Goal: Task Accomplishment & Management: Complete application form

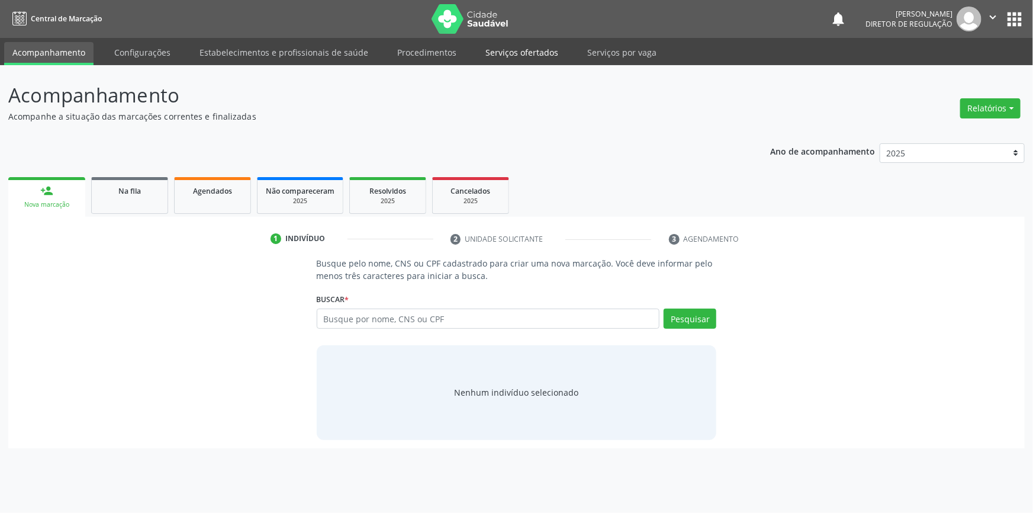
click at [531, 54] on link "Serviços ofertados" at bounding box center [521, 52] width 89 height 21
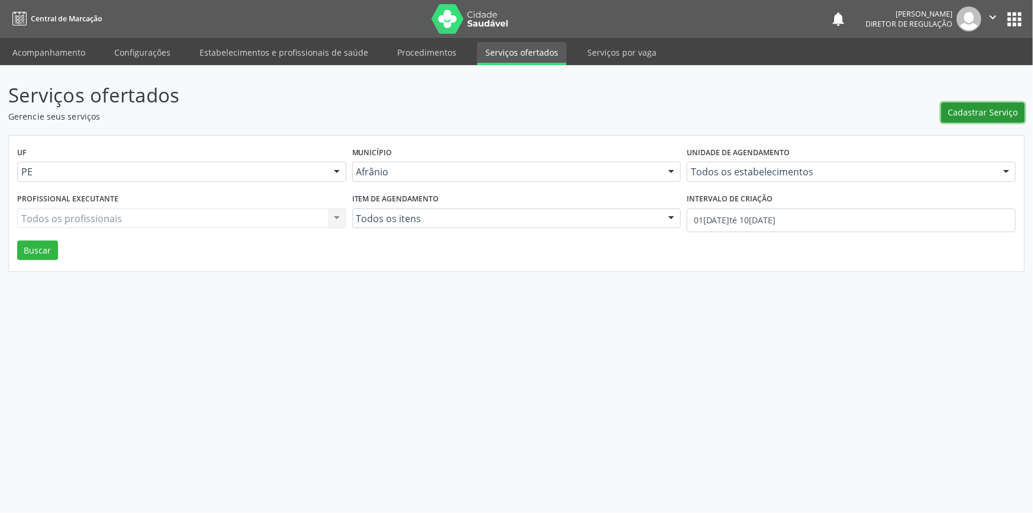
click at [965, 113] on span "Cadastrar Serviço" at bounding box center [984, 112] width 70 height 12
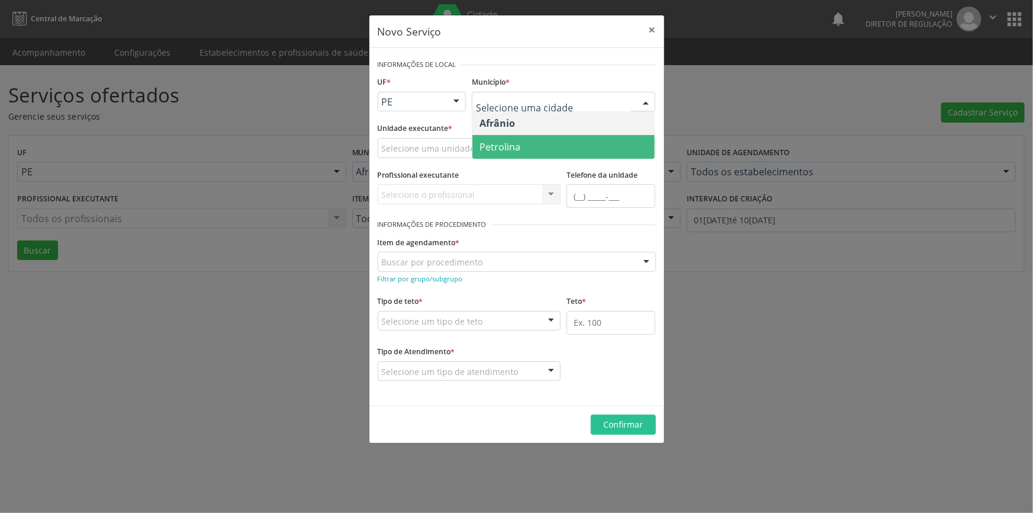
click at [516, 146] on span "Petrolina" at bounding box center [500, 146] width 41 height 13
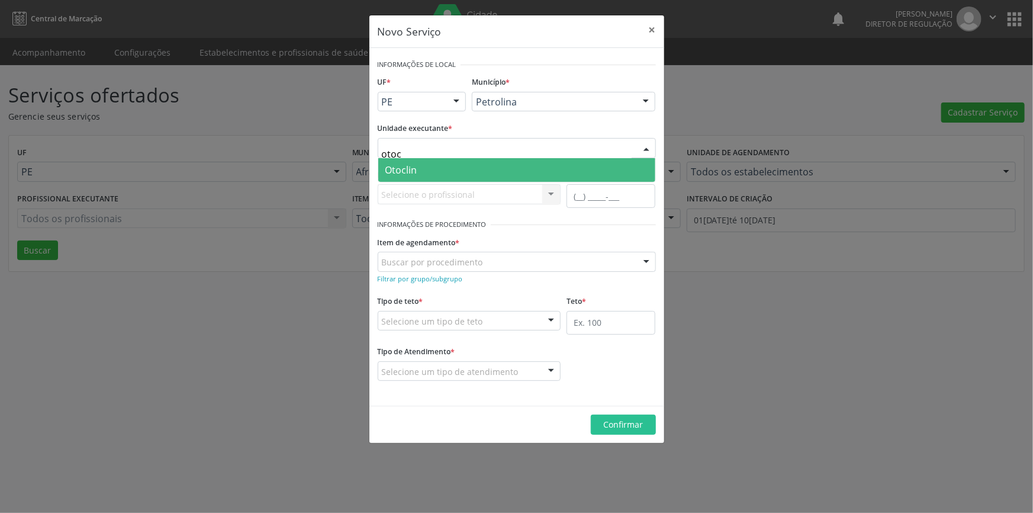
type input "otocl"
click at [435, 169] on span "Otoclin" at bounding box center [516, 170] width 277 height 24
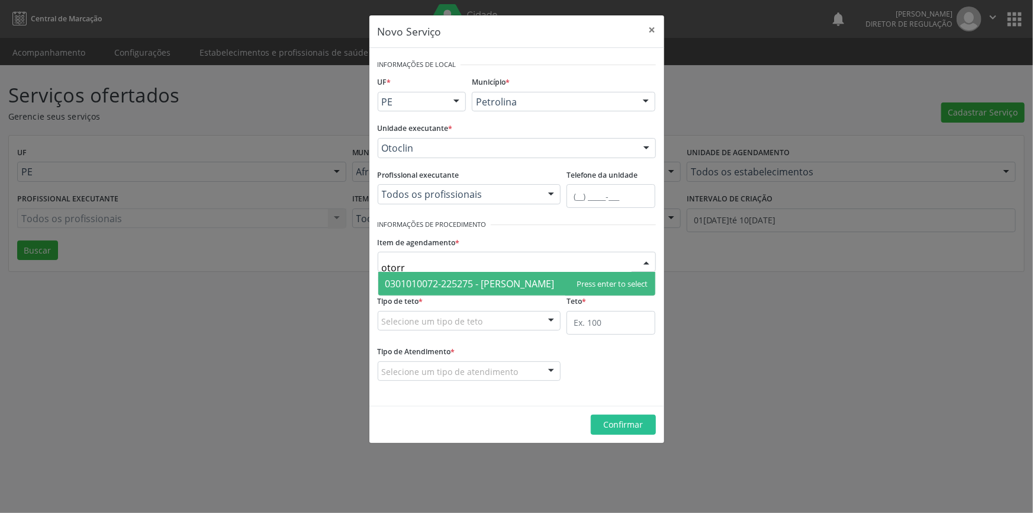
type input "otorri"
click at [523, 284] on span "0301010072-225275 - Médico Otorrinolaringologista" at bounding box center [469, 283] width 169 height 13
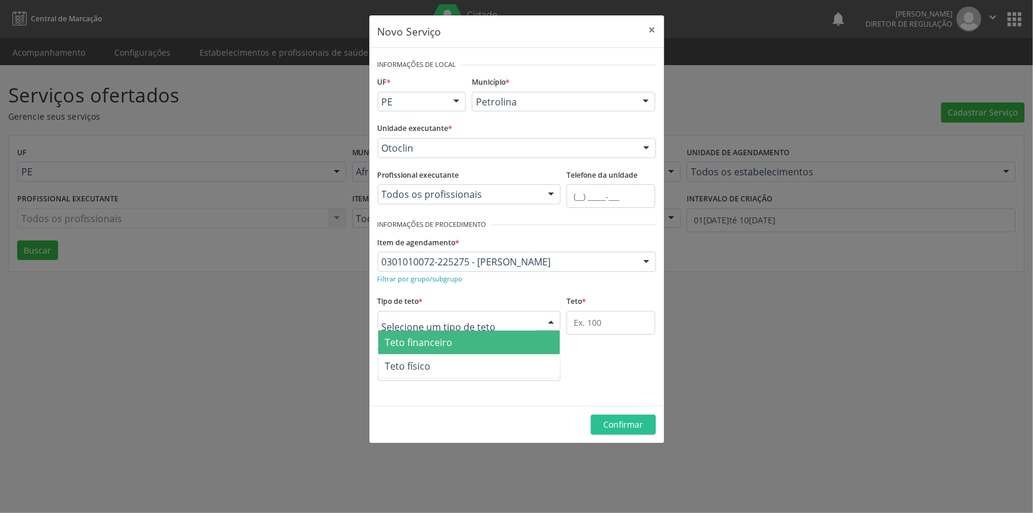
click at [494, 317] on div at bounding box center [470, 321] width 184 height 20
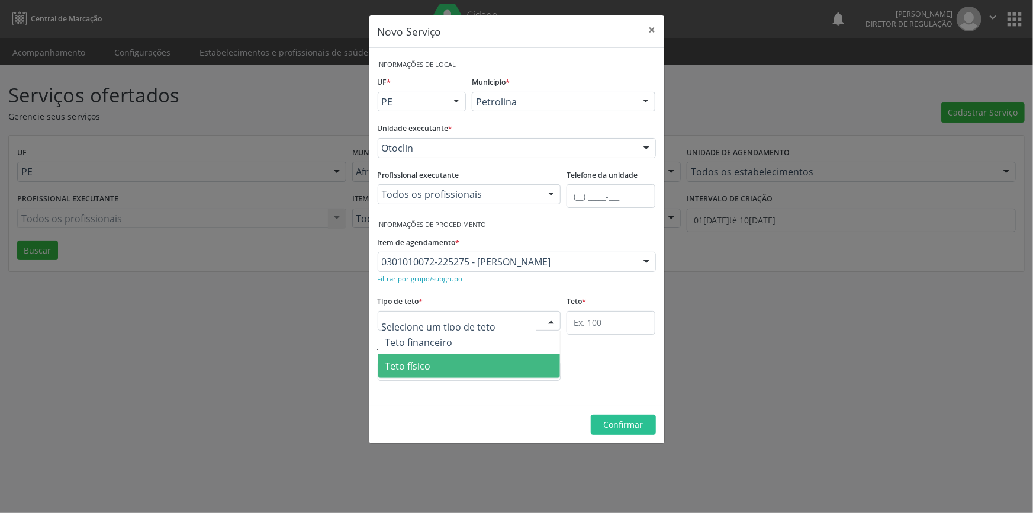
click at [458, 365] on span "Teto físico" at bounding box center [469, 366] width 182 height 24
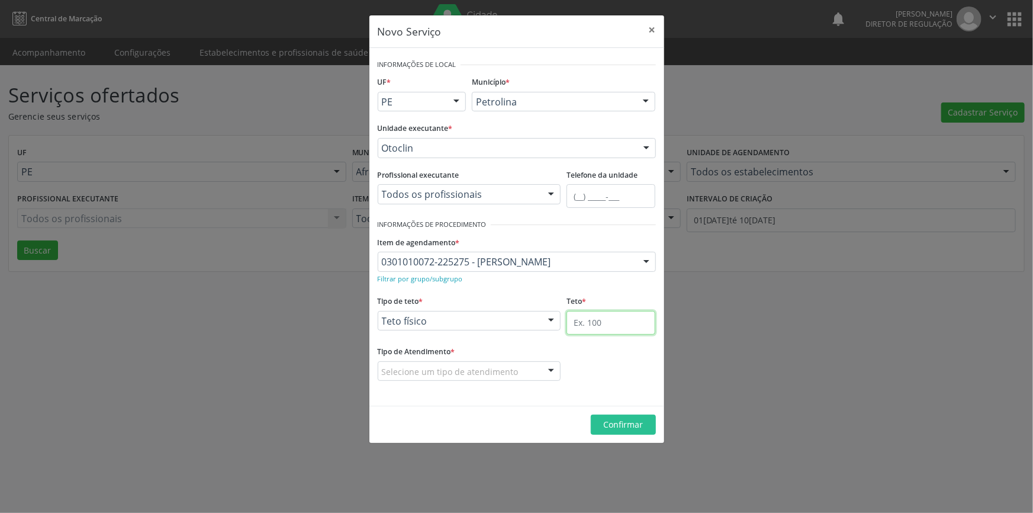
click at [595, 323] on input "text" at bounding box center [611, 323] width 89 height 24
type input "6"
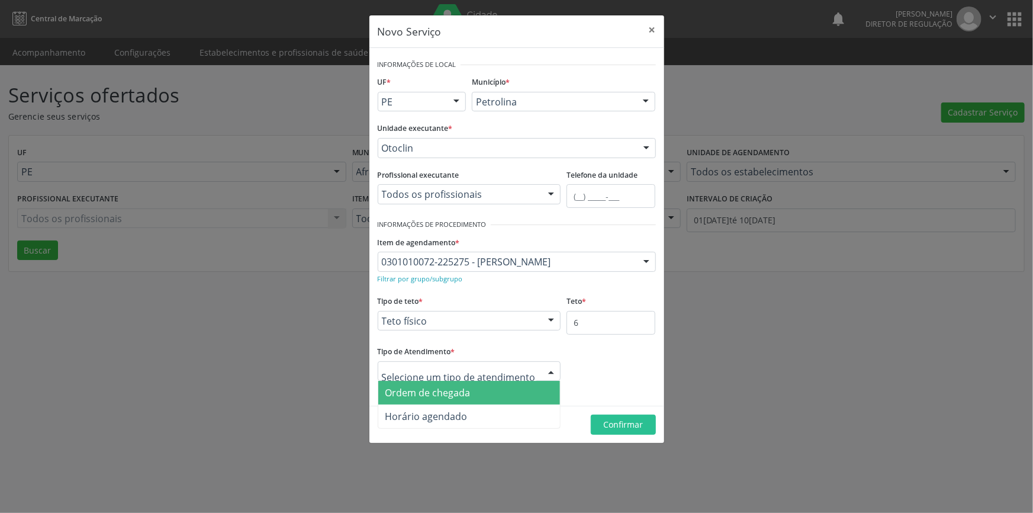
click at [486, 388] on span "Ordem de chegada" at bounding box center [469, 393] width 182 height 24
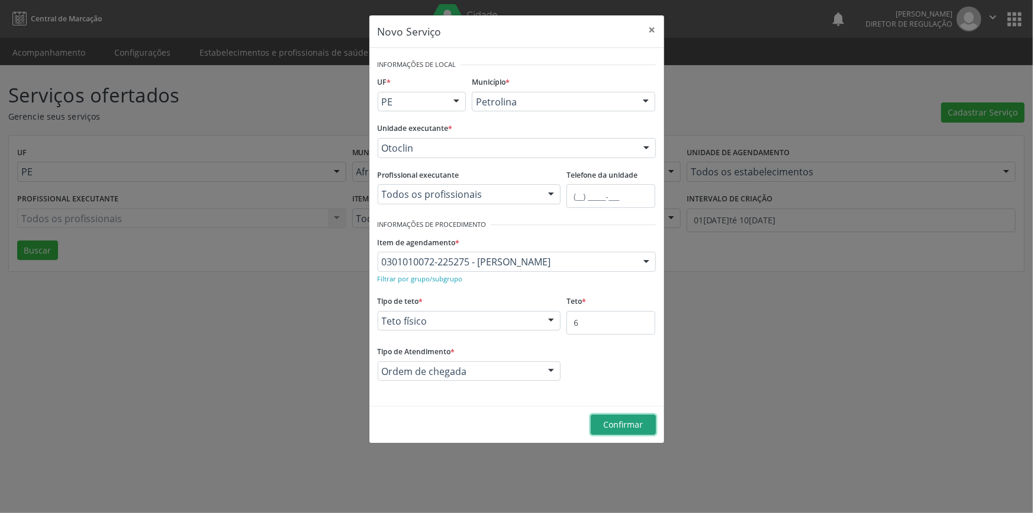
click at [618, 423] on span "Confirmar" at bounding box center [623, 424] width 40 height 11
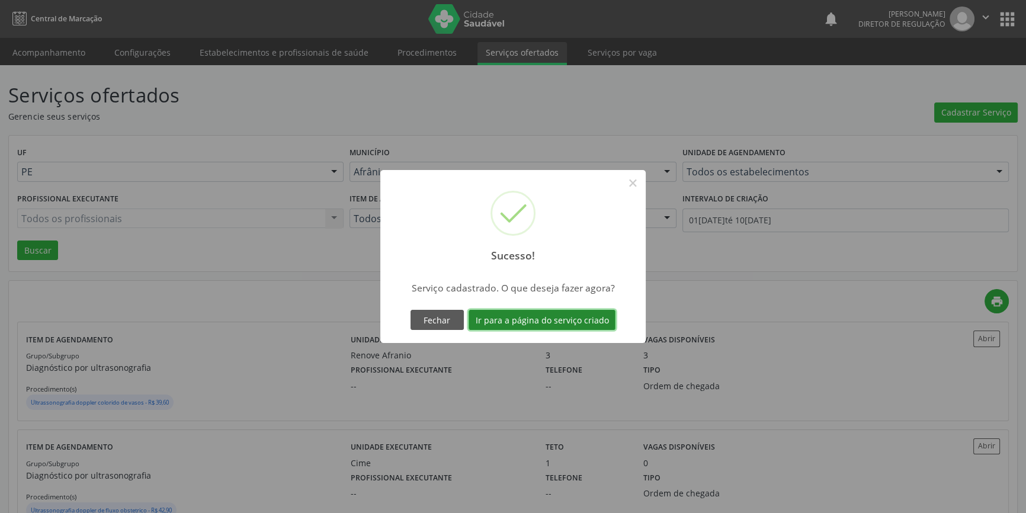
click at [580, 320] on button "Ir para a página do serviço criado" at bounding box center [541, 320] width 147 height 20
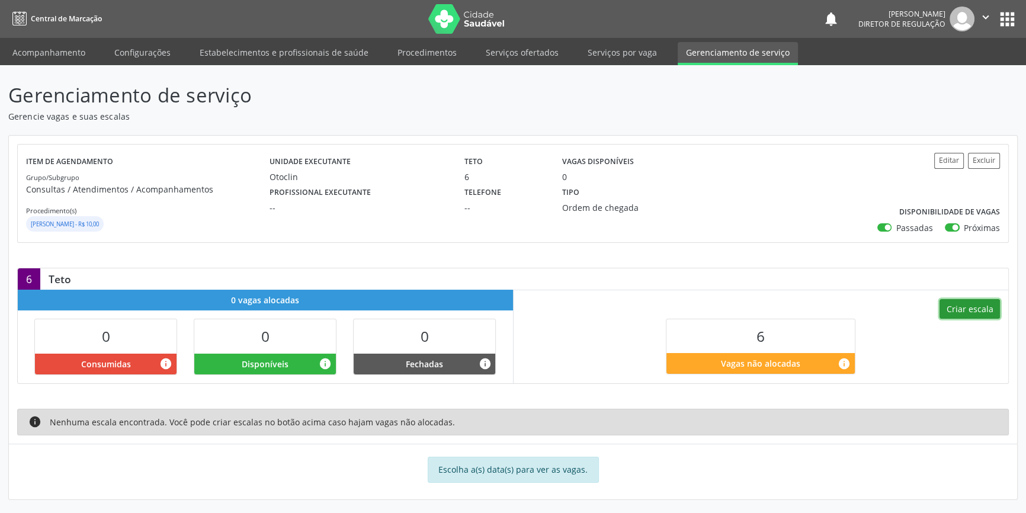
click at [981, 307] on button "Criar escala" at bounding box center [969, 309] width 60 height 20
select select "9"
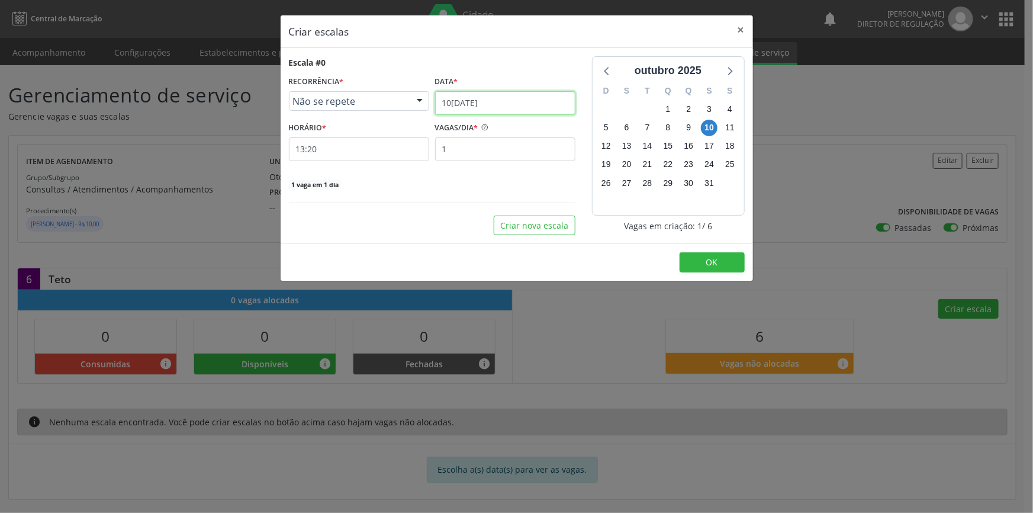
click at [550, 104] on input "10/10/2025" at bounding box center [505, 103] width 140 height 24
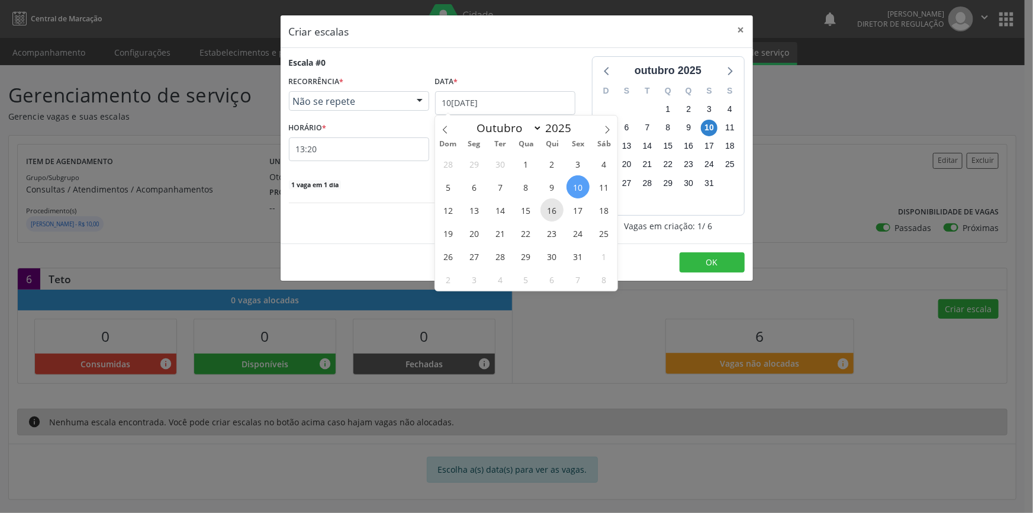
click at [554, 213] on span "16" at bounding box center [552, 209] width 23 height 23
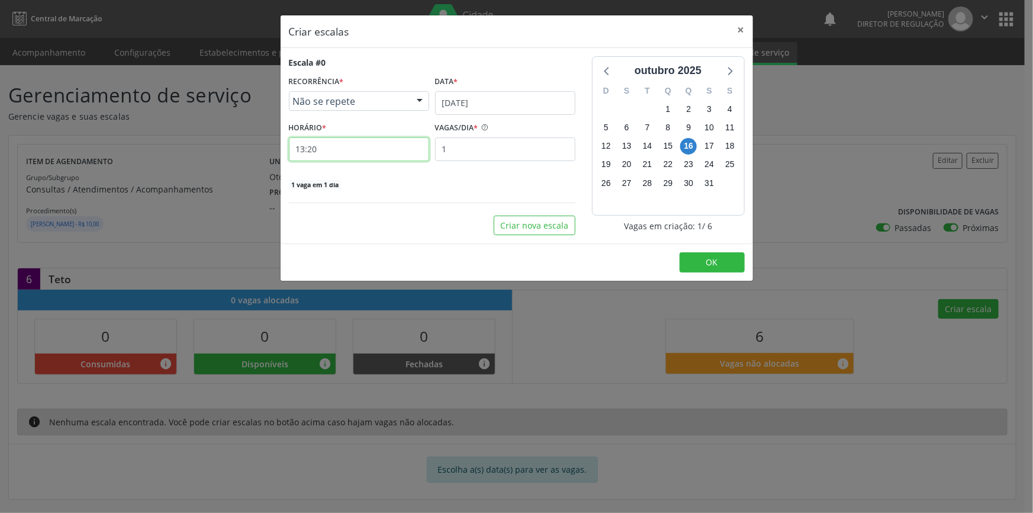
click at [411, 145] on input "13:20" at bounding box center [359, 149] width 140 height 24
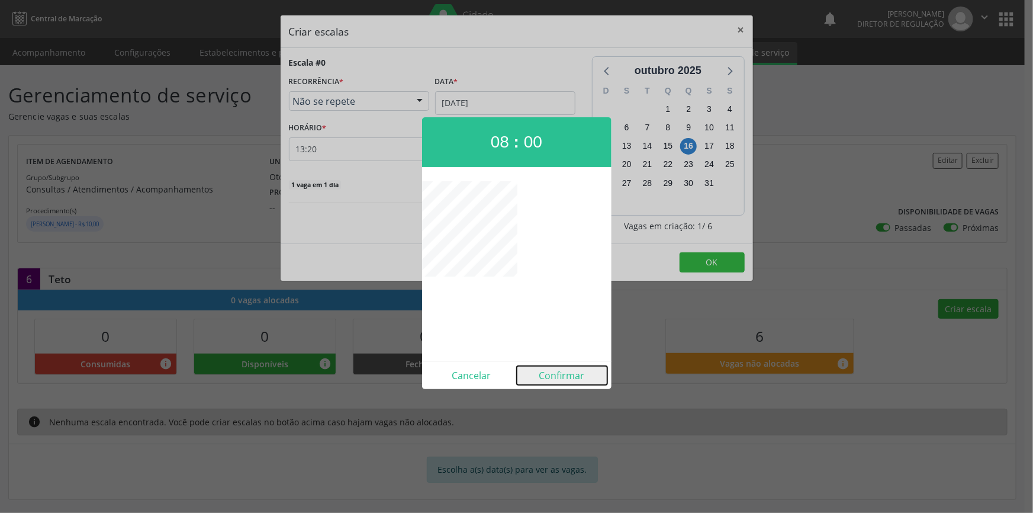
click at [549, 378] on button "Confirmar" at bounding box center [562, 375] width 91 height 19
type input "08:00"
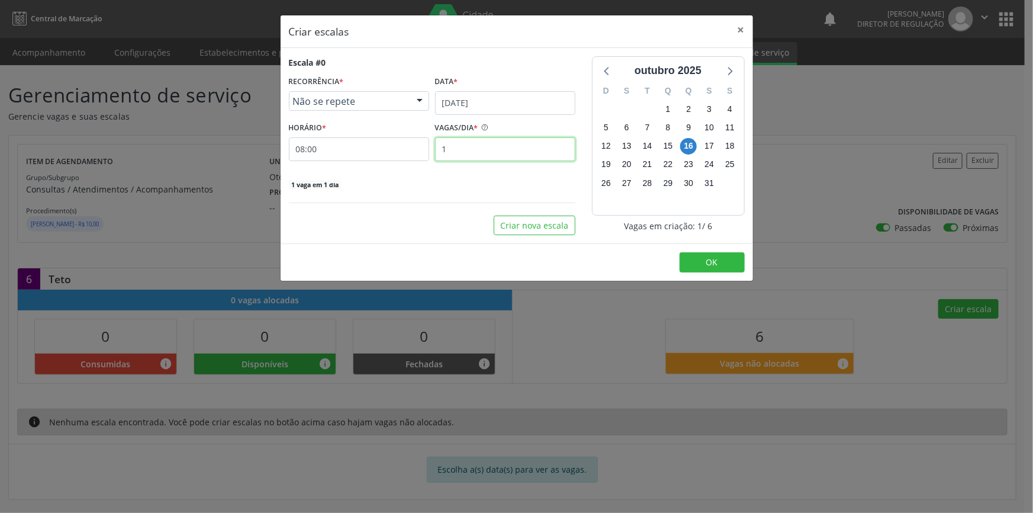
click at [481, 157] on input "1" at bounding box center [505, 149] width 140 height 24
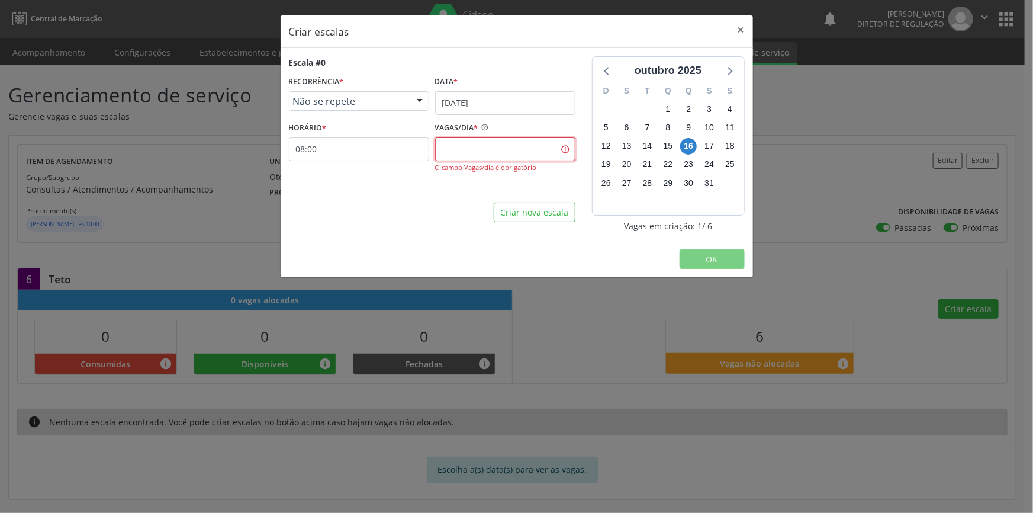
type input "3"
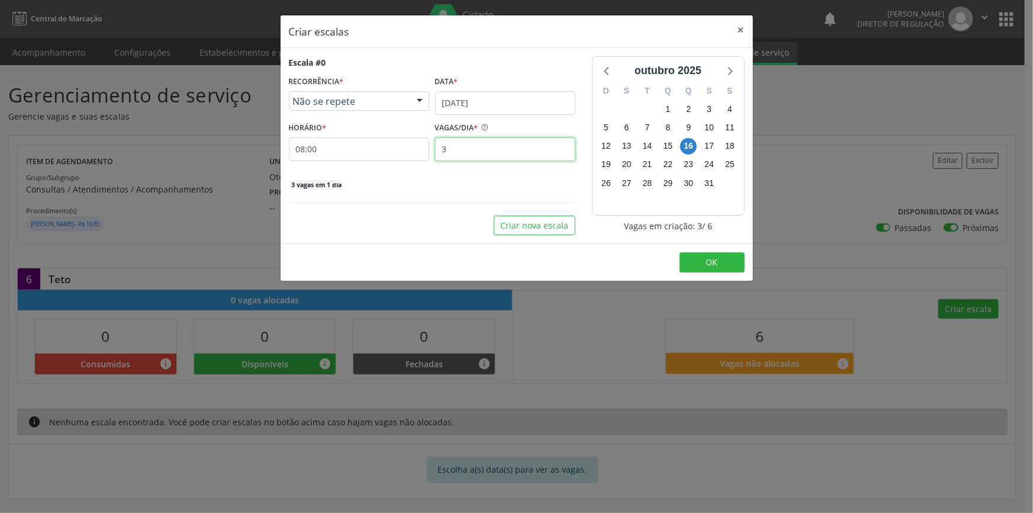
click at [457, 154] on input "3" at bounding box center [505, 149] width 140 height 24
type input "6"
click at [707, 258] on span "OK" at bounding box center [712, 261] width 12 height 11
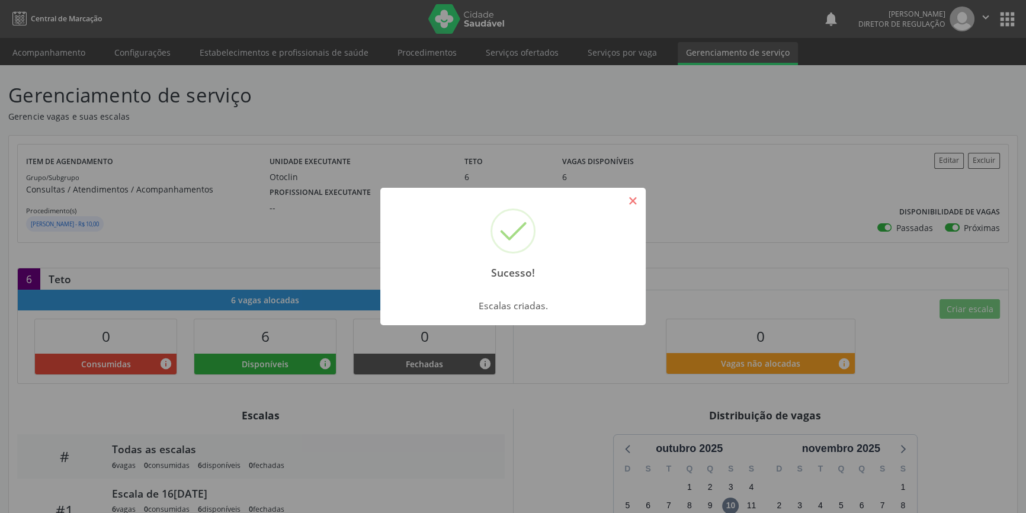
click at [629, 203] on button "×" at bounding box center [632, 201] width 20 height 20
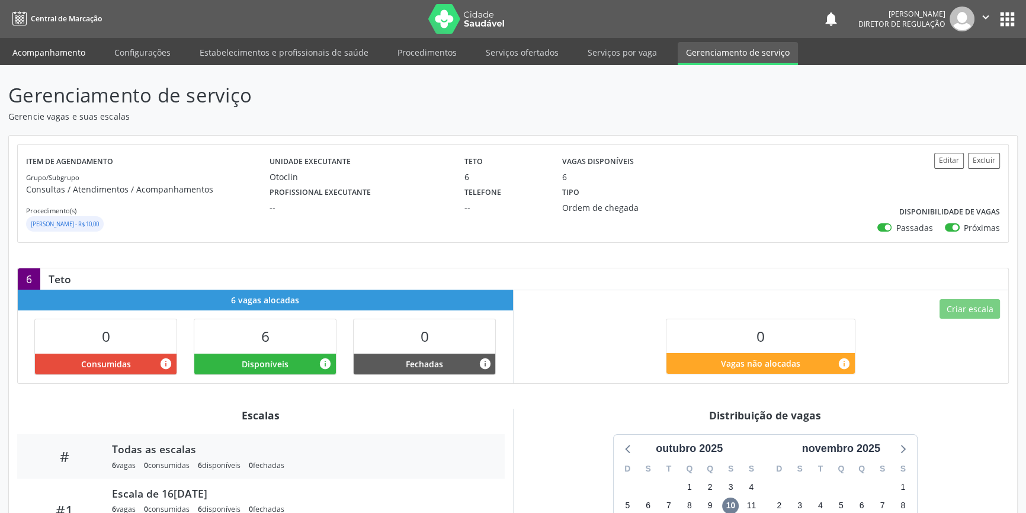
click at [75, 54] on link "Acompanhamento" at bounding box center [48, 52] width 89 height 21
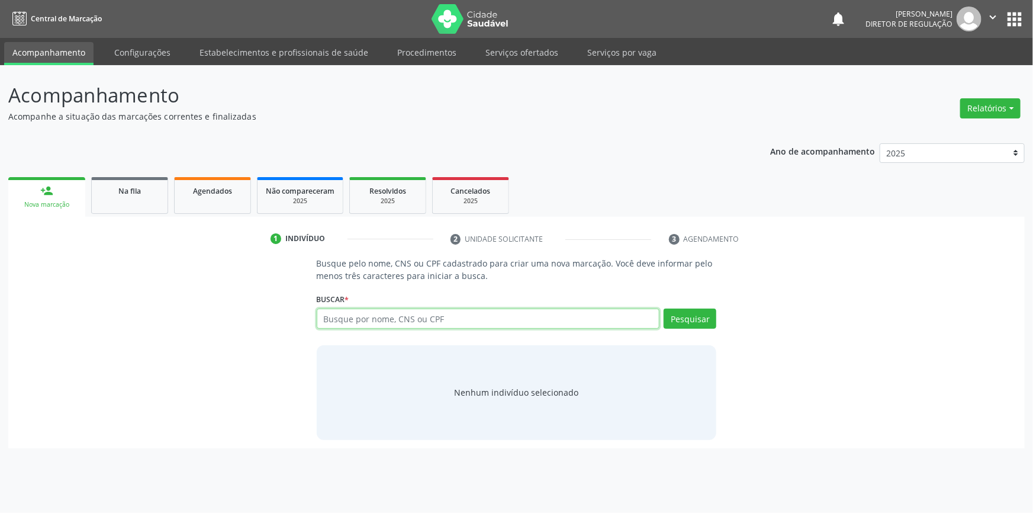
click at [401, 319] on input "text" at bounding box center [488, 318] width 343 height 20
type input "700808962816382"
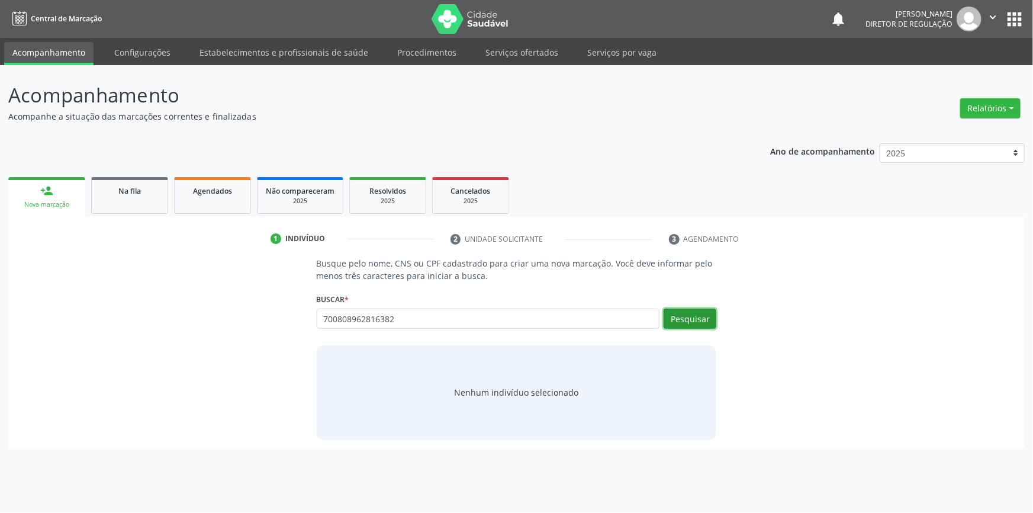
click at [677, 314] on button "Pesquisar" at bounding box center [690, 318] width 53 height 20
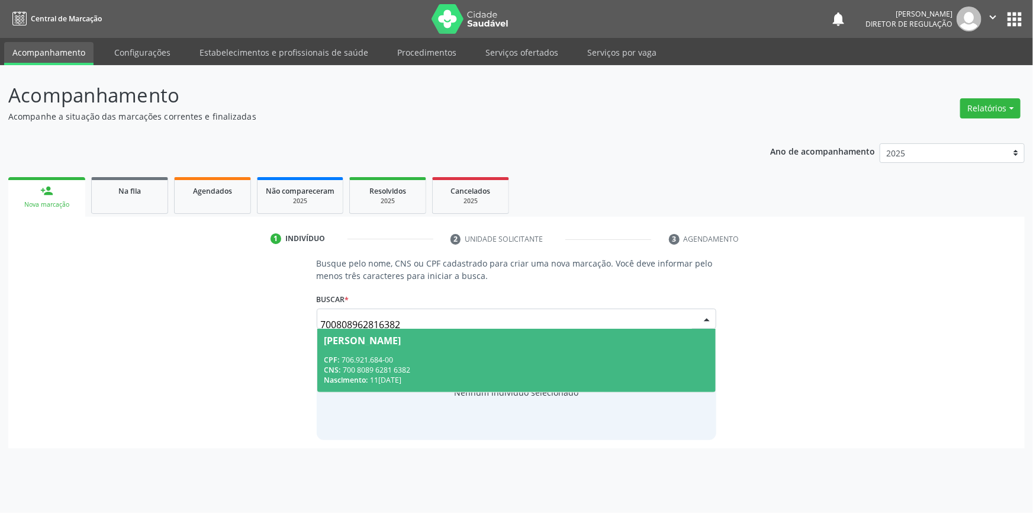
click at [408, 355] on div "CPF: 706.921.684-00" at bounding box center [516, 360] width 385 height 10
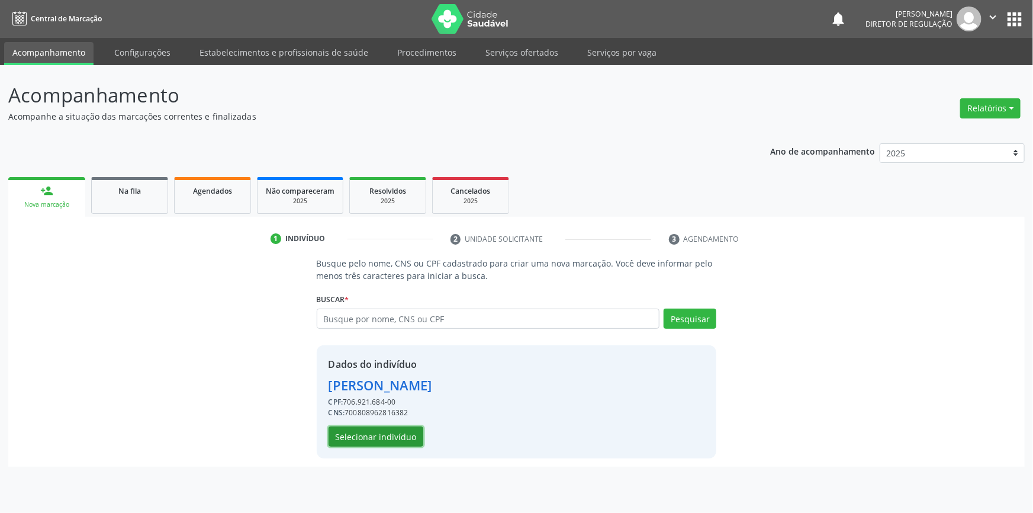
click at [406, 434] on button "Selecionar indivíduo" at bounding box center [376, 436] width 95 height 20
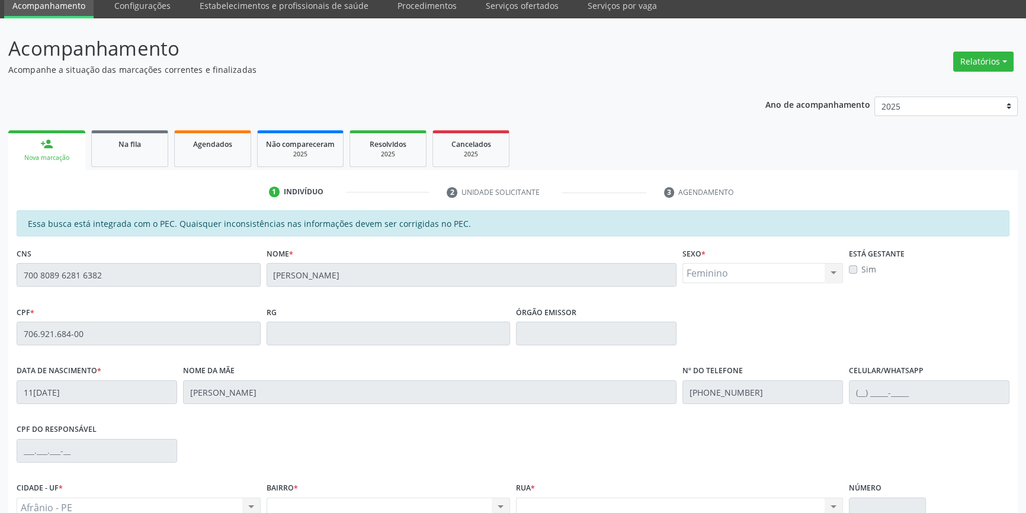
scroll to position [1, 0]
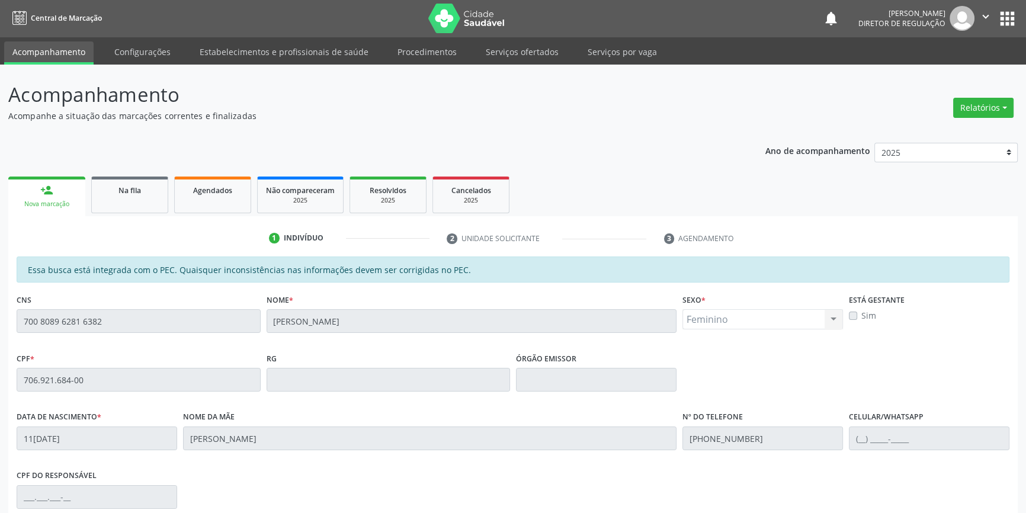
click at [0, 338] on div "Acompanhamento Acompanhe a situação das marcações correntes e finalizadas Relat…" at bounding box center [513, 370] width 1026 height 611
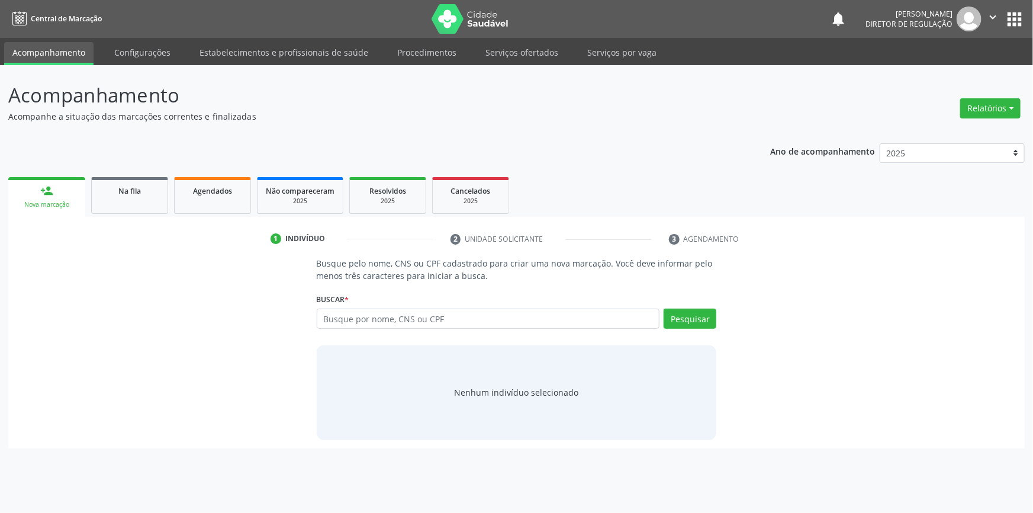
click at [374, 311] on input "text" at bounding box center [488, 318] width 343 height 20
type input "700808962816382"
click at [687, 322] on button "Pesquisar" at bounding box center [690, 318] width 53 height 20
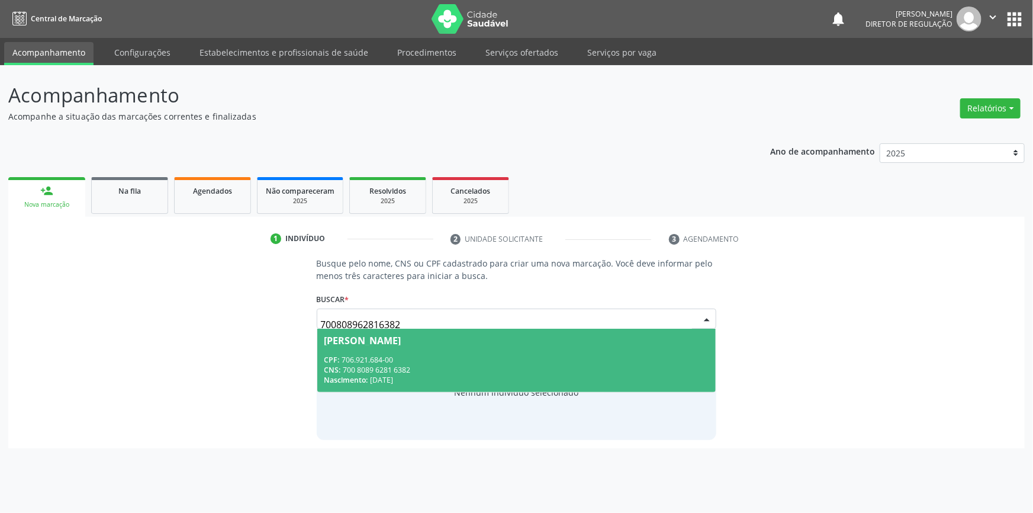
click at [436, 347] on span "[PERSON_NAME] CPF: 706.921.684-00 CNS: 700 8089 6281 6382 Nascimento: [DATE]" at bounding box center [516, 360] width 399 height 63
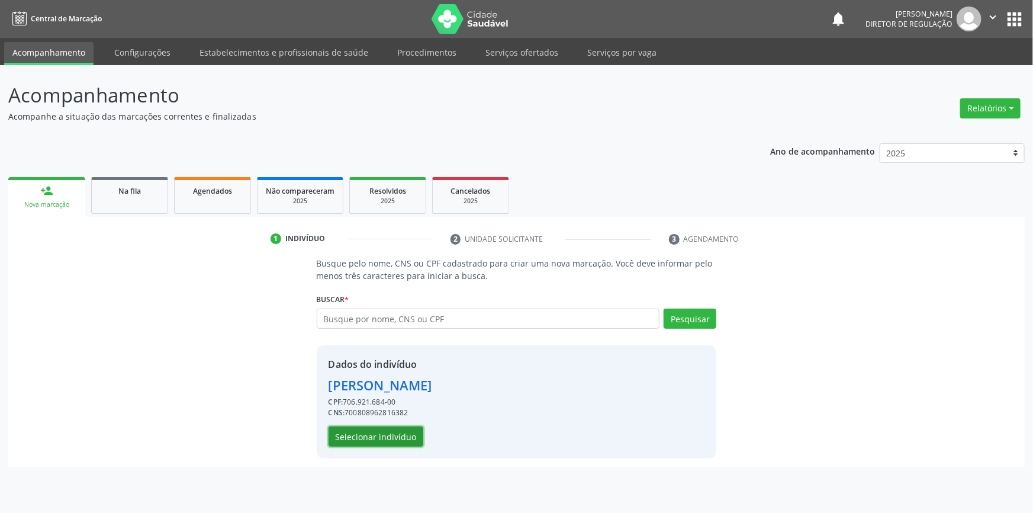
click at [396, 435] on button "Selecionar indivíduo" at bounding box center [376, 436] width 95 height 20
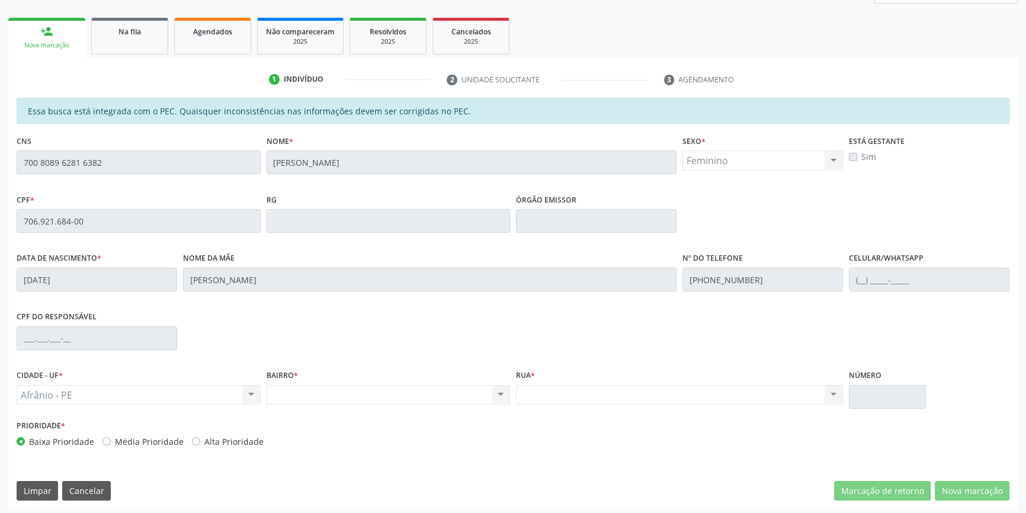
scroll to position [162, 0]
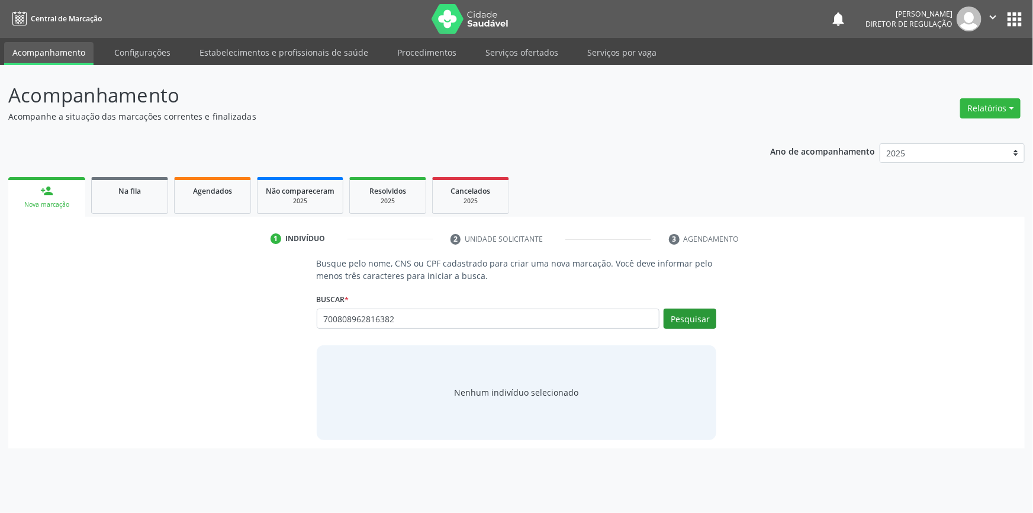
type input "700808962816382"
click at [696, 314] on button "Pesquisar" at bounding box center [690, 318] width 53 height 20
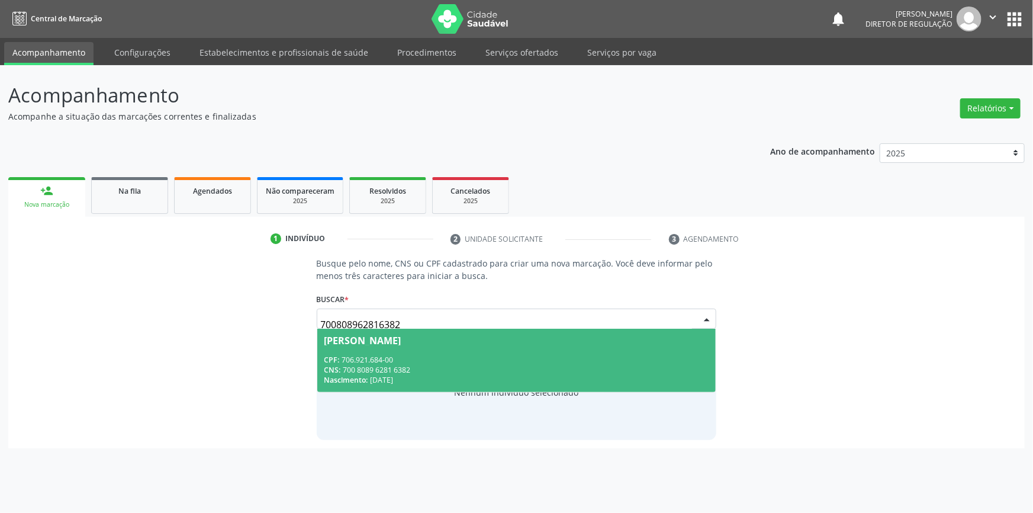
click at [475, 350] on span "[PERSON_NAME] CPF: 706.921.684-00 CNS: 700 8089 6281 6382 Nascimento: [DATE]" at bounding box center [516, 360] width 399 height 63
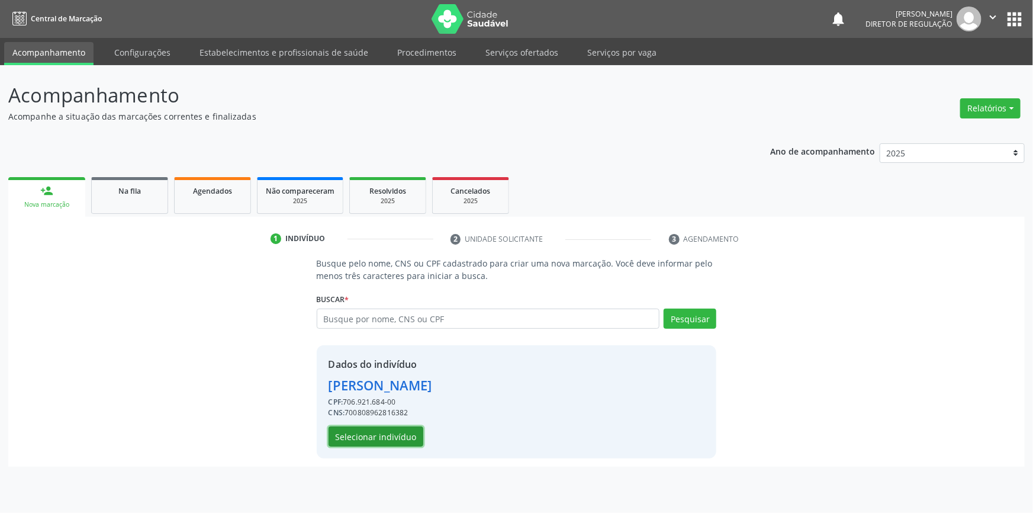
click at [410, 434] on button "Selecionar indivíduo" at bounding box center [376, 436] width 95 height 20
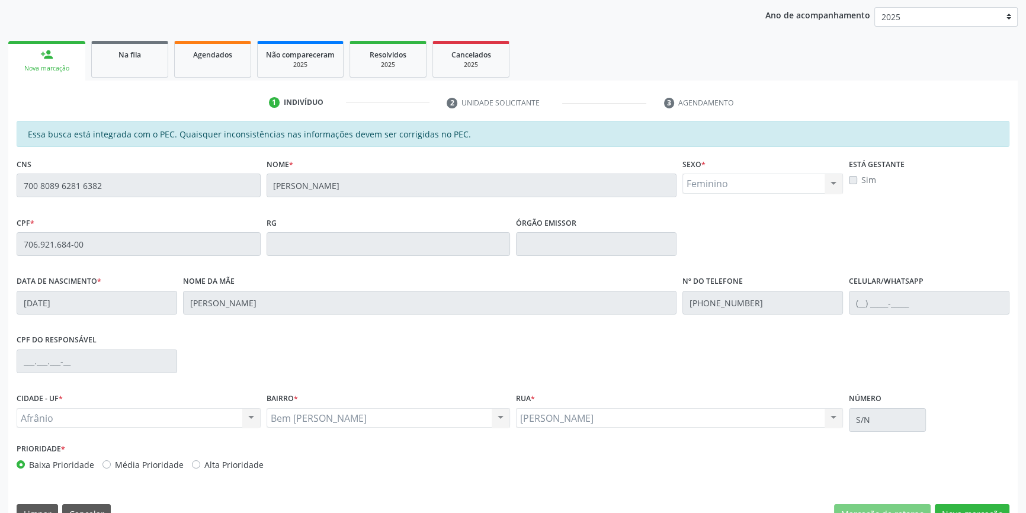
scroll to position [162, 0]
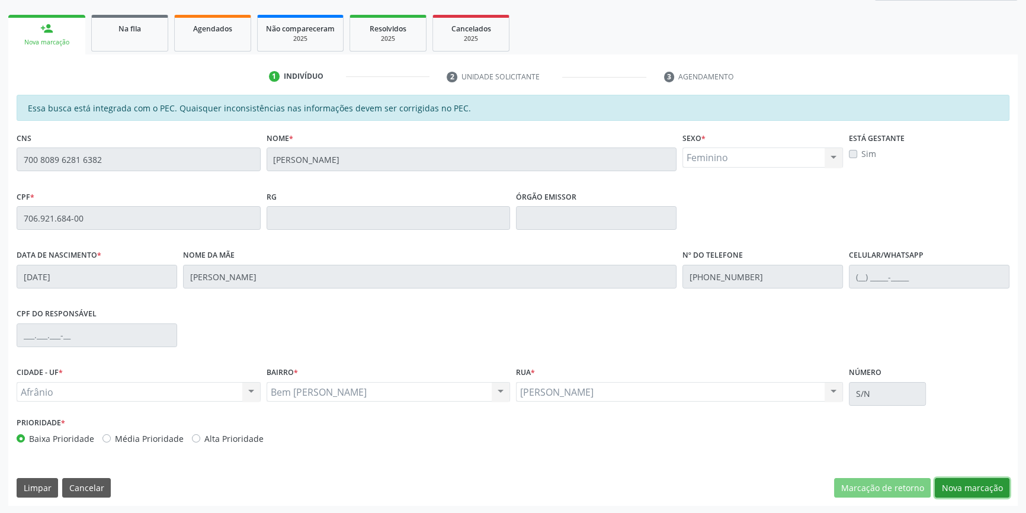
click at [968, 487] on button "Nova marcação" at bounding box center [971, 488] width 75 height 20
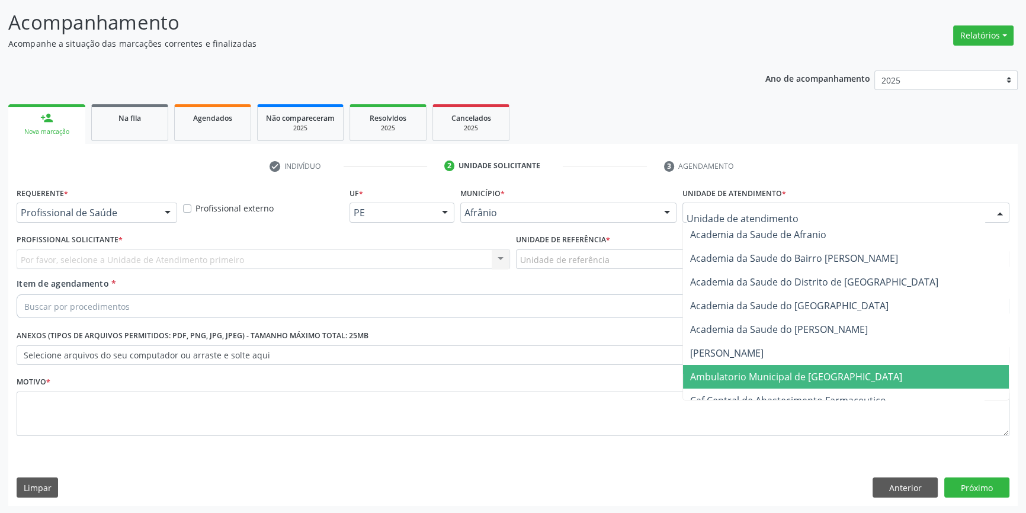
click at [715, 379] on span "Ambulatorio Municipal de [GEOGRAPHIC_DATA]" at bounding box center [796, 376] width 212 height 13
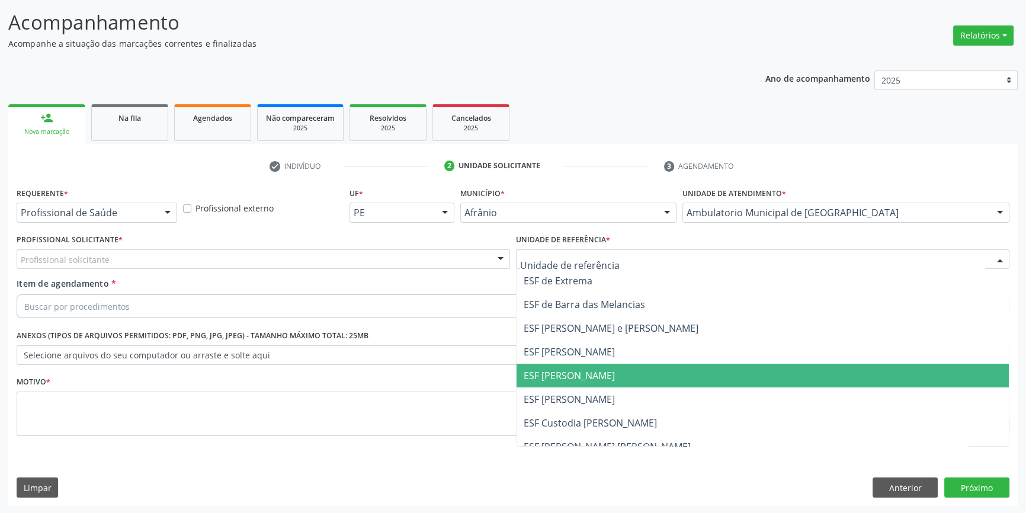
click at [593, 376] on span "ESF [PERSON_NAME]" at bounding box center [568, 375] width 91 height 13
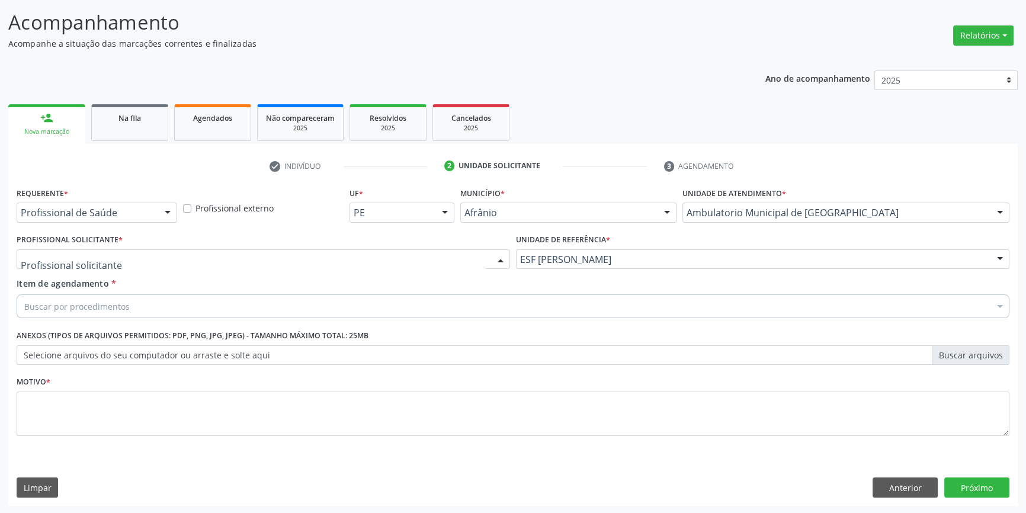
click at [274, 262] on div at bounding box center [263, 259] width 493 height 20
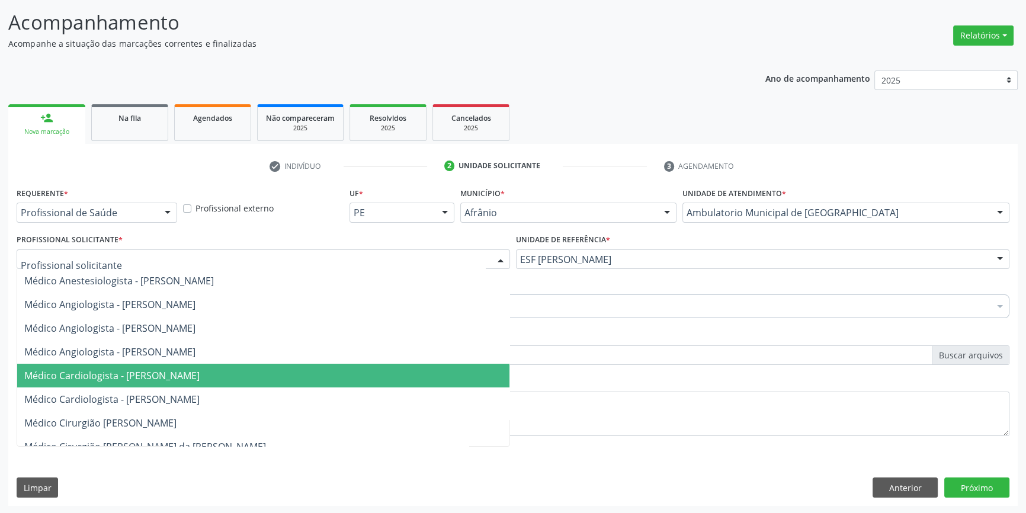
click at [200, 376] on span "Médico Cardiologista - Alysson Rodrigo Ferreira Cavalcanti" at bounding box center [111, 375] width 175 height 13
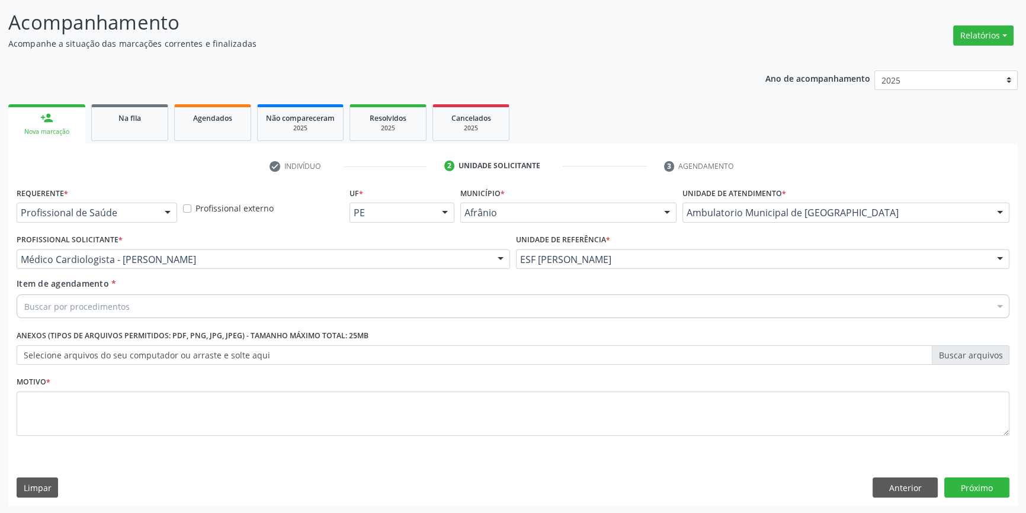
click at [165, 313] on div "Buscar por procedimentos" at bounding box center [513, 306] width 992 height 24
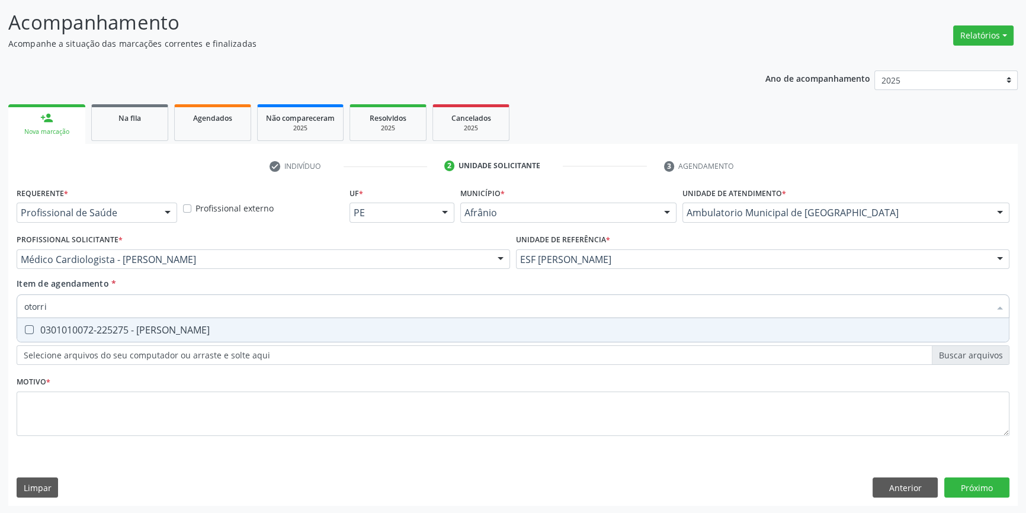
type input "otorrin"
click at [162, 322] on span "0301010072-225275 - Médico Otorrinolaringologista" at bounding box center [512, 330] width 991 height 24
checkbox Otorrinolaringologista "true"
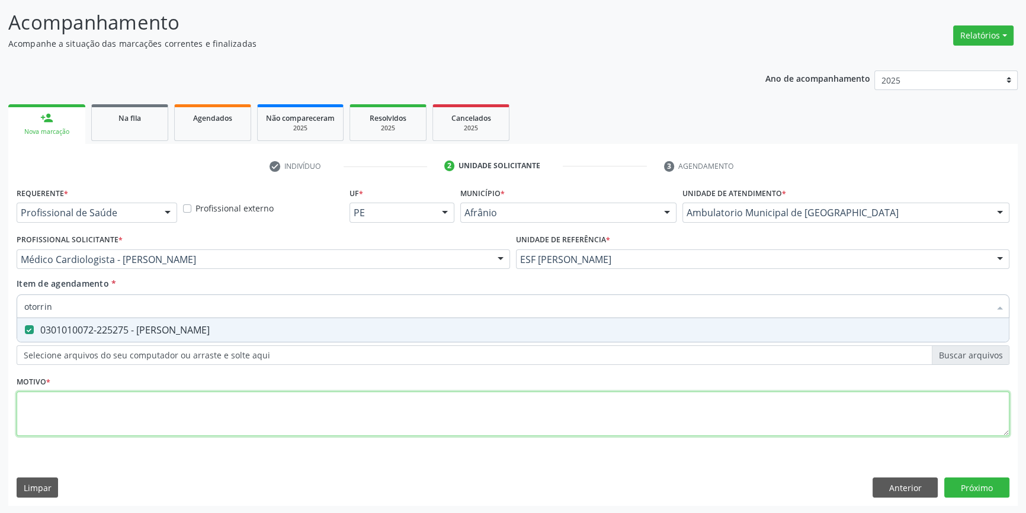
click at [179, 404] on div "Requerente * Profissional de Saúde Profissional de Saúde Paciente Nenhum result…" at bounding box center [513, 318] width 992 height 268
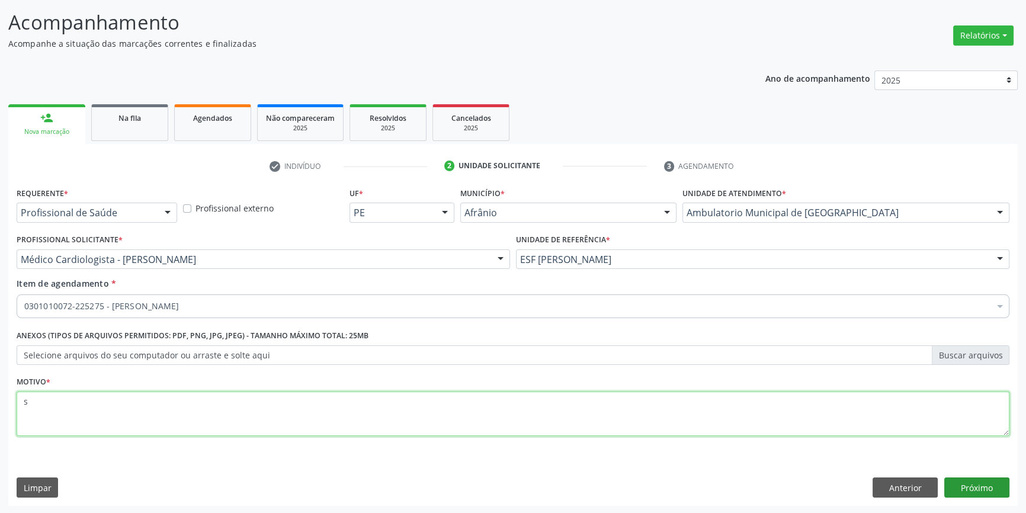
type textarea "s"
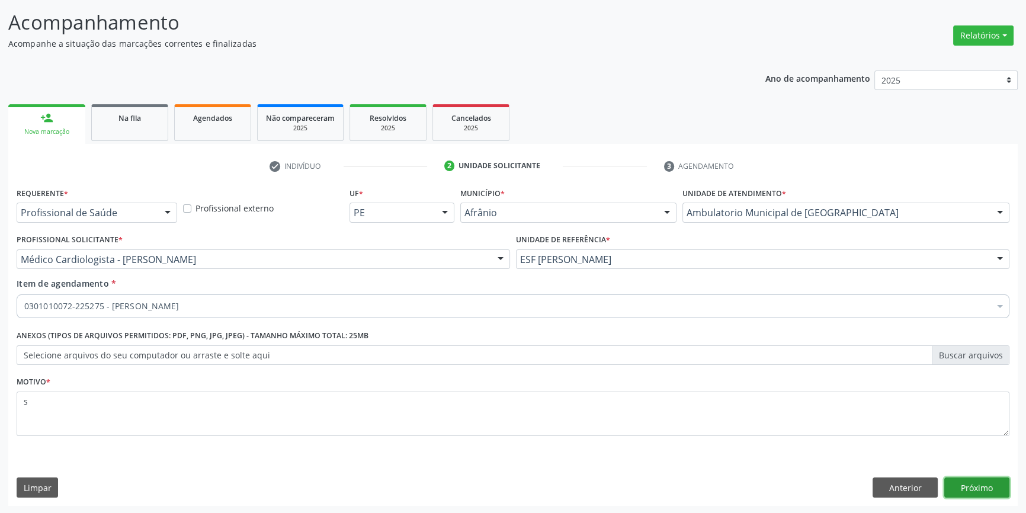
click at [992, 484] on button "Próximo" at bounding box center [976, 487] width 65 height 20
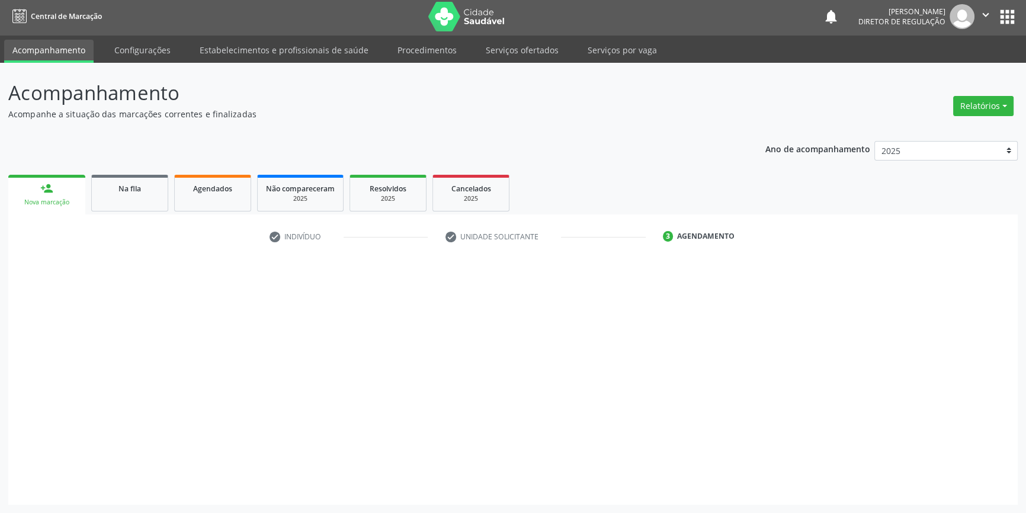
scroll to position [1, 0]
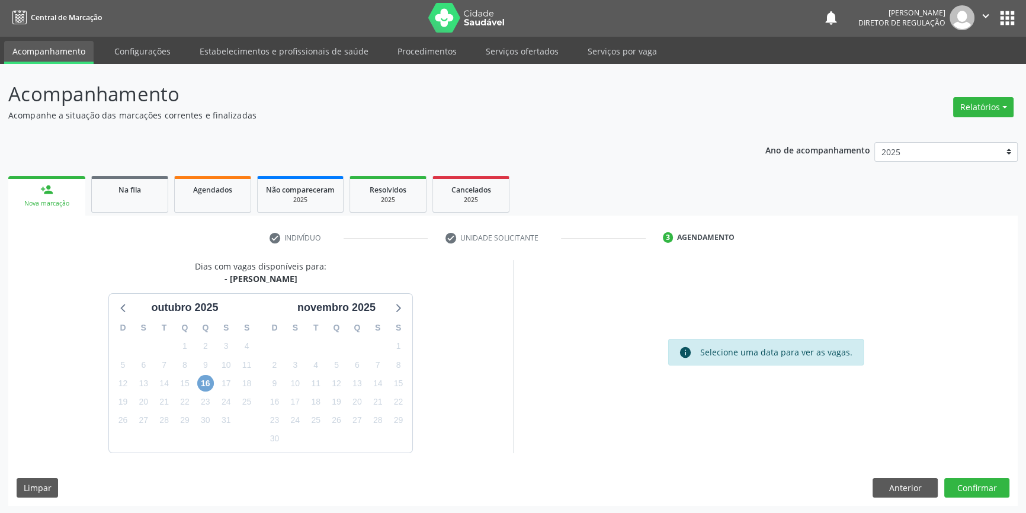
click at [205, 379] on span "16" at bounding box center [205, 383] width 17 height 17
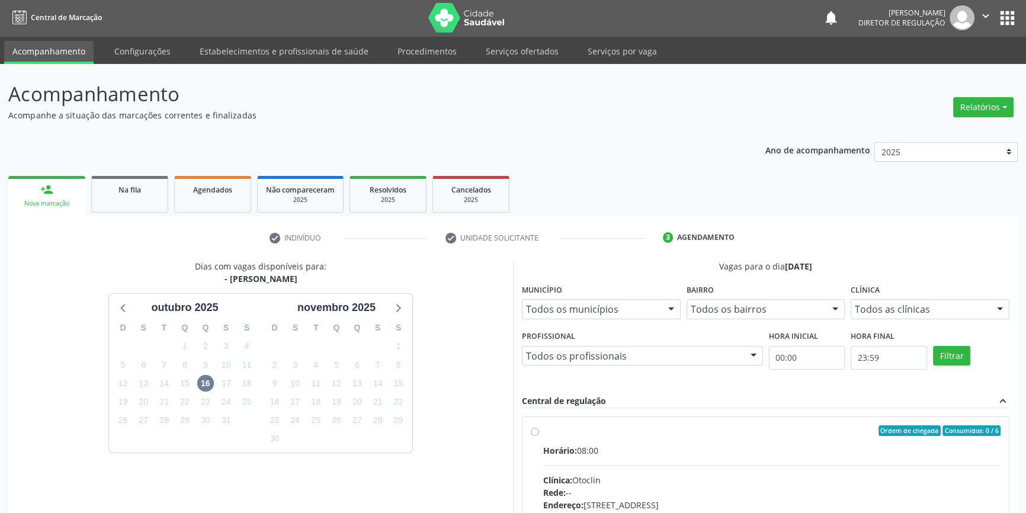
click at [601, 432] on div "Ordem de chegada Consumidos: 0 / 6" at bounding box center [771, 430] width 457 height 11
click at [539, 432] on input "Ordem de chegada Consumidos: 0 / 6 Horário: 08:00 Clínica: Otoclin Rede: -- End…" at bounding box center [535, 430] width 8 height 11
radio input "true"
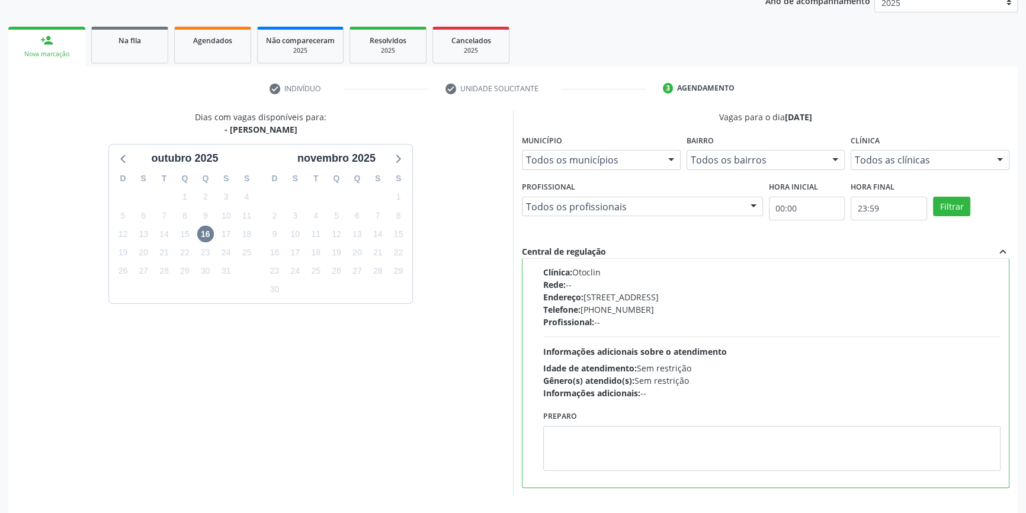
scroll to position [194, 0]
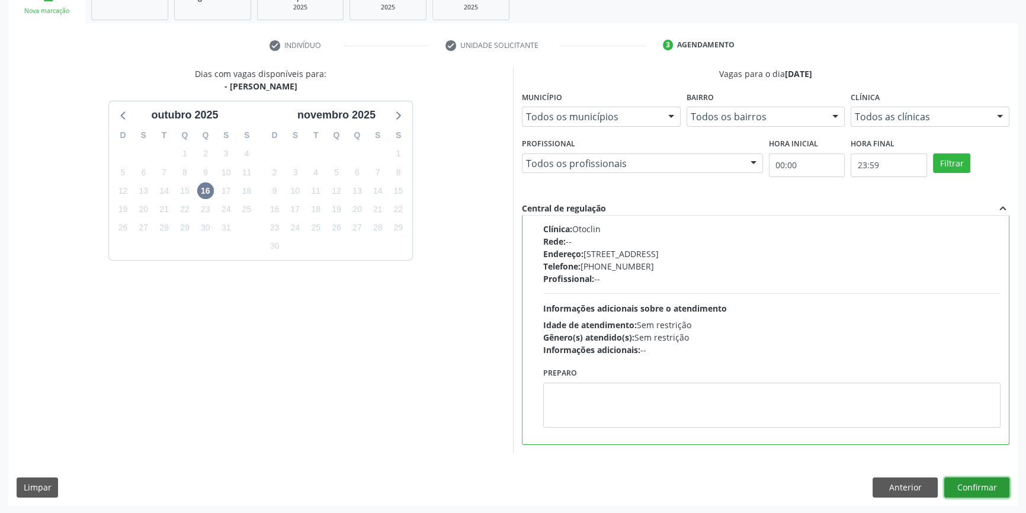
click at [975, 489] on button "Confirmar" at bounding box center [976, 487] width 65 height 20
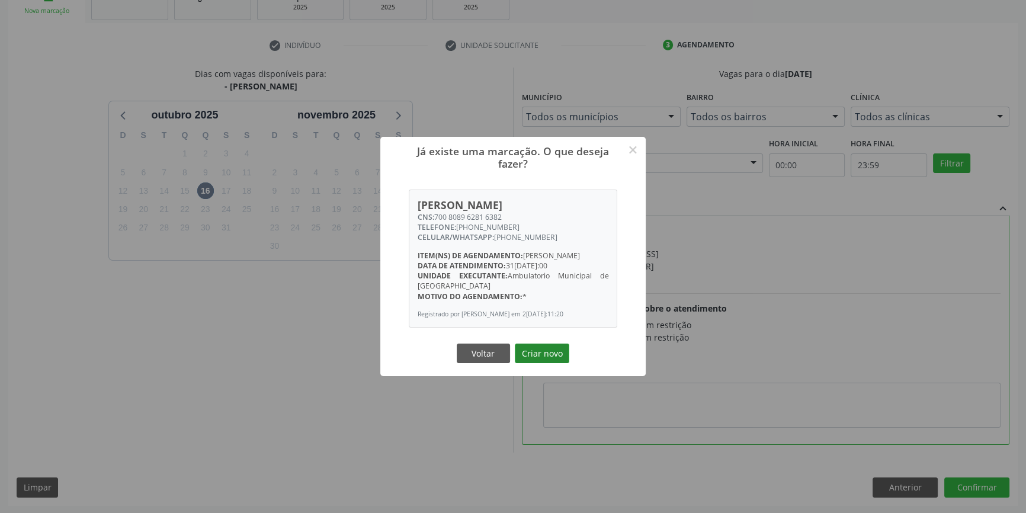
click at [551, 364] on button "Criar novo" at bounding box center [542, 353] width 54 height 20
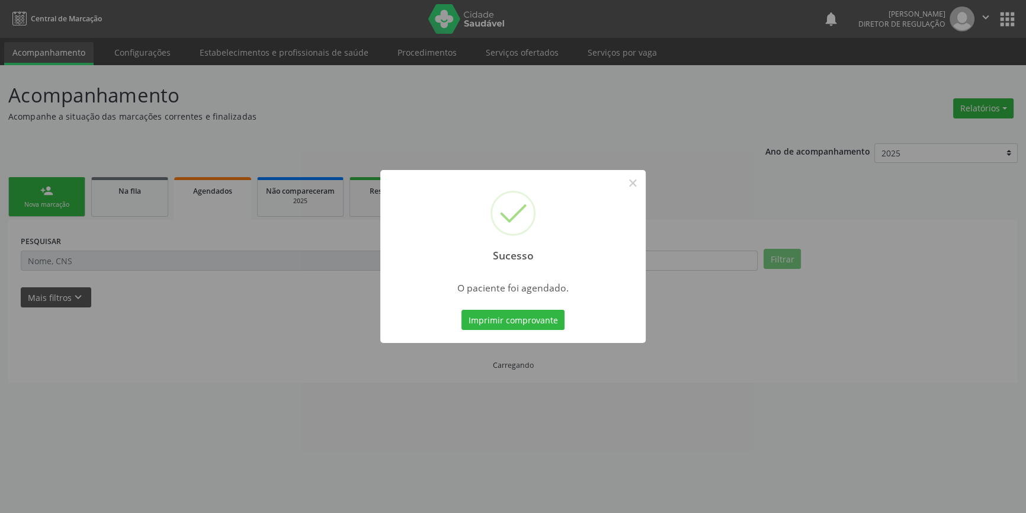
scroll to position [0, 0]
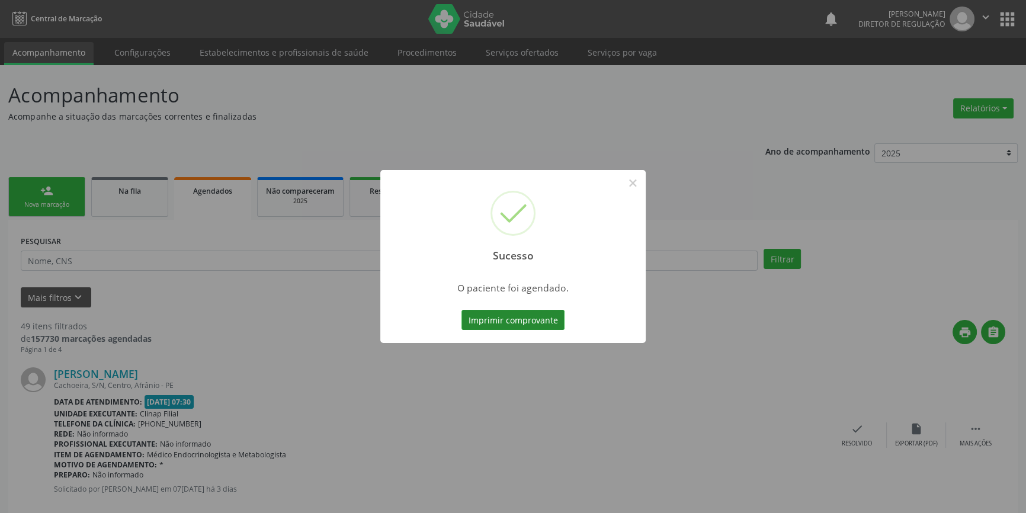
click at [541, 316] on button "Imprimir comprovante" at bounding box center [512, 320] width 103 height 20
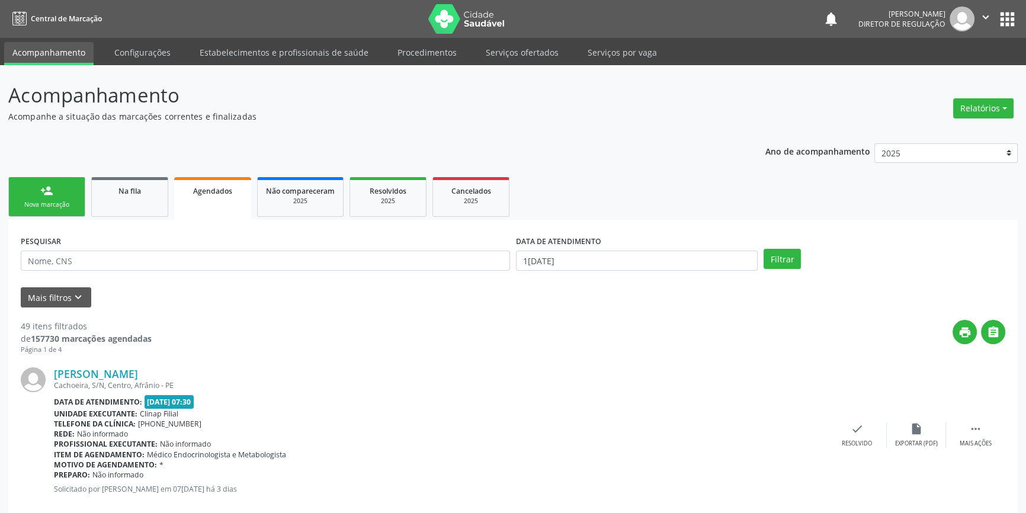
click at [75, 202] on div "Nova marcação" at bounding box center [46, 204] width 59 height 9
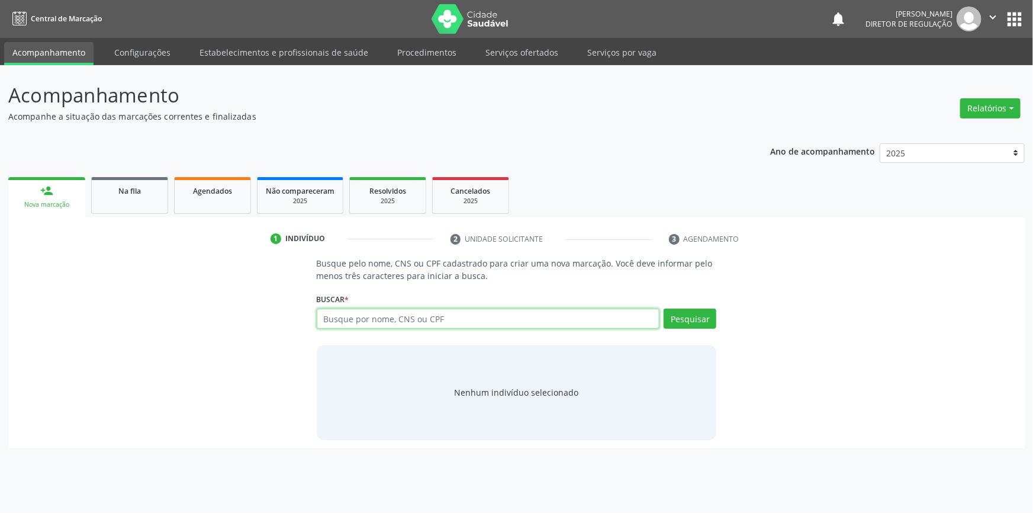
click at [331, 319] on input "text" at bounding box center [488, 318] width 343 height 20
type input "707103333078520"
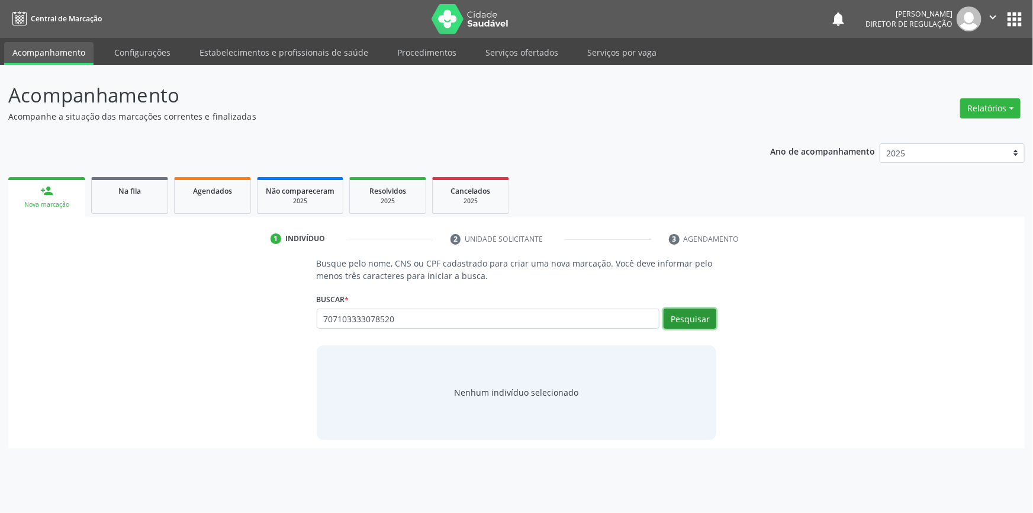
click at [684, 322] on button "Pesquisar" at bounding box center [690, 318] width 53 height 20
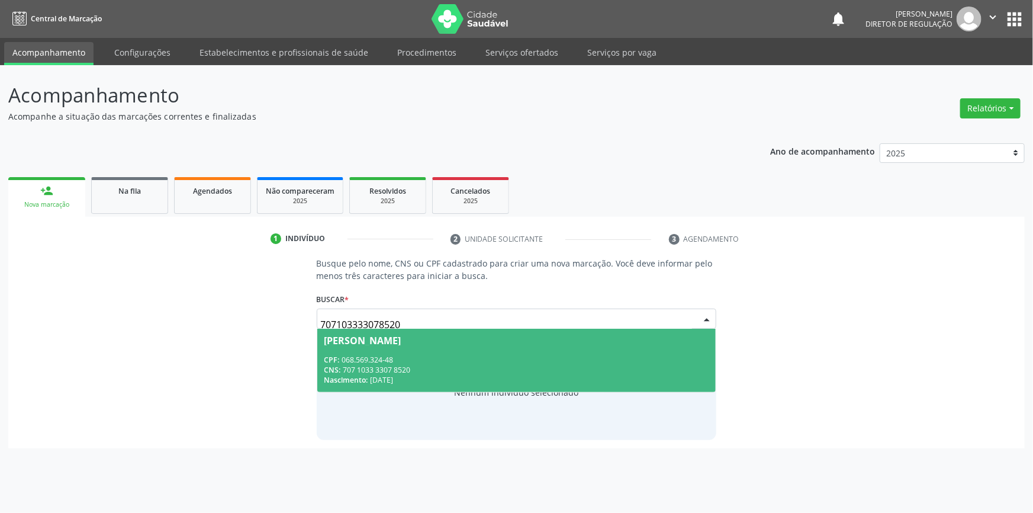
click at [457, 355] on div "CPF: 068.569.324-48" at bounding box center [516, 360] width 385 height 10
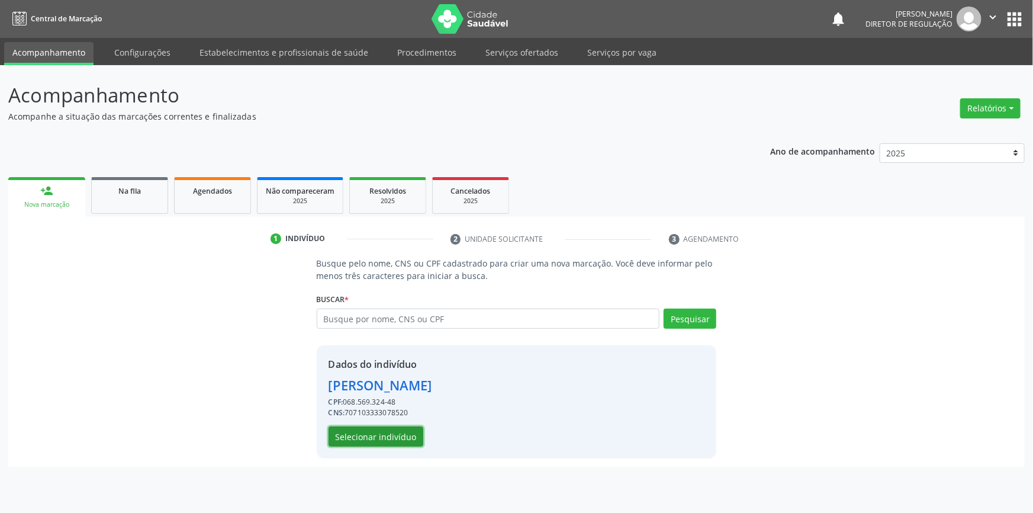
click at [397, 433] on button "Selecionar indivíduo" at bounding box center [376, 436] width 95 height 20
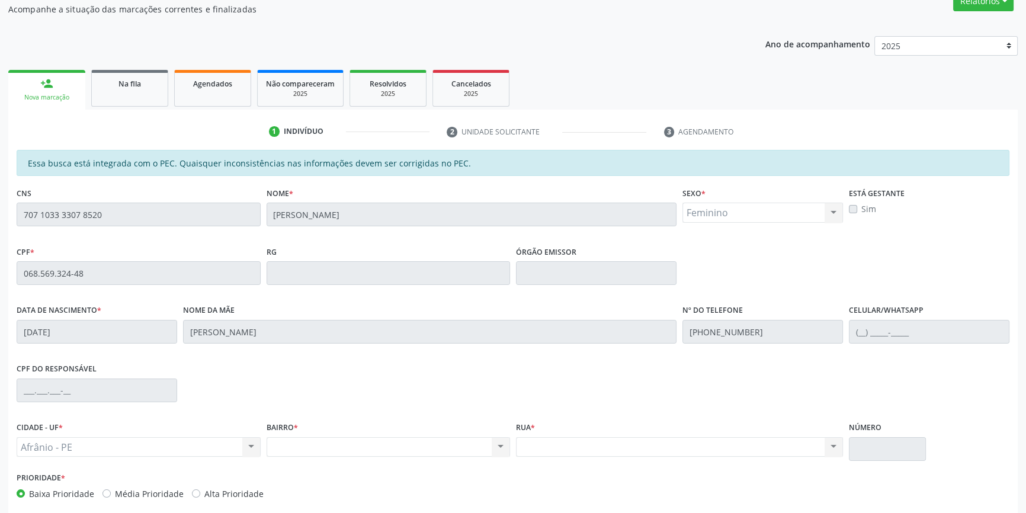
scroll to position [162, 0]
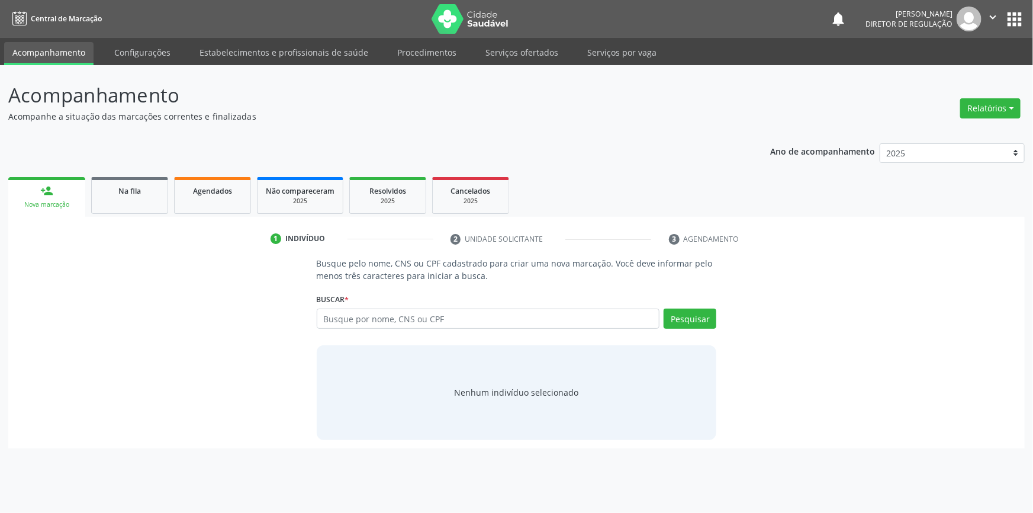
click at [367, 314] on input "text" at bounding box center [488, 318] width 343 height 20
type input "707 1033 3307 8520"
click at [700, 317] on button "Pesquisar" at bounding box center [690, 318] width 53 height 20
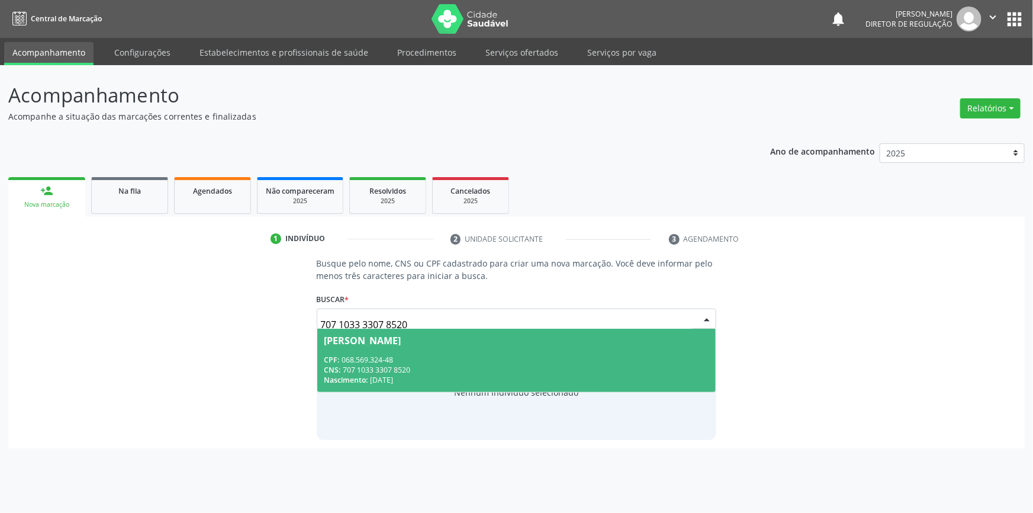
click at [405, 363] on div "CPF: 068.569.324-48" at bounding box center [516, 360] width 385 height 10
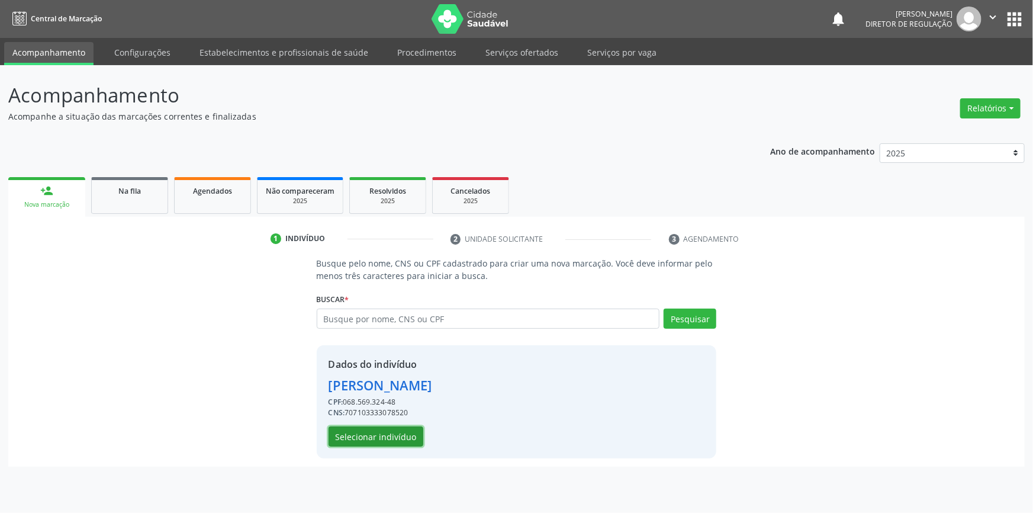
click at [398, 442] on button "Selecionar indivíduo" at bounding box center [376, 436] width 95 height 20
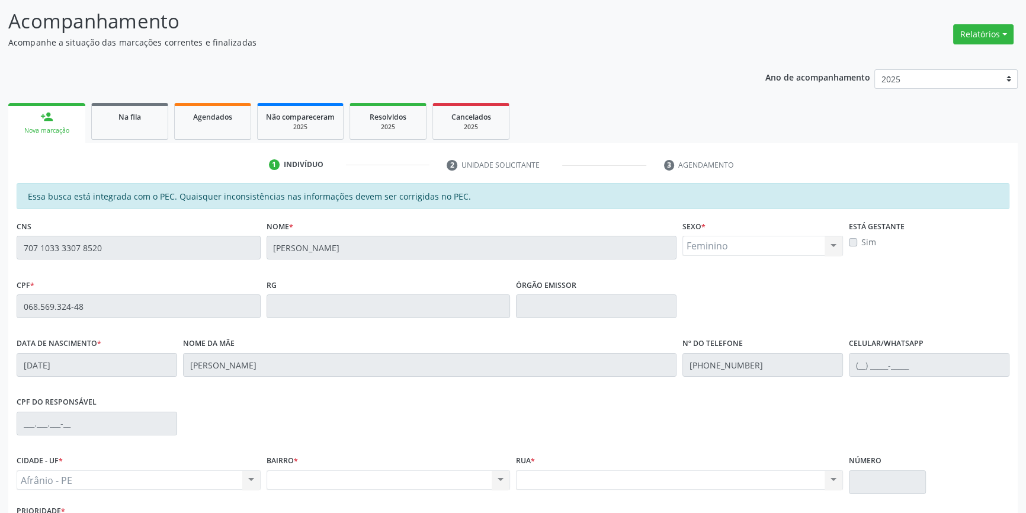
scroll to position [162, 0]
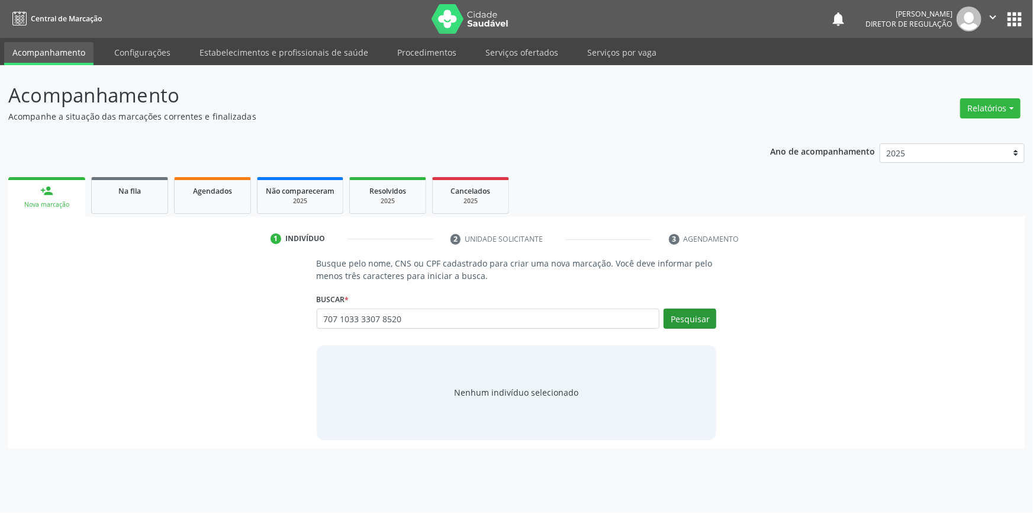
type input "707 1033 3307 8520"
click at [690, 320] on button "Pesquisar" at bounding box center [690, 318] width 53 height 20
type input "707 1033 3307 8520"
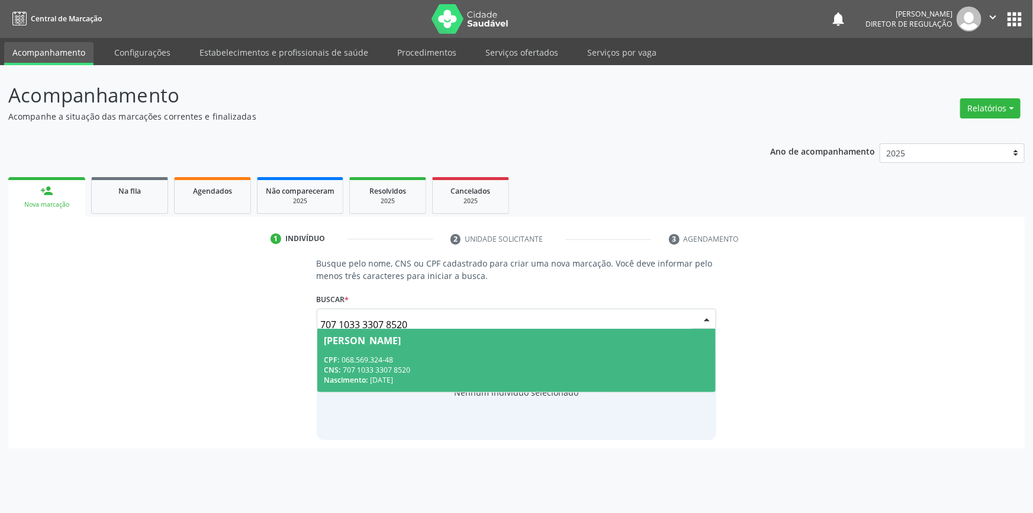
click at [375, 365] on div "CNS: 707 1033 3307 8520" at bounding box center [516, 370] width 385 height 10
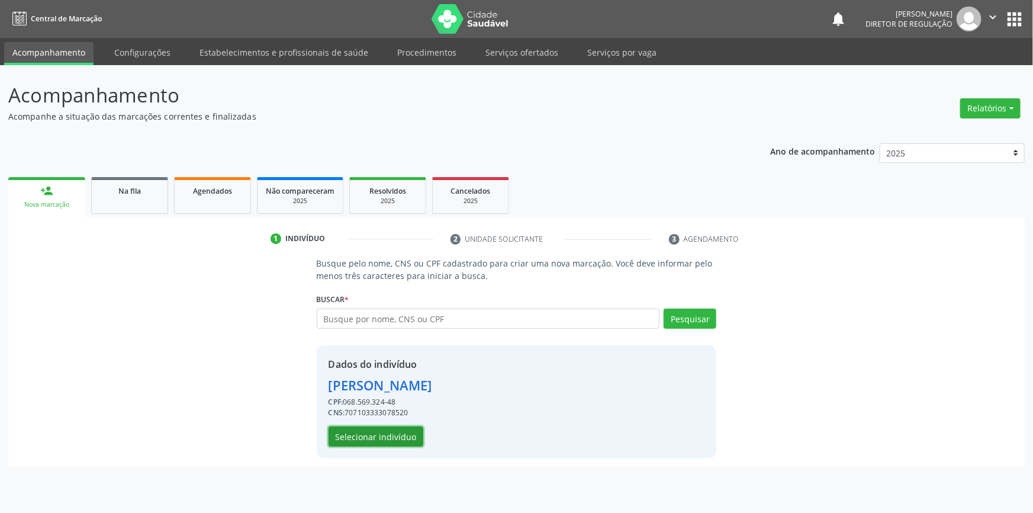
click at [394, 438] on button "Selecionar indivíduo" at bounding box center [376, 436] width 95 height 20
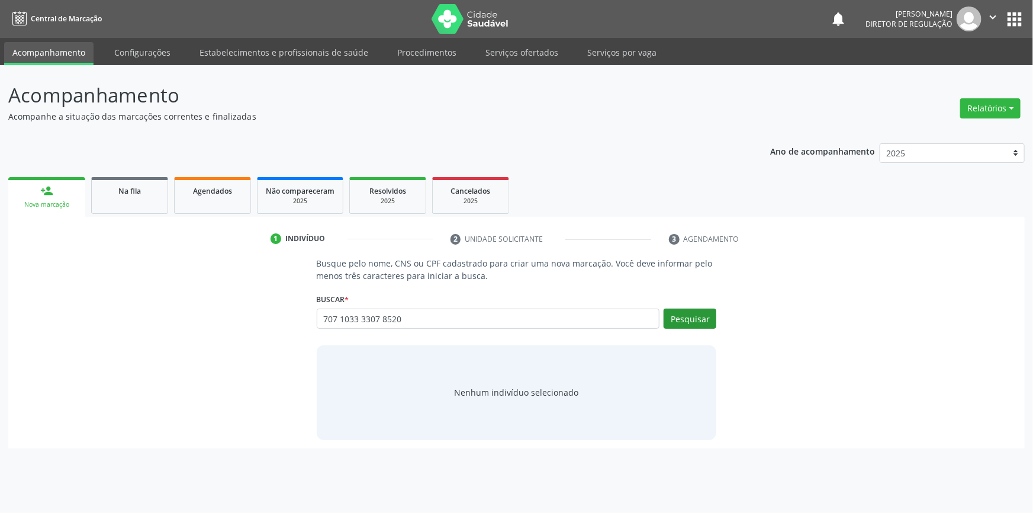
type input "707 1033 3307 8520"
click at [692, 318] on button "Pesquisar" at bounding box center [690, 318] width 53 height 20
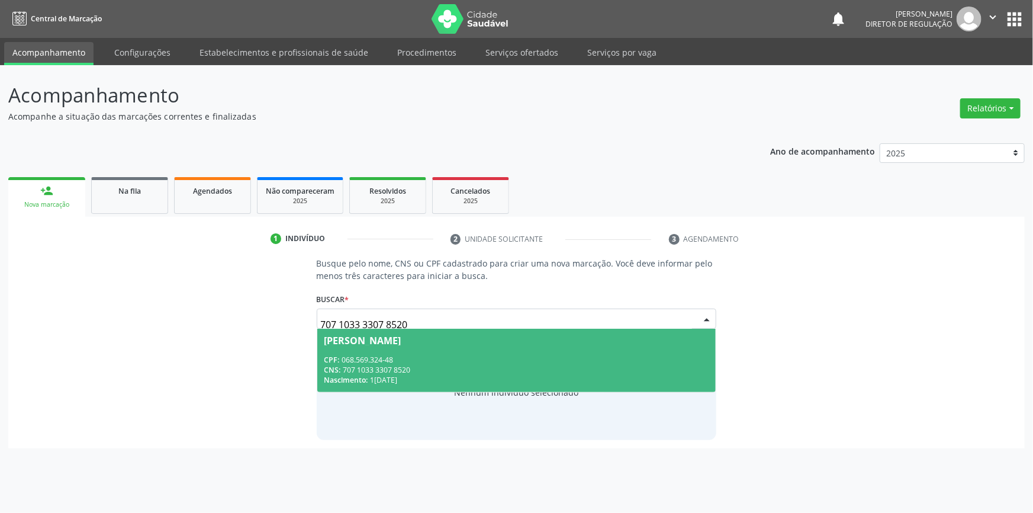
click at [442, 367] on div "CNS: 707 1033 3307 8520" at bounding box center [516, 370] width 385 height 10
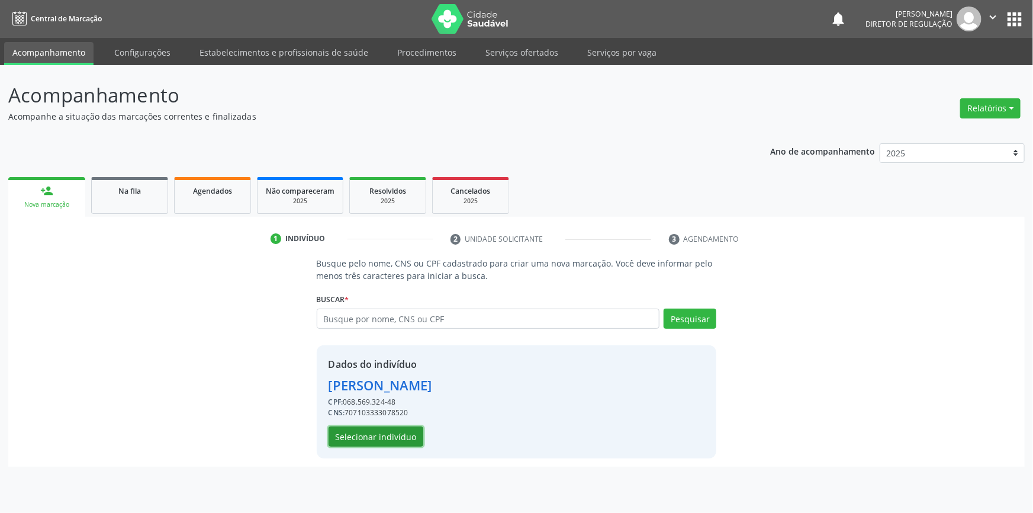
click at [397, 433] on button "Selecionar indivíduo" at bounding box center [376, 436] width 95 height 20
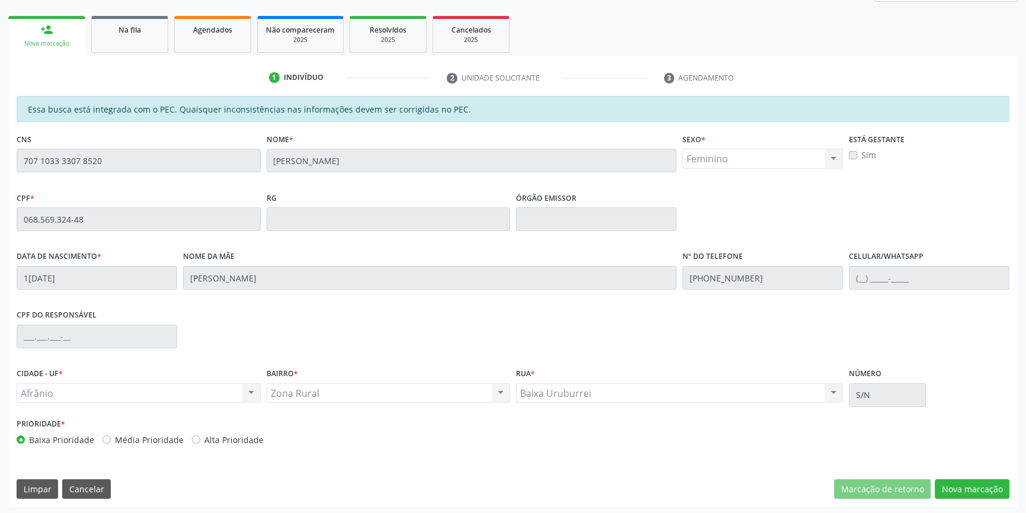
scroll to position [162, 0]
click at [977, 485] on button "Nova marcação" at bounding box center [971, 488] width 75 height 20
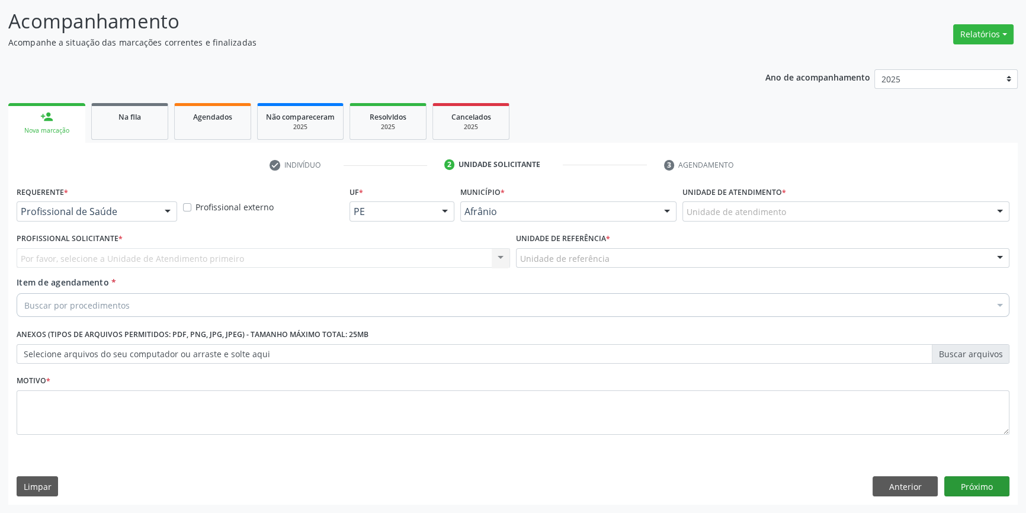
scroll to position [73, 0]
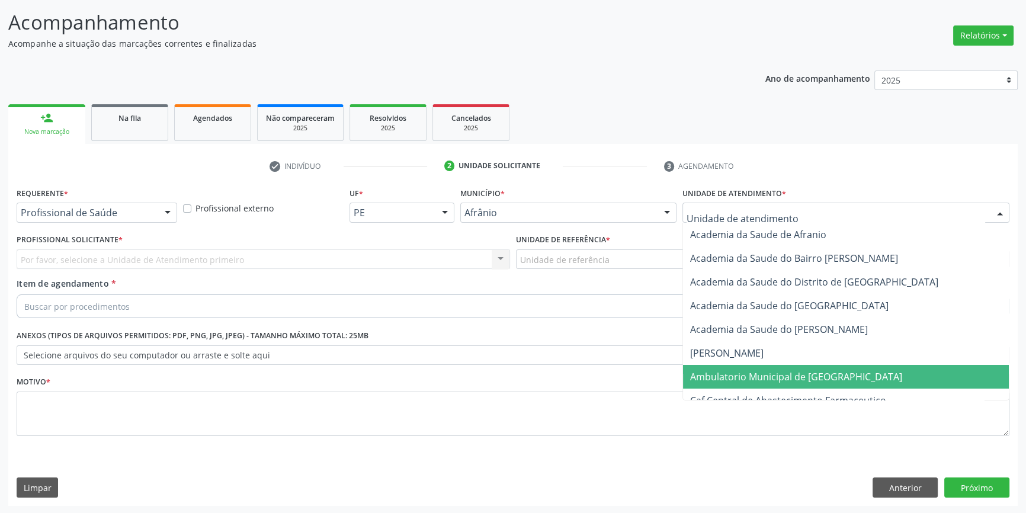
click at [716, 378] on span "Ambulatorio Municipal de [GEOGRAPHIC_DATA]" at bounding box center [796, 376] width 212 height 13
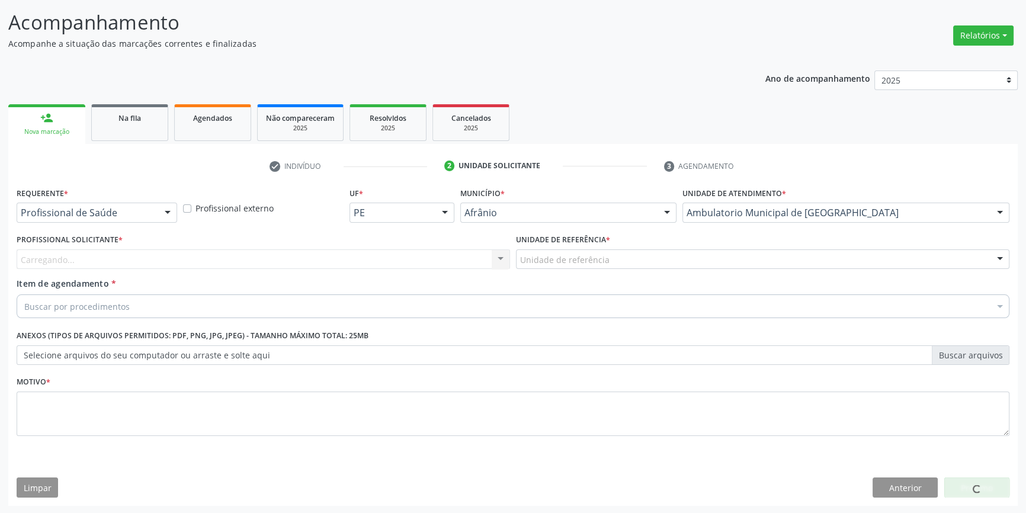
click at [617, 252] on div "Unidade de referência" at bounding box center [762, 259] width 493 height 20
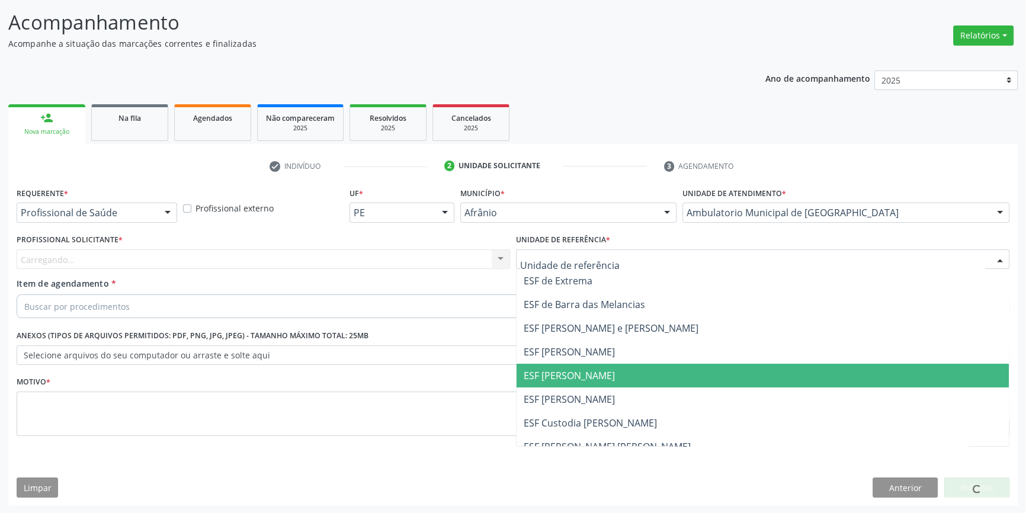
click at [583, 377] on span "ESF [PERSON_NAME]" at bounding box center [568, 375] width 91 height 13
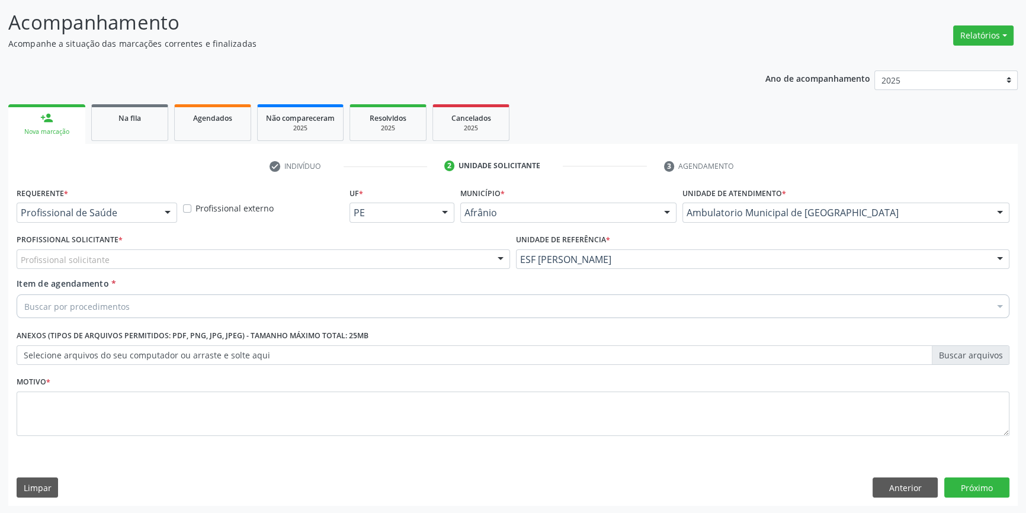
click at [349, 255] on div "Profissional solicitante" at bounding box center [263, 259] width 493 height 20
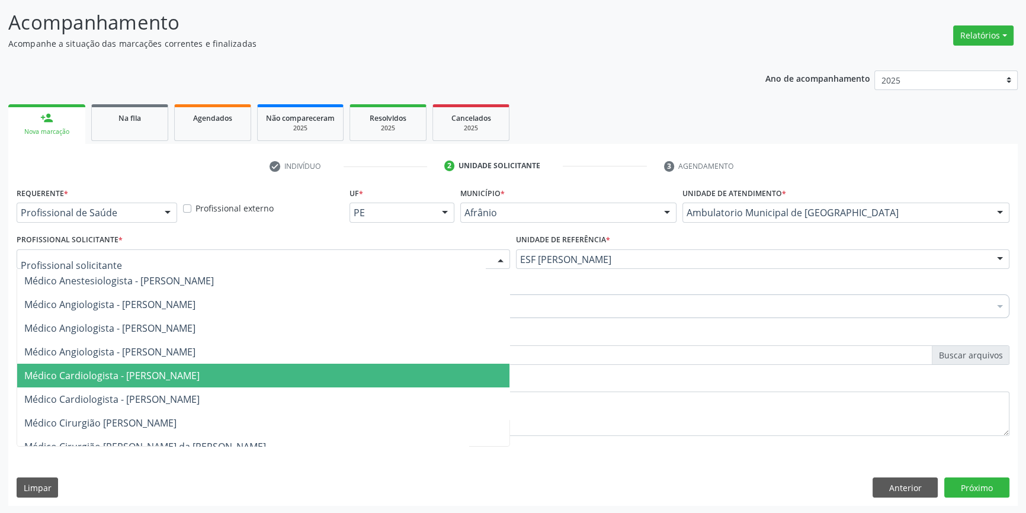
click at [336, 377] on span "Médico Cardiologista - [PERSON_NAME]" at bounding box center [263, 376] width 492 height 24
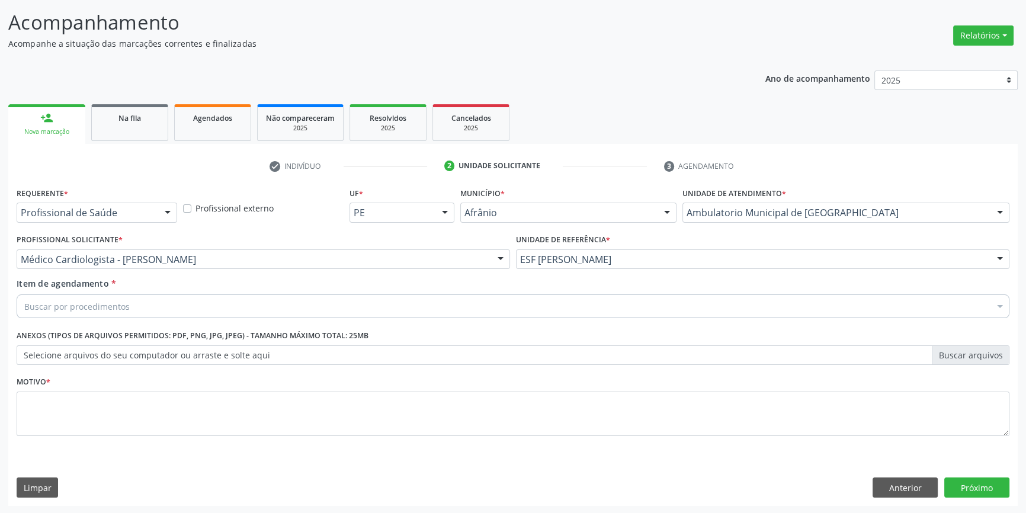
click at [267, 304] on div "Buscar por procedimentos" at bounding box center [513, 306] width 992 height 24
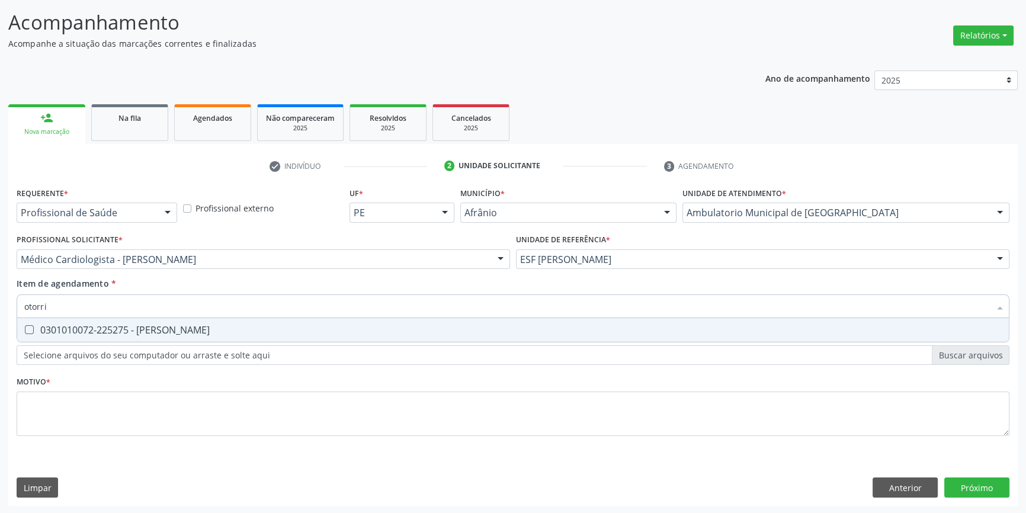
type input "otorrin"
click at [263, 328] on div "0301010072-225275 - [PERSON_NAME]" at bounding box center [512, 329] width 977 height 9
checkbox Otorrinolaringologista "true"
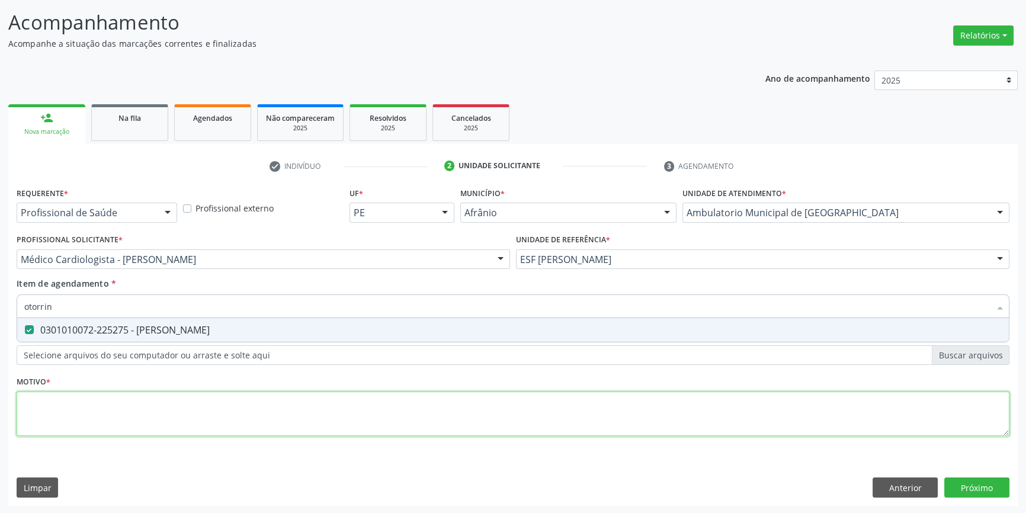
click at [244, 402] on div "Requerente * Profissional de Saúde Profissional de Saúde Paciente Nenhum result…" at bounding box center [513, 318] width 992 height 268
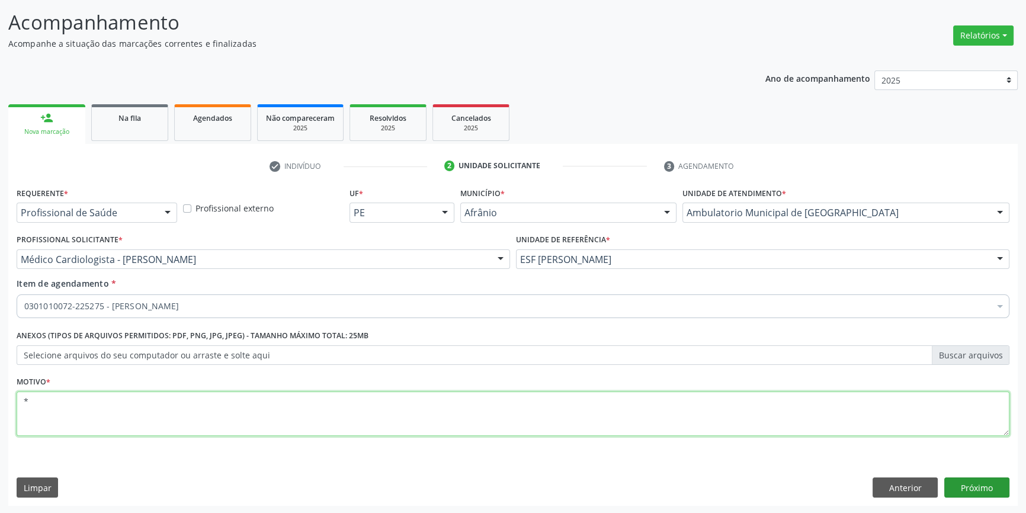
type textarea "*"
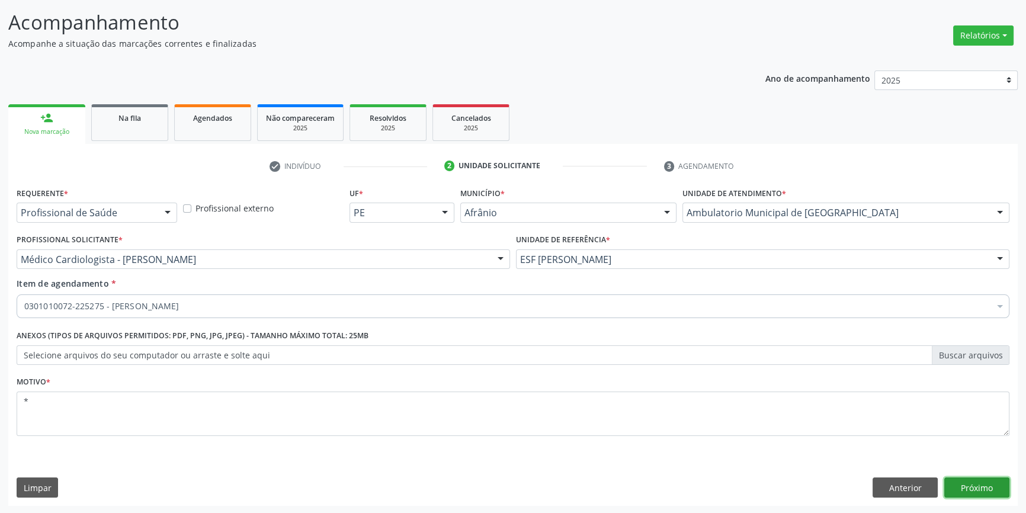
click at [980, 489] on button "Próximo" at bounding box center [976, 487] width 65 height 20
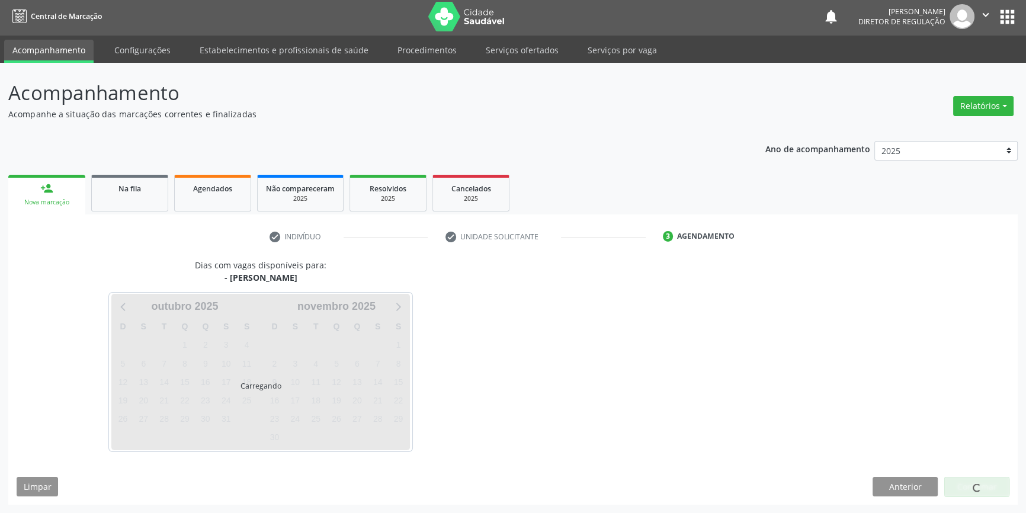
scroll to position [1, 0]
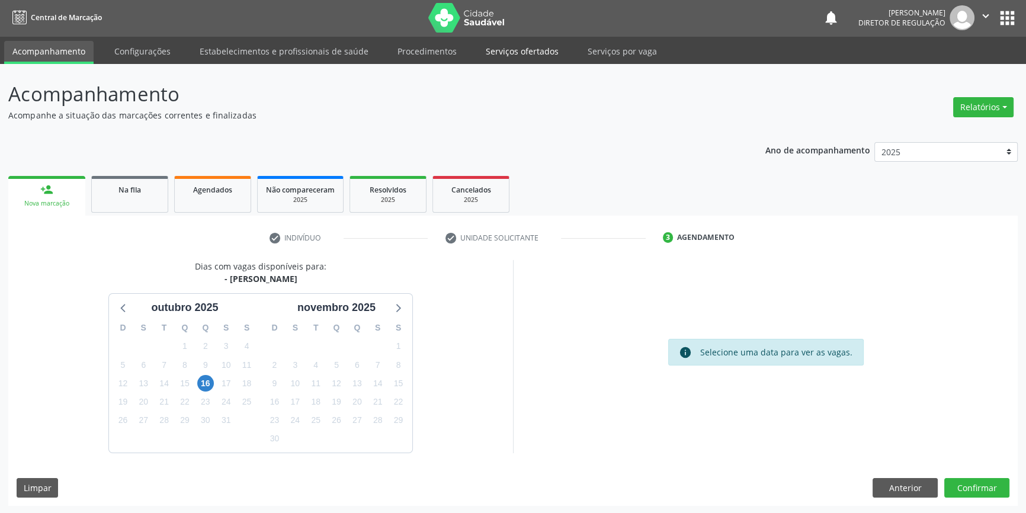
click at [522, 53] on link "Serviços ofertados" at bounding box center [521, 51] width 89 height 21
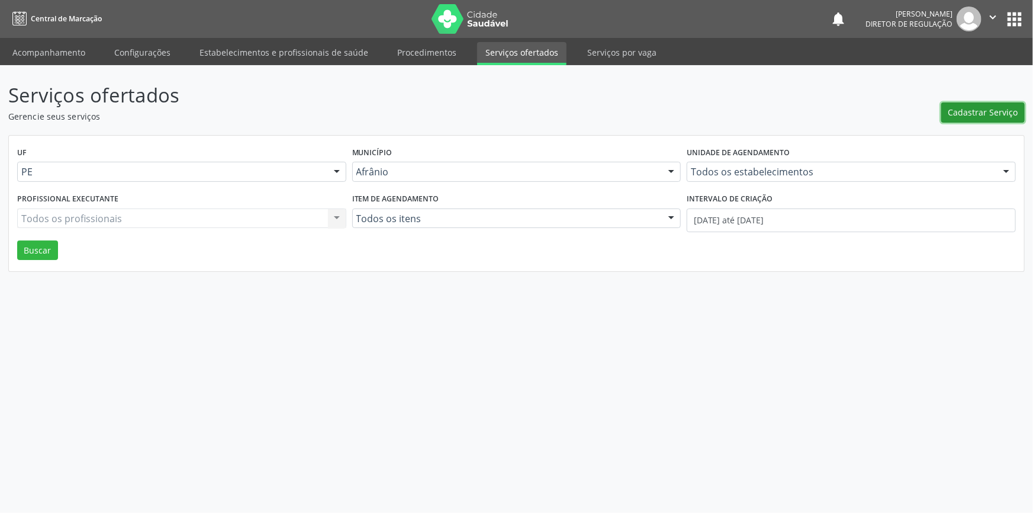
click at [988, 110] on span "Cadastrar Serviço" at bounding box center [984, 112] width 70 height 12
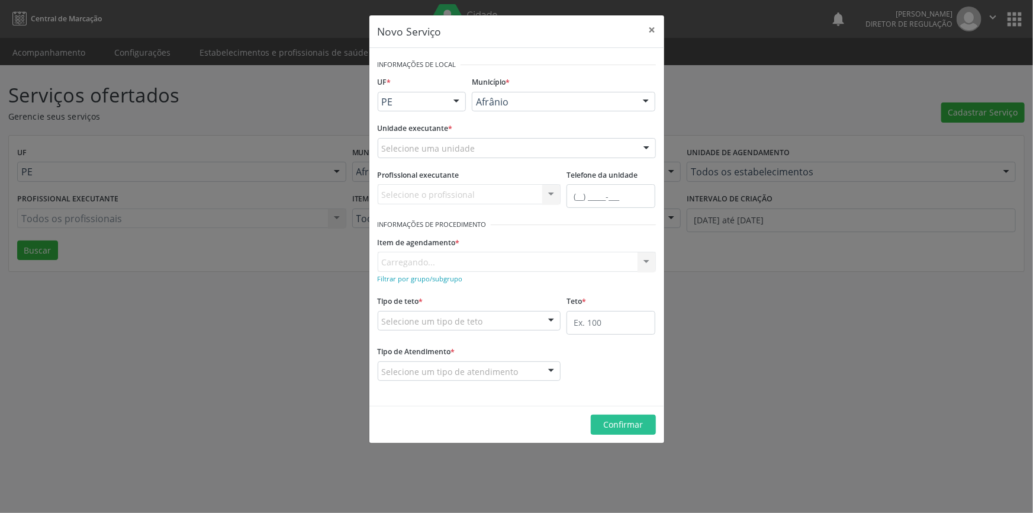
click at [534, 107] on div "Afrânio" at bounding box center [564, 102] width 184 height 20
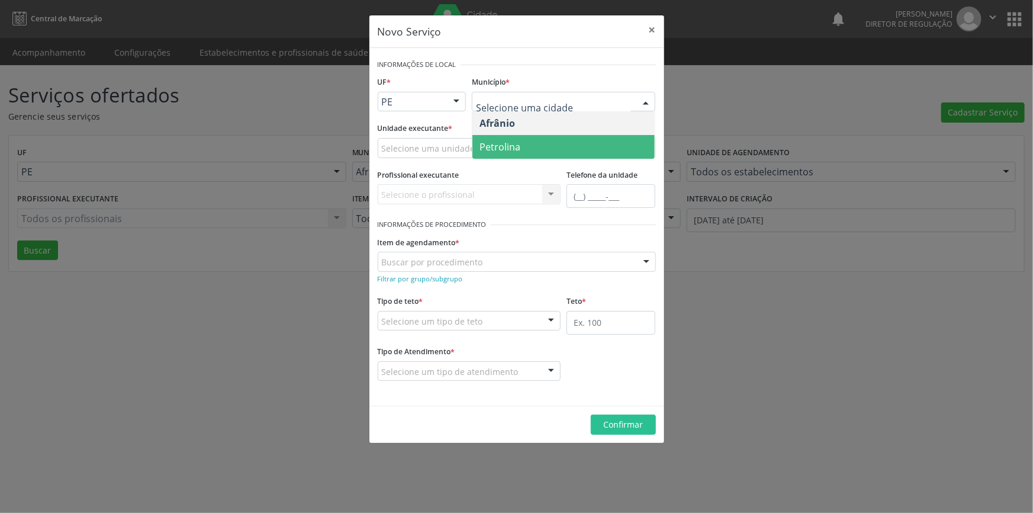
click at [538, 151] on span "Petrolina" at bounding box center [564, 147] width 182 height 24
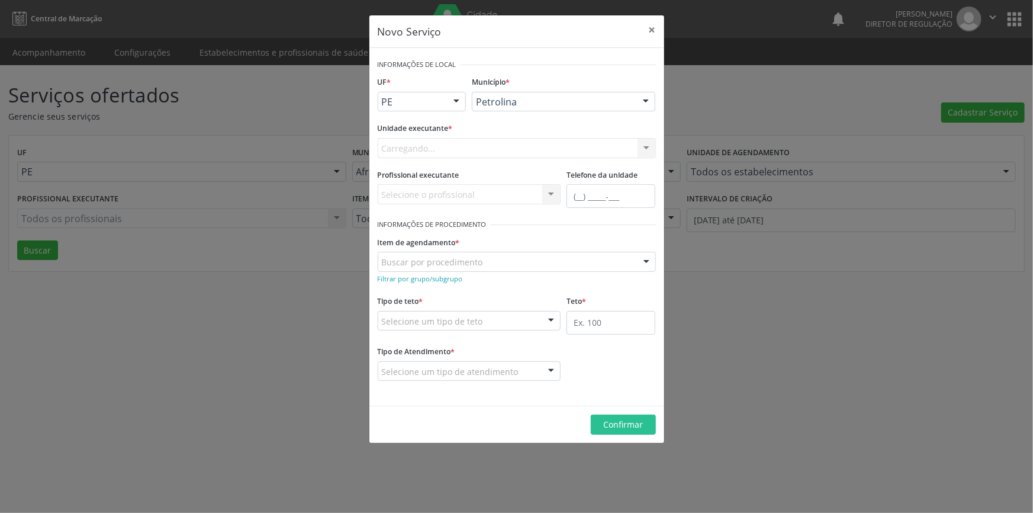
click at [493, 150] on div "Carregando... Academia da Saude de Afranio Academia da Saude do Bairro Roberto …" at bounding box center [517, 148] width 278 height 20
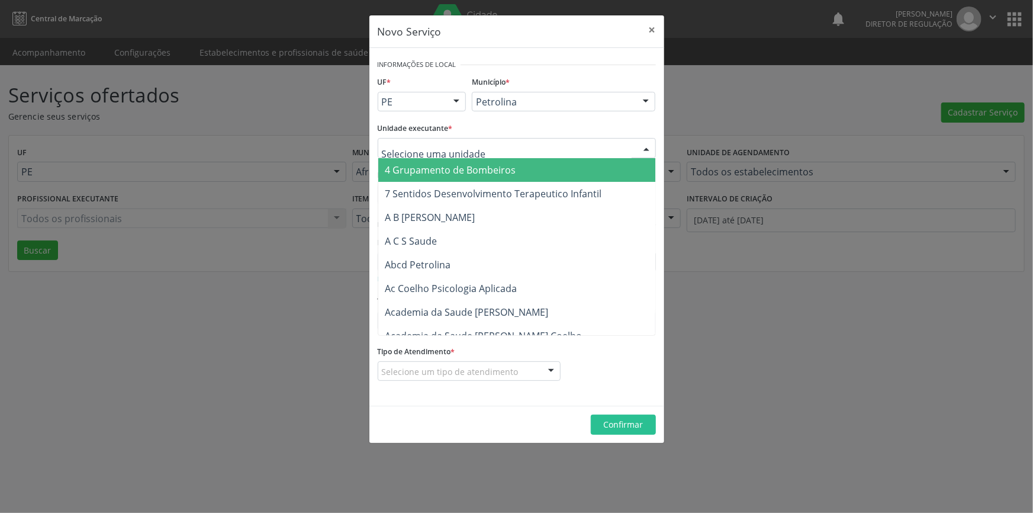
click at [493, 150] on div at bounding box center [517, 148] width 278 height 20
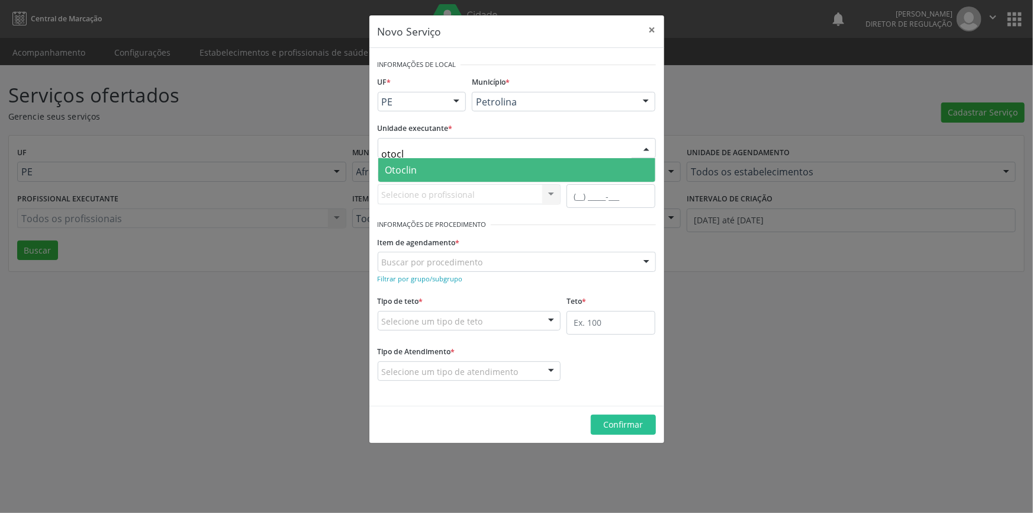
type input "otocli"
click at [439, 166] on span "Otoclin" at bounding box center [516, 170] width 277 height 24
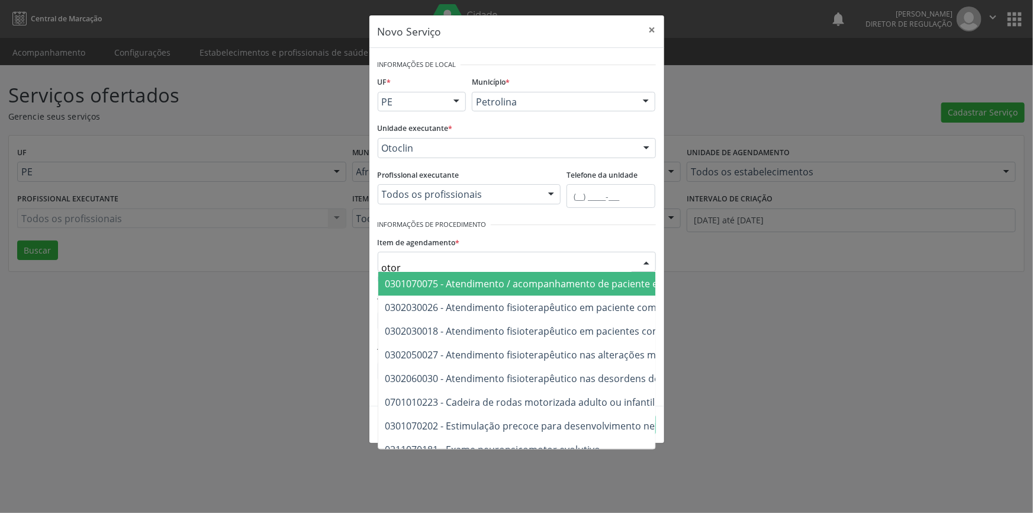
type input "otorr"
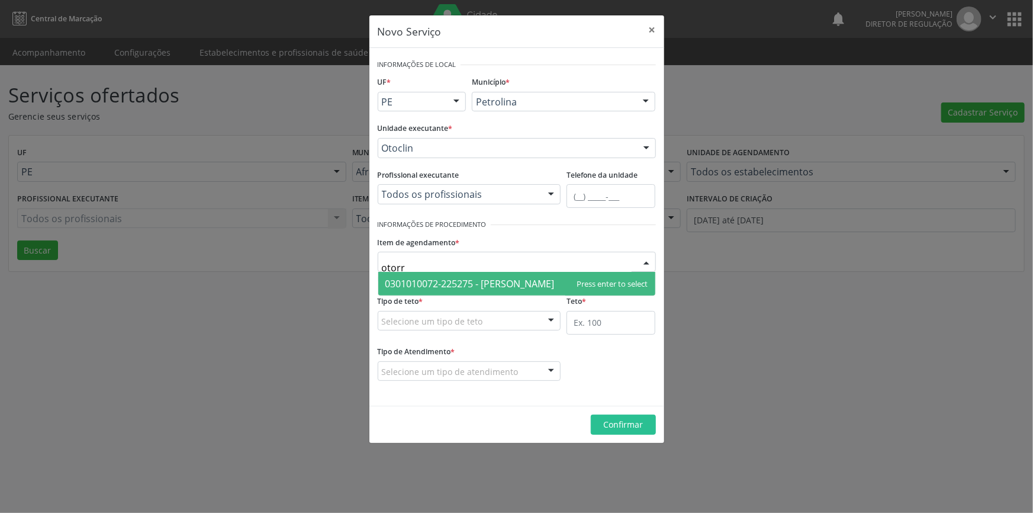
click at [485, 284] on span "0301010072-225275 - [PERSON_NAME]" at bounding box center [469, 283] width 169 height 13
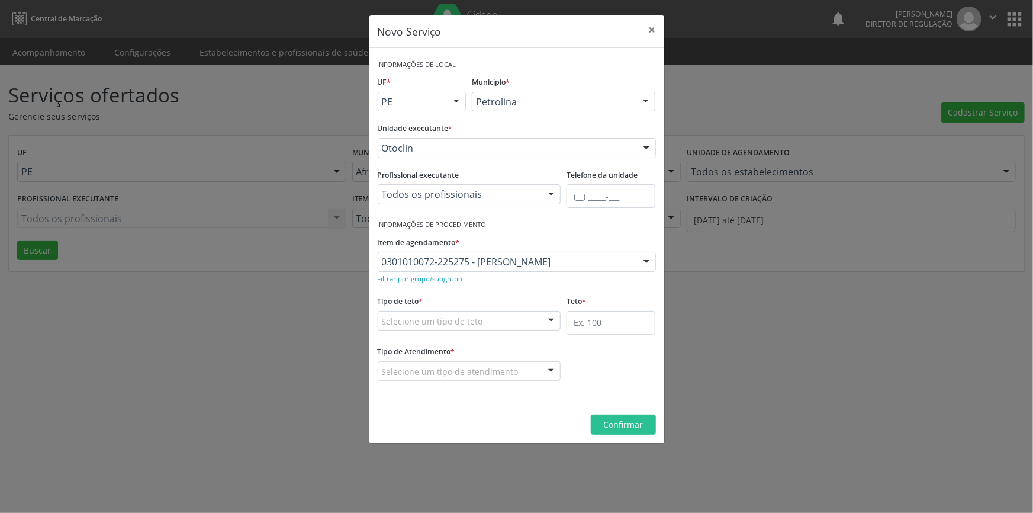
click at [469, 327] on div "Selecione um tipo de teto" at bounding box center [470, 321] width 184 height 20
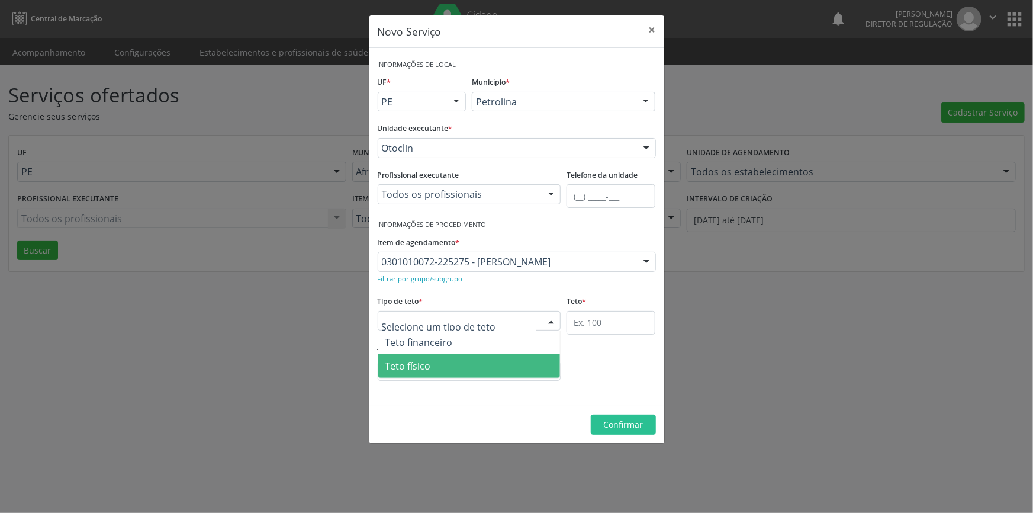
click at [454, 362] on span "Teto físico" at bounding box center [469, 366] width 182 height 24
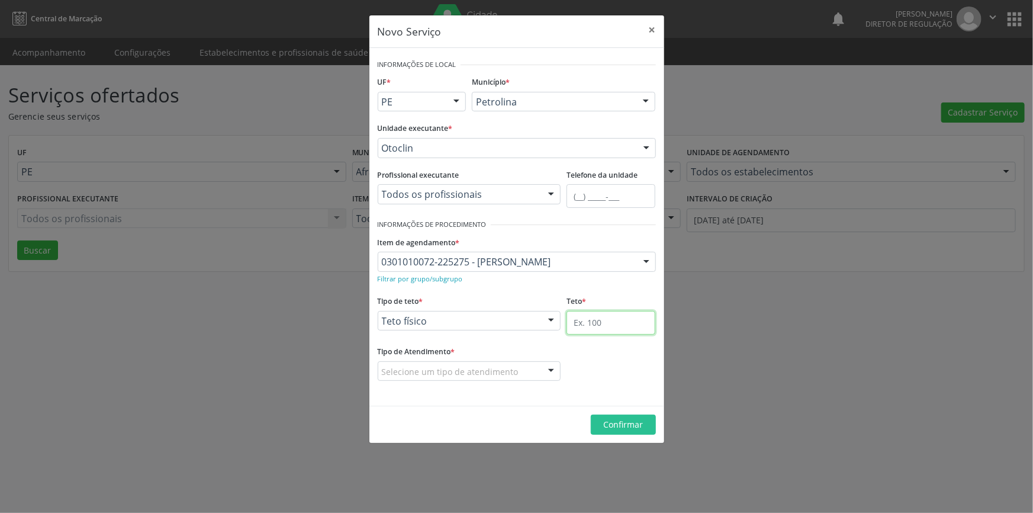
click at [592, 321] on input "text" at bounding box center [611, 323] width 89 height 24
type input "4"
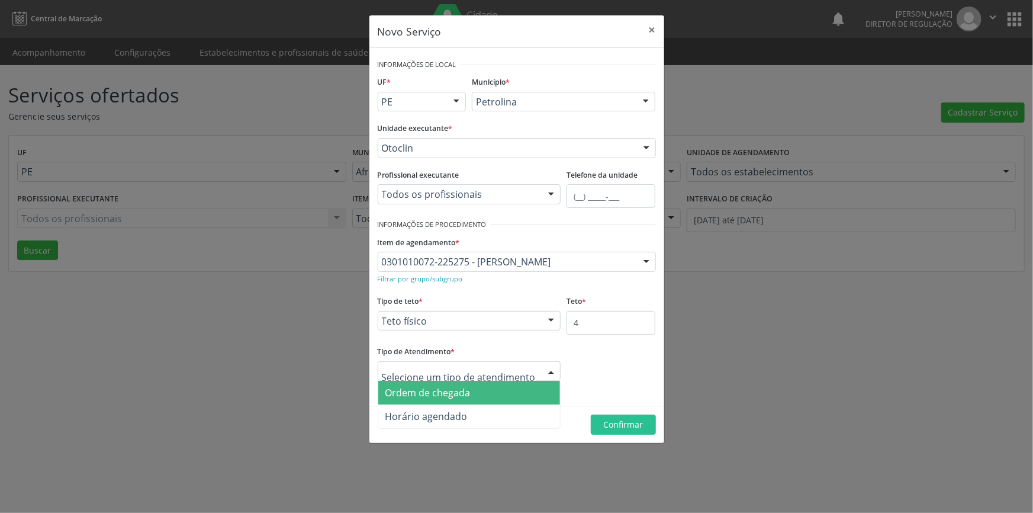
click at [526, 362] on div at bounding box center [470, 371] width 184 height 20
click at [500, 393] on span "Ordem de chegada" at bounding box center [469, 393] width 182 height 24
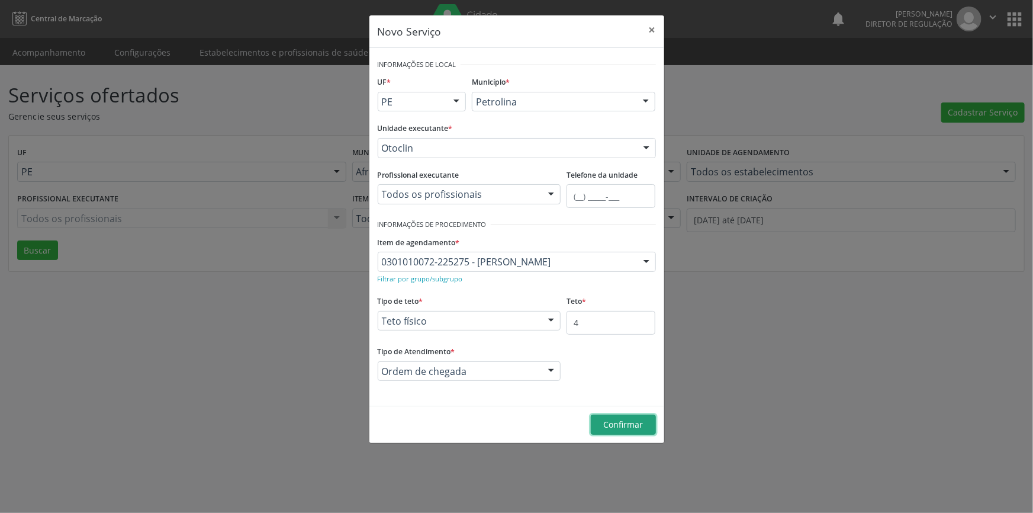
click at [624, 425] on span "Confirmar" at bounding box center [623, 424] width 40 height 11
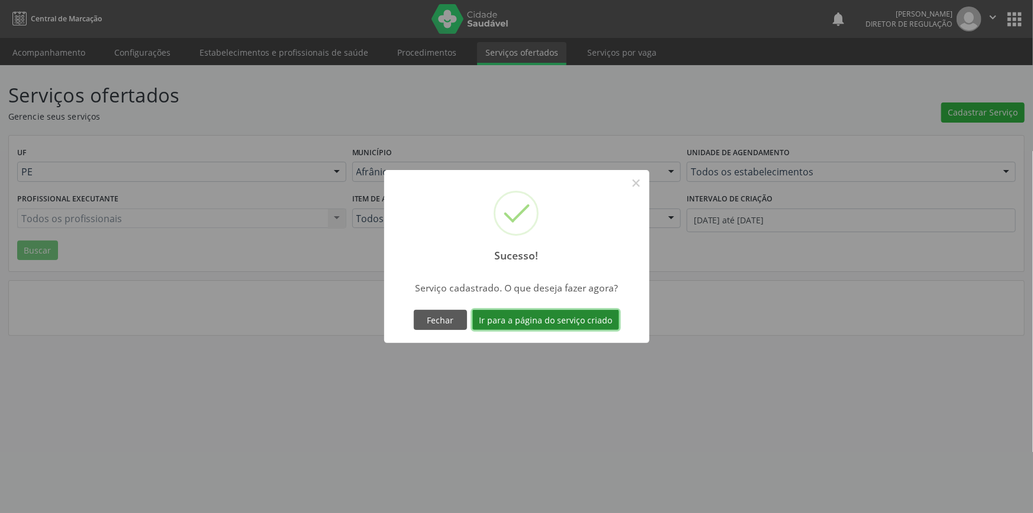
click at [574, 319] on button "Ir para a página do serviço criado" at bounding box center [546, 320] width 147 height 20
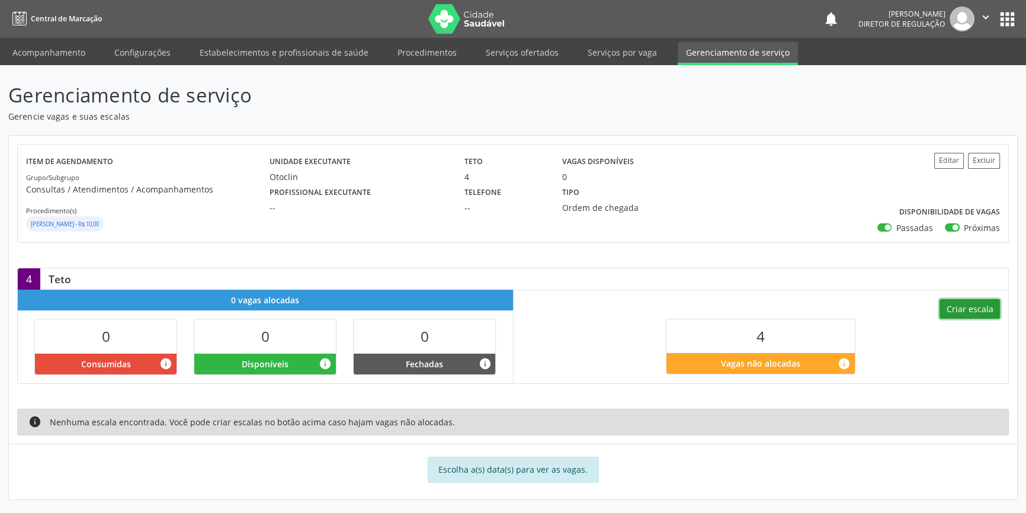
click at [985, 306] on button "Criar escala" at bounding box center [969, 309] width 60 height 20
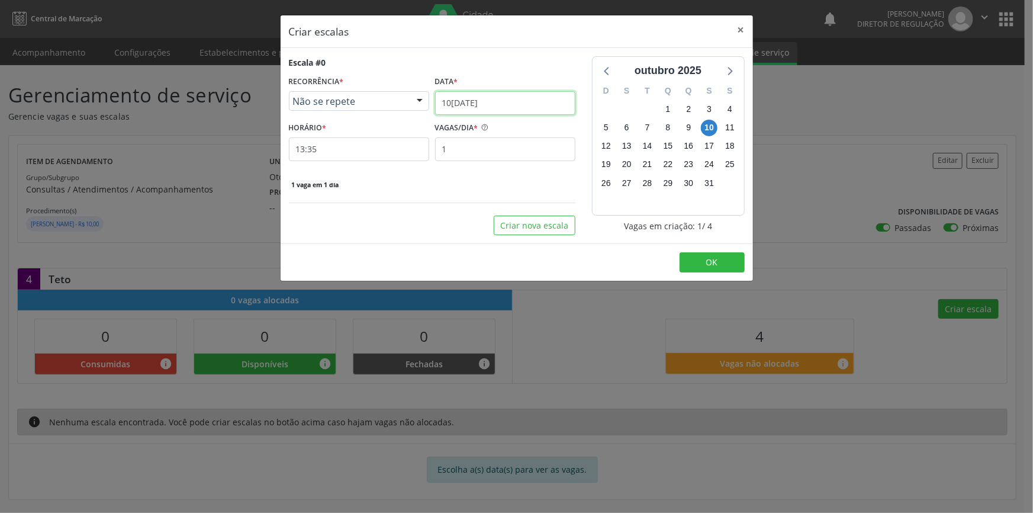
click at [509, 105] on input "1[DATE]" at bounding box center [505, 103] width 140 height 24
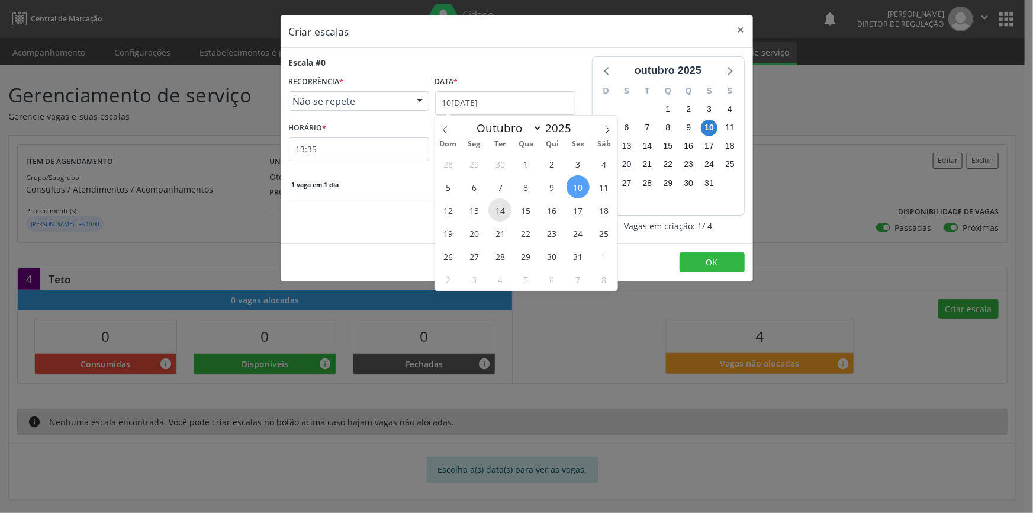
click at [495, 211] on span "14" at bounding box center [500, 209] width 23 height 23
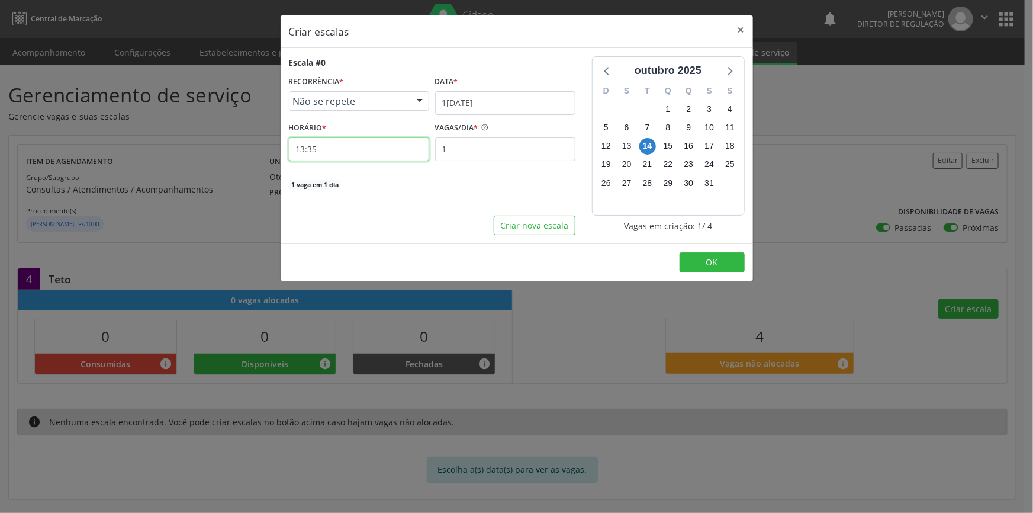
click at [389, 149] on input "13:35" at bounding box center [359, 149] width 140 height 24
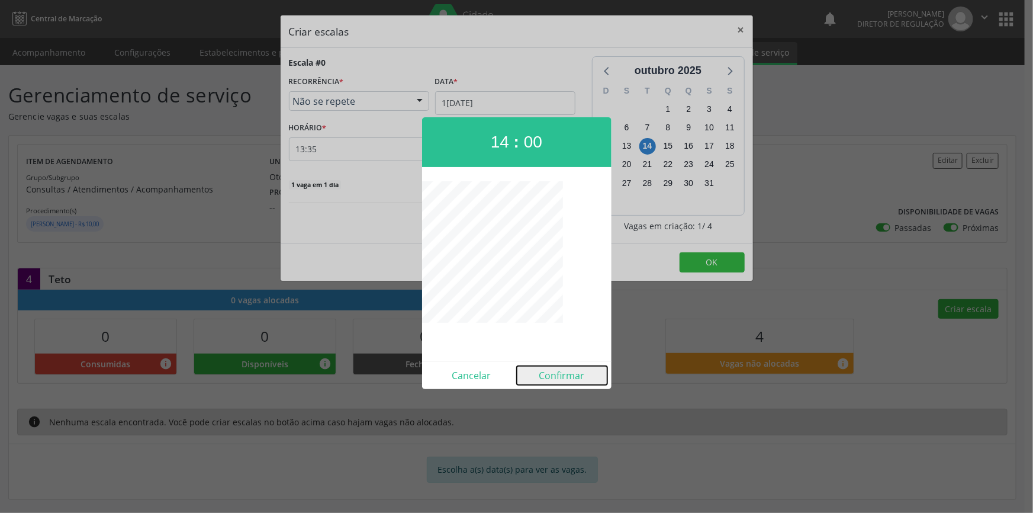
click at [570, 375] on button "Confirmar" at bounding box center [562, 375] width 91 height 19
type input "14:00"
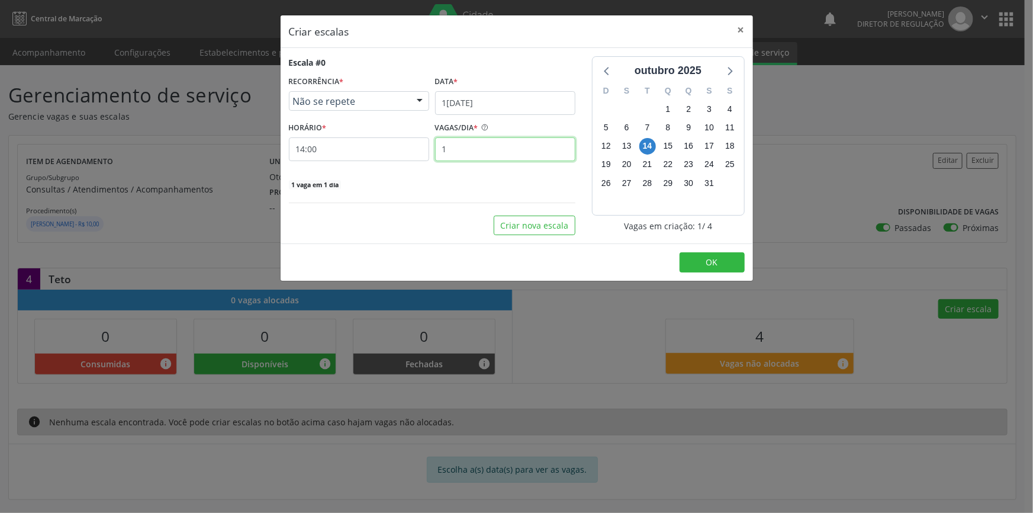
click at [495, 144] on input "1" at bounding box center [505, 149] width 140 height 24
type input "4"
click at [700, 255] on button "OK" at bounding box center [712, 262] width 65 height 20
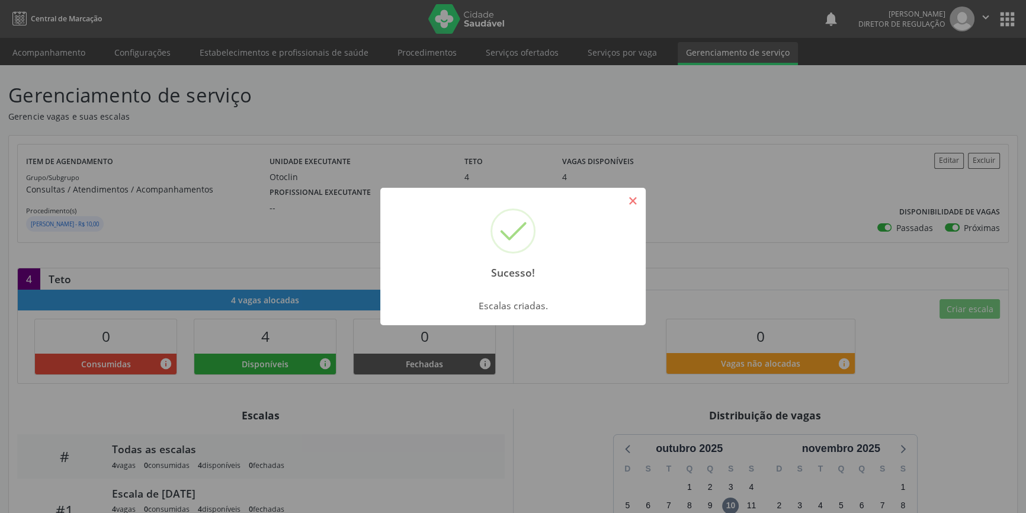
click at [634, 197] on button "×" at bounding box center [632, 201] width 20 height 20
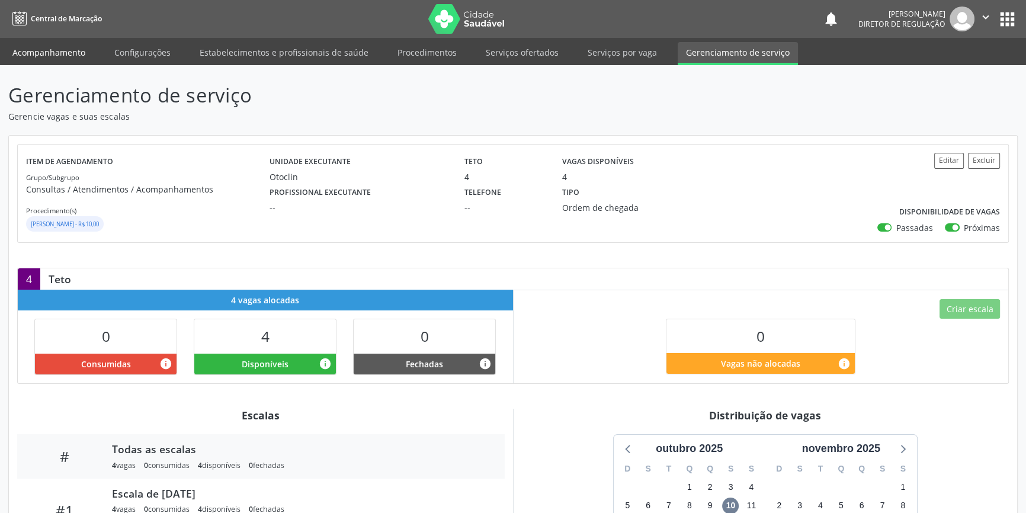
click at [59, 48] on link "Acompanhamento" at bounding box center [48, 52] width 89 height 21
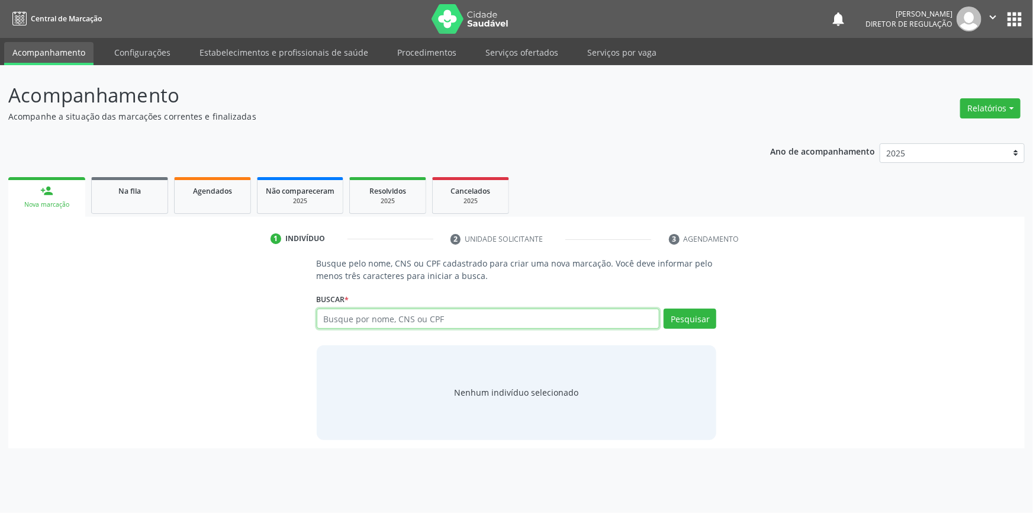
click at [383, 319] on input "text" at bounding box center [488, 318] width 343 height 20
paste input "707 1033 3307 8520"
type input "707 1033 3307 8520"
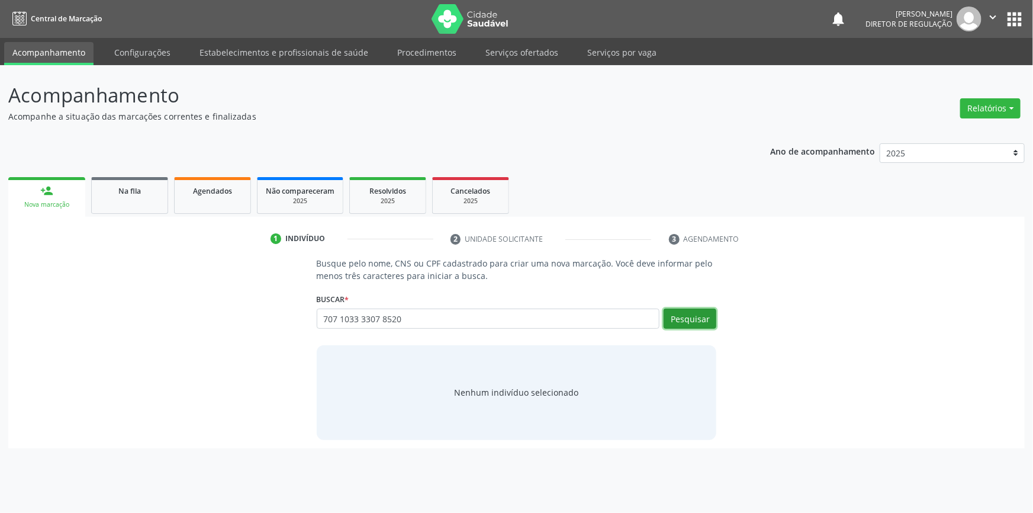
click at [681, 317] on button "Pesquisar" at bounding box center [690, 318] width 53 height 20
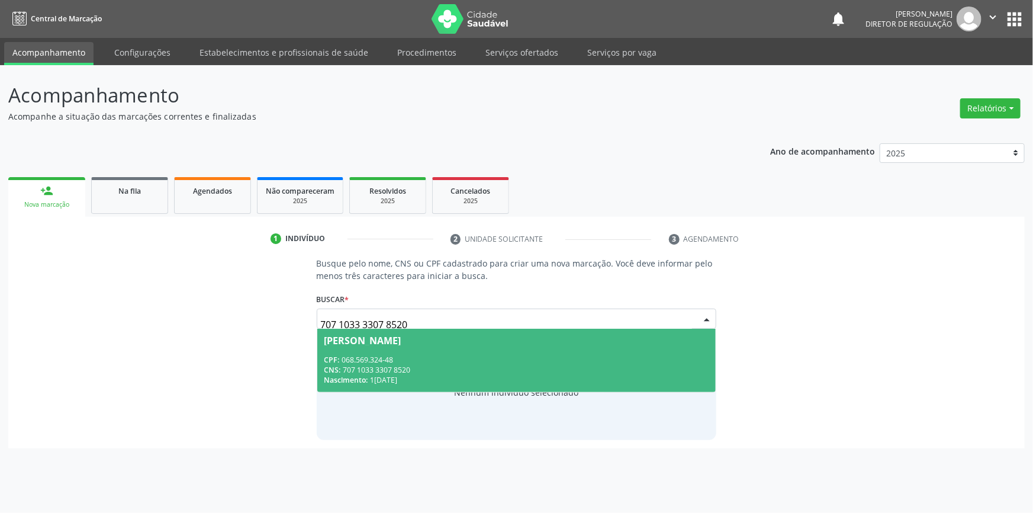
click at [401, 340] on div "Vitoria Rafaela Rodrigues Pereira" at bounding box center [362, 340] width 77 height 9
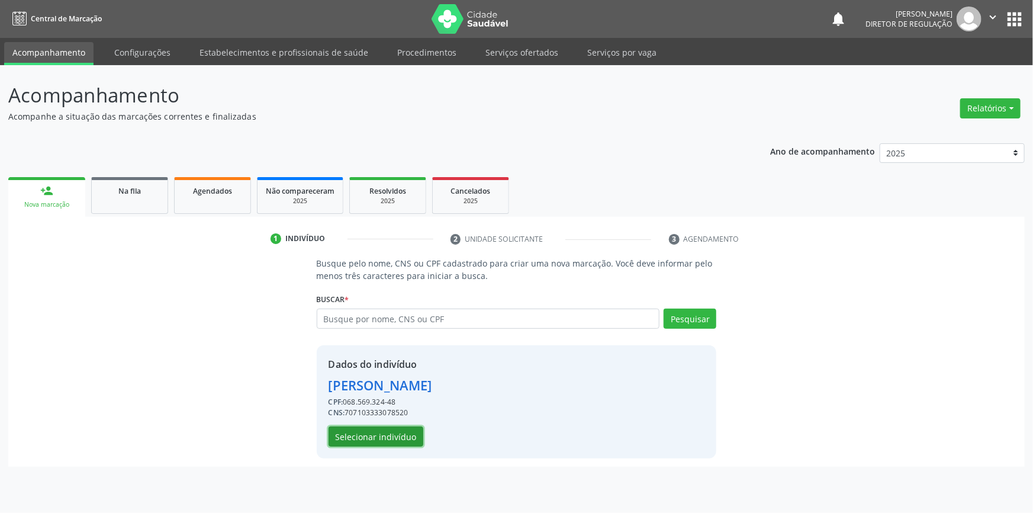
click at [398, 438] on button "Selecionar indivíduo" at bounding box center [376, 436] width 95 height 20
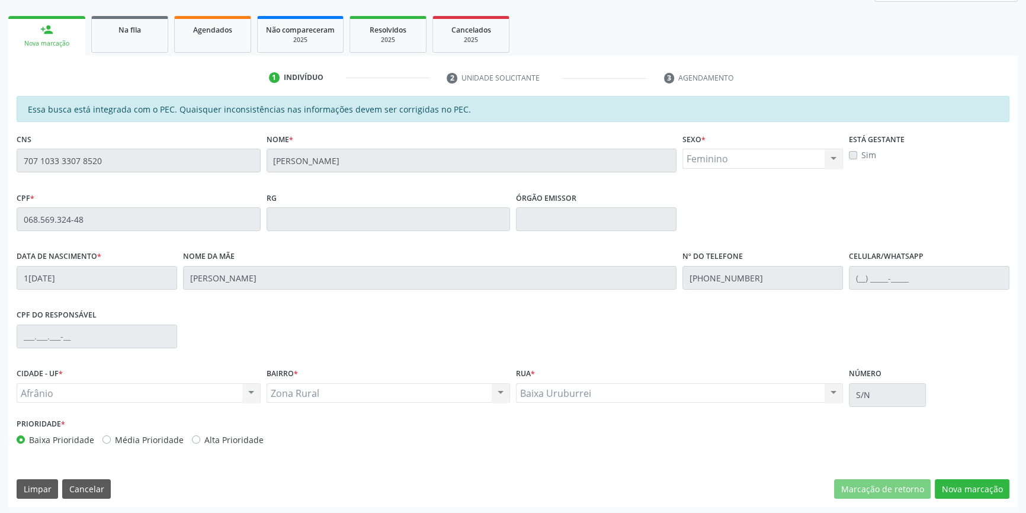
scroll to position [162, 0]
click at [957, 480] on button "Nova marcação" at bounding box center [971, 488] width 75 height 20
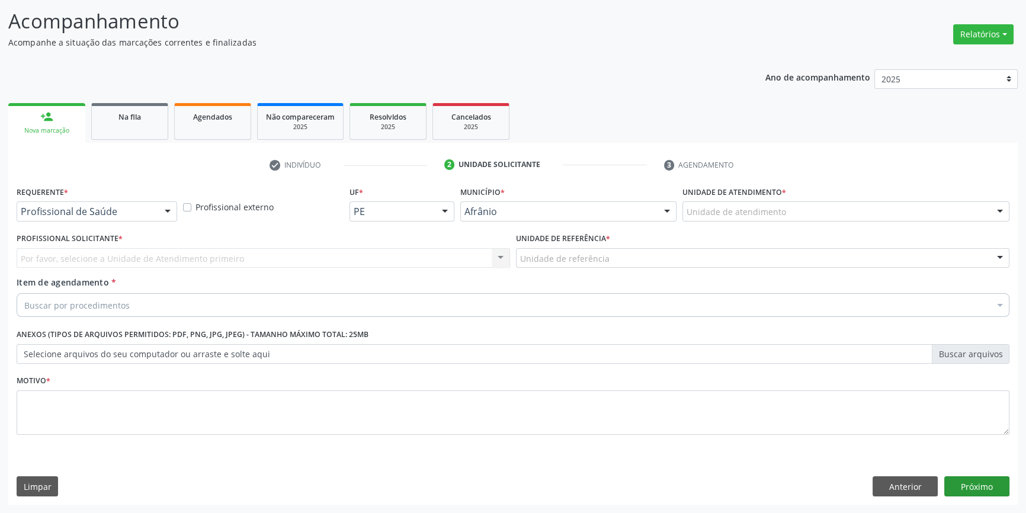
scroll to position [73, 0]
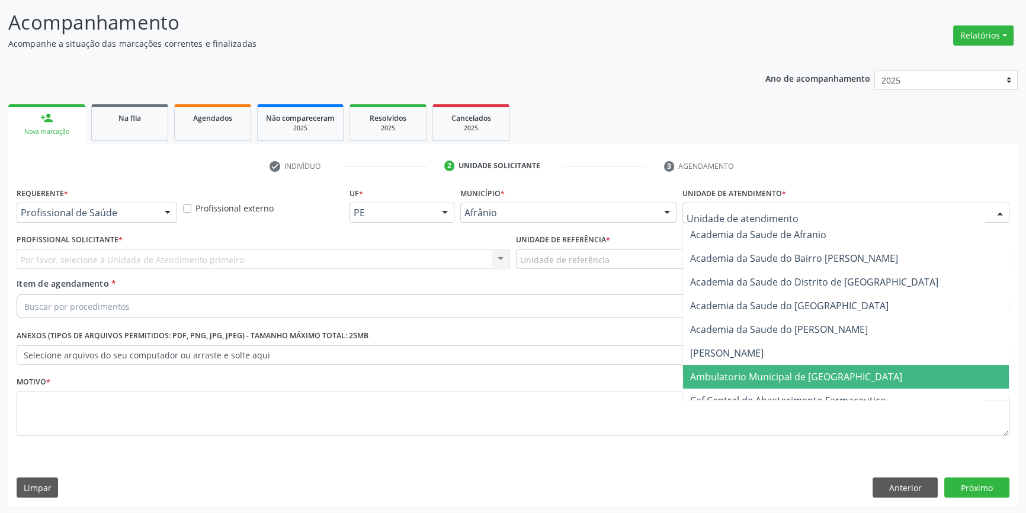
click at [767, 380] on span "Ambulatorio Municipal de [GEOGRAPHIC_DATA]" at bounding box center [796, 376] width 212 height 13
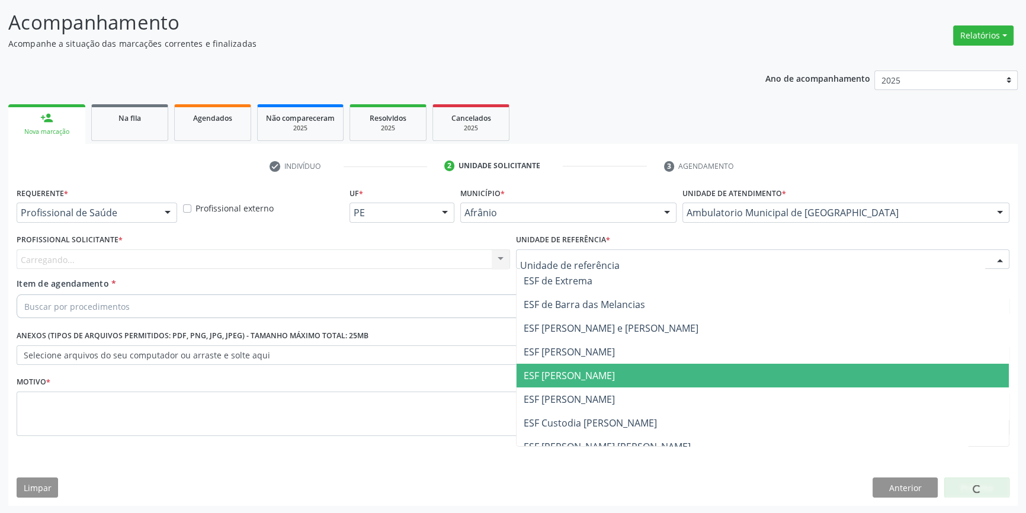
click at [605, 368] on span "ESF [PERSON_NAME]" at bounding box center [762, 376] width 492 height 24
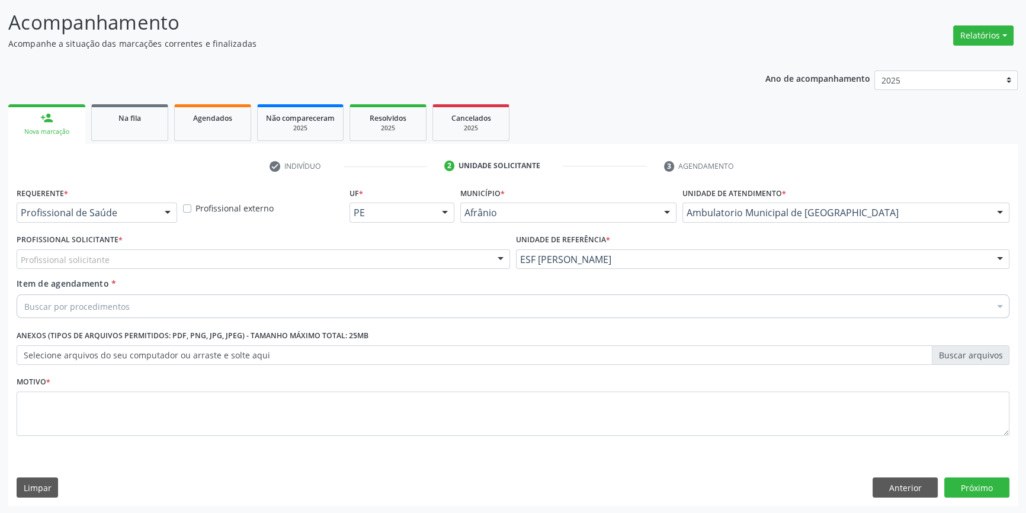
click at [459, 256] on div "Profissional solicitante" at bounding box center [263, 259] width 493 height 20
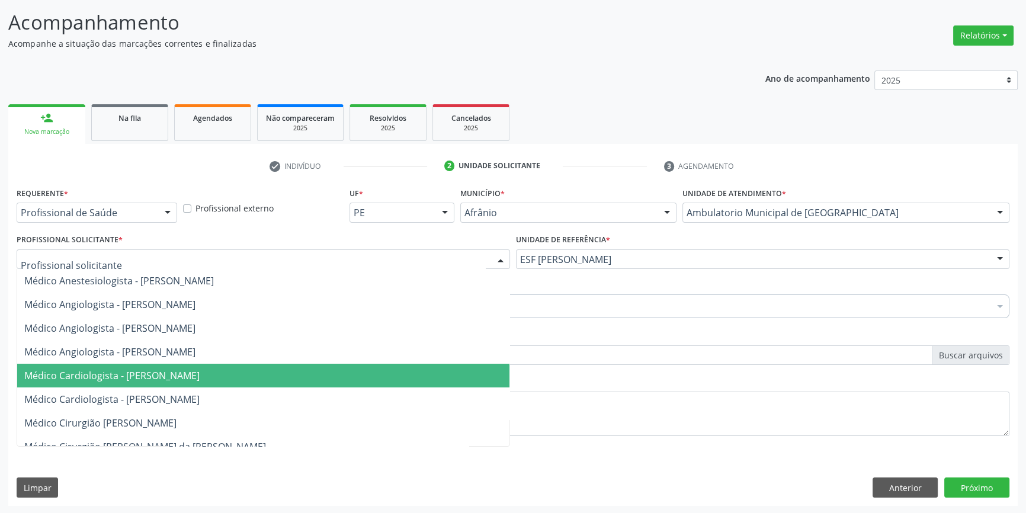
click at [410, 376] on span "Médico Cardiologista - [PERSON_NAME]" at bounding box center [263, 376] width 492 height 24
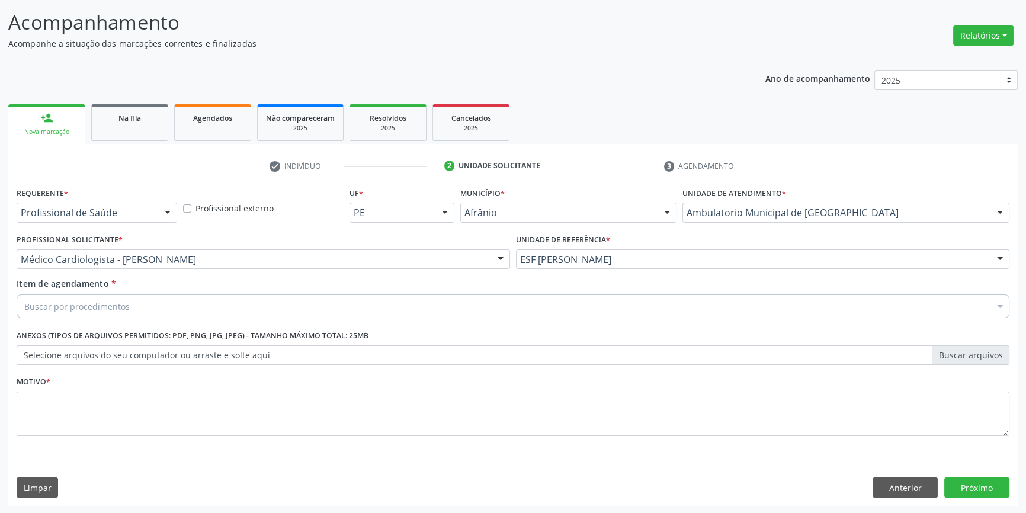
click at [297, 301] on div "Buscar por procedimentos" at bounding box center [513, 306] width 992 height 24
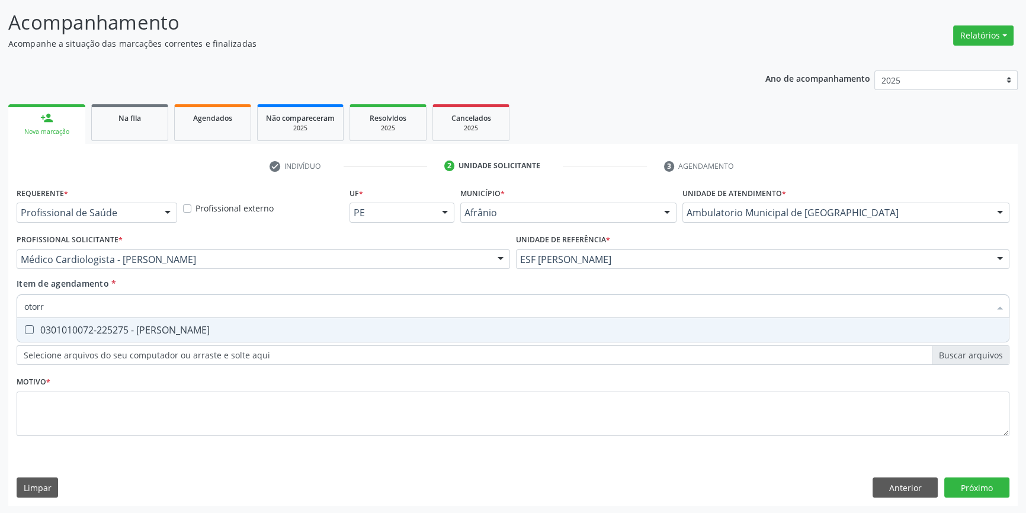
type input "otorri"
click at [274, 338] on span "0301010072-225275 - [PERSON_NAME]" at bounding box center [512, 330] width 991 height 24
checkbox Otorrinolaringologista "true"
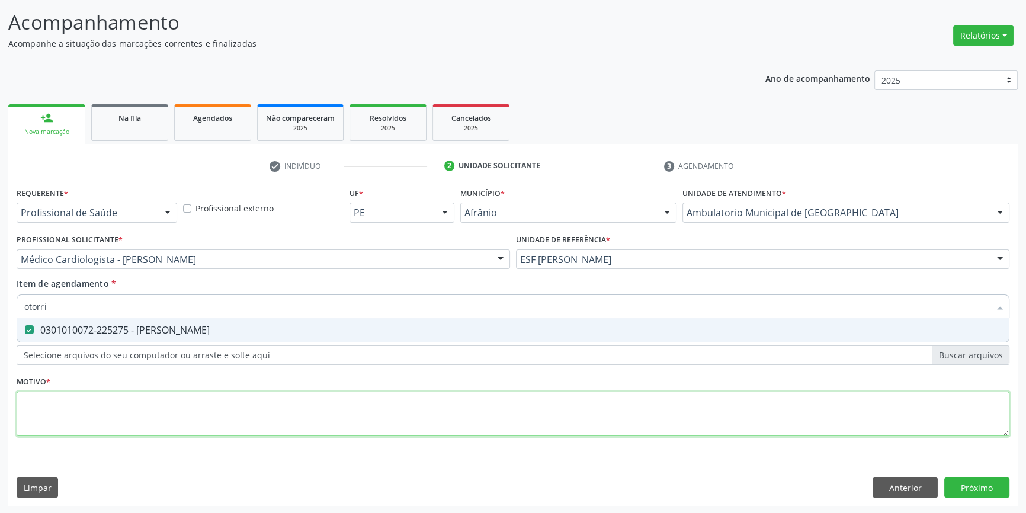
click at [249, 404] on div "Requerente * Profissional de Saúde Profissional de Saúde Paciente Nenhum result…" at bounding box center [513, 318] width 992 height 268
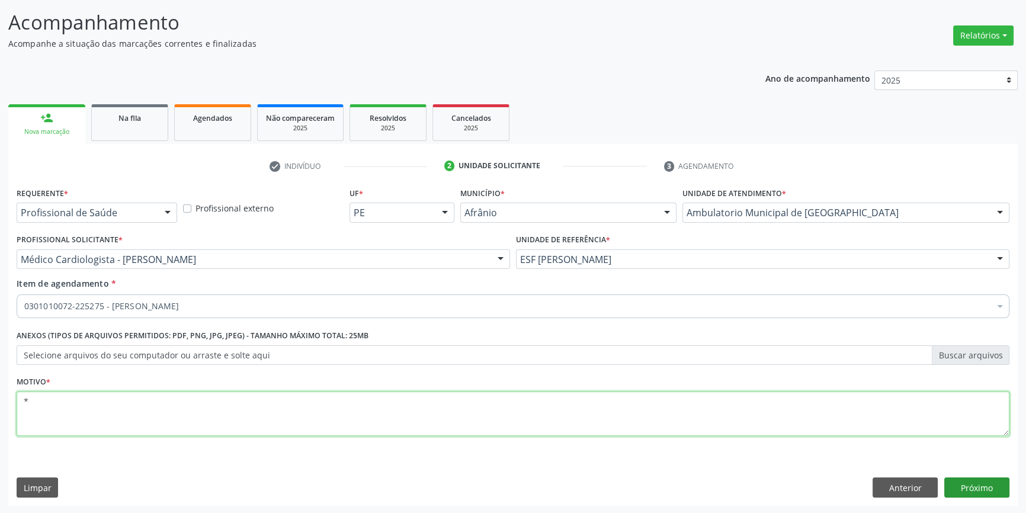
type textarea "*"
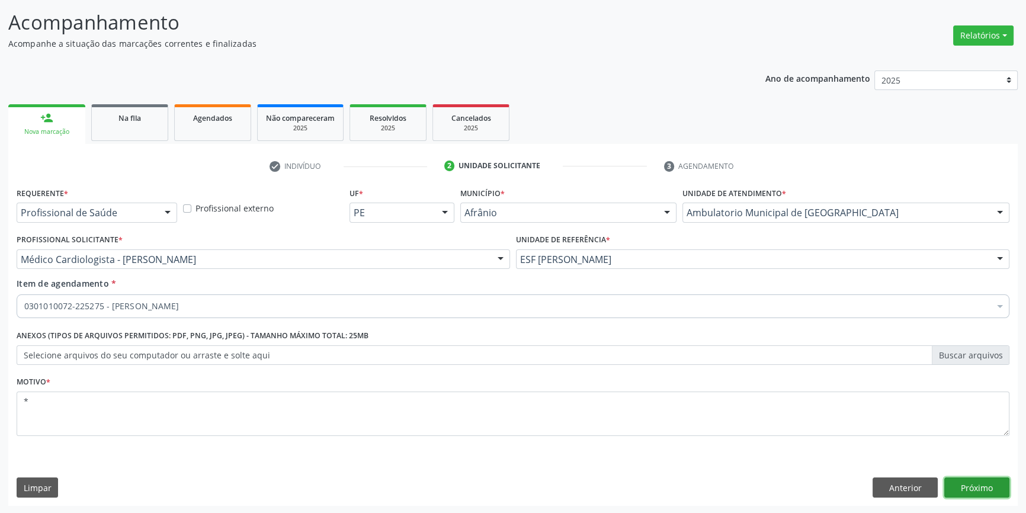
click at [979, 489] on button "Próximo" at bounding box center [976, 487] width 65 height 20
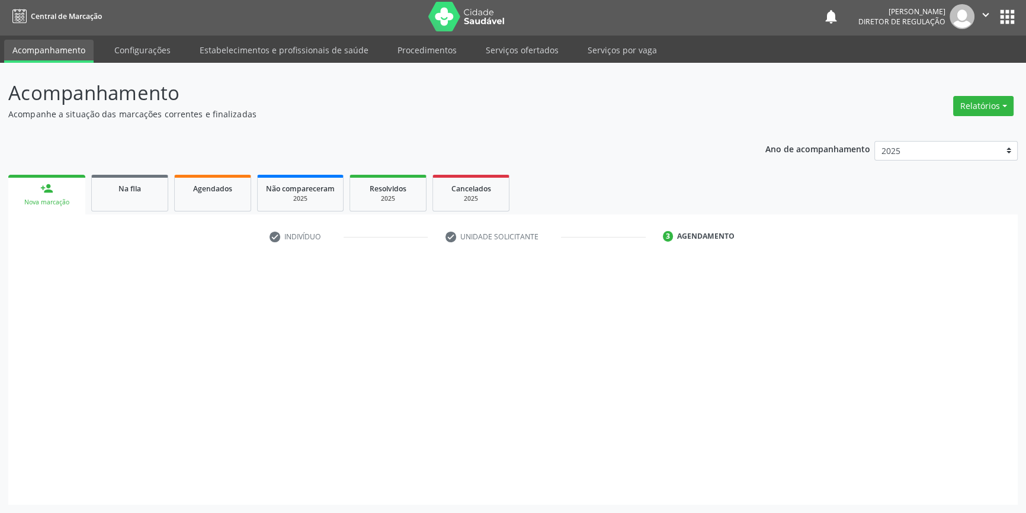
scroll to position [1, 0]
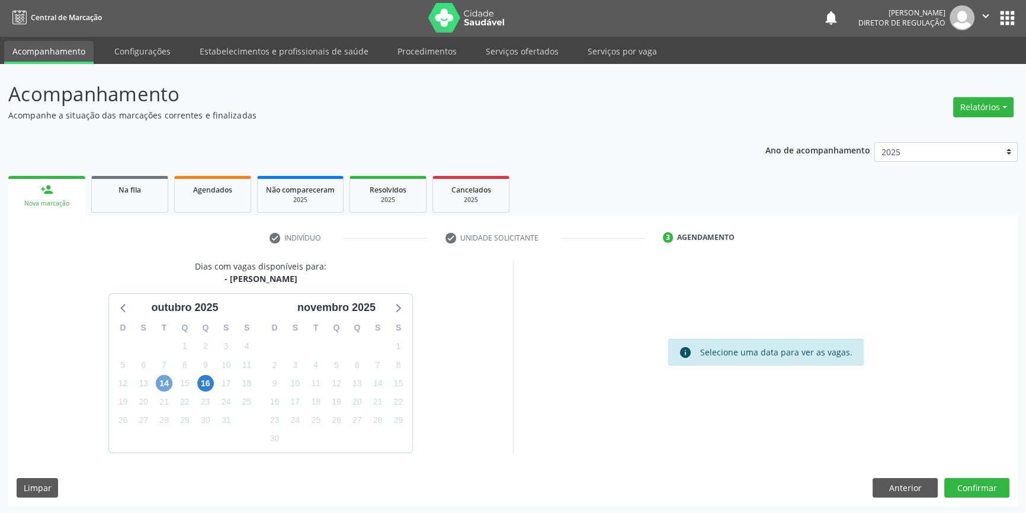
click at [166, 385] on span "14" at bounding box center [164, 383] width 17 height 17
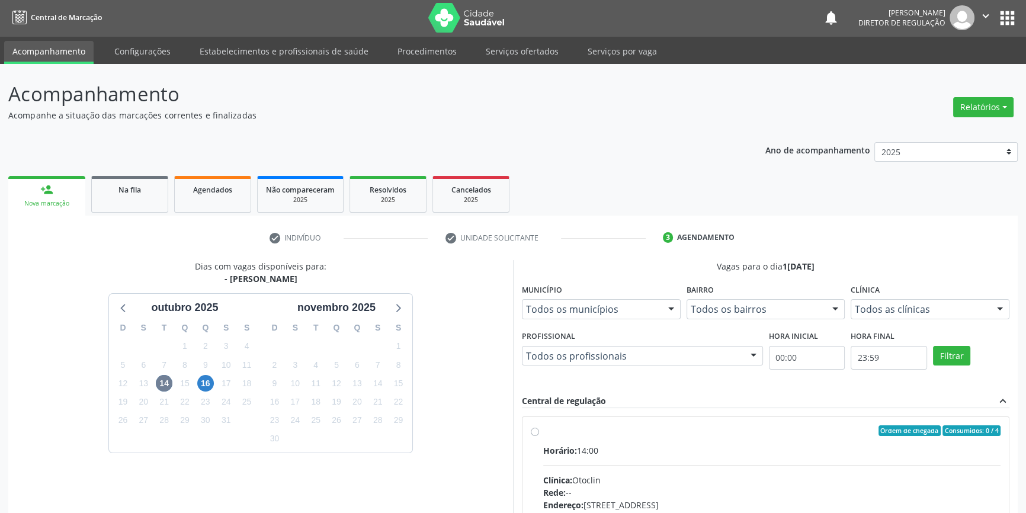
click at [593, 427] on div "Ordem de chegada Consumidos: 0 / 4" at bounding box center [771, 430] width 457 height 11
click at [539, 427] on input "Ordem de chegada Consumidos: 0 / 4 Horário: 14:00 Clínica: Otoclin Rede: -- End…" at bounding box center [535, 430] width 8 height 11
radio input "true"
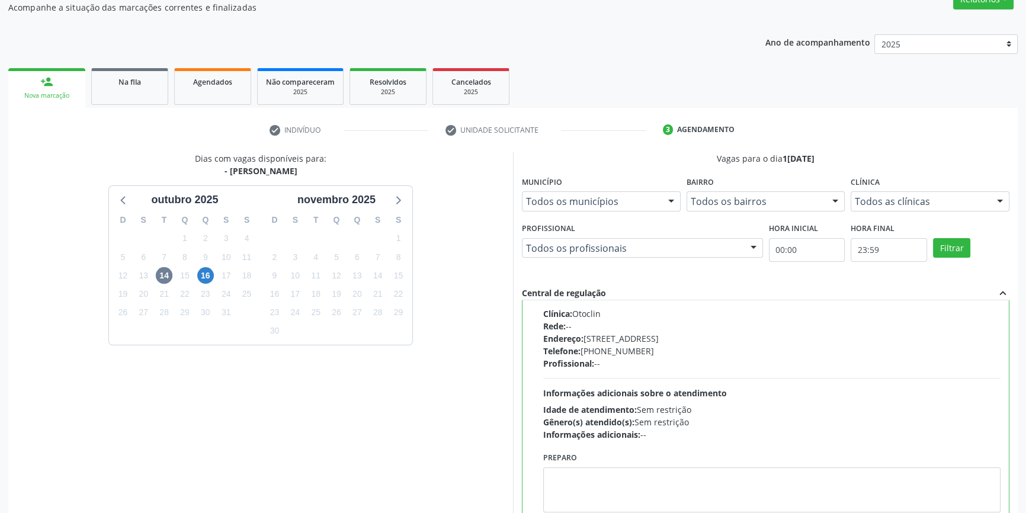
scroll to position [194, 0]
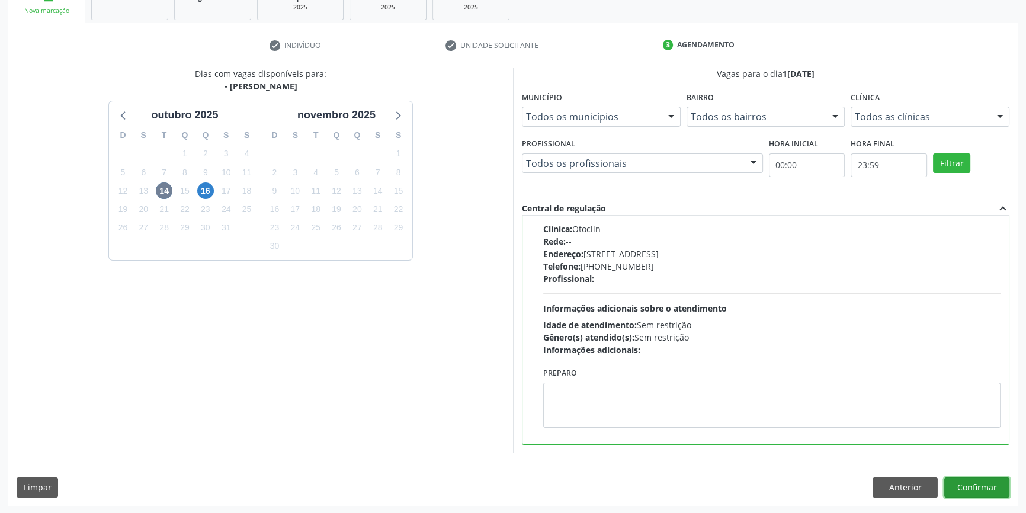
click at [964, 489] on button "Confirmar" at bounding box center [976, 487] width 65 height 20
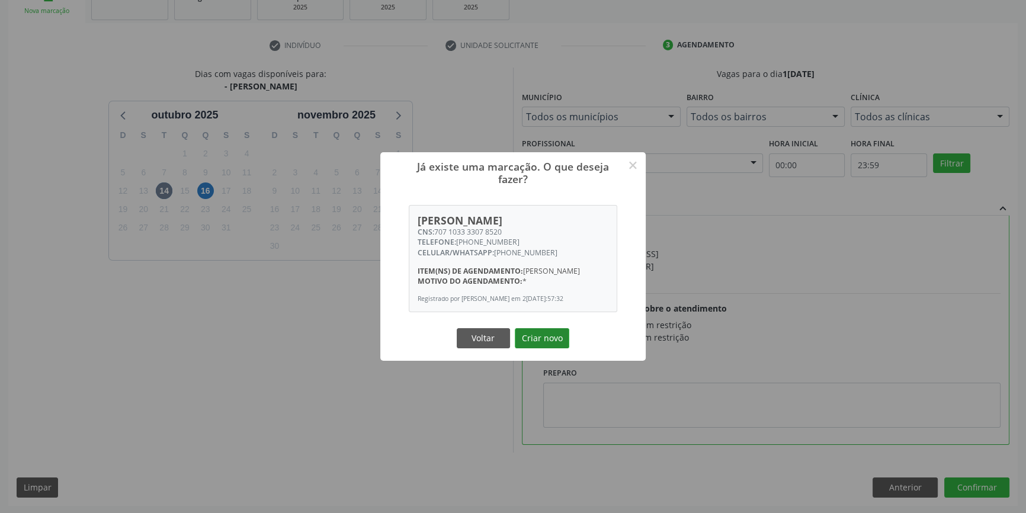
click at [538, 348] on button "Criar novo" at bounding box center [542, 338] width 54 height 20
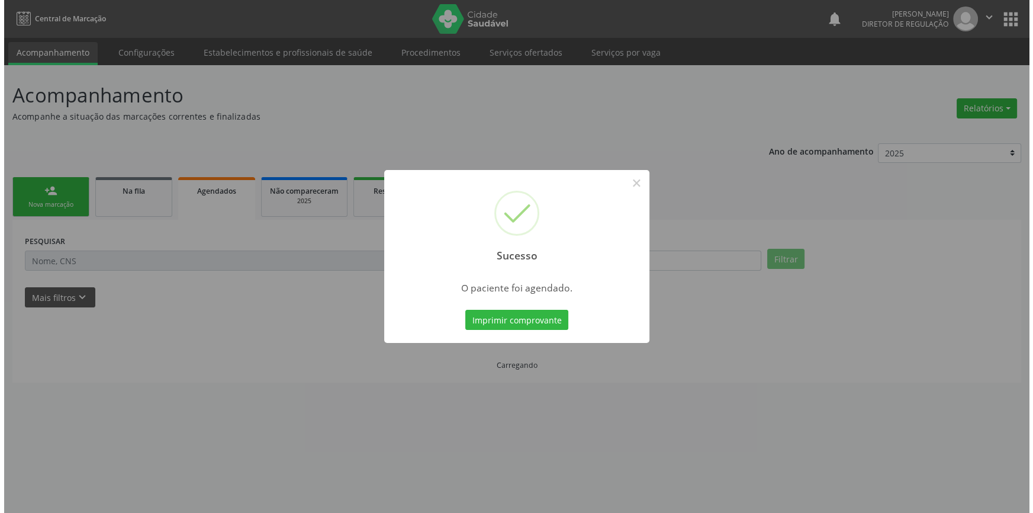
scroll to position [0, 0]
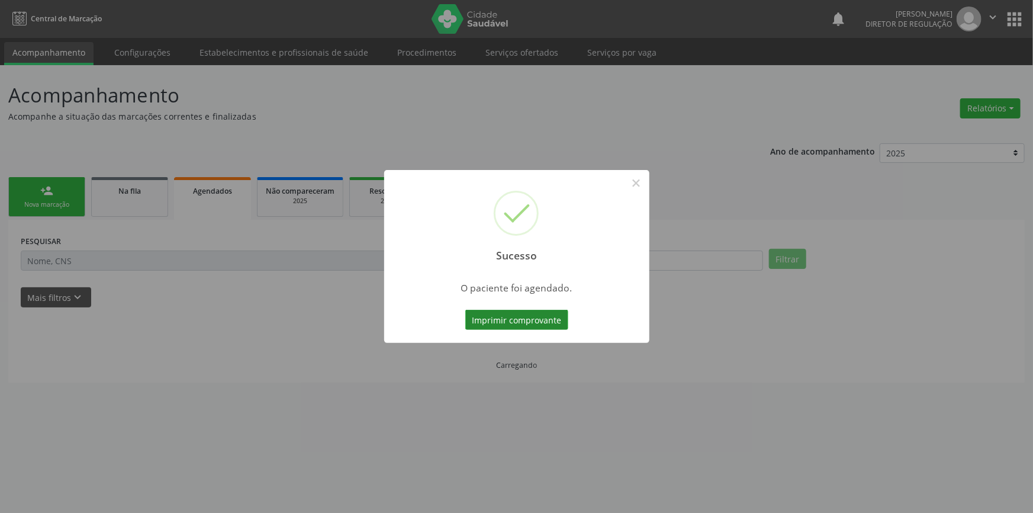
click at [540, 320] on button "Imprimir comprovante" at bounding box center [516, 320] width 103 height 20
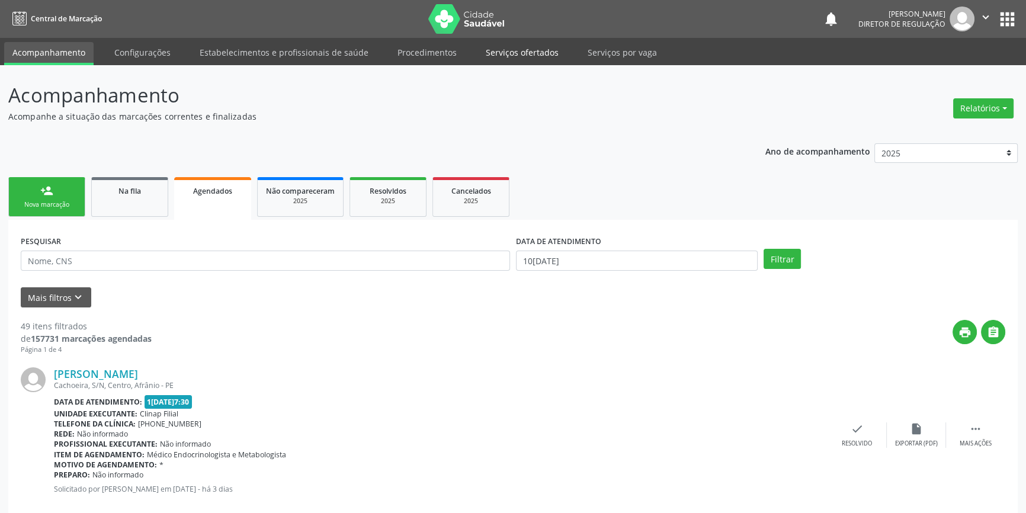
click at [537, 50] on link "Serviços ofertados" at bounding box center [521, 52] width 89 height 21
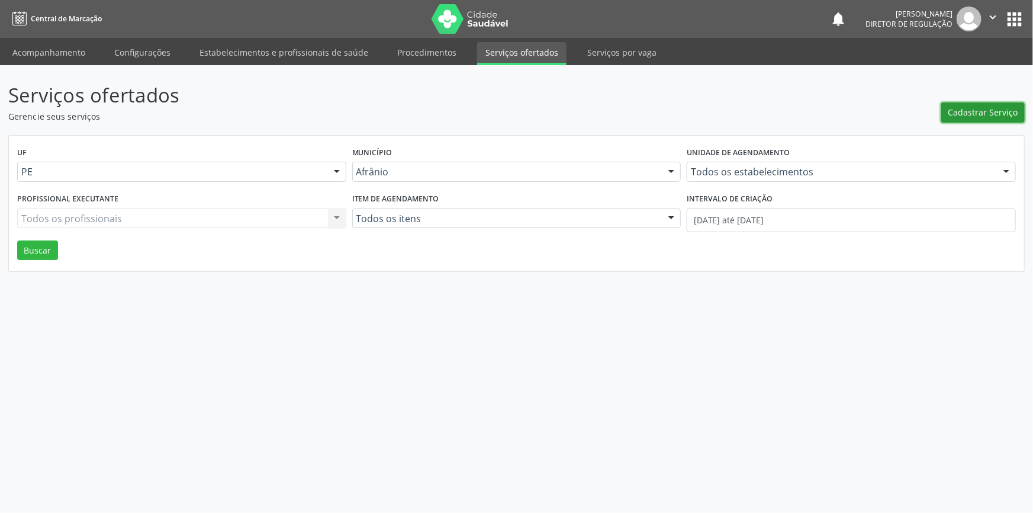
click at [975, 109] on span "Cadastrar Serviço" at bounding box center [984, 112] width 70 height 12
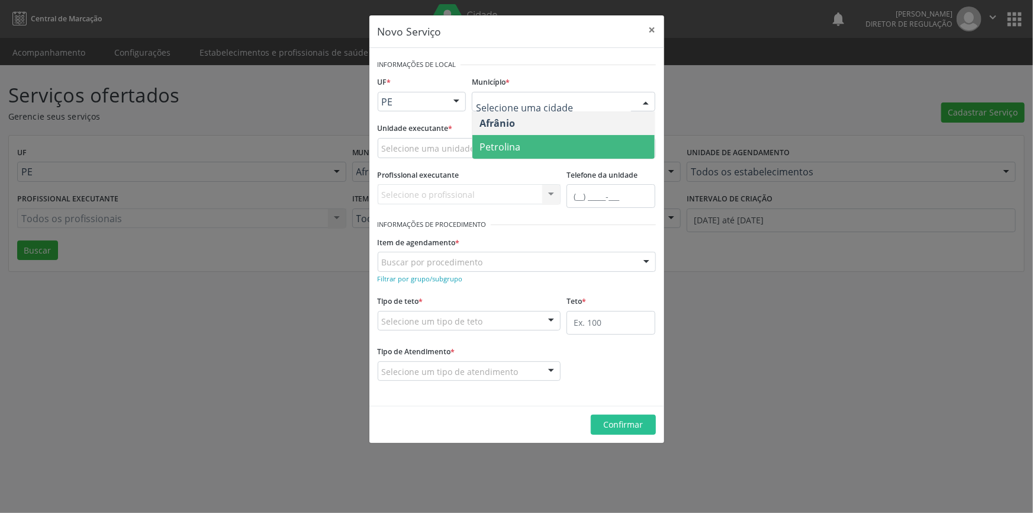
click at [505, 145] on span "Petrolina" at bounding box center [500, 146] width 41 height 13
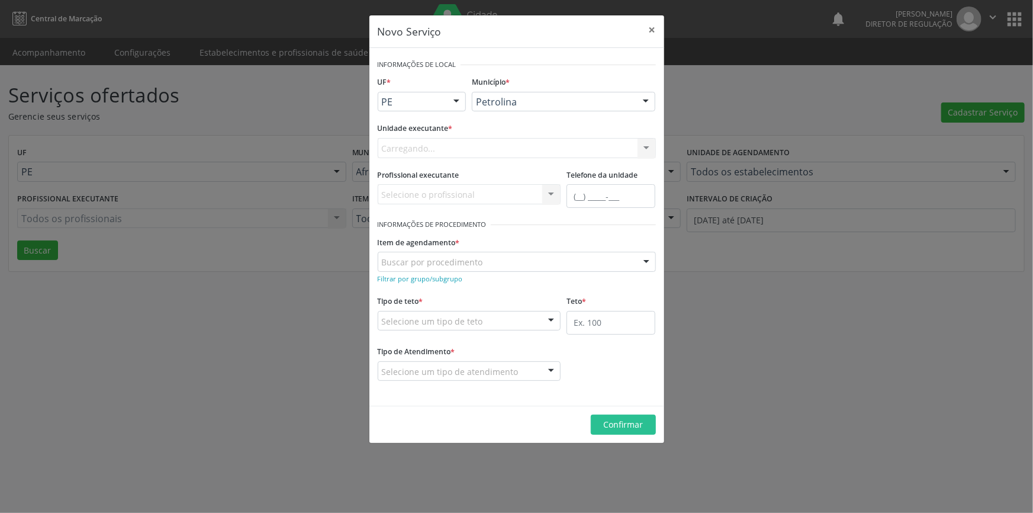
click at [456, 147] on div "Carregando... Academia da Saude de Afranio Academia da Saude do Bairro Roberto …" at bounding box center [517, 148] width 278 height 20
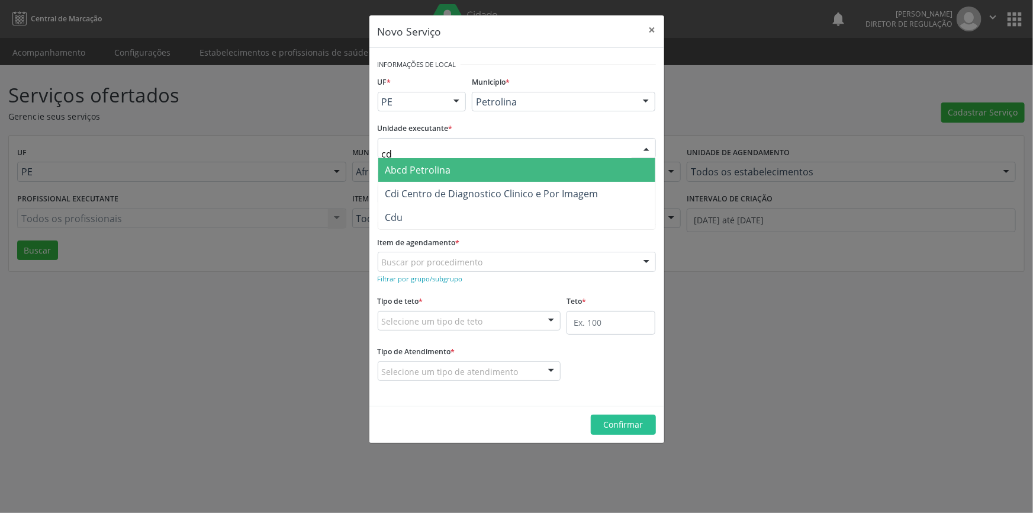
type input "cdi"
click at [432, 171] on span "Cdi Centro de Diagnostico Clinico e Por Imagem" at bounding box center [491, 169] width 213 height 13
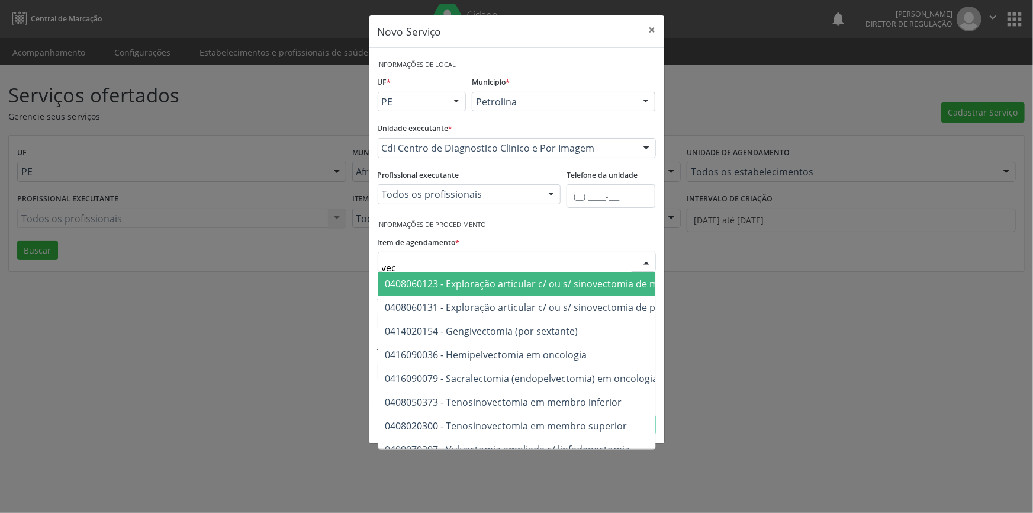
type input "vect"
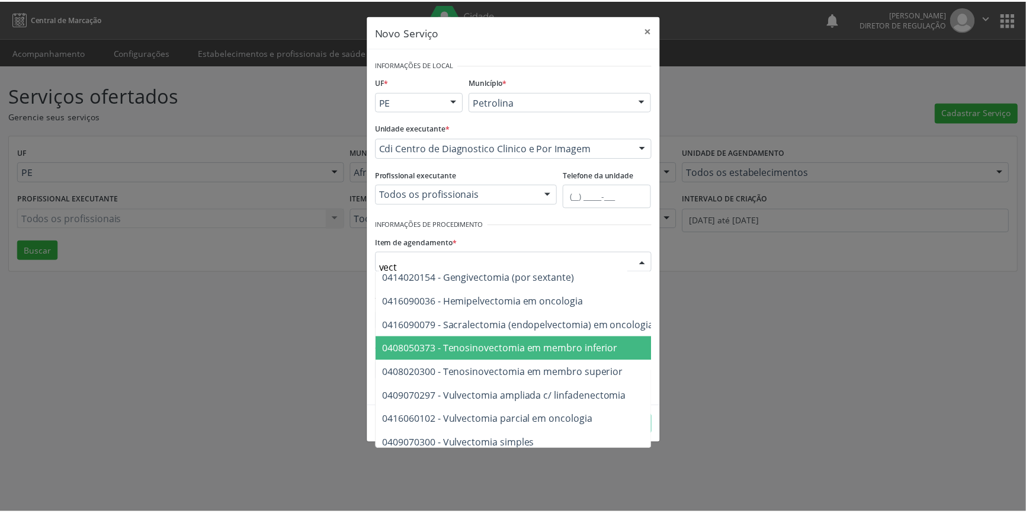
scroll to position [91, 0]
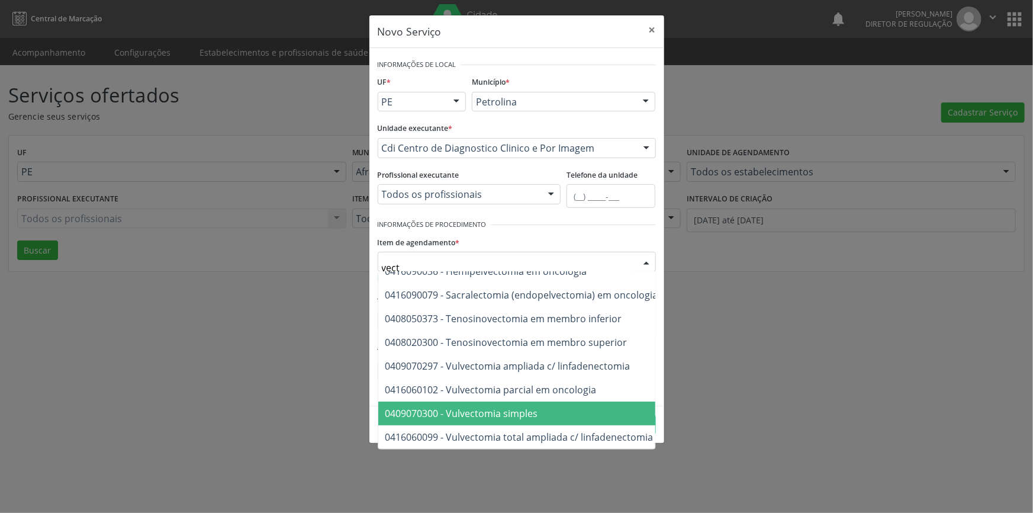
click at [535, 407] on span "0409070300 - Vulvectomia simples" at bounding box center [461, 413] width 153 height 13
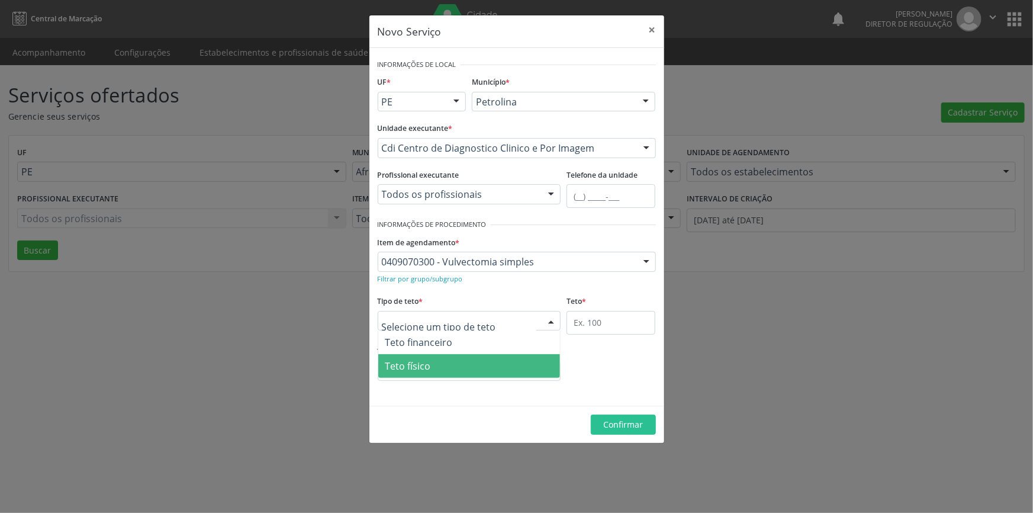
click at [461, 369] on span "Teto físico" at bounding box center [469, 366] width 182 height 24
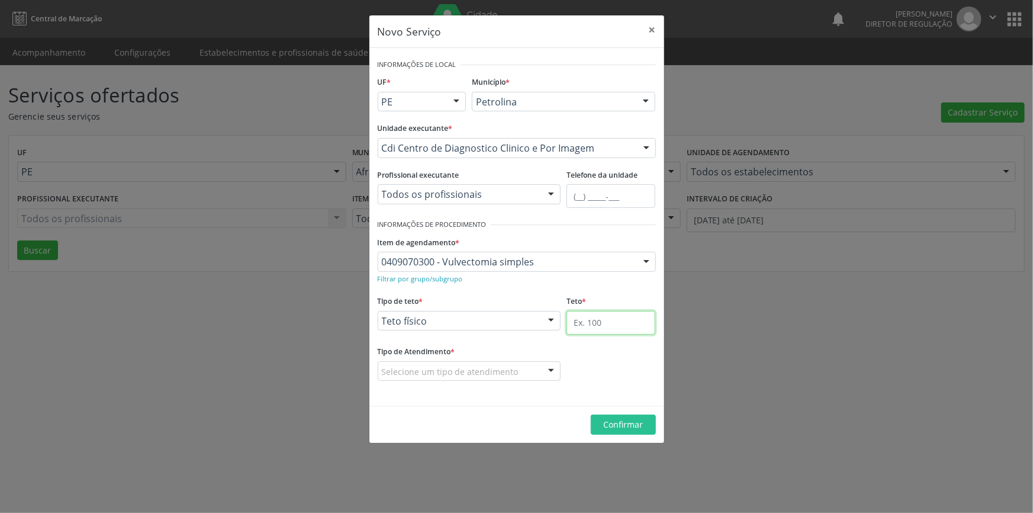
click at [576, 322] on input "text" at bounding box center [611, 323] width 89 height 24
type input "1"
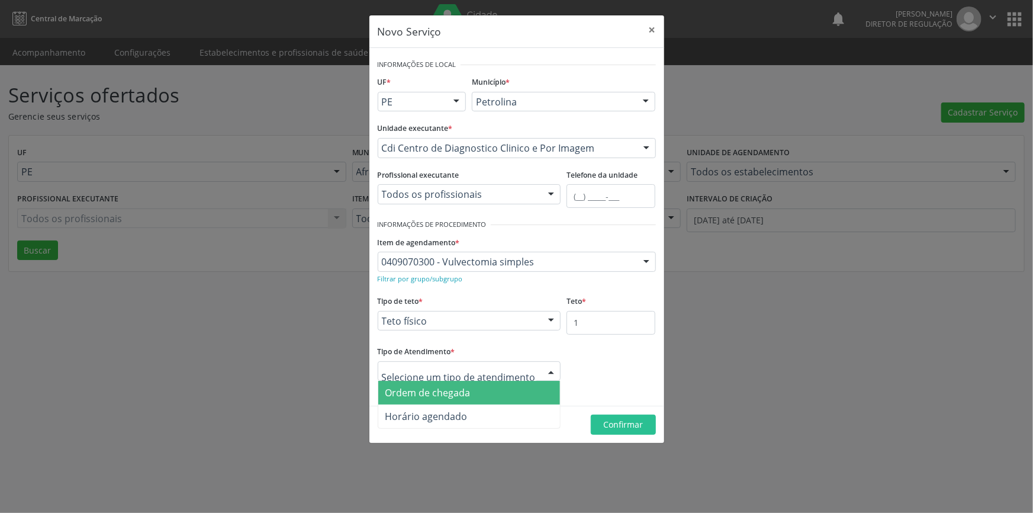
click at [506, 392] on span "Ordem de chegada" at bounding box center [469, 393] width 182 height 24
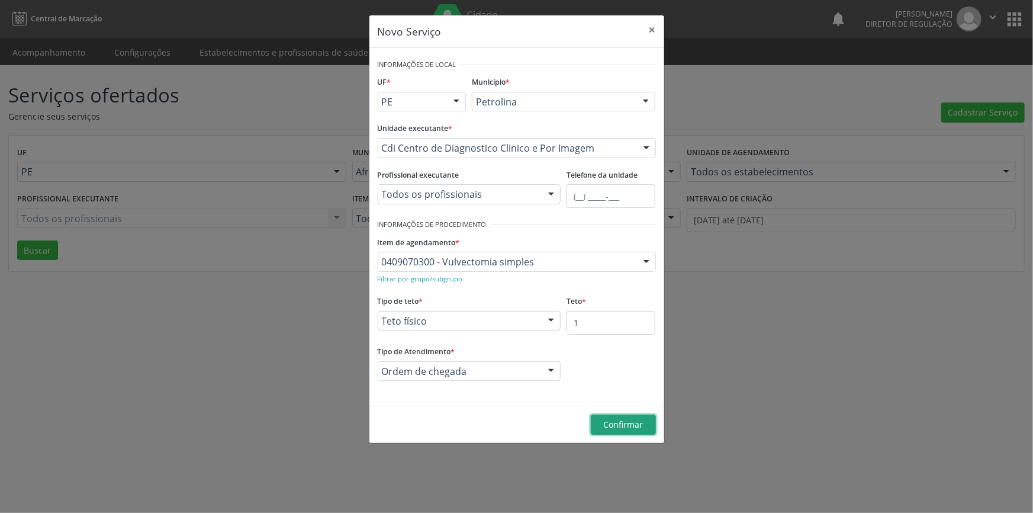
click at [615, 421] on span "Confirmar" at bounding box center [623, 424] width 40 height 11
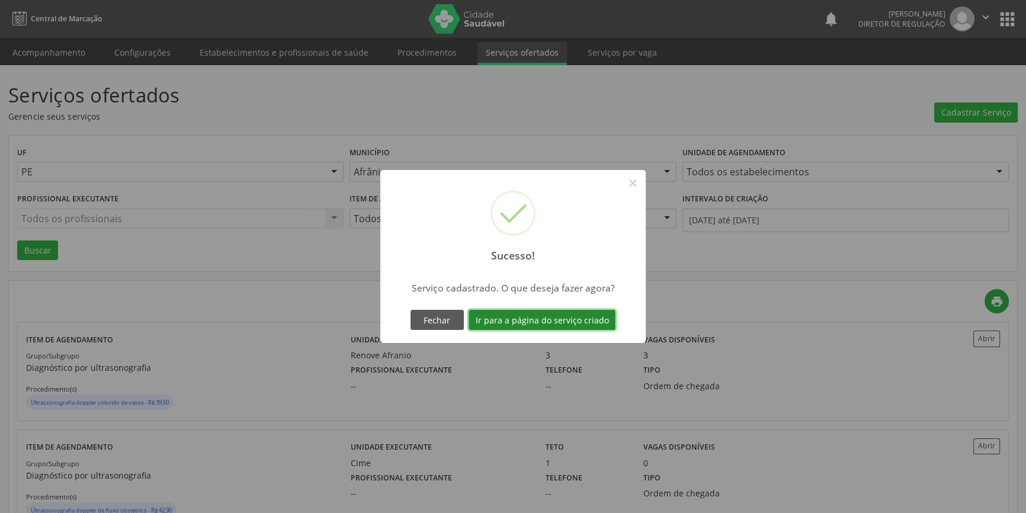
click at [592, 315] on button "Ir para a página do serviço criado" at bounding box center [541, 320] width 147 height 20
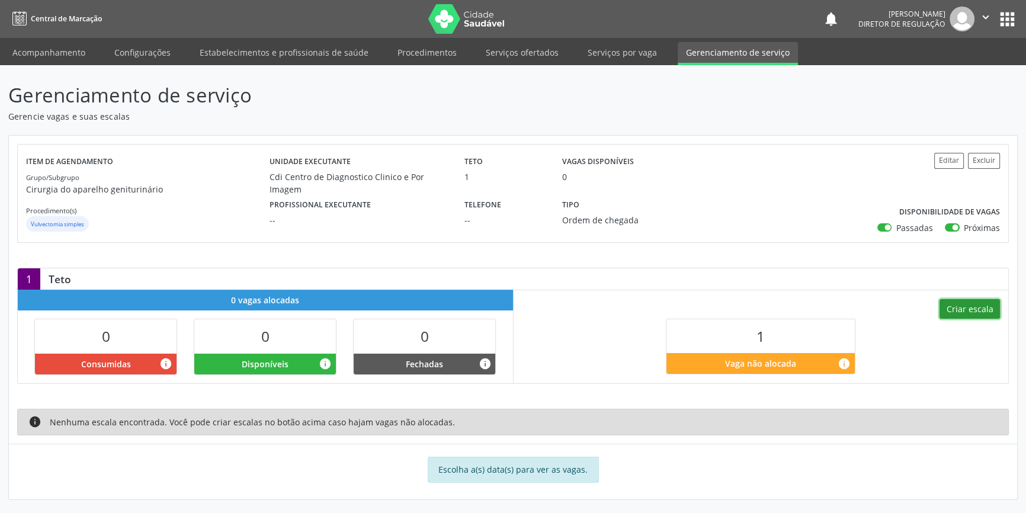
click at [968, 307] on button "Criar escala" at bounding box center [969, 309] width 60 height 20
select select "9"
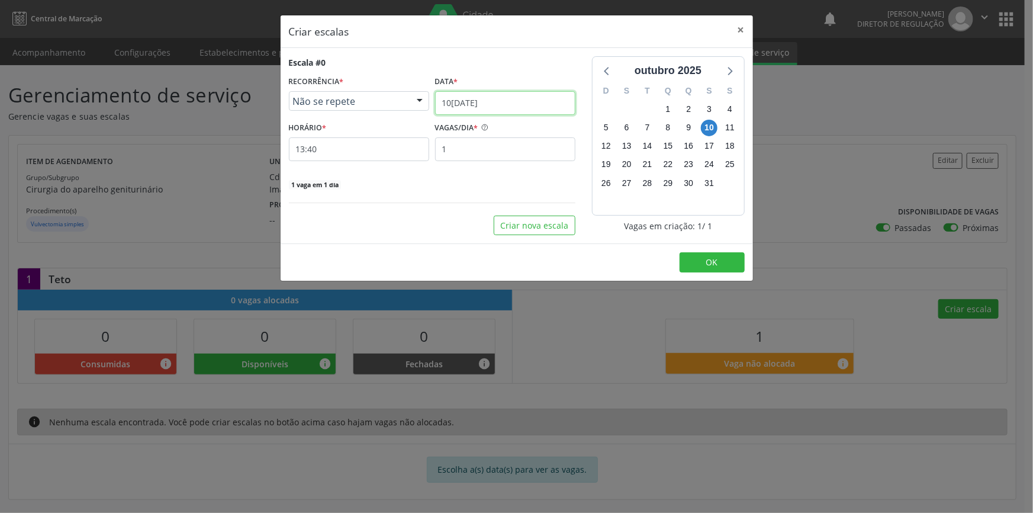
click at [526, 101] on input "1[DATE]" at bounding box center [505, 103] width 140 height 24
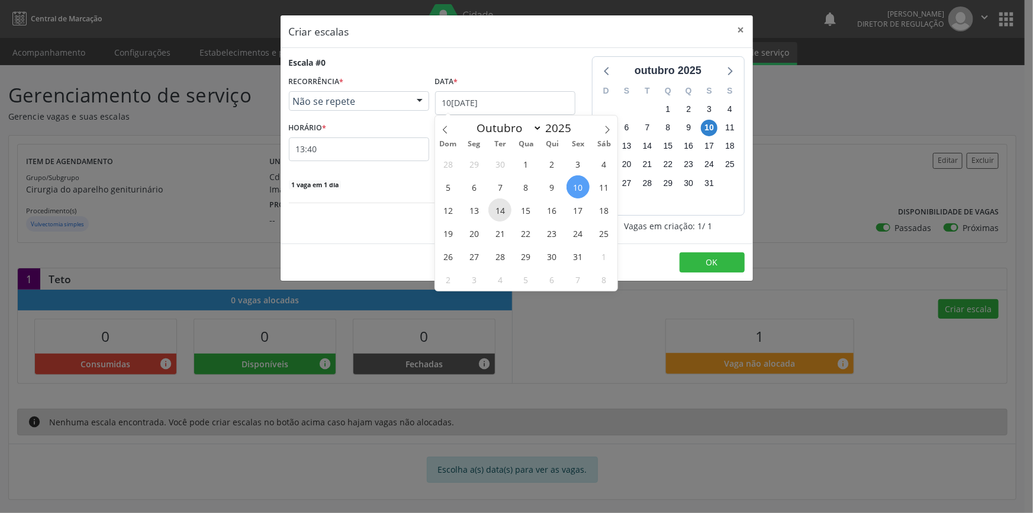
click at [502, 213] on span "14" at bounding box center [500, 209] width 23 height 23
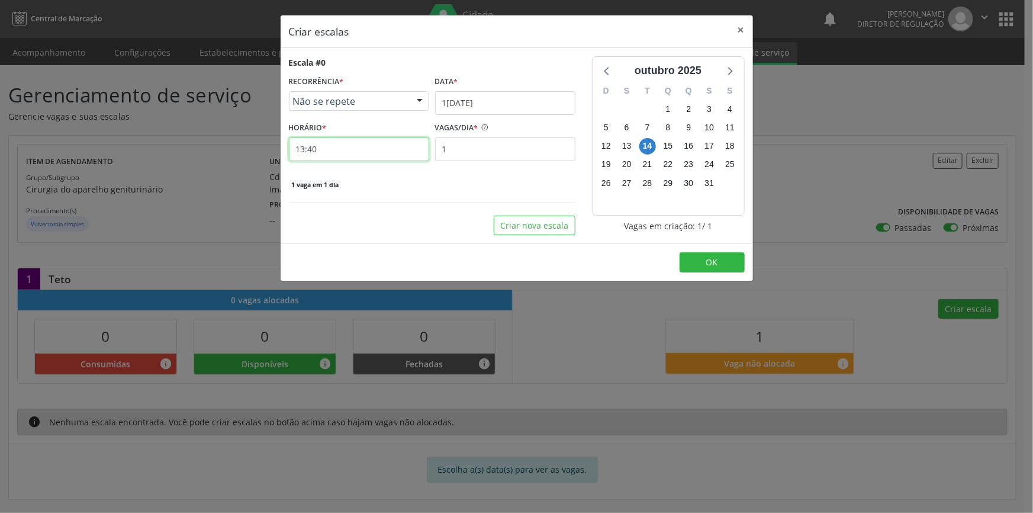
click at [396, 152] on input "13:40" at bounding box center [359, 149] width 140 height 24
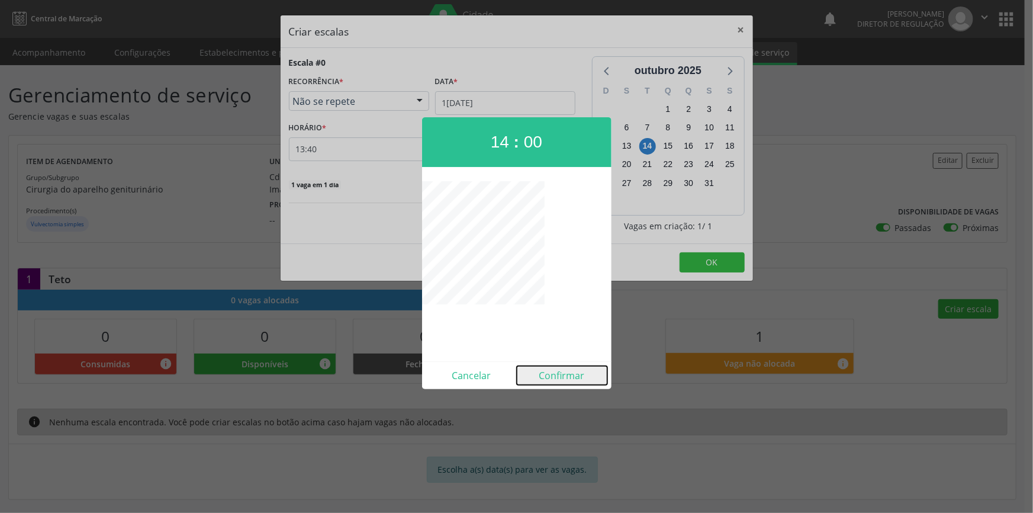
click at [557, 379] on button "Confirmar" at bounding box center [562, 375] width 91 height 19
type input "14:00"
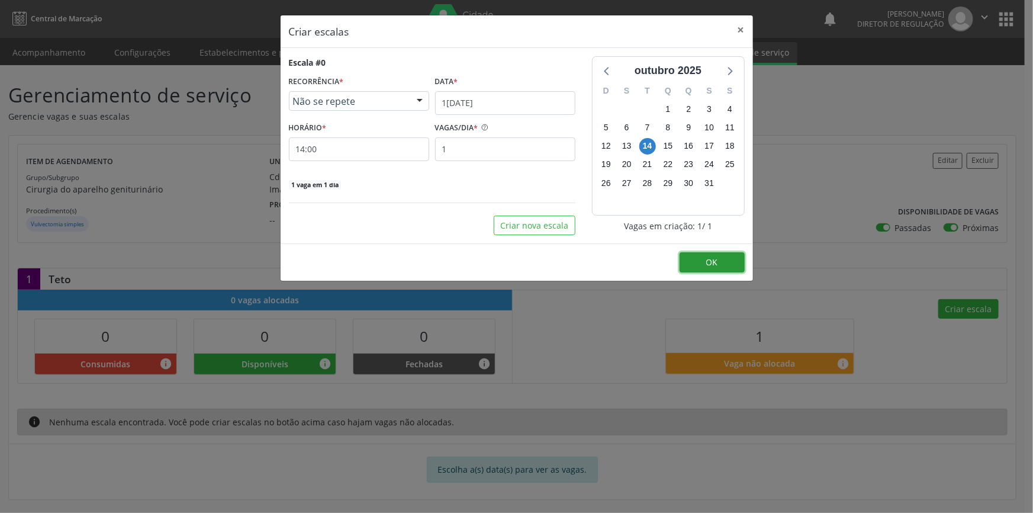
click at [706, 260] on span "OK" at bounding box center [712, 261] width 12 height 11
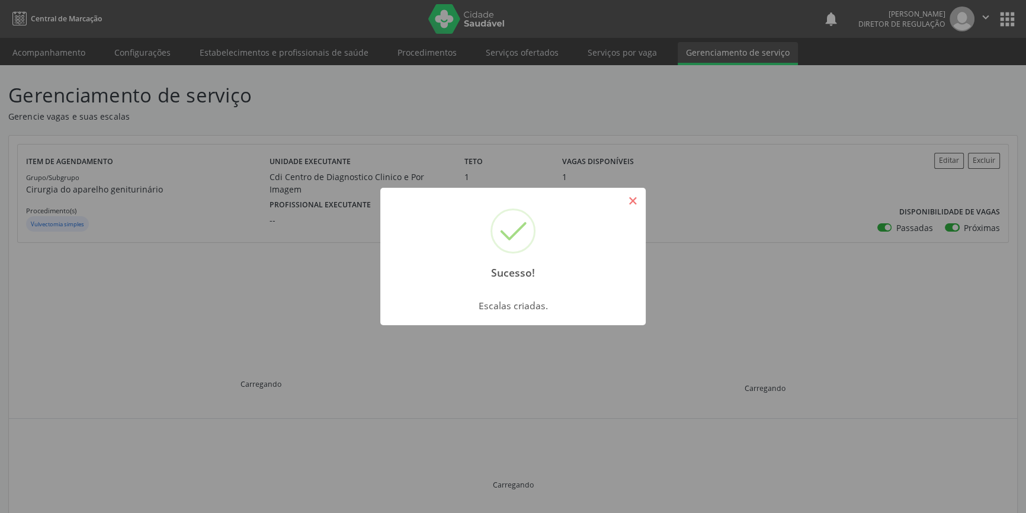
click at [637, 199] on button "×" at bounding box center [632, 201] width 20 height 20
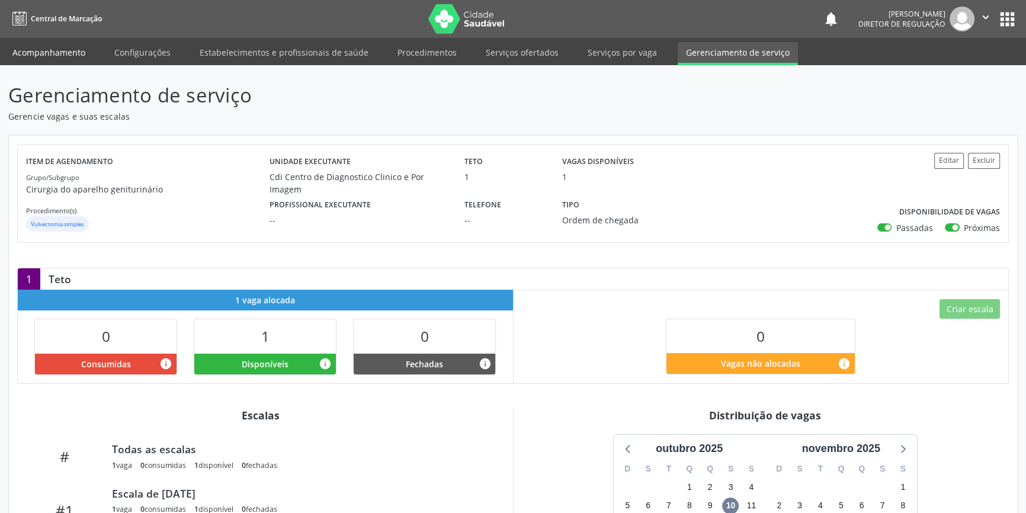
click at [44, 50] on link "Acompanhamento" at bounding box center [48, 52] width 89 height 21
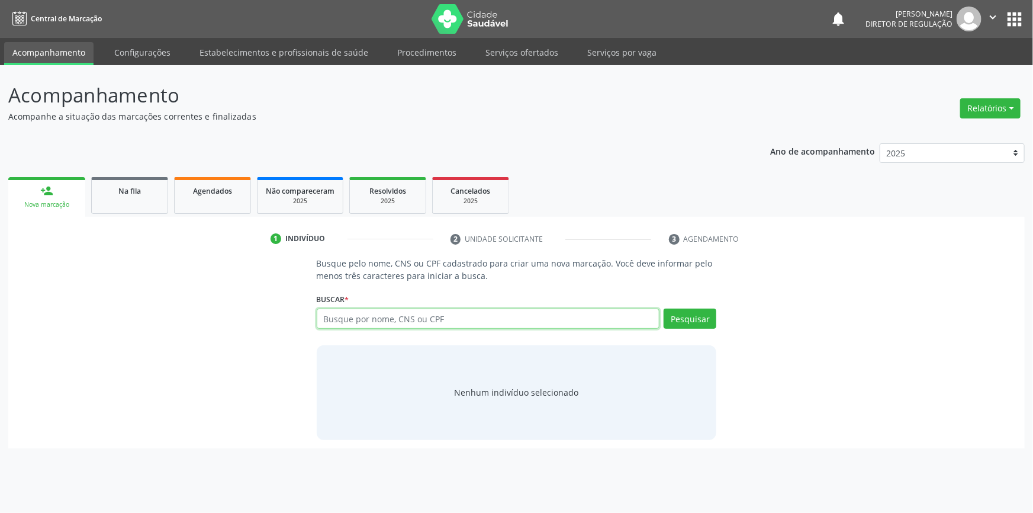
click at [343, 319] on input "text" at bounding box center [488, 318] width 343 height 20
paste input "707 1033 3307 8520"
type input "707 1033 3307 8520"
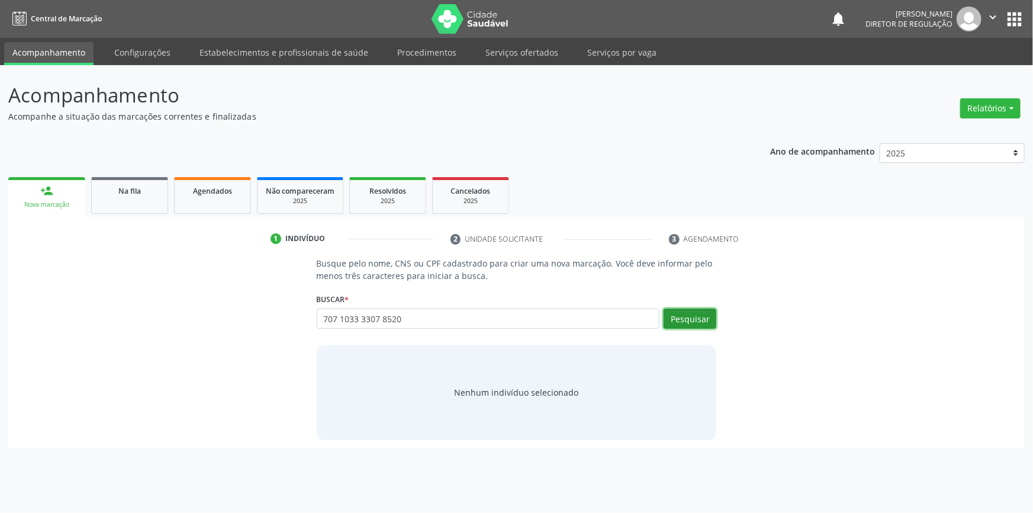
click at [690, 317] on button "Pesquisar" at bounding box center [690, 318] width 53 height 20
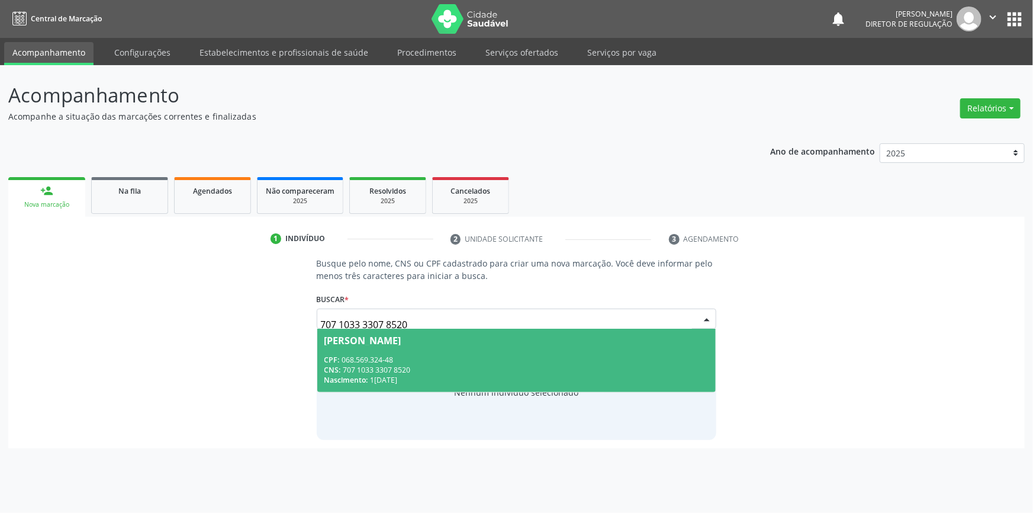
click at [414, 352] on span "Vitória Rafaela Rodrigues Pereira CPF: 068.569.324-48 CNS: 707 1033 3307 8520 N…" at bounding box center [516, 360] width 399 height 63
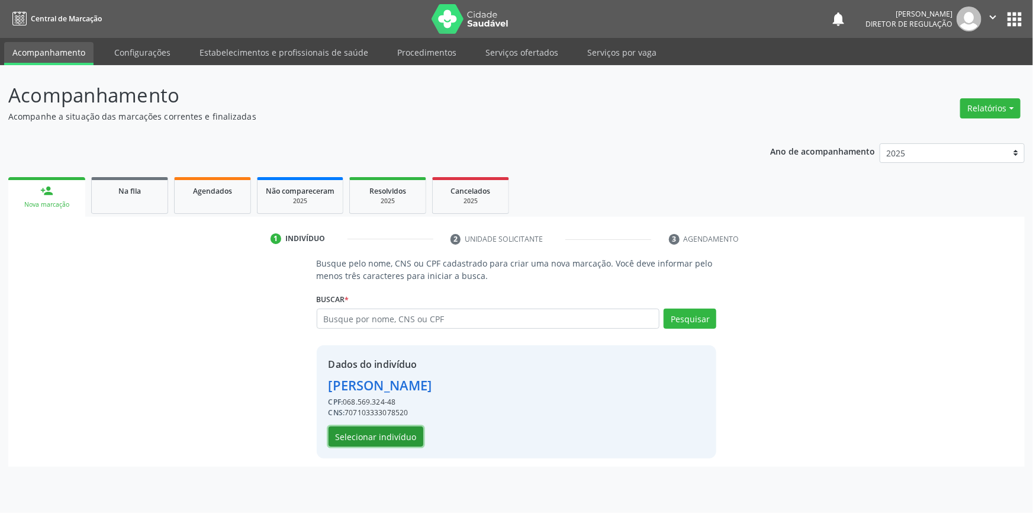
click at [412, 433] on button "Selecionar indivíduo" at bounding box center [376, 436] width 95 height 20
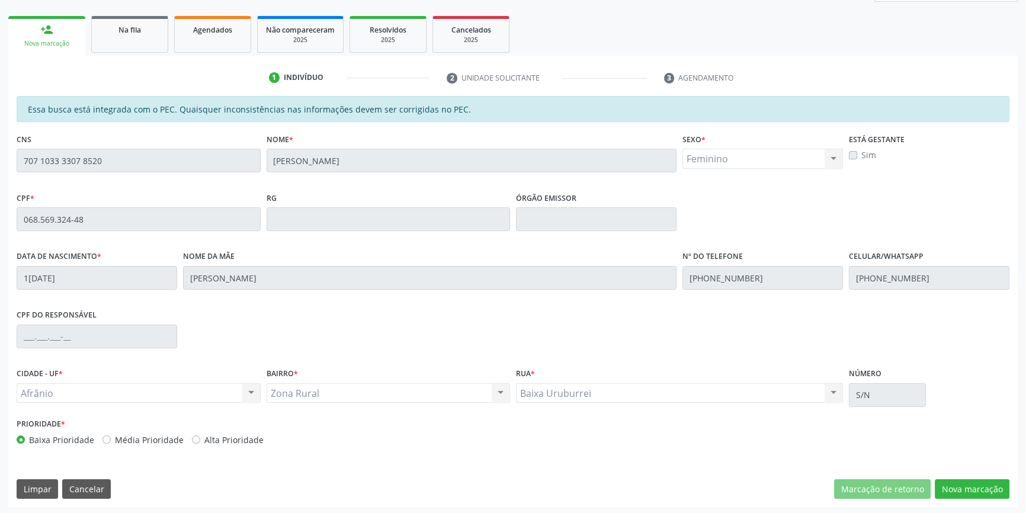
scroll to position [162, 0]
click at [976, 486] on button "Nova marcação" at bounding box center [971, 488] width 75 height 20
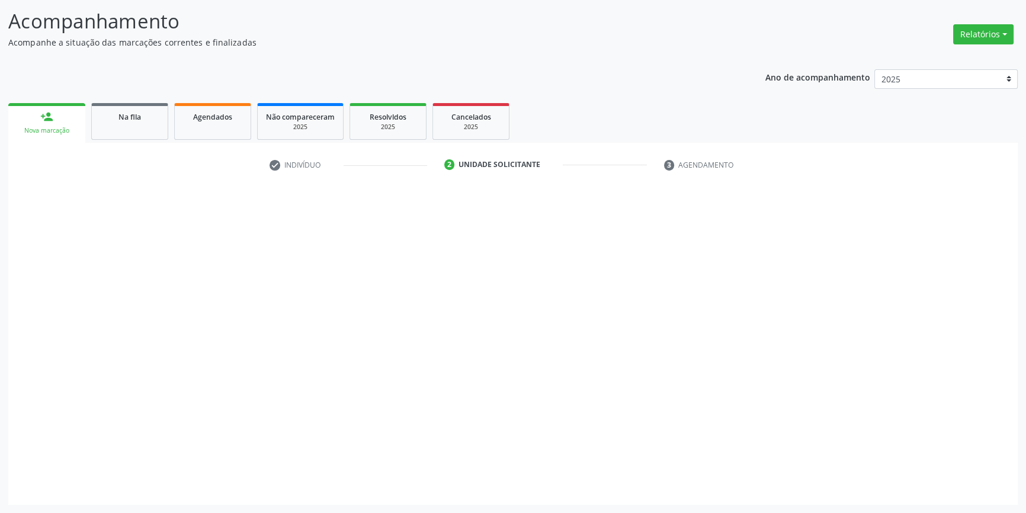
scroll to position [73, 0]
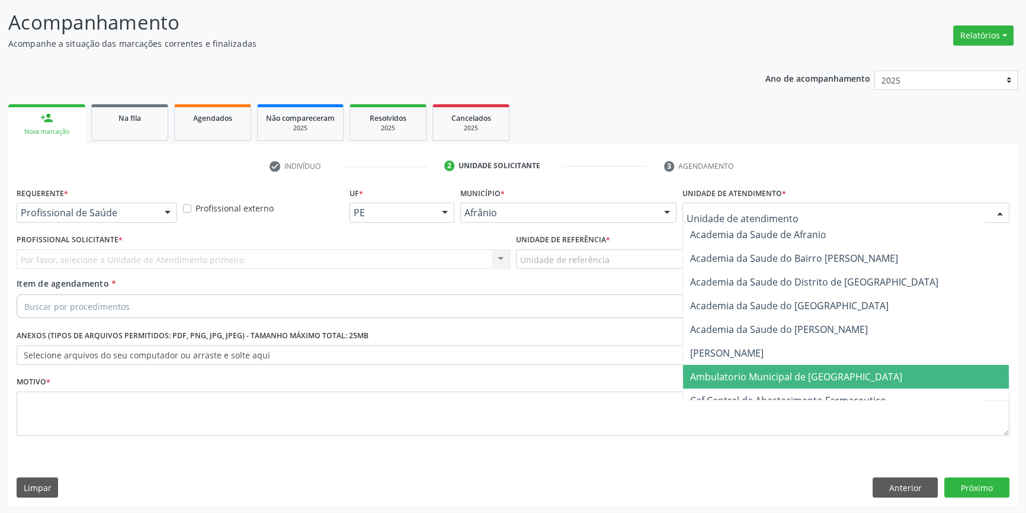
click at [705, 374] on span "Ambulatorio Municipal de [GEOGRAPHIC_DATA]" at bounding box center [796, 376] width 212 height 13
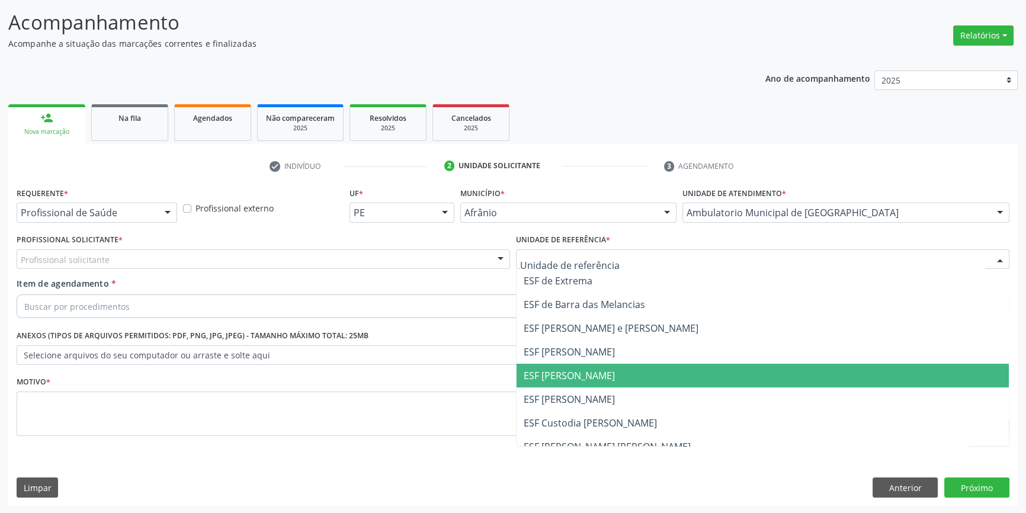
click at [603, 372] on span "ESF [PERSON_NAME]" at bounding box center [762, 376] width 492 height 24
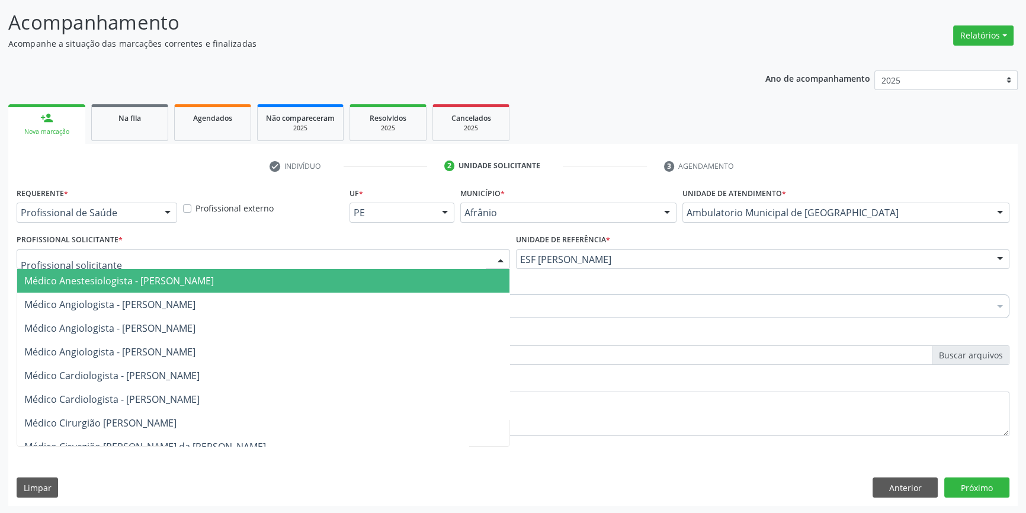
click at [444, 253] on div at bounding box center [263, 259] width 493 height 20
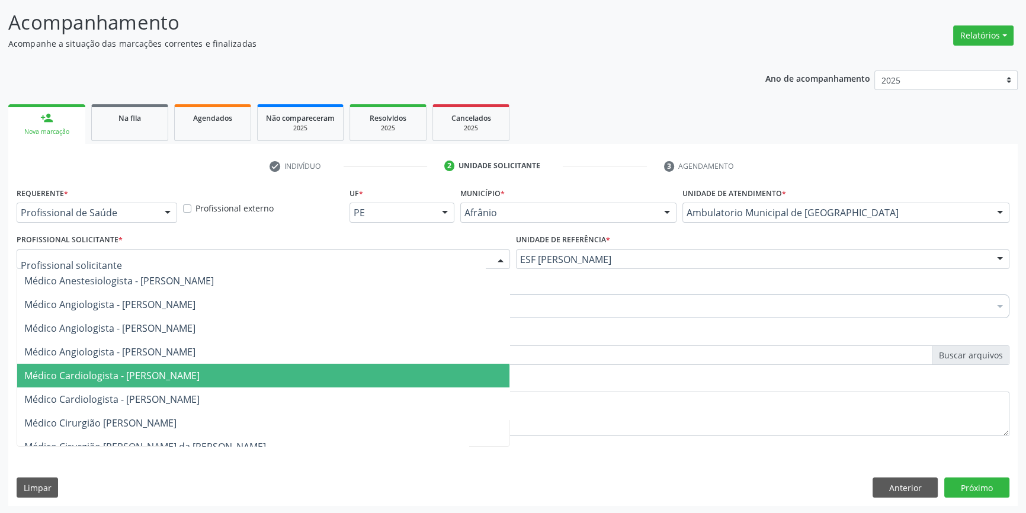
click at [339, 373] on span "Médico Cardiologista - [PERSON_NAME]" at bounding box center [263, 376] width 492 height 24
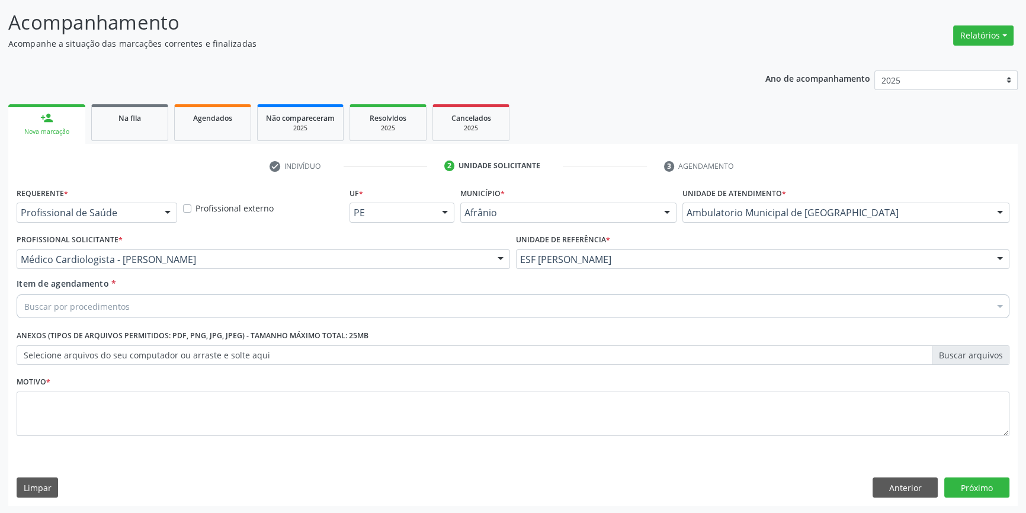
click at [207, 304] on div "Buscar por procedimentos" at bounding box center [513, 306] width 992 height 24
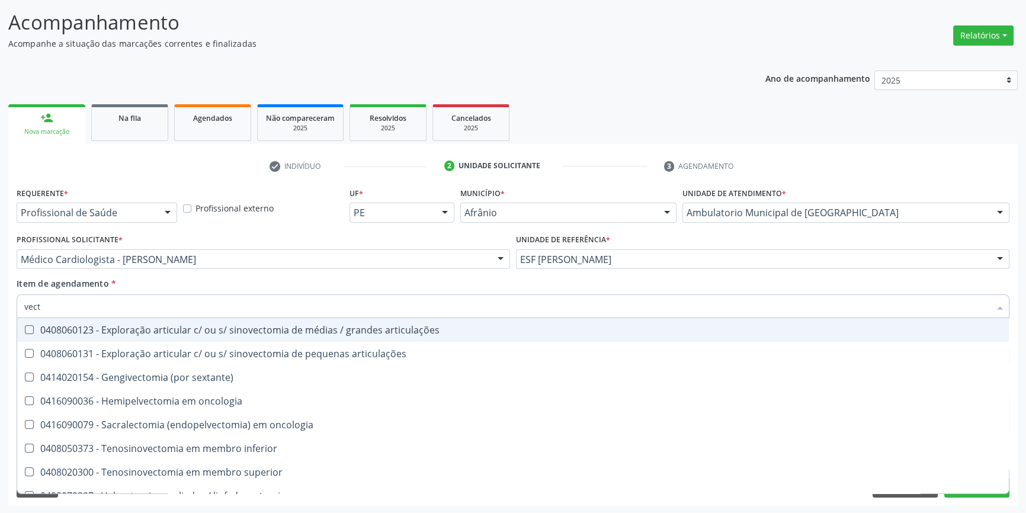
type input "vecto"
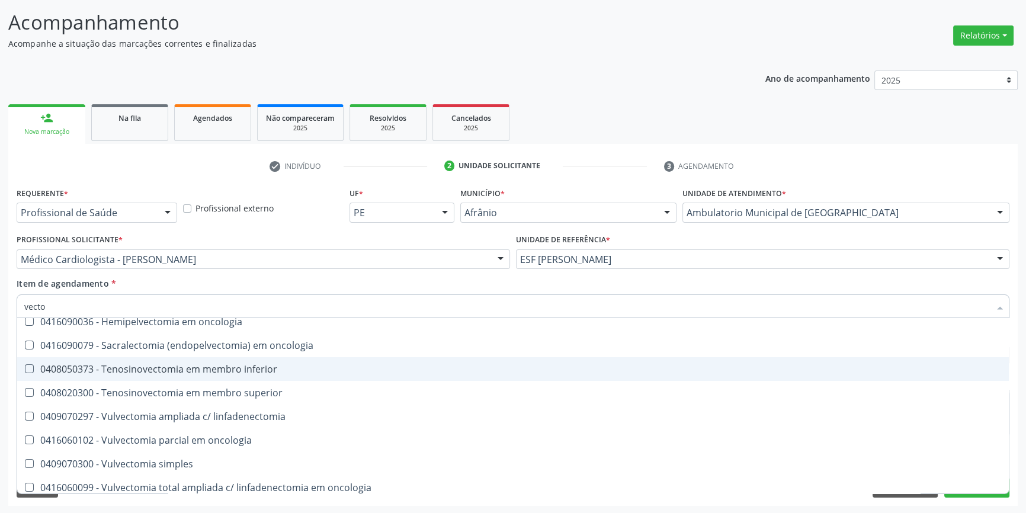
scroll to position [85, 0]
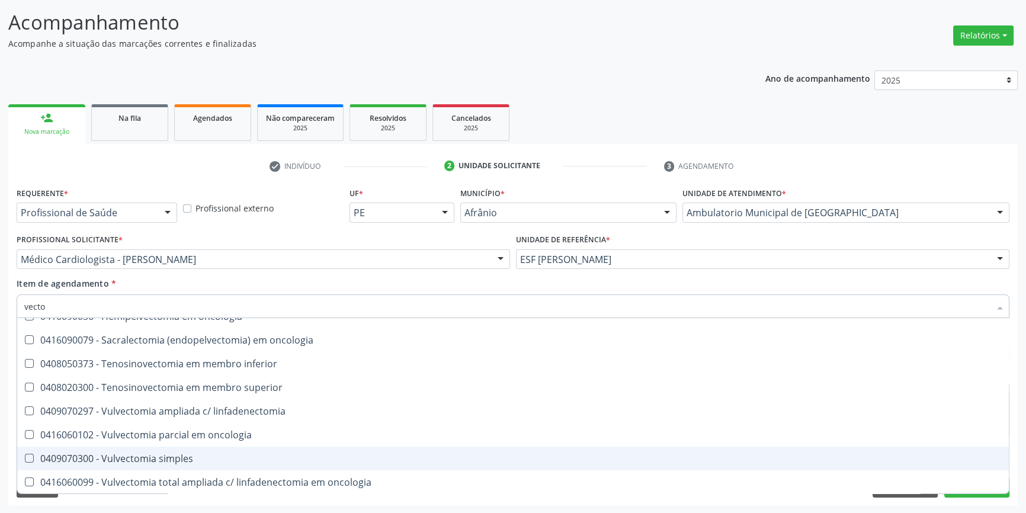
click at [184, 455] on div "0409070300 - Vulvectomia simples" at bounding box center [512, 458] width 977 height 9
checkbox simples "true"
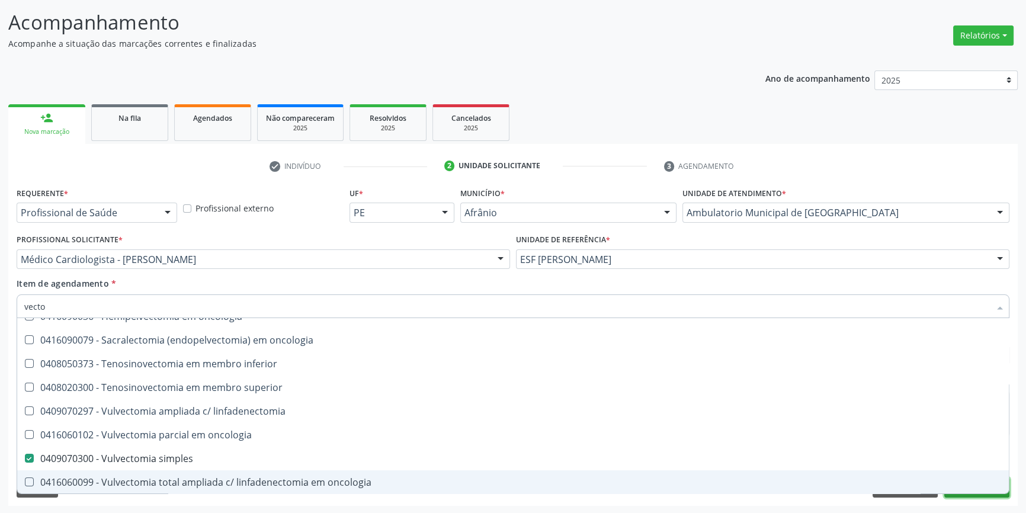
click at [954, 494] on button "Próximo" at bounding box center [976, 487] width 65 height 20
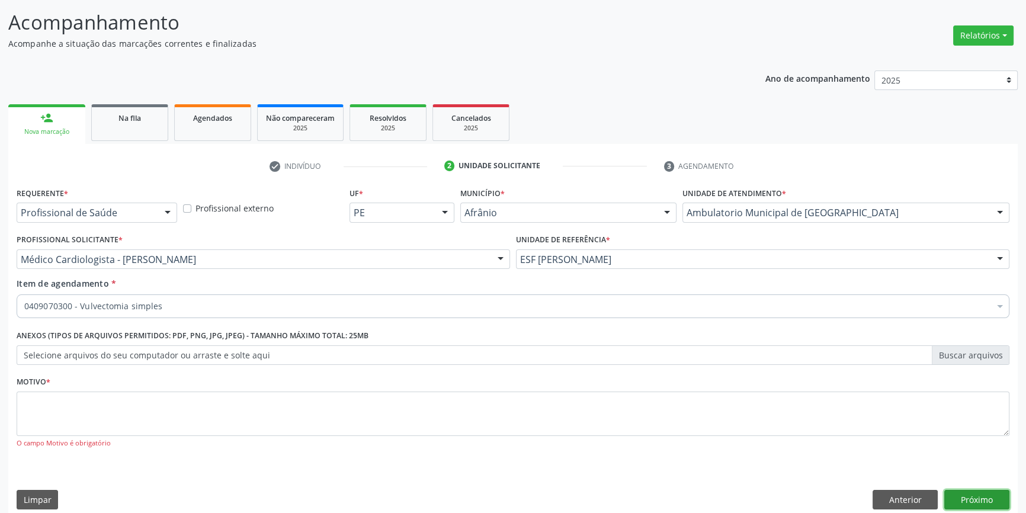
scroll to position [0, 0]
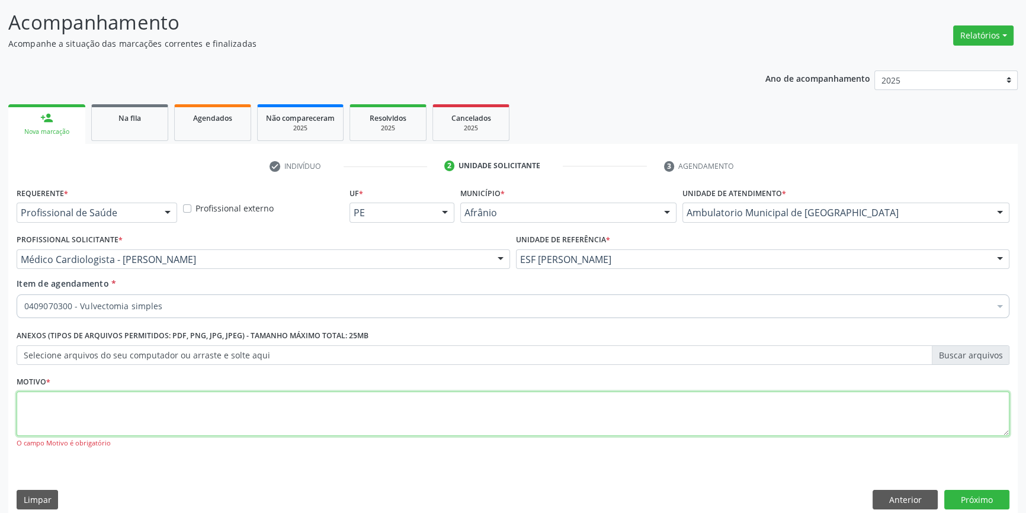
click at [217, 411] on textarea at bounding box center [513, 413] width 992 height 45
type textarea "*"
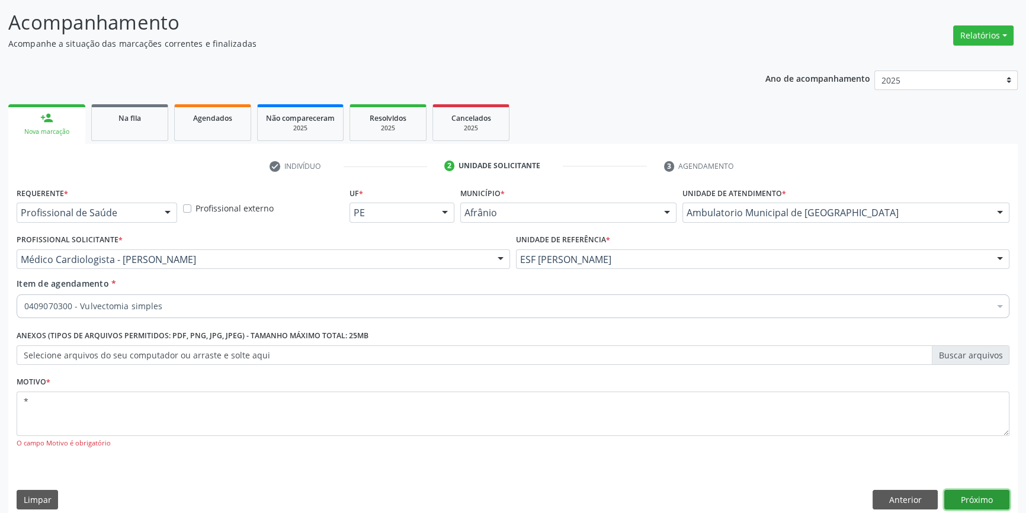
click at [966, 491] on button "Próximo" at bounding box center [976, 500] width 65 height 20
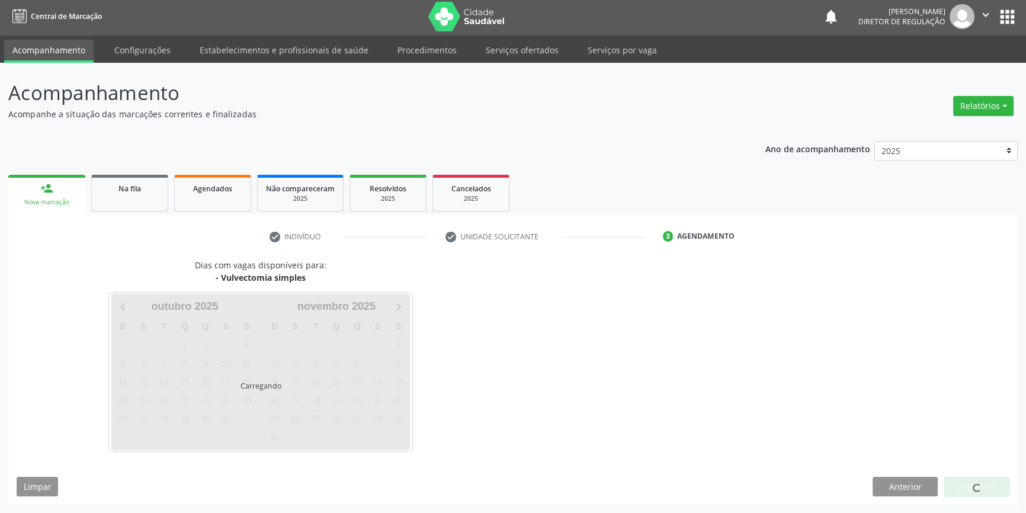
scroll to position [1, 0]
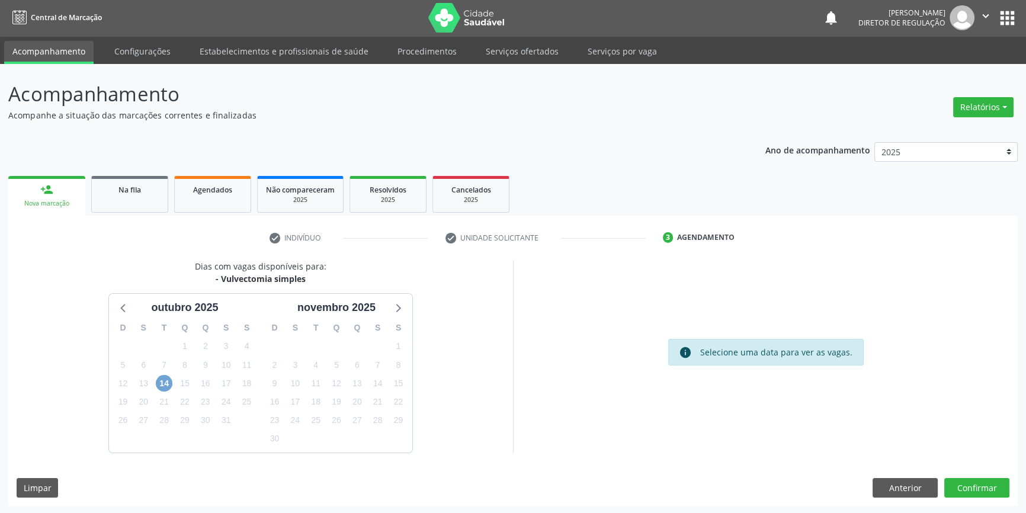
click at [163, 379] on span "14" at bounding box center [164, 383] width 17 height 17
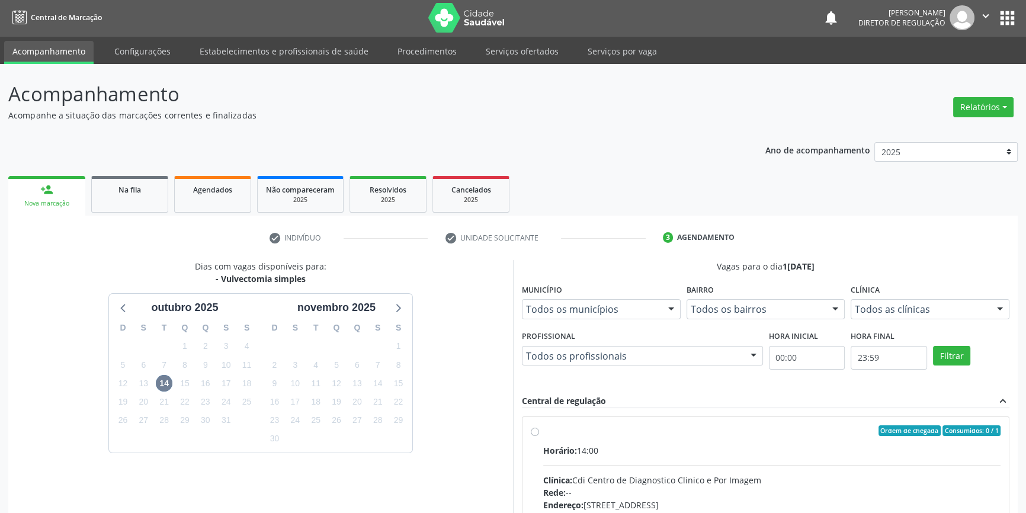
click at [545, 428] on div "Ordem de chegada Consumidos: 0 / 1" at bounding box center [771, 430] width 457 height 11
click at [539, 428] on input "Ordem de chegada Consumidos: 0 / 1 Horário: 14:00 Clínica: Cdi Centro de Diagno…" at bounding box center [535, 430] width 8 height 11
radio input "true"
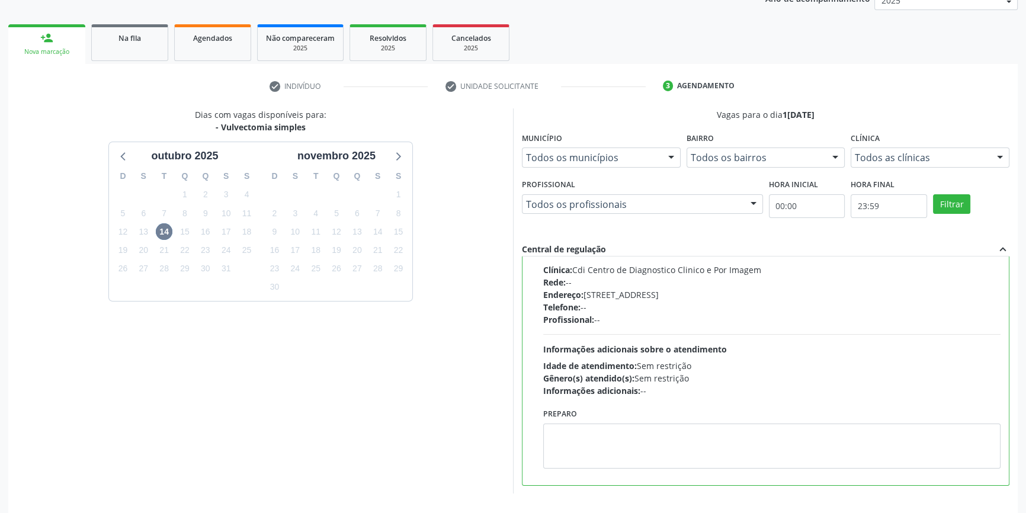
scroll to position [194, 0]
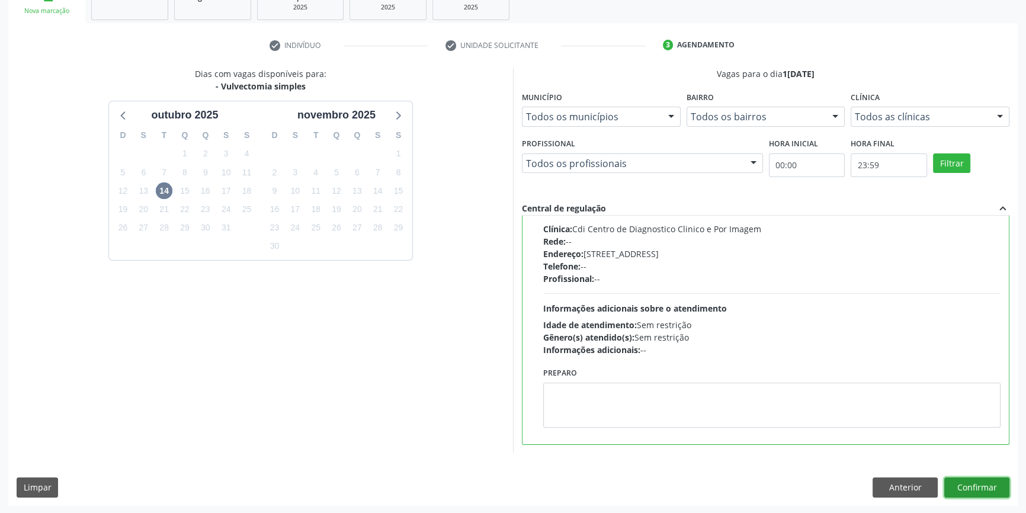
click at [980, 492] on button "Confirmar" at bounding box center [976, 487] width 65 height 20
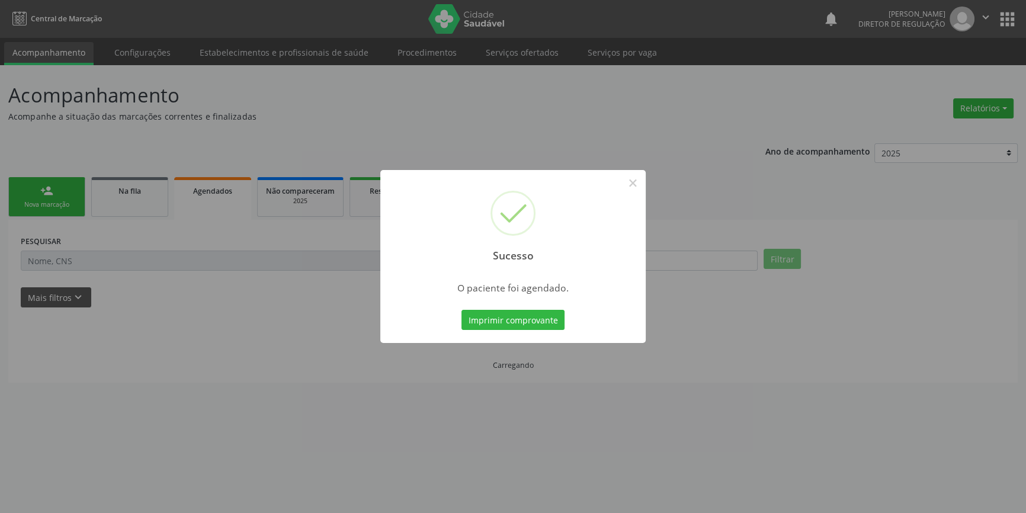
scroll to position [0, 0]
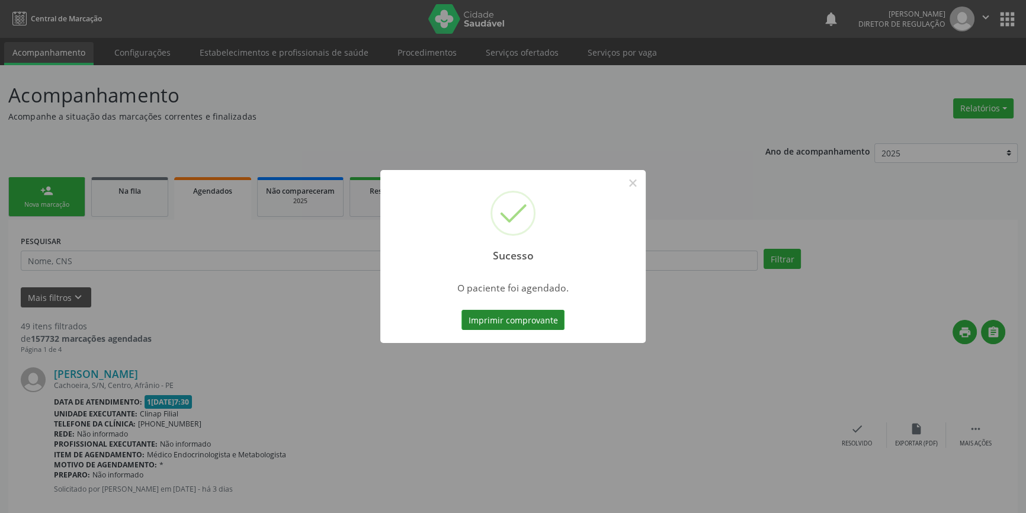
click at [537, 317] on button "Imprimir comprovante" at bounding box center [512, 320] width 103 height 20
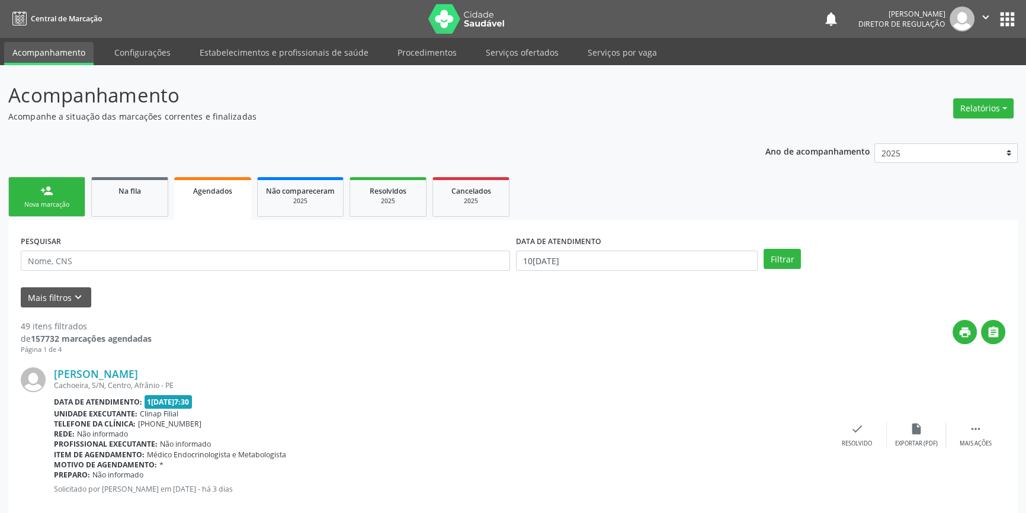
click at [62, 197] on link "person_add Nova marcação" at bounding box center [46, 197] width 77 height 40
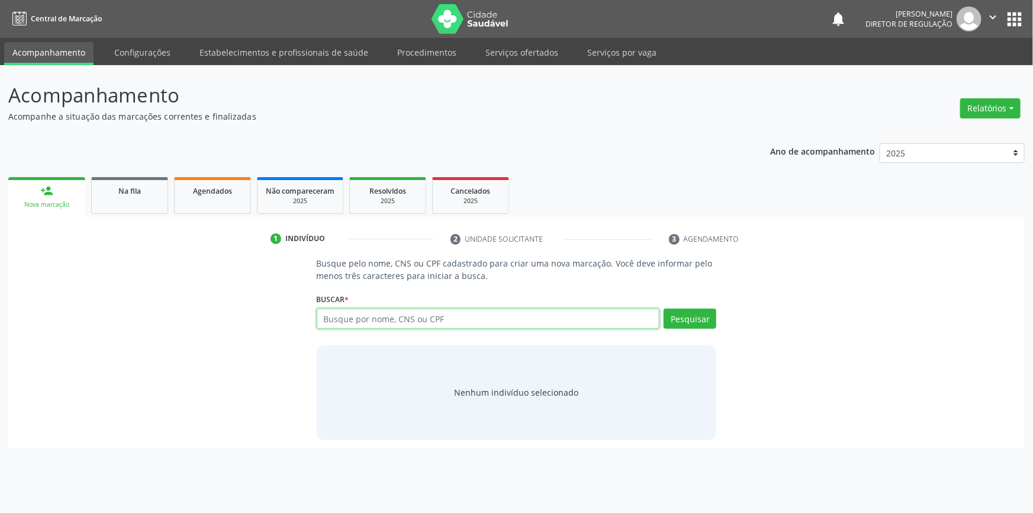
paste input "707 1033 3307 8520"
type input "707 1033 3307 8520"
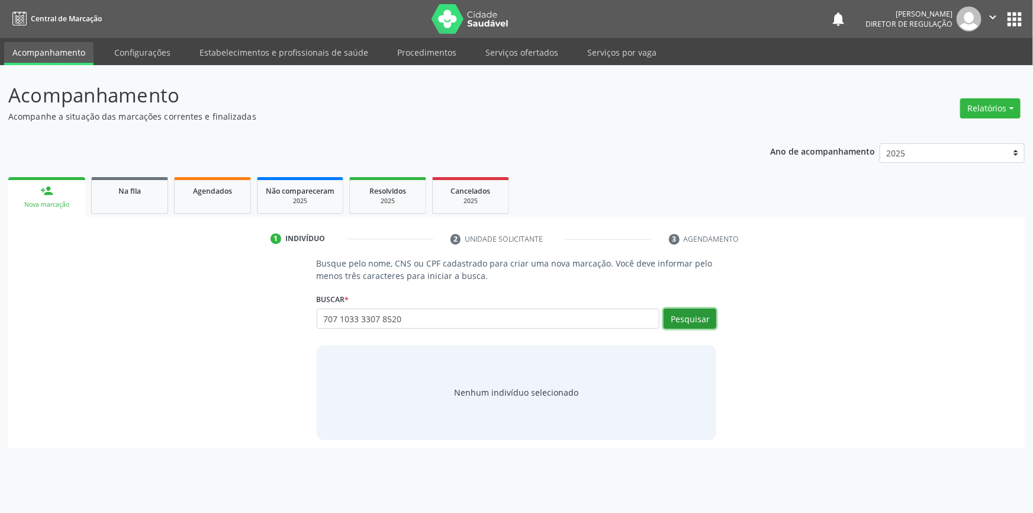
click at [691, 312] on button "Pesquisar" at bounding box center [690, 318] width 53 height 20
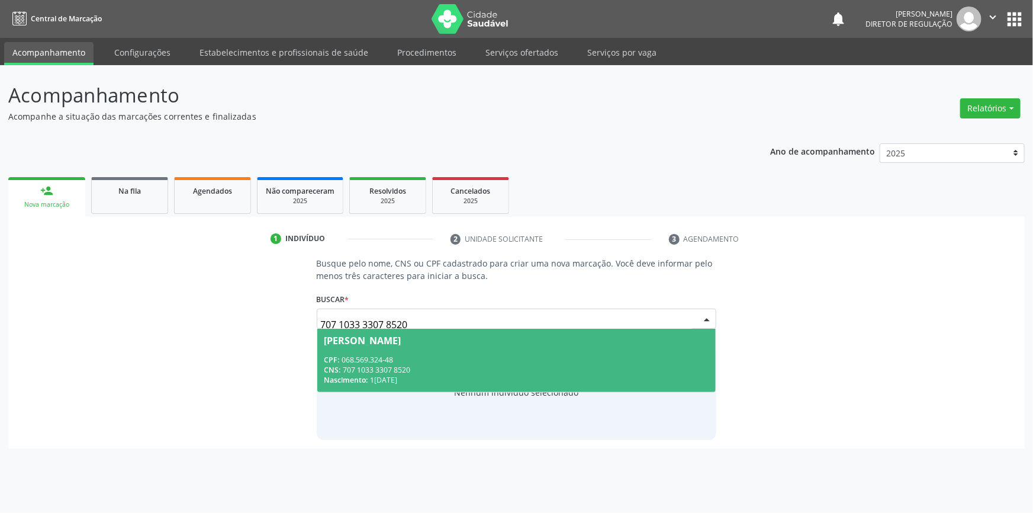
click at [406, 365] on div "CNS: 707 1033 3307 8520" at bounding box center [516, 370] width 385 height 10
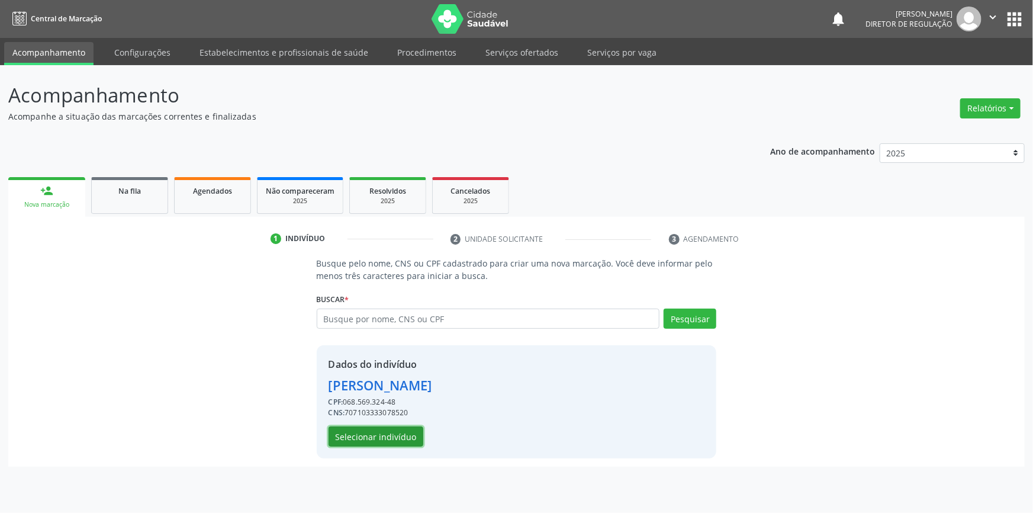
click at [403, 438] on button "Selecionar indivíduo" at bounding box center [376, 436] width 95 height 20
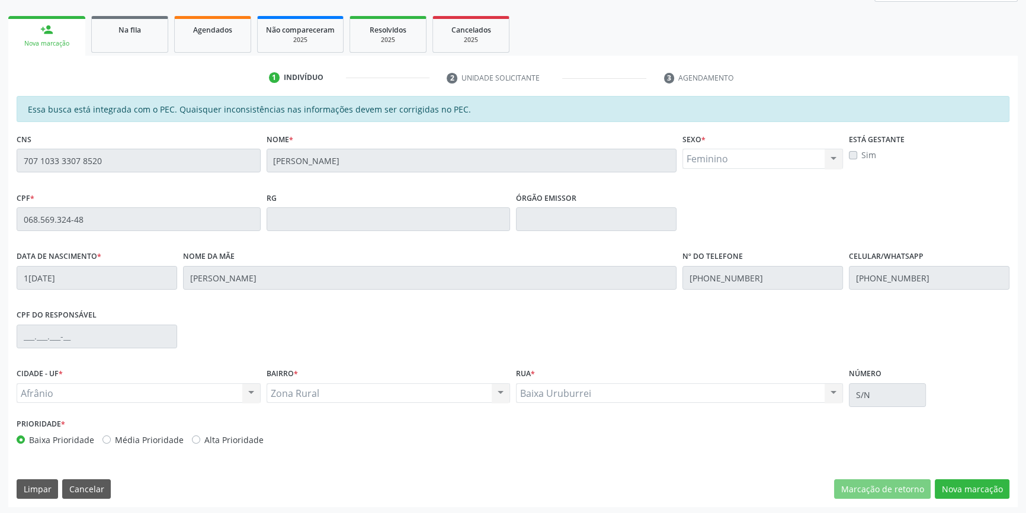
scroll to position [162, 0]
click at [953, 484] on button "Nova marcação" at bounding box center [971, 488] width 75 height 20
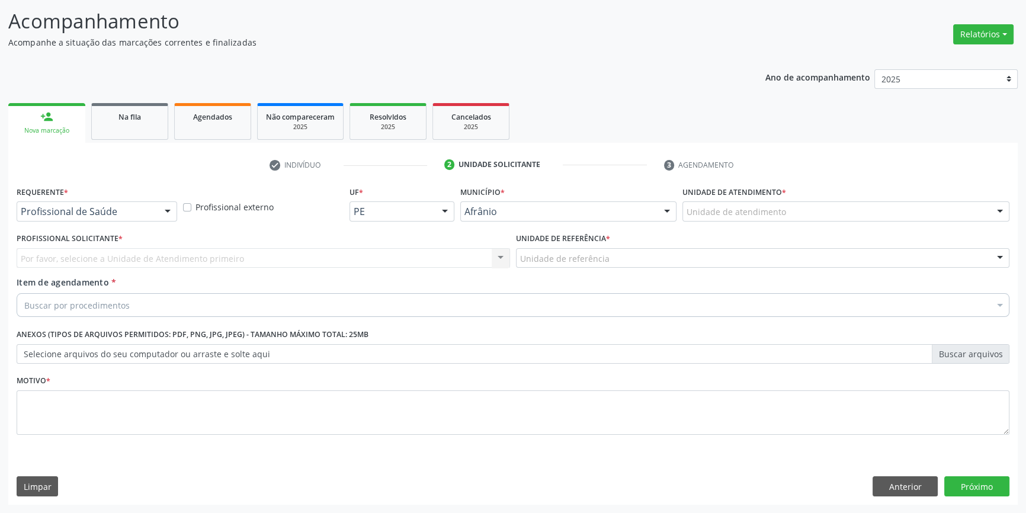
scroll to position [73, 0]
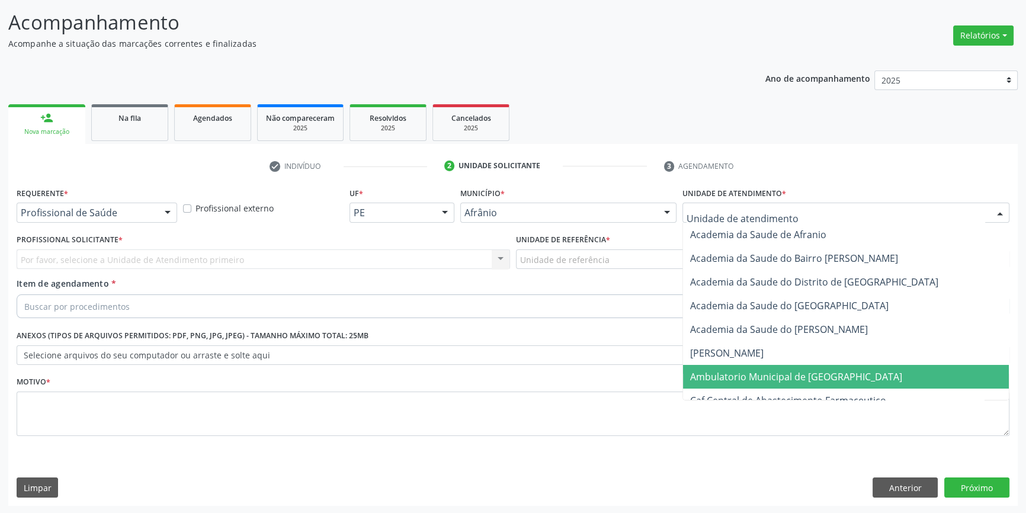
click at [728, 379] on span "Ambulatorio Municipal de [GEOGRAPHIC_DATA]" at bounding box center [796, 376] width 212 height 13
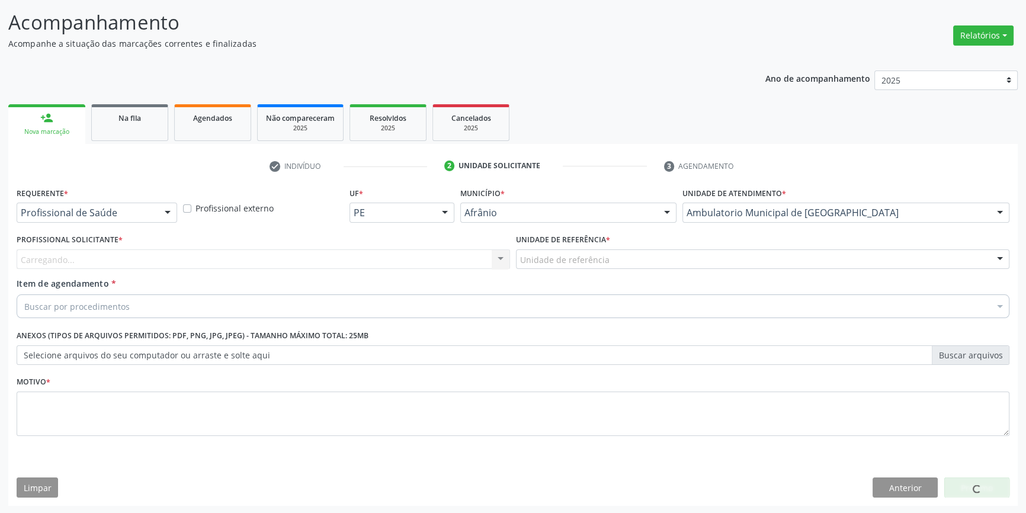
click at [616, 258] on div "Unidade de referência" at bounding box center [762, 259] width 493 height 20
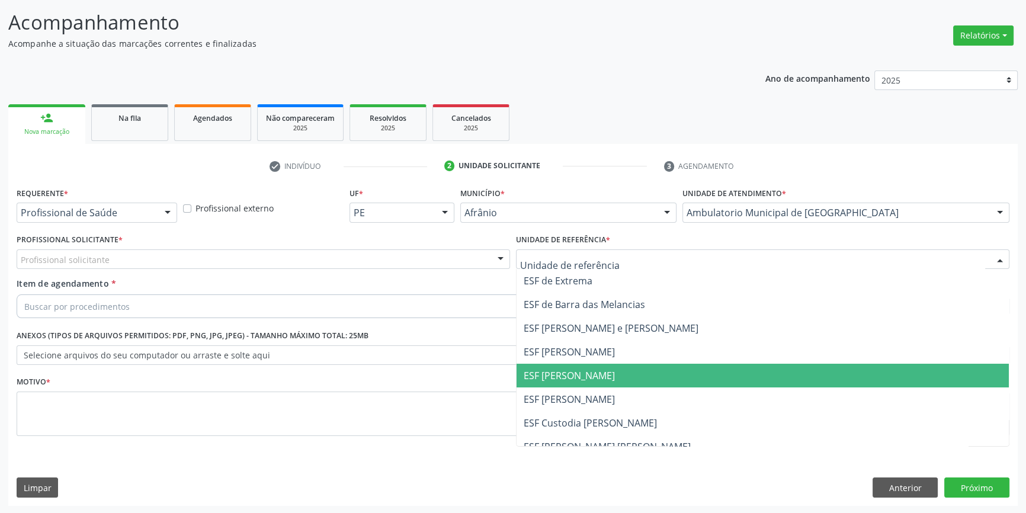
click at [601, 377] on span "ESF [PERSON_NAME]" at bounding box center [762, 376] width 492 height 24
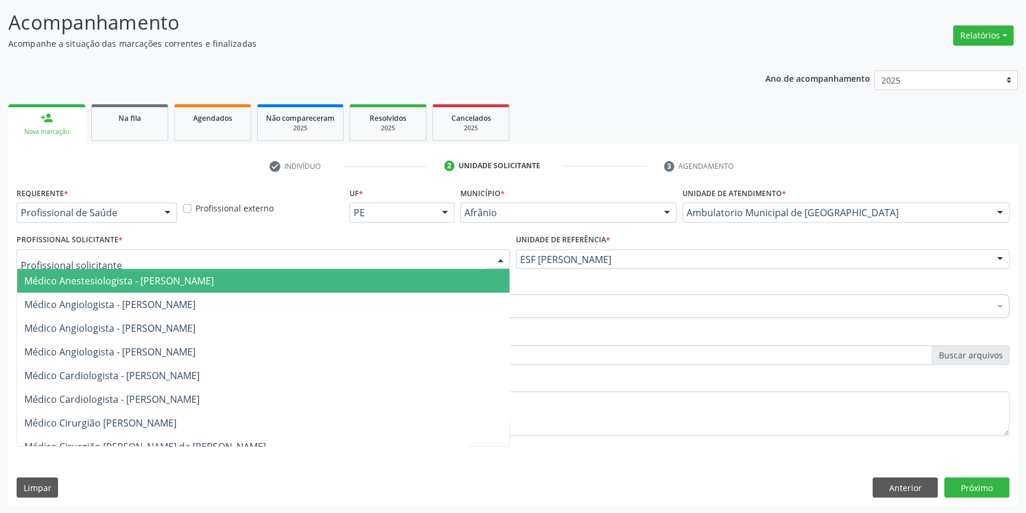
click at [438, 249] on div at bounding box center [263, 259] width 493 height 20
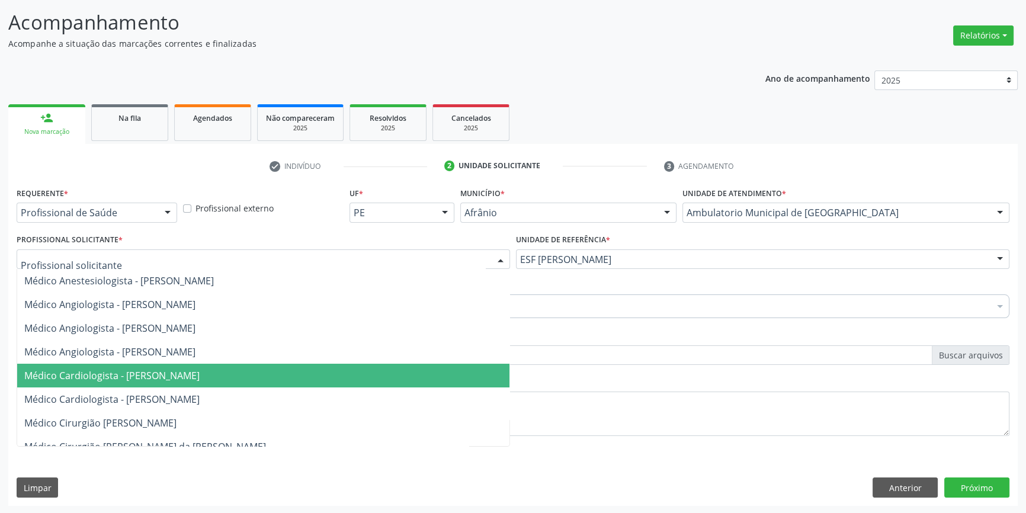
click at [404, 368] on span "Médico Cardiologista - [PERSON_NAME]" at bounding box center [263, 376] width 492 height 24
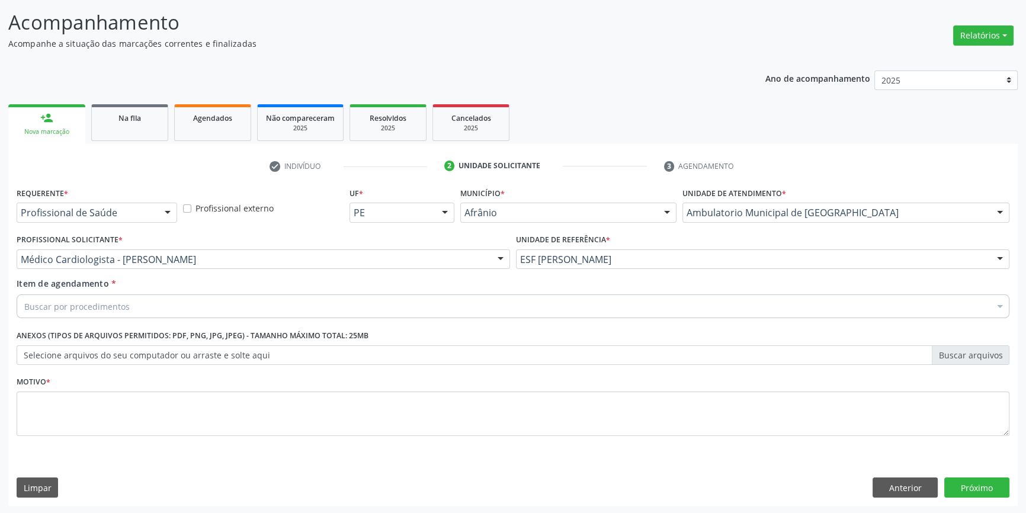
click at [326, 302] on div "Buscar por procedimentos" at bounding box center [513, 306] width 992 height 24
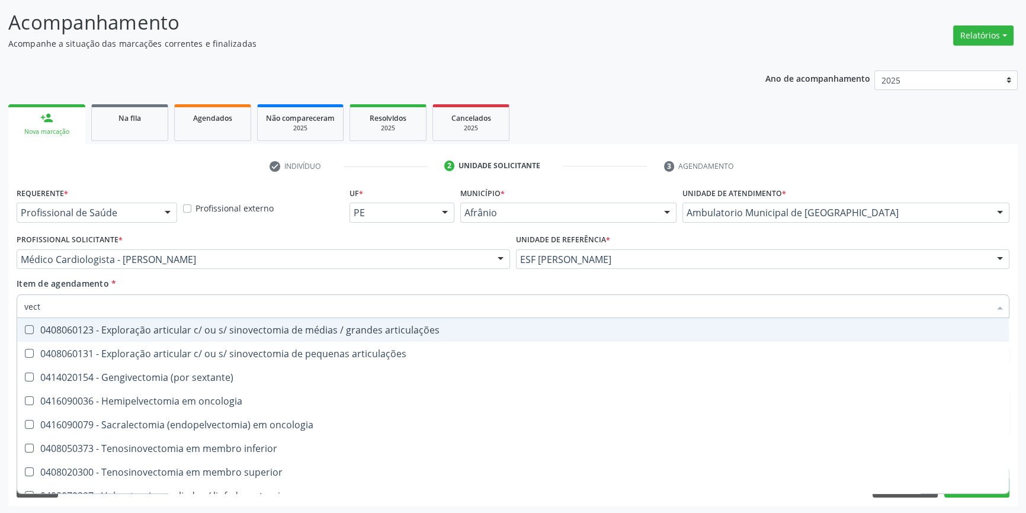
type input "vecto"
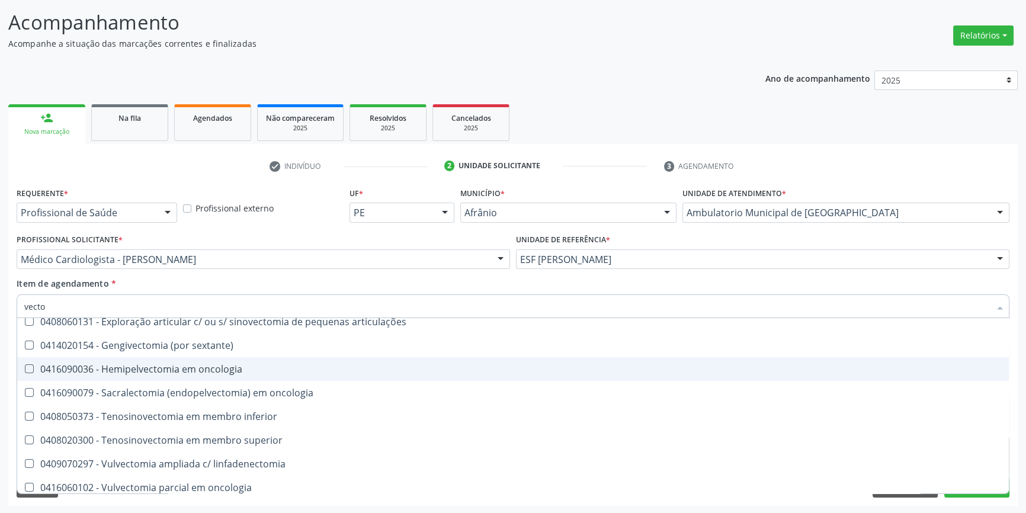
scroll to position [85, 0]
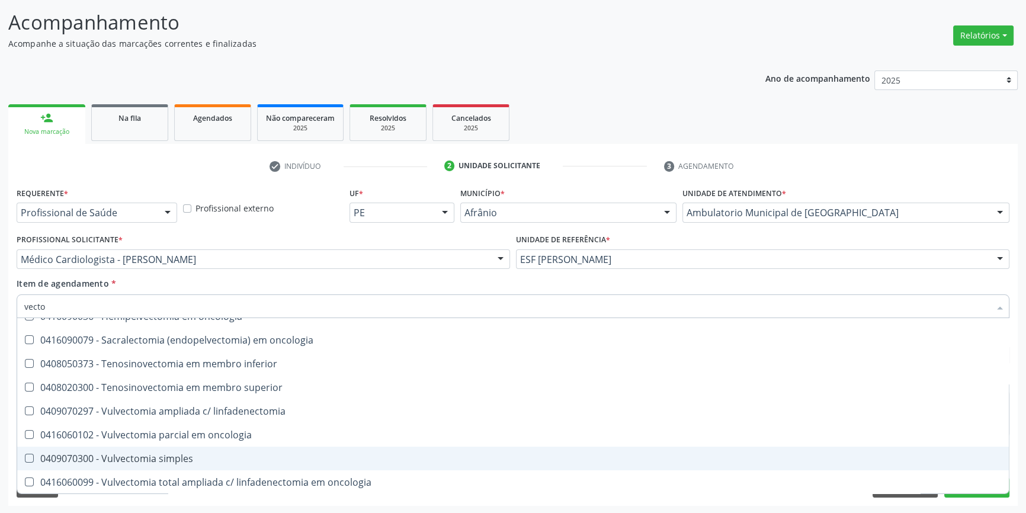
click at [235, 455] on div "0409070300 - Vulvectomia simples" at bounding box center [512, 458] width 977 height 9
checkbox simples "true"
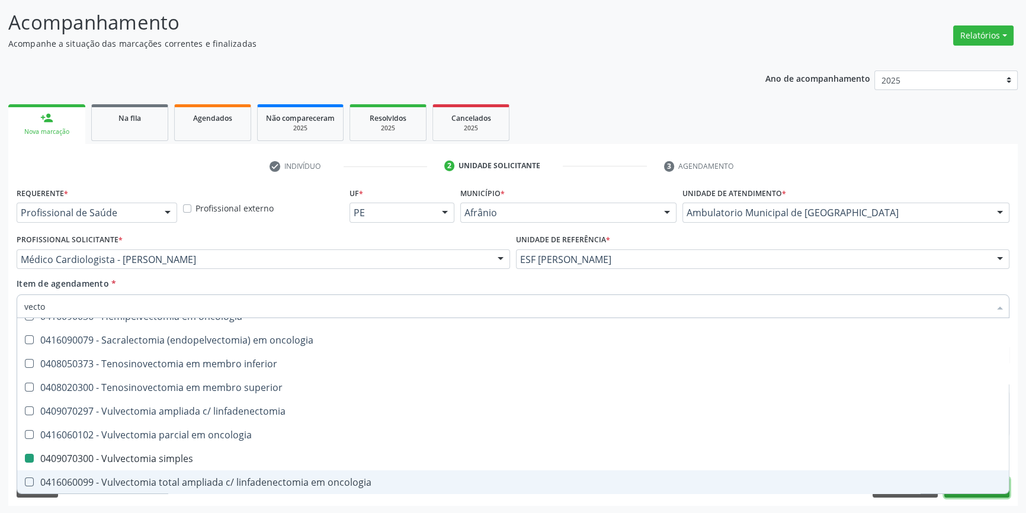
click at [998, 495] on button "Próximo" at bounding box center [976, 487] width 65 height 20
checkbox articulações "true"
checkbox simples "false"
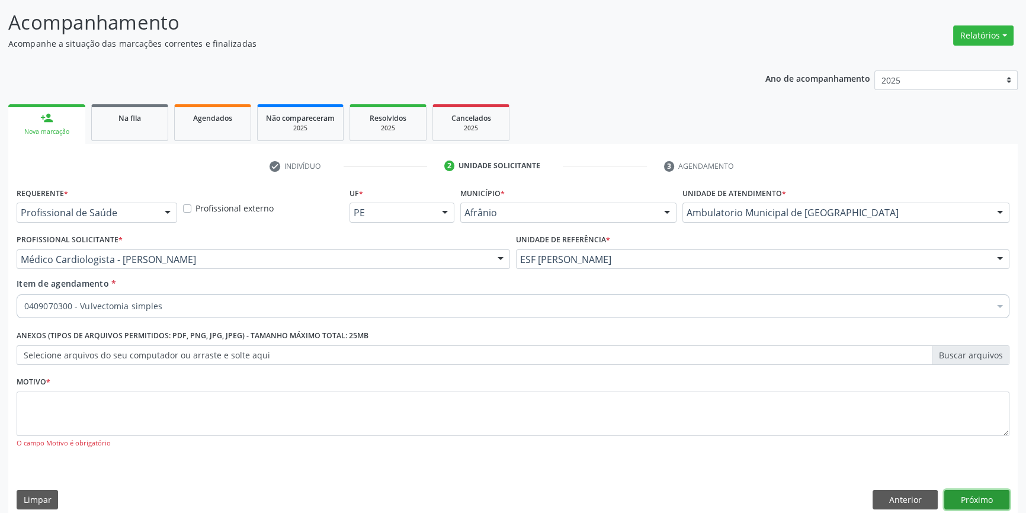
scroll to position [0, 0]
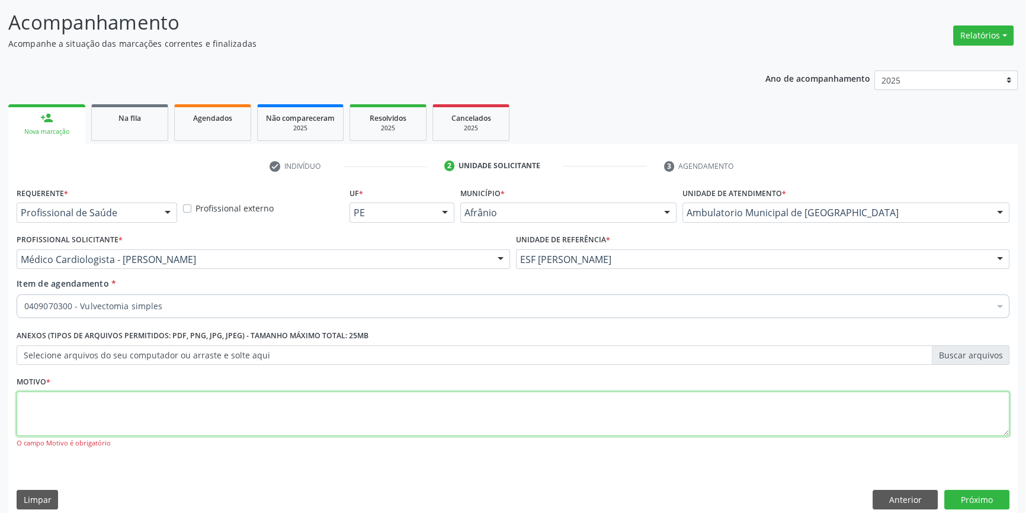
click at [349, 393] on textarea at bounding box center [513, 413] width 992 height 45
type textarea "-"
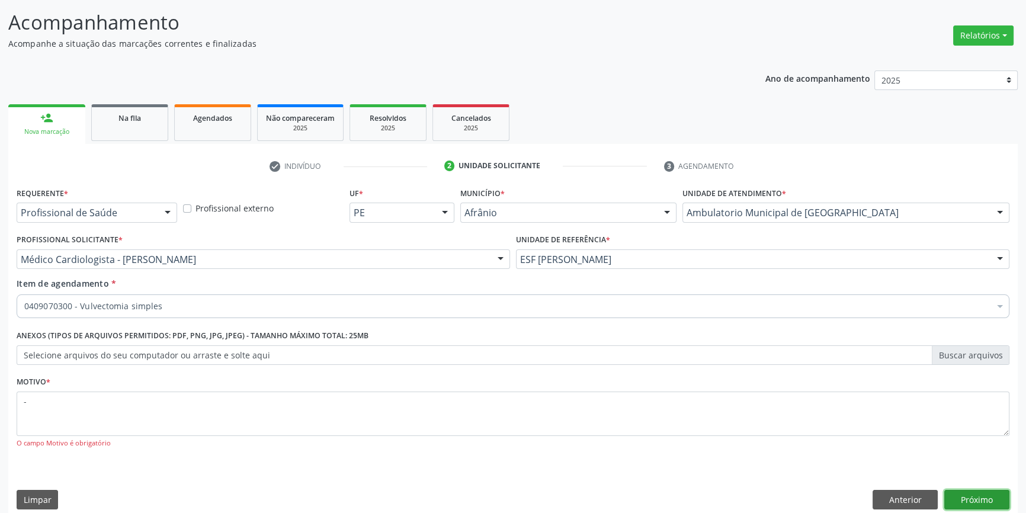
click at [987, 499] on button "Próximo" at bounding box center [976, 500] width 65 height 20
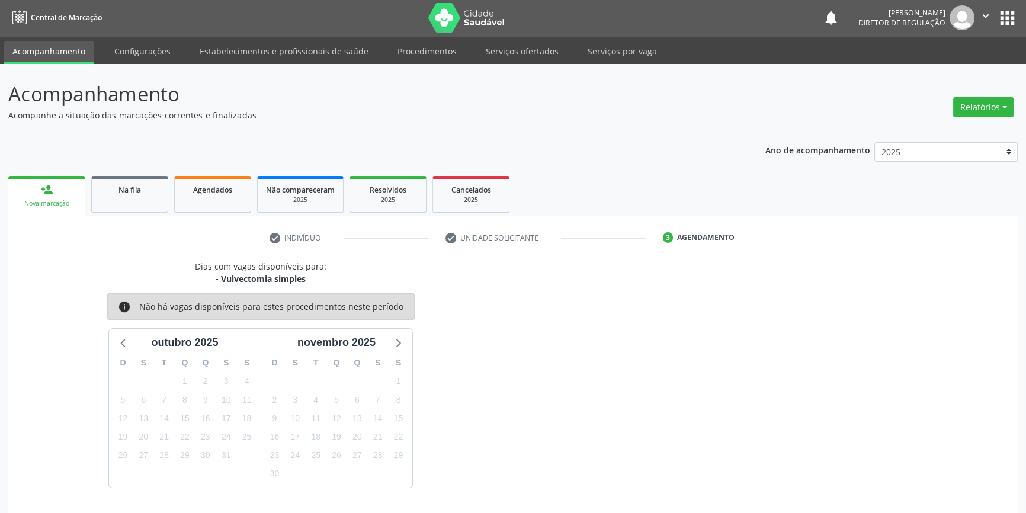
scroll to position [36, 0]
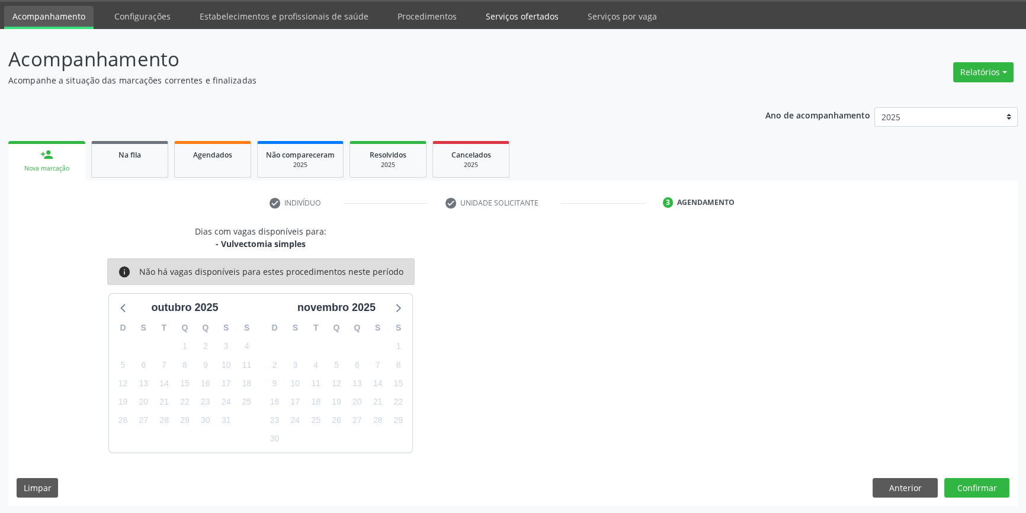
click at [529, 17] on link "Serviços ofertados" at bounding box center [521, 16] width 89 height 21
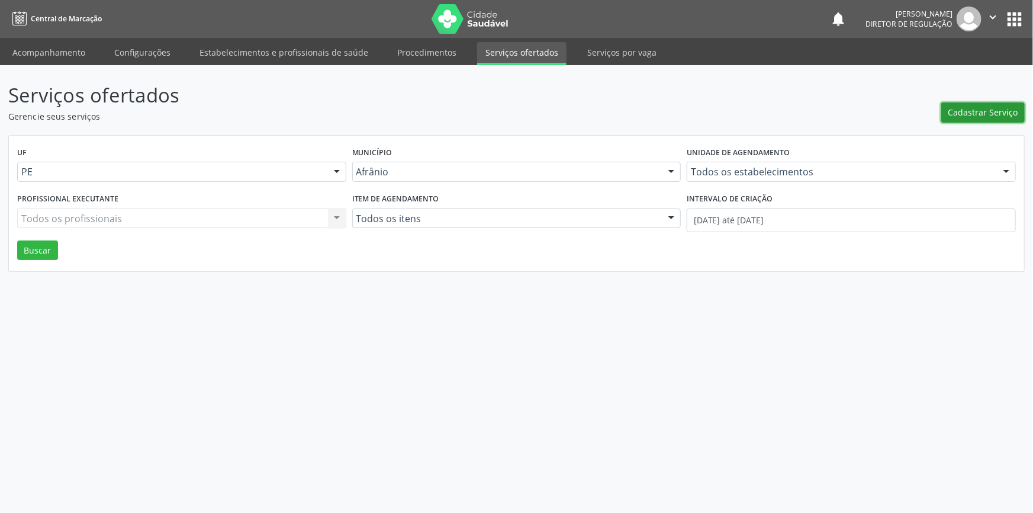
click at [992, 108] on span "Cadastrar Serviço" at bounding box center [984, 112] width 70 height 12
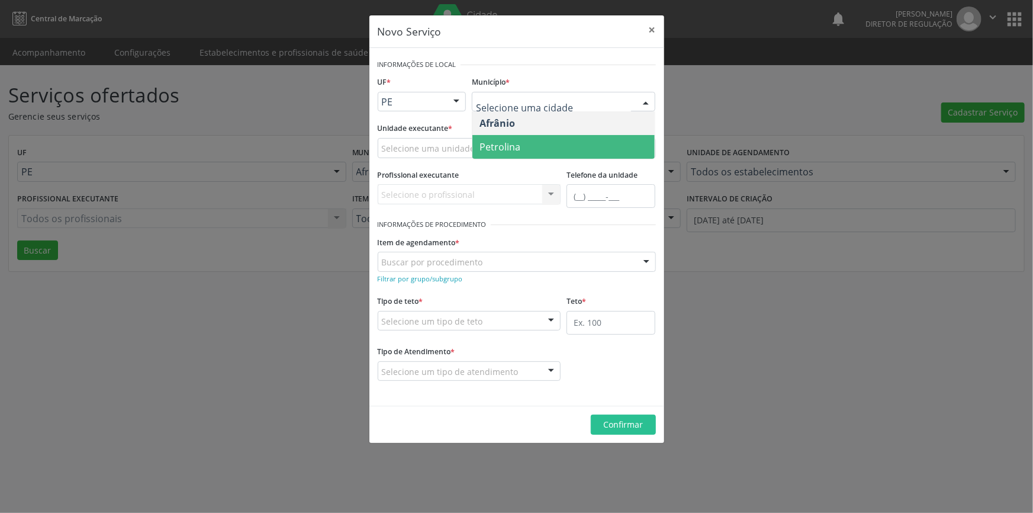
click at [521, 147] on span "Petrolina" at bounding box center [564, 147] width 182 height 24
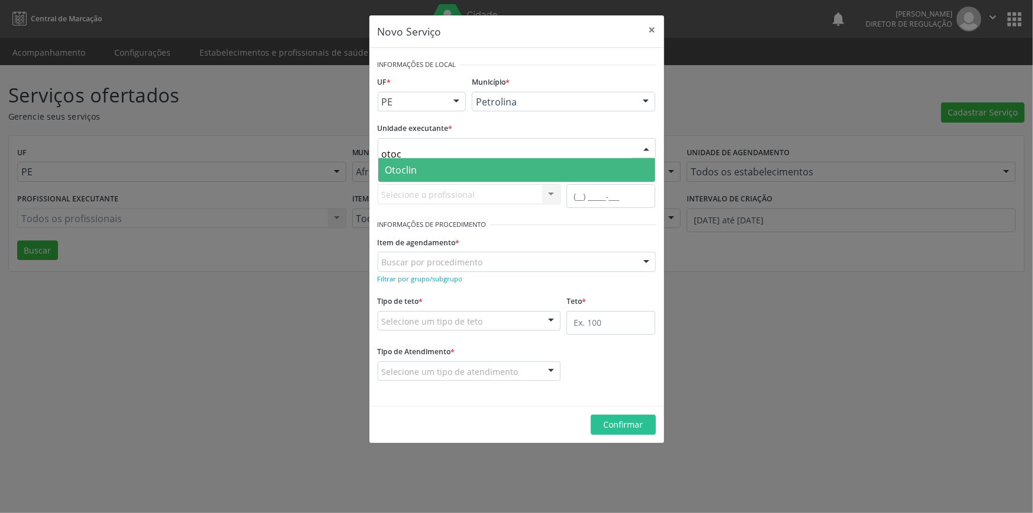
type input "otocl"
click at [416, 172] on span "Otoclin" at bounding box center [401, 169] width 32 height 13
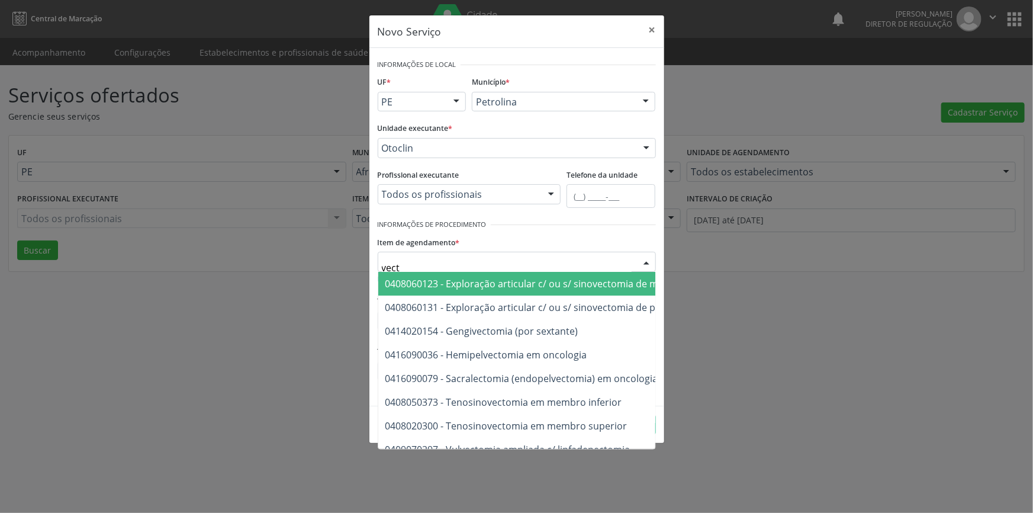
type input "vecto"
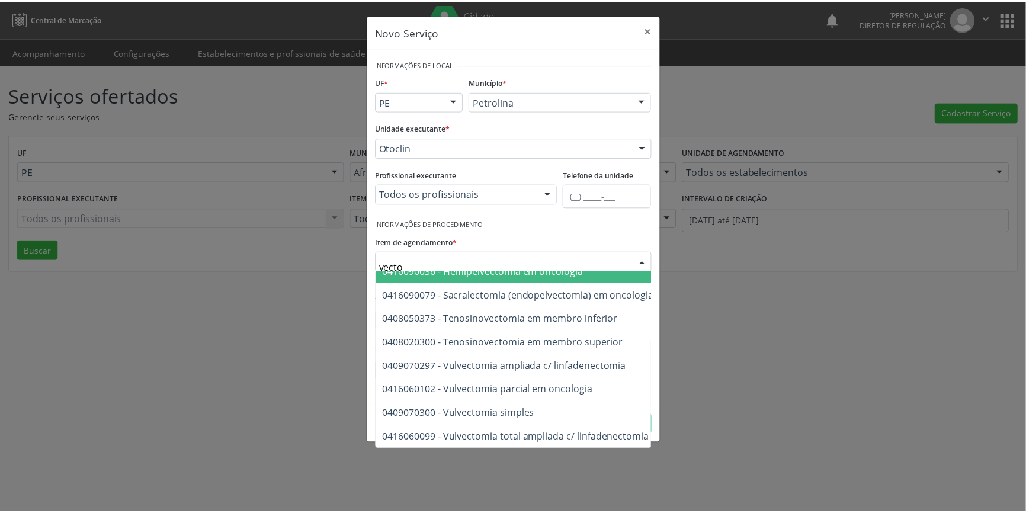
scroll to position [91, 0]
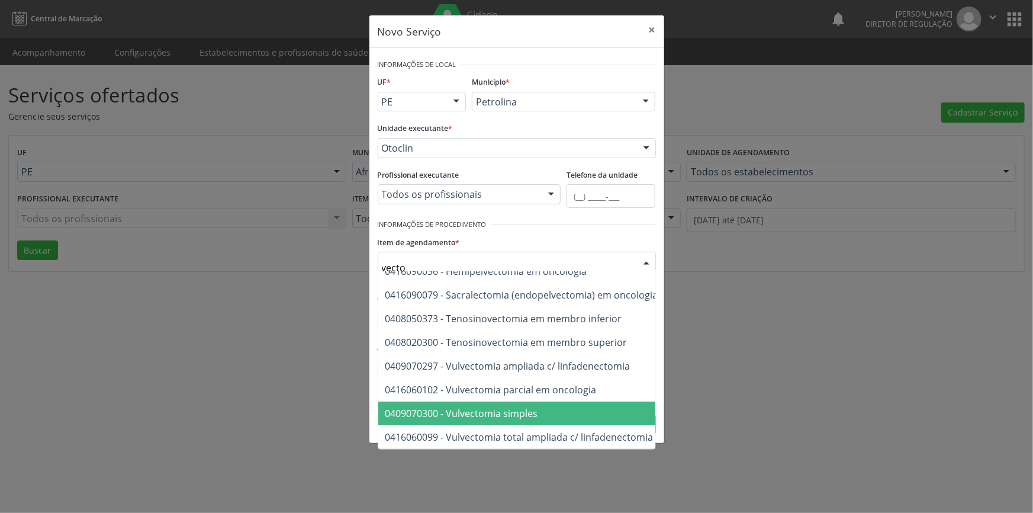
click at [509, 407] on span "0409070300 - Vulvectomia simples" at bounding box center [461, 413] width 153 height 13
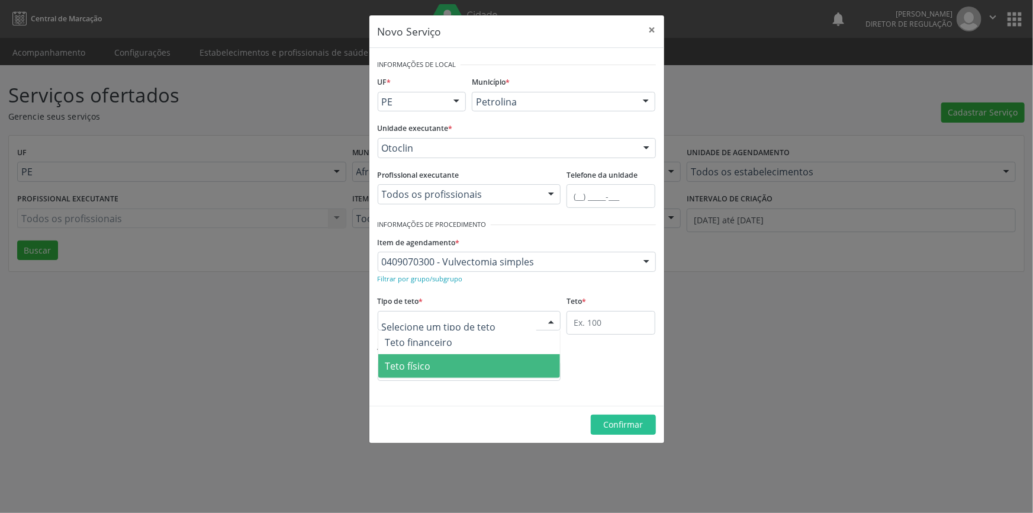
click at [482, 364] on span "Teto físico" at bounding box center [469, 366] width 182 height 24
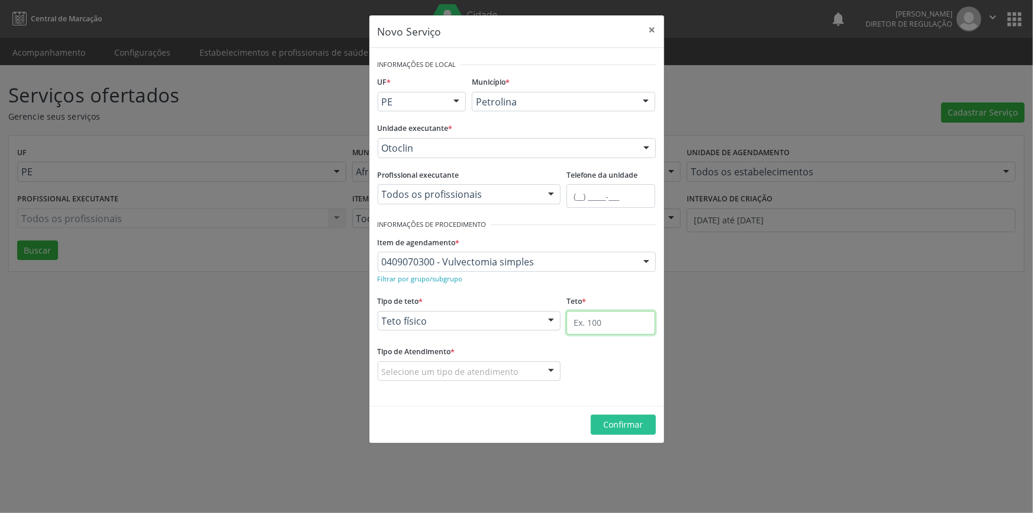
click at [592, 324] on input "text" at bounding box center [611, 323] width 89 height 24
type input "1"
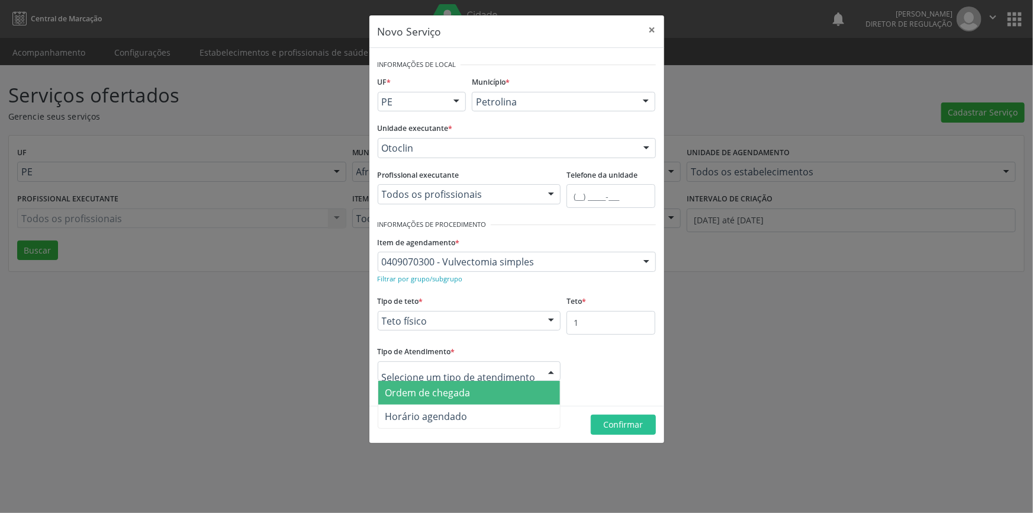
click at [494, 396] on span "Ordem de chegada" at bounding box center [469, 393] width 182 height 24
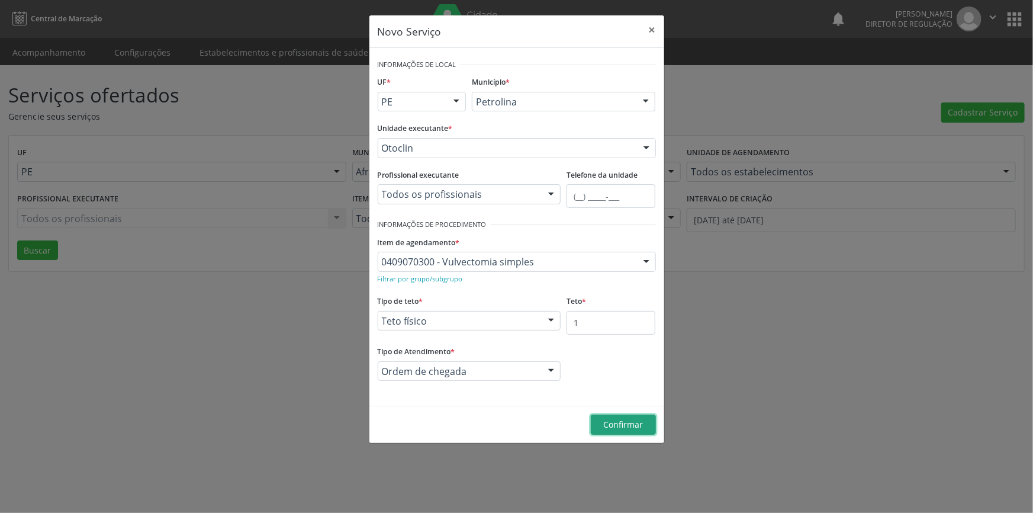
click at [636, 425] on span "Confirmar" at bounding box center [623, 424] width 40 height 11
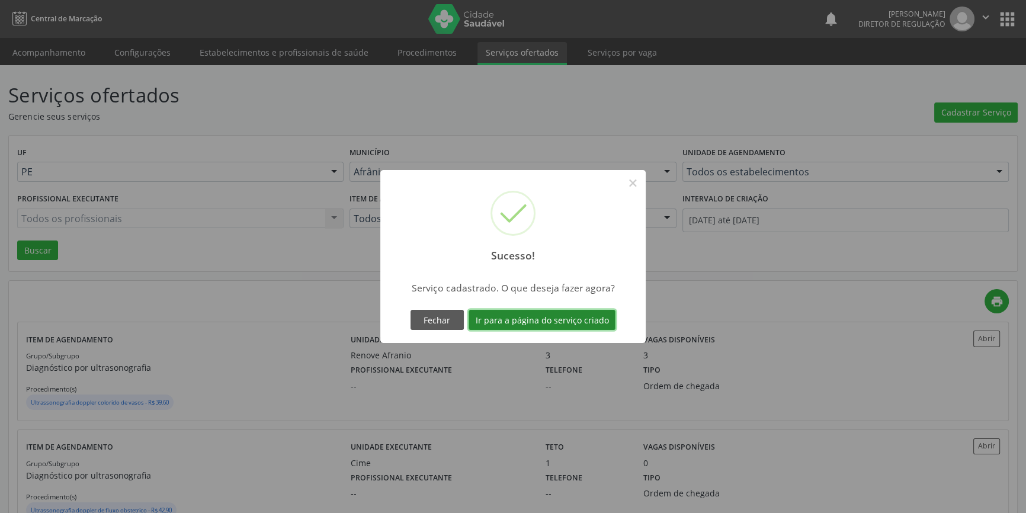
click at [592, 320] on button "Ir para a página do serviço criado" at bounding box center [541, 320] width 147 height 20
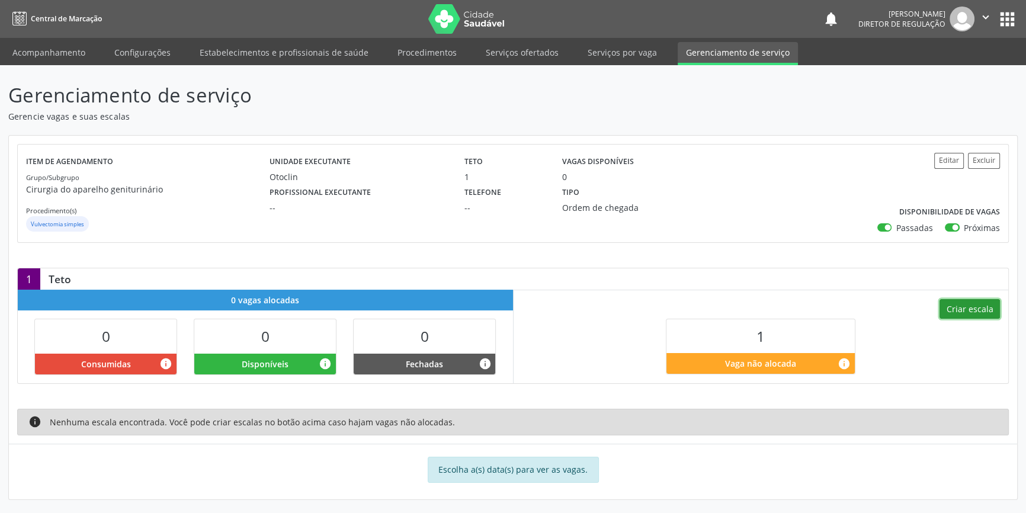
click at [968, 308] on button "Criar escala" at bounding box center [969, 309] width 60 height 20
select select "9"
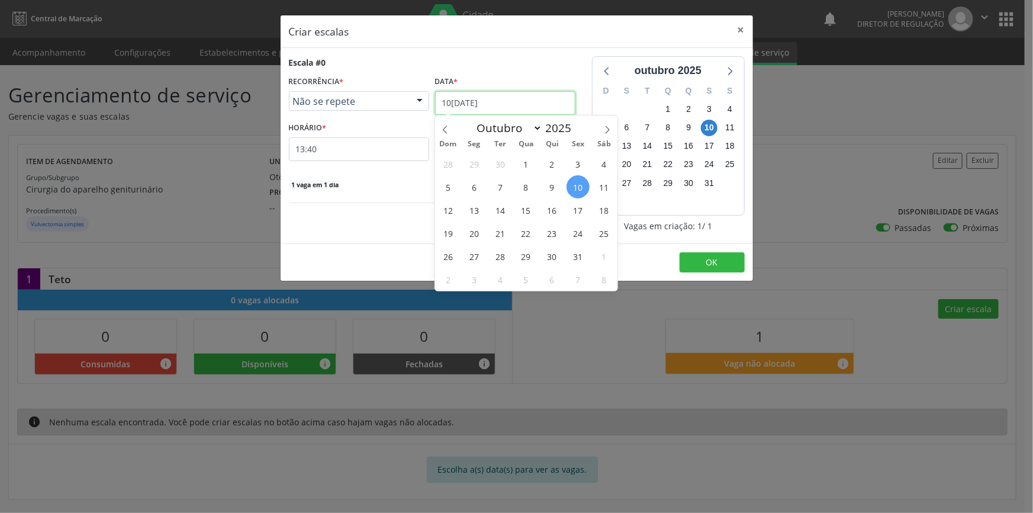
click at [525, 100] on input "1[DATE]" at bounding box center [505, 103] width 140 height 24
click at [506, 207] on span "14" at bounding box center [500, 209] width 23 height 23
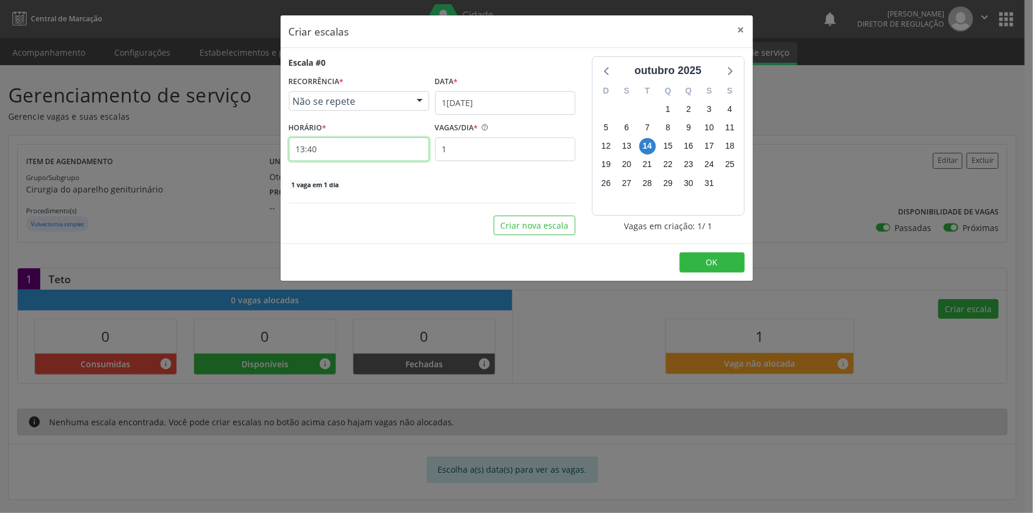
click at [375, 150] on input "13:40" at bounding box center [359, 149] width 140 height 24
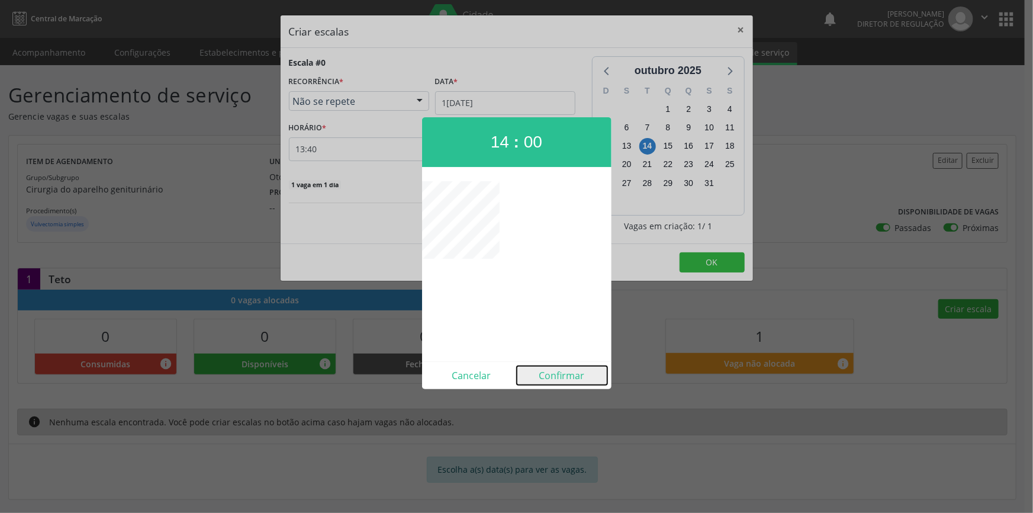
click at [565, 375] on button "Confirmar" at bounding box center [562, 375] width 91 height 19
type input "14:00"
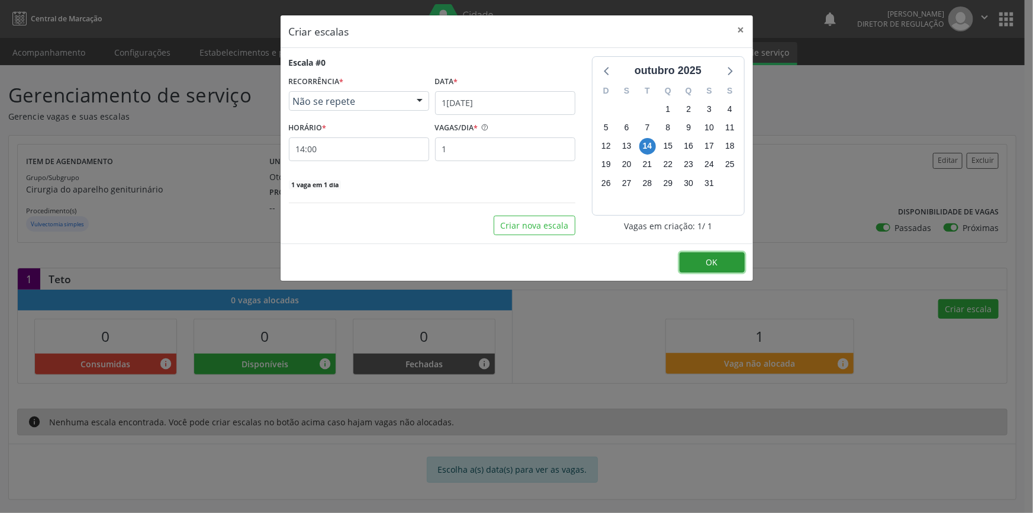
click at [697, 262] on button "OK" at bounding box center [712, 262] width 65 height 20
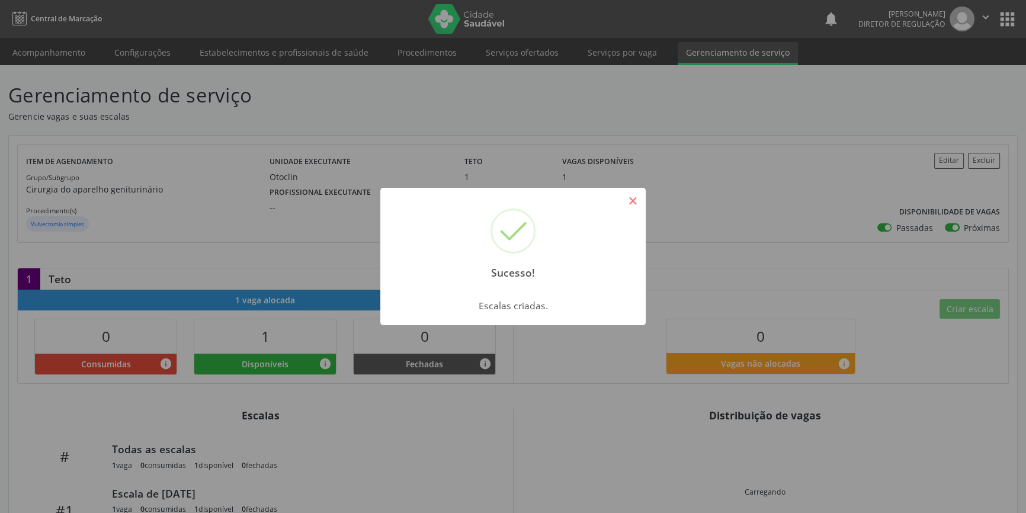
click at [631, 198] on button "×" at bounding box center [632, 201] width 20 height 20
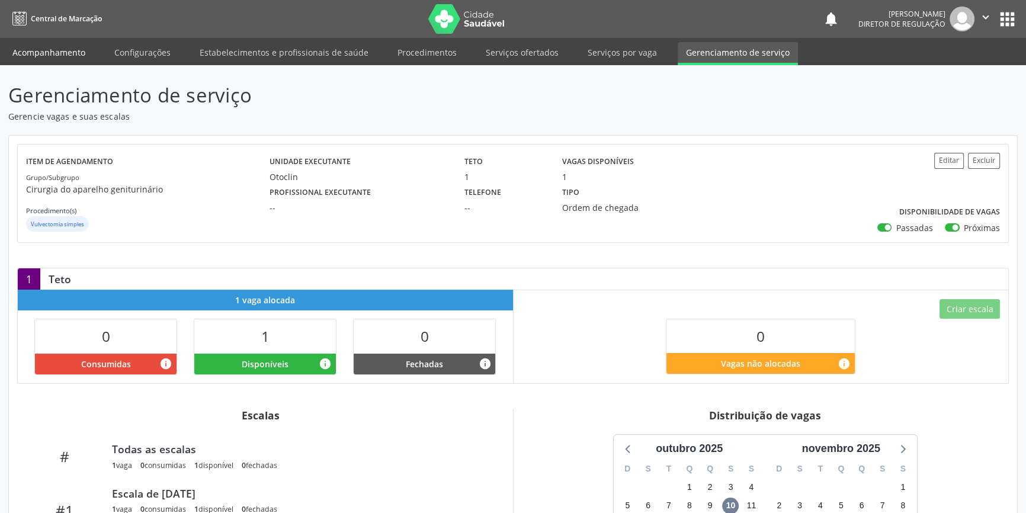
click at [68, 49] on link "Acompanhamento" at bounding box center [48, 52] width 89 height 21
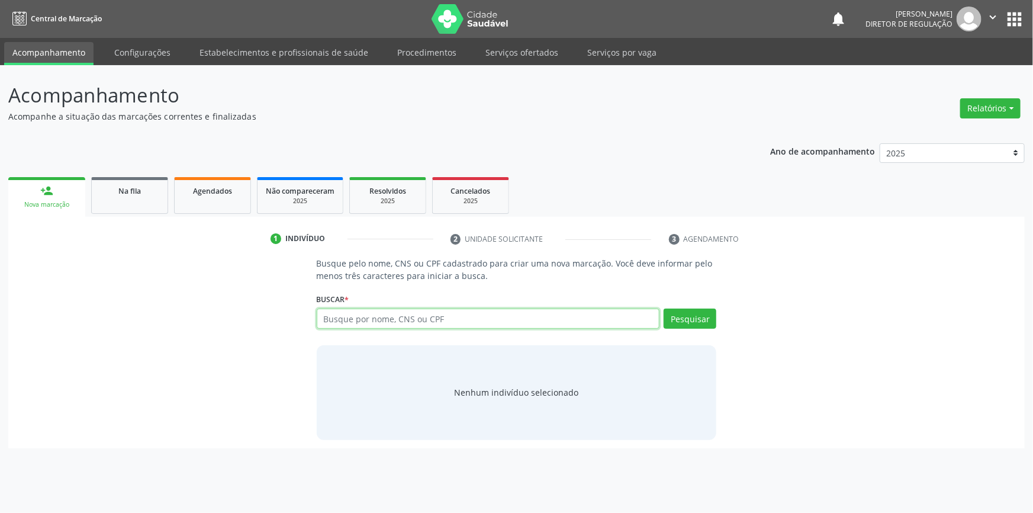
click at [449, 316] on input "text" at bounding box center [488, 318] width 343 height 20
paste input "707 1033 3307 8520"
type input "707 1033 3307 8520"
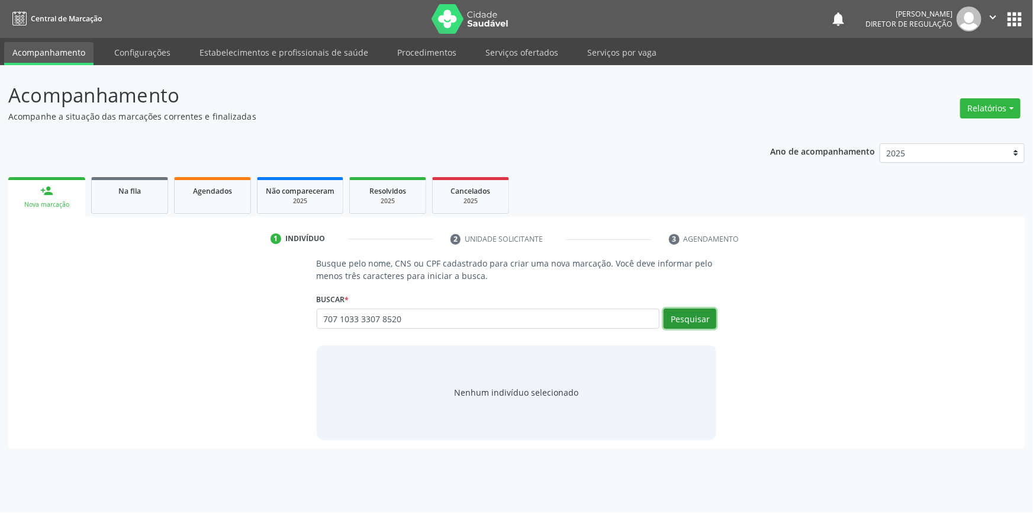
click at [699, 317] on button "Pesquisar" at bounding box center [690, 318] width 53 height 20
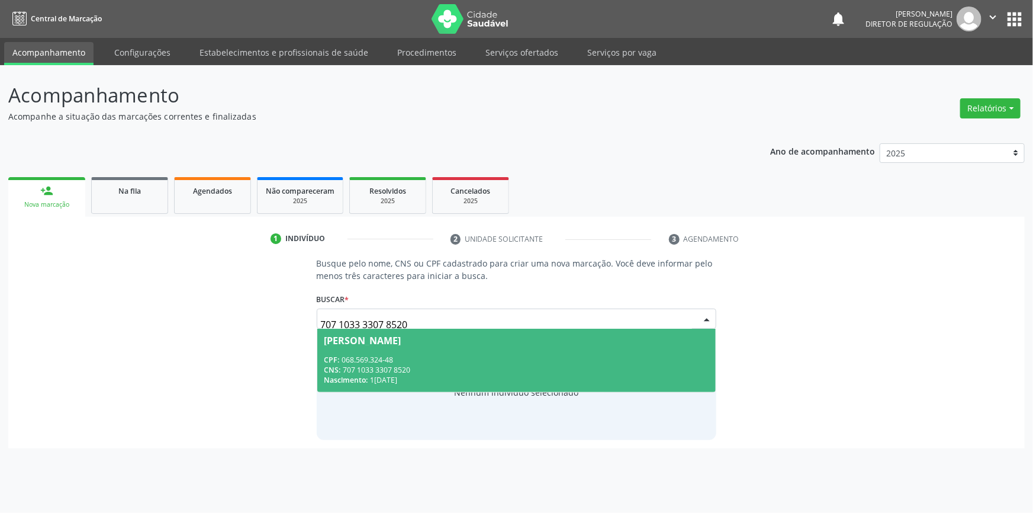
click at [402, 352] on span "Vitória Rafaela Rodrigues Pereira CPF: 068.569.324-48 CNS: 707 1033 3307 8520 N…" at bounding box center [516, 360] width 399 height 63
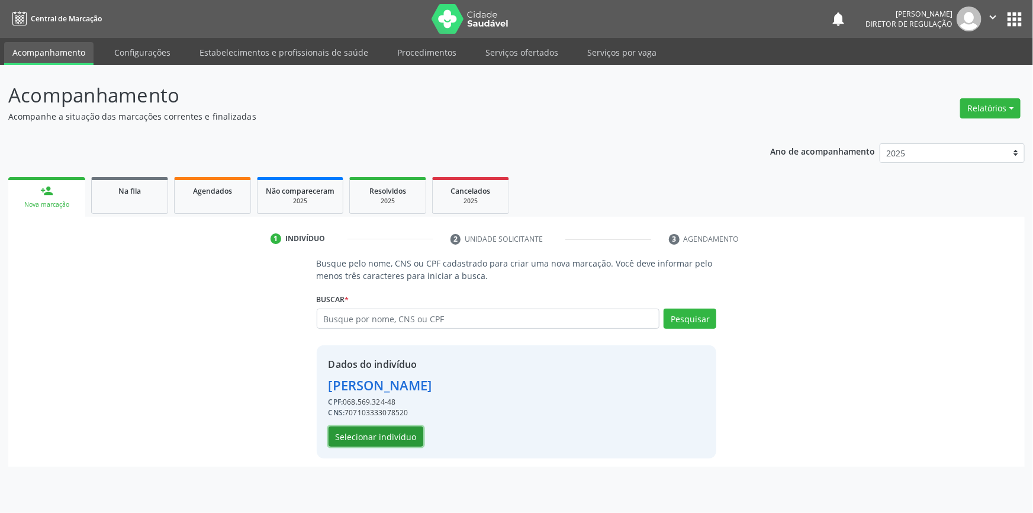
click at [392, 436] on button "Selecionar indivíduo" at bounding box center [376, 436] width 95 height 20
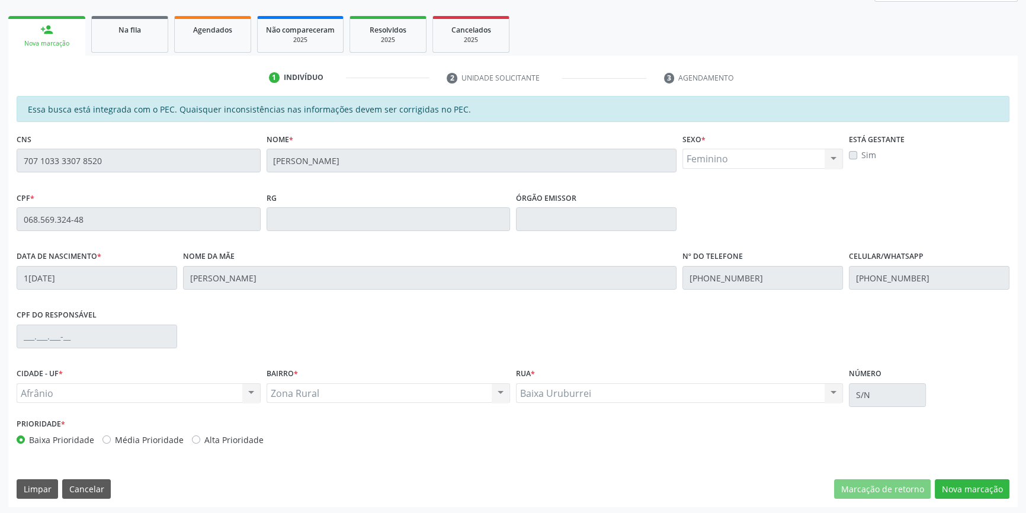
scroll to position [162, 0]
click at [952, 487] on button "Nova marcação" at bounding box center [971, 488] width 75 height 20
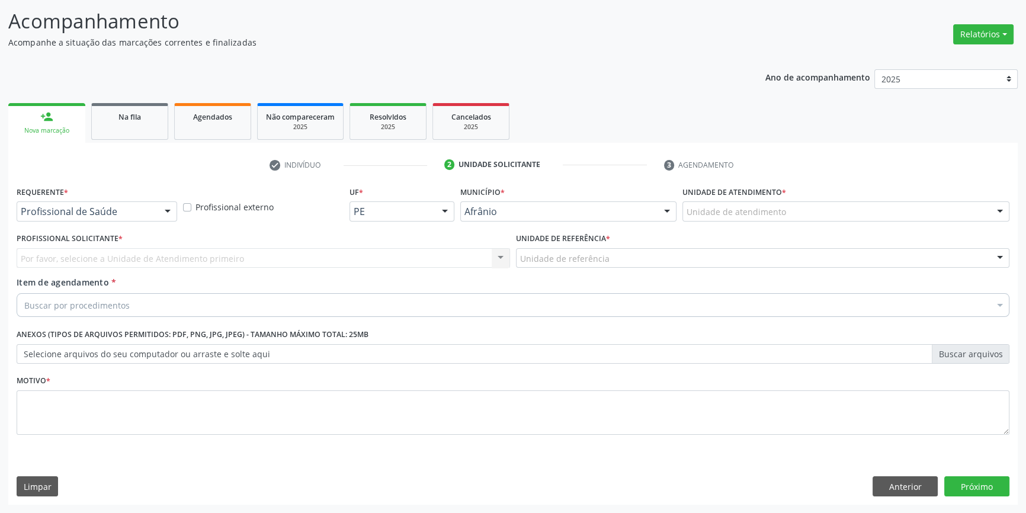
scroll to position [73, 0]
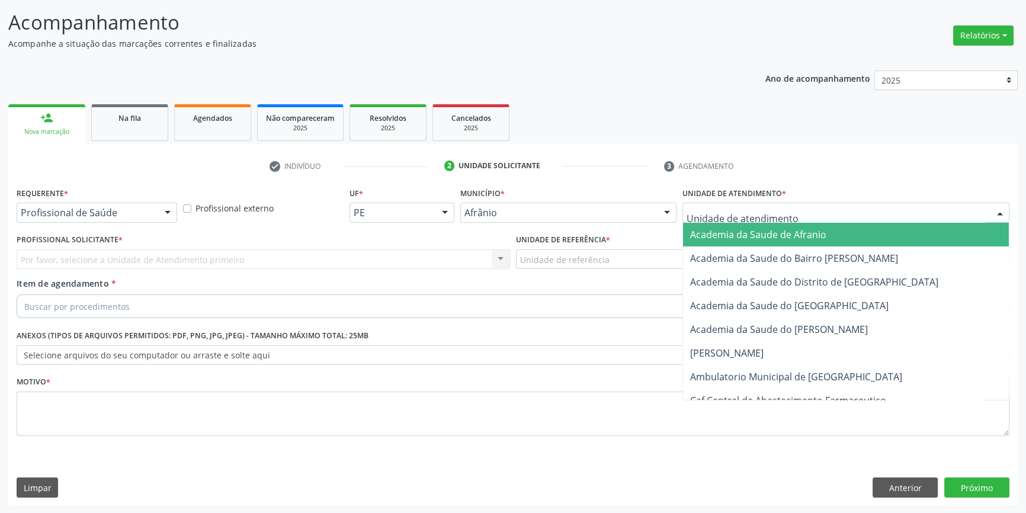
click at [799, 211] on div at bounding box center [845, 213] width 327 height 20
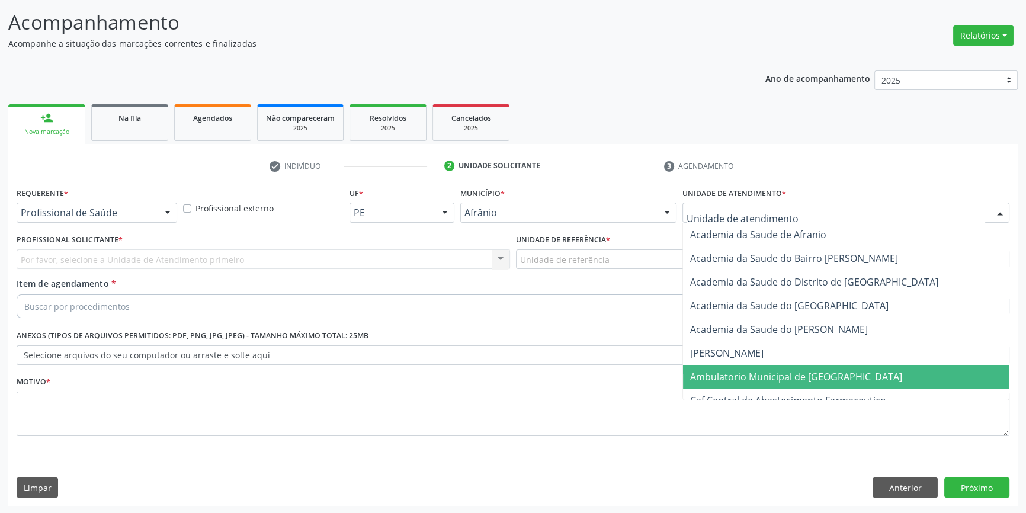
click at [790, 379] on span "Ambulatorio Municipal de [GEOGRAPHIC_DATA]" at bounding box center [796, 376] width 212 height 13
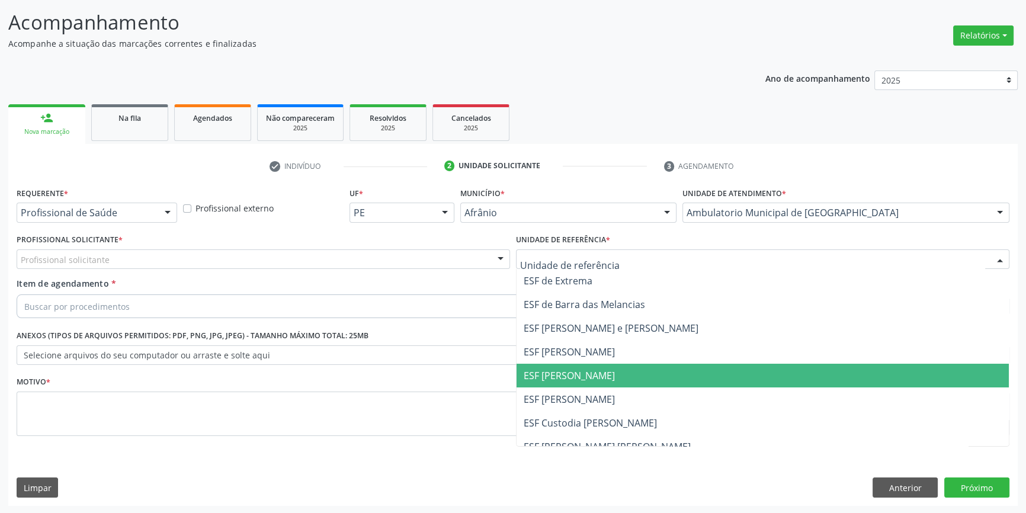
click at [580, 371] on span "ESF [PERSON_NAME]" at bounding box center [568, 375] width 91 height 13
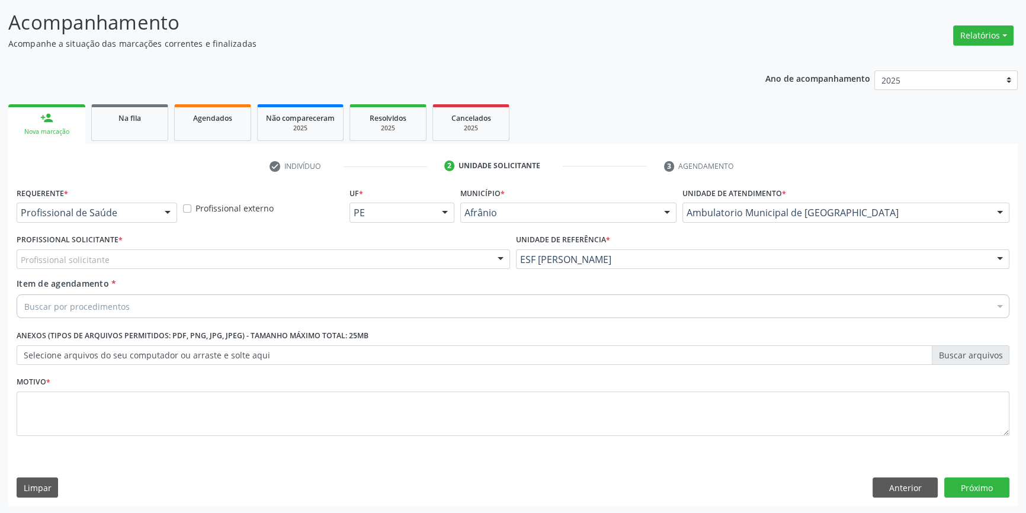
click at [397, 259] on div "Profissional solicitante" at bounding box center [263, 259] width 493 height 20
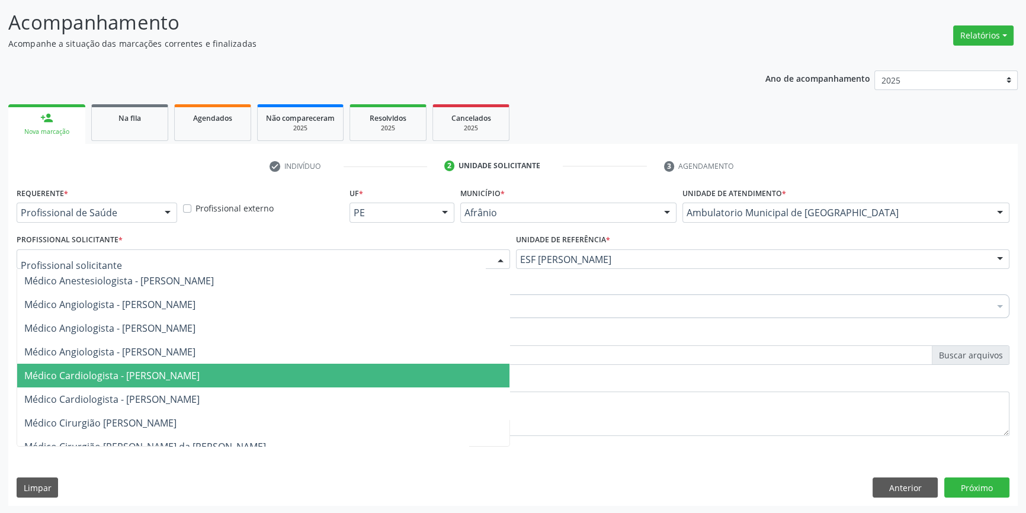
click at [391, 369] on span "Médico Cardiologista - [PERSON_NAME]" at bounding box center [263, 376] width 492 height 24
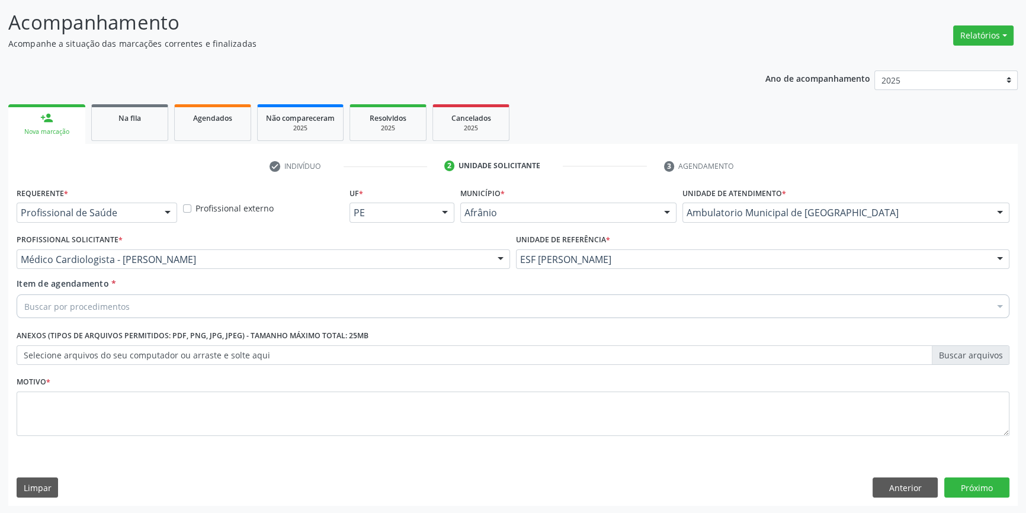
click at [314, 303] on div "Buscar por procedimentos" at bounding box center [513, 306] width 992 height 24
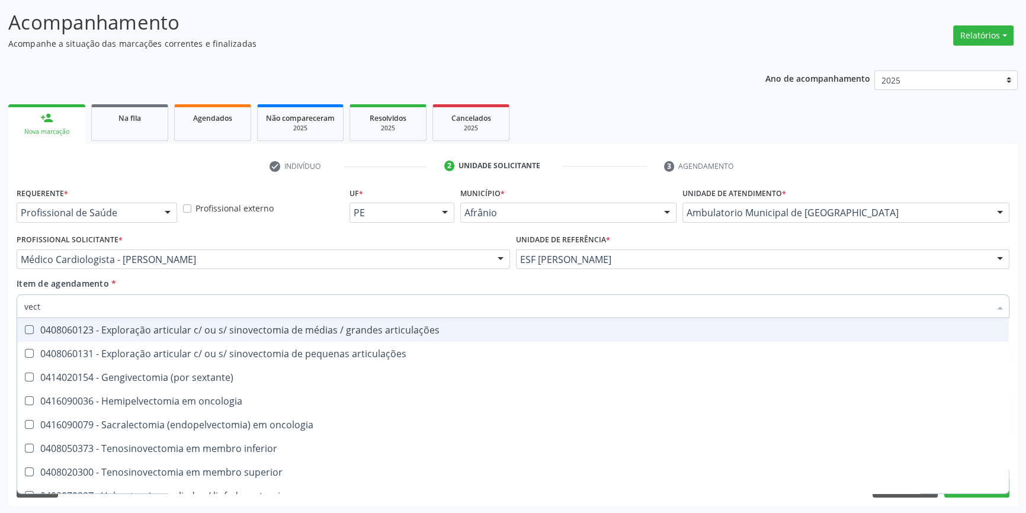
type input "vecto"
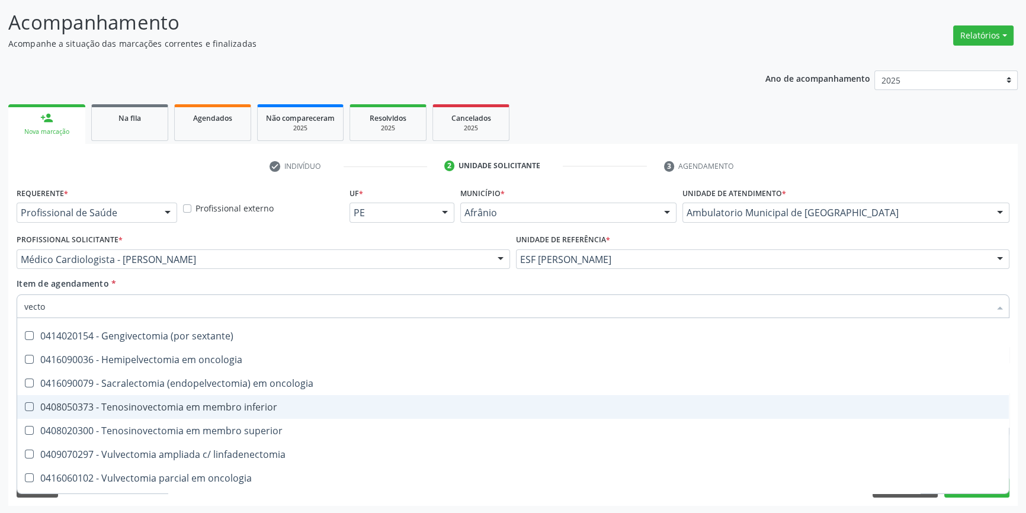
scroll to position [85, 0]
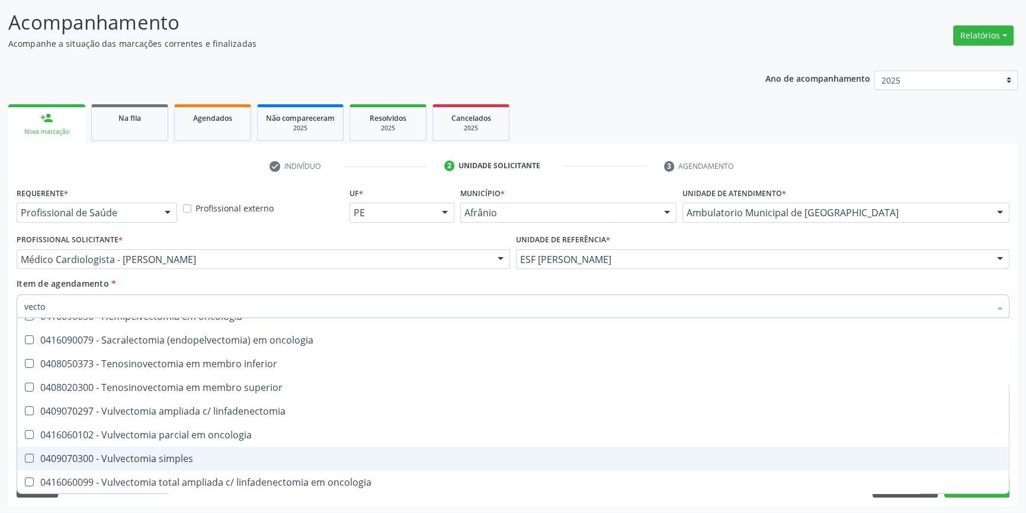
click at [240, 460] on div "0409070300 - Vulvectomia simples" at bounding box center [512, 458] width 977 height 9
checkbox simples "true"
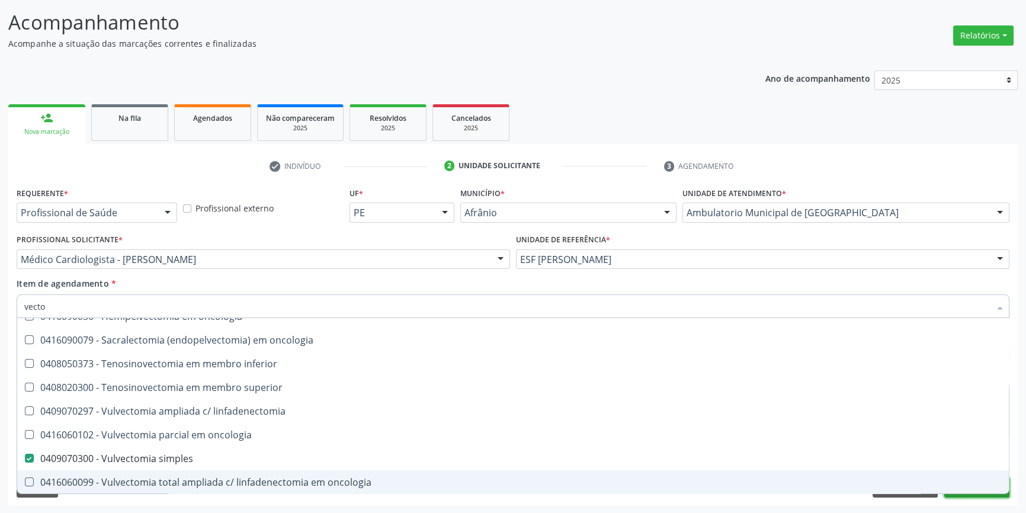
click at [955, 495] on button "Próximo" at bounding box center [976, 487] width 65 height 20
checkbox articulações "true"
checkbox simples "false"
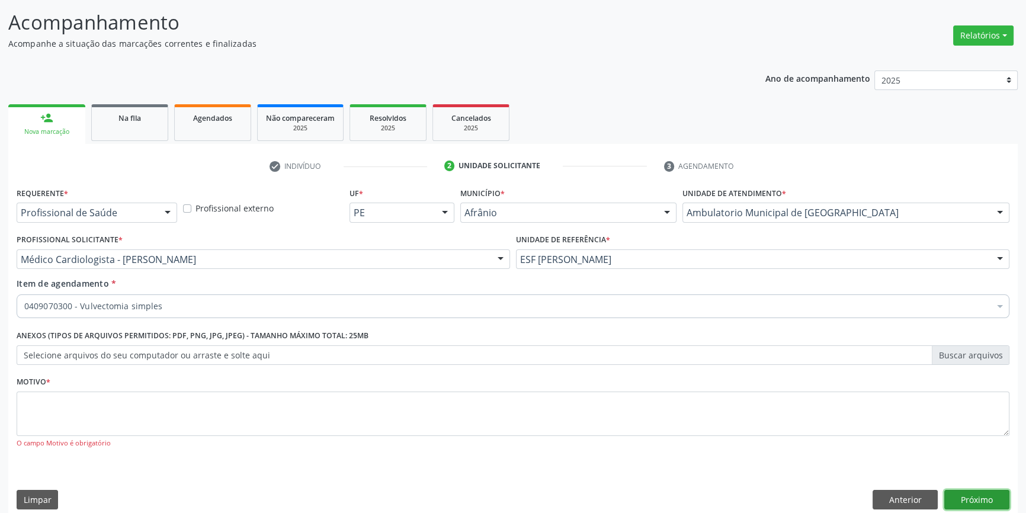
scroll to position [0, 0]
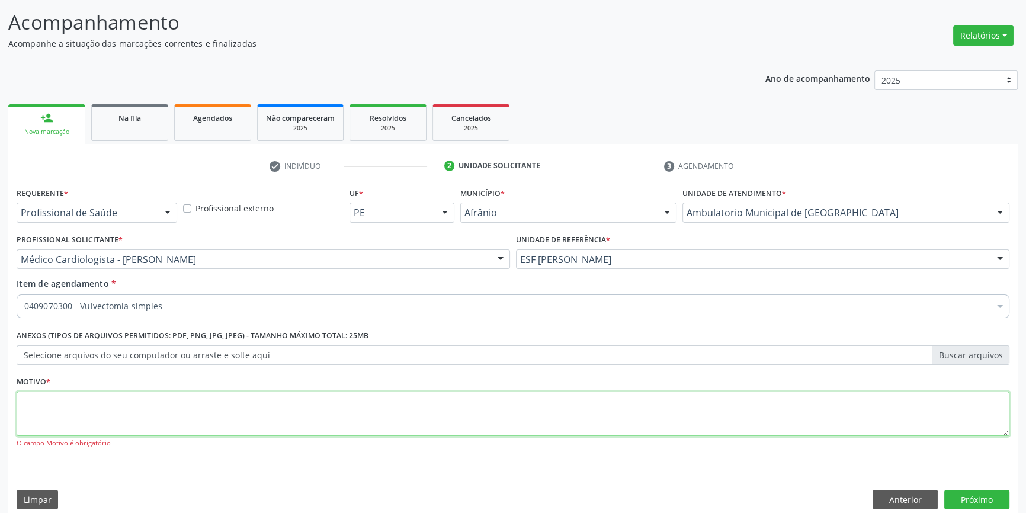
click at [615, 414] on textarea at bounding box center [513, 413] width 992 height 45
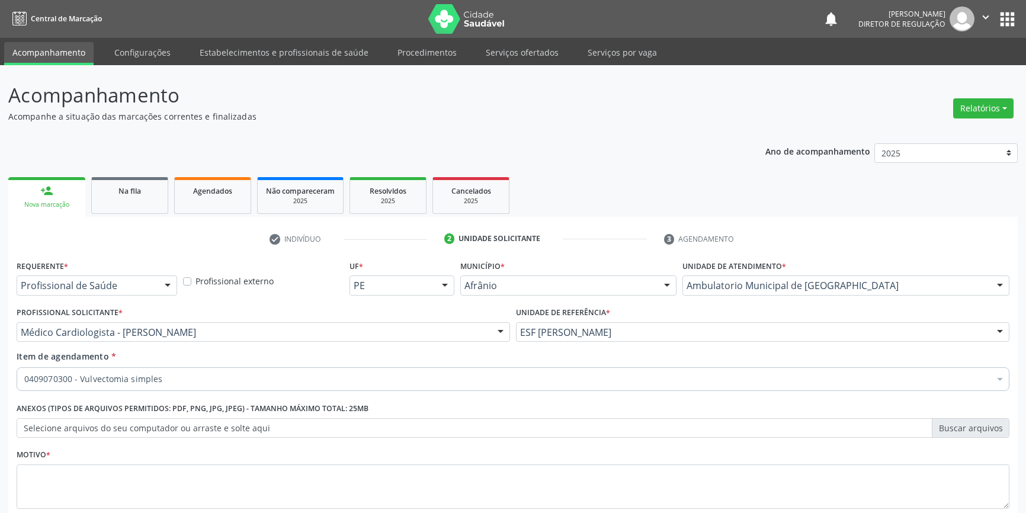
scroll to position [73, 0]
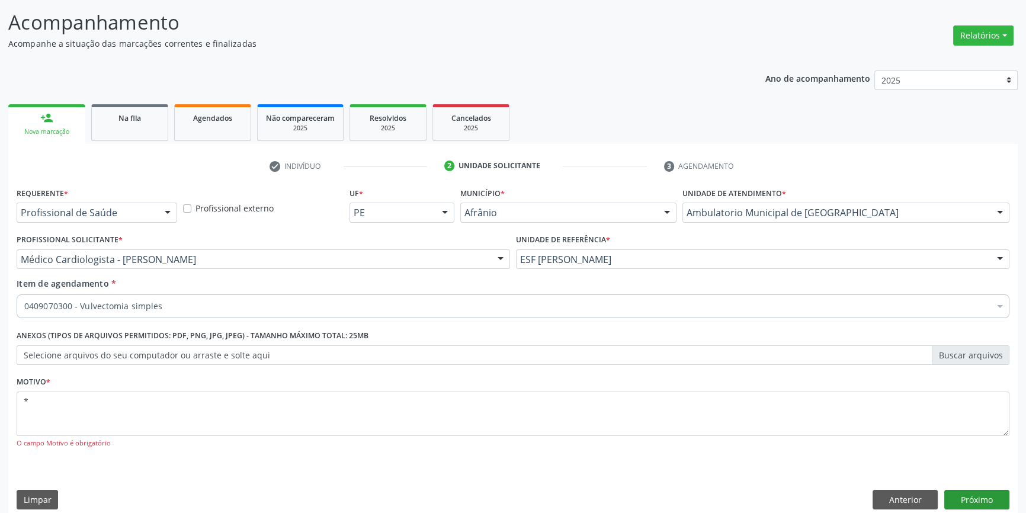
type textarea "*"
click at [988, 495] on button "Próximo" at bounding box center [976, 500] width 65 height 20
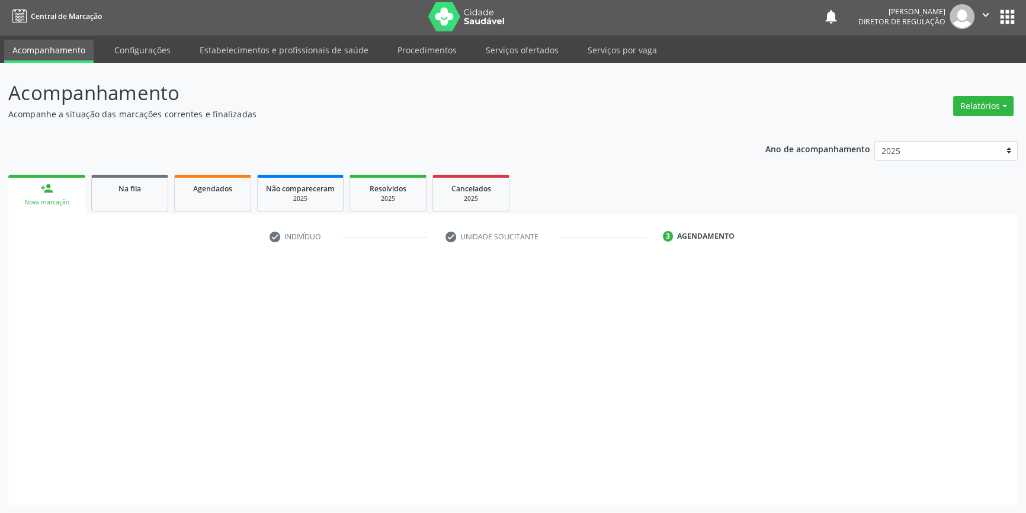
scroll to position [1, 0]
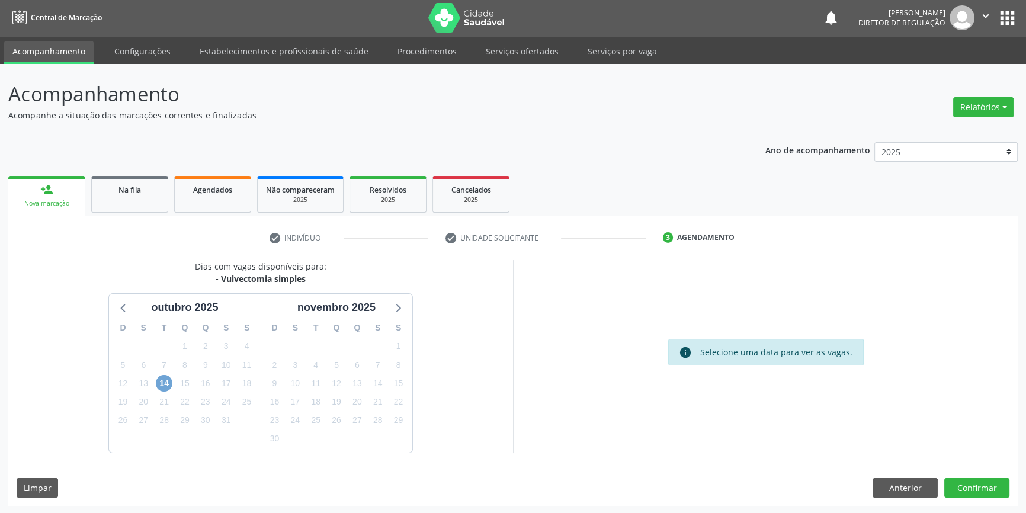
click at [161, 382] on span "14" at bounding box center [164, 383] width 17 height 17
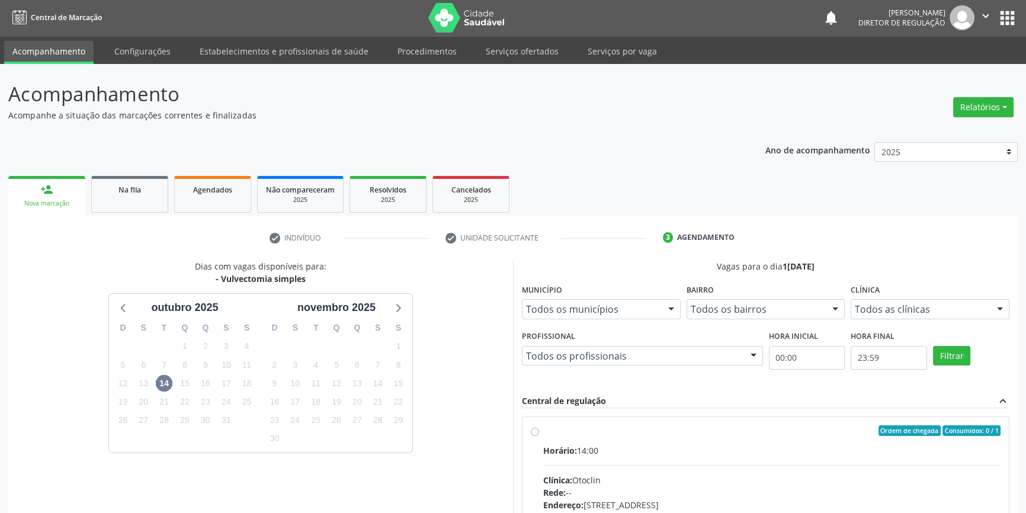
click at [543, 429] on label "Ordem de chegada Consumidos: 0 / 1 Horário: 14:00 Clínica: Otoclin Rede: -- End…" at bounding box center [771, 516] width 457 height 182
click at [536, 429] on input "Ordem de chegada Consumidos: 0 / 1 Horário: 14:00 Clínica: Otoclin Rede: -- End…" at bounding box center [535, 430] width 8 height 11
radio input "true"
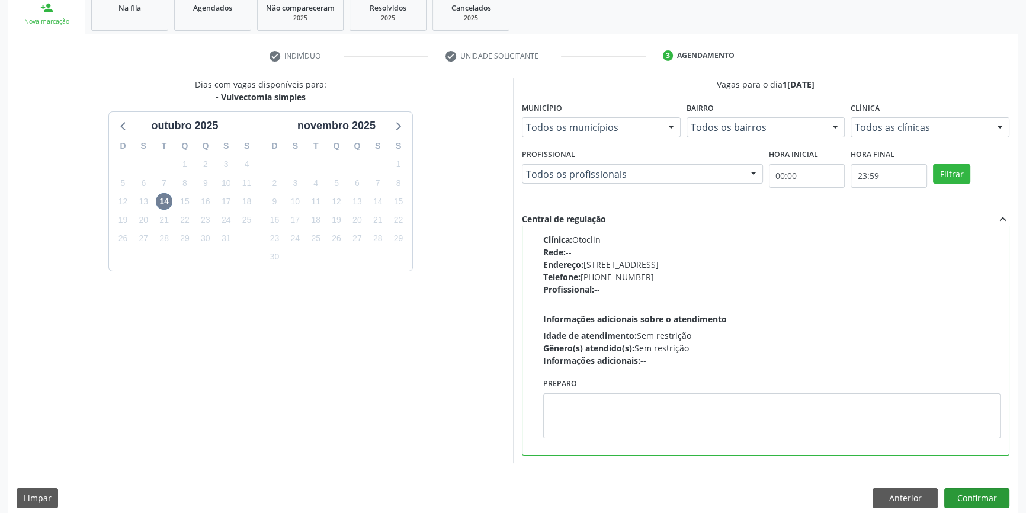
scroll to position [194, 0]
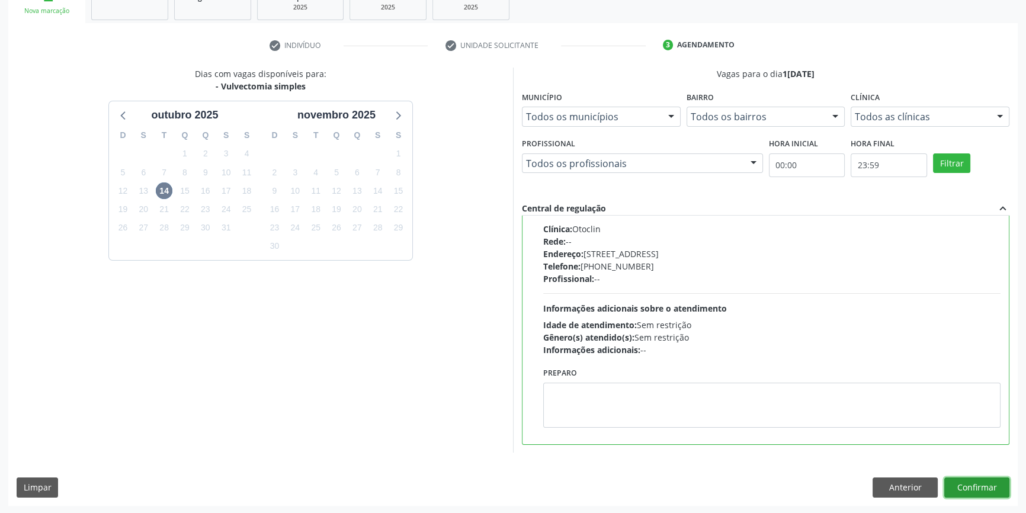
click at [986, 484] on button "Confirmar" at bounding box center [976, 487] width 65 height 20
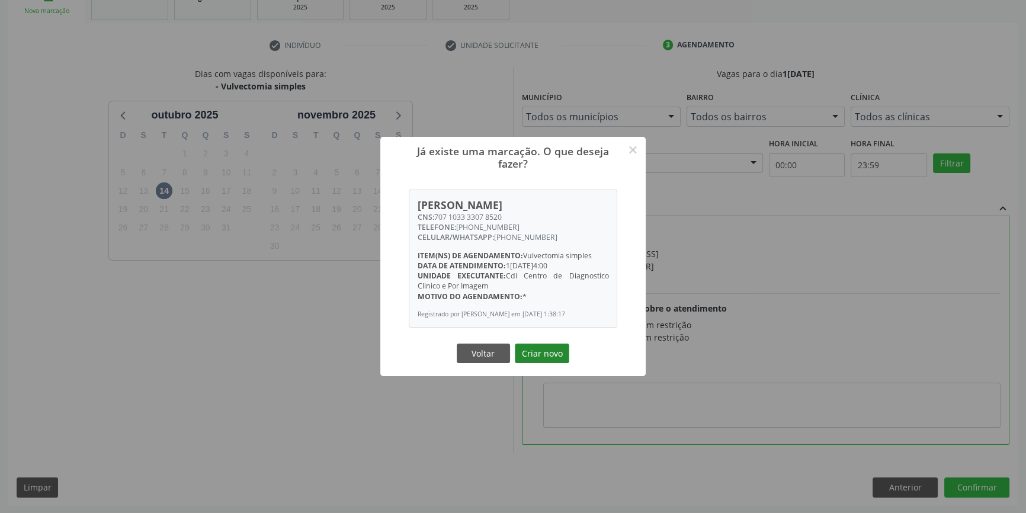
click at [548, 356] on button "Criar novo" at bounding box center [542, 353] width 54 height 20
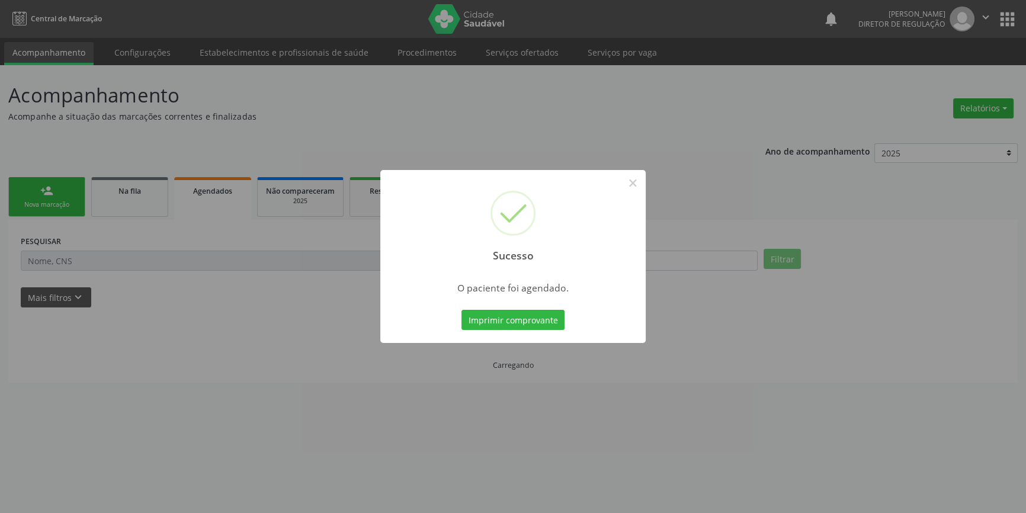
scroll to position [0, 0]
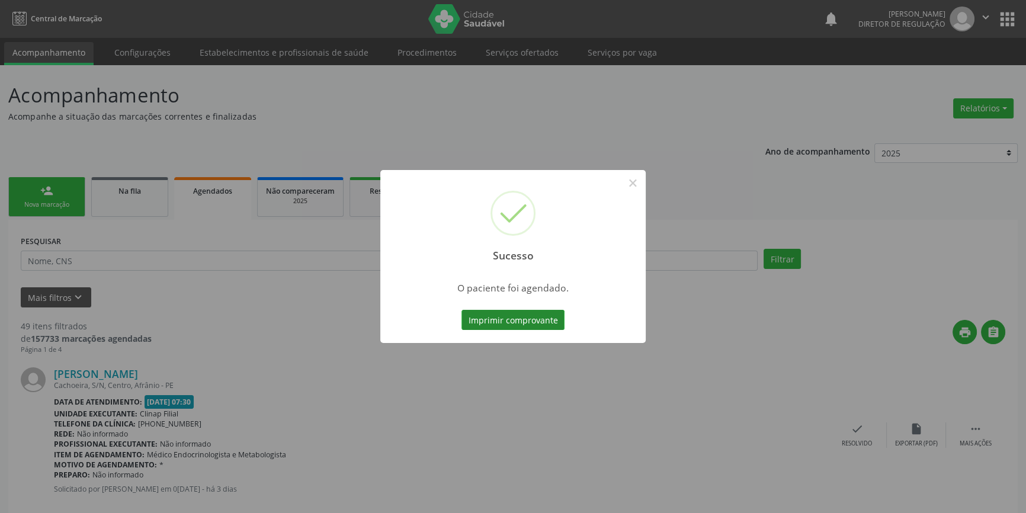
click at [529, 320] on button "Imprimir comprovante" at bounding box center [512, 320] width 103 height 20
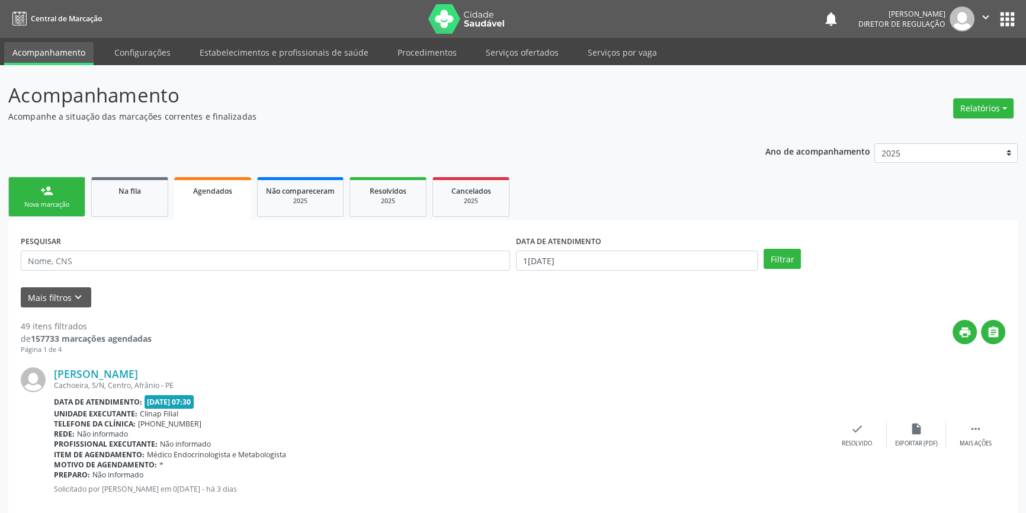
click at [62, 206] on div "Nova marcação" at bounding box center [46, 204] width 59 height 9
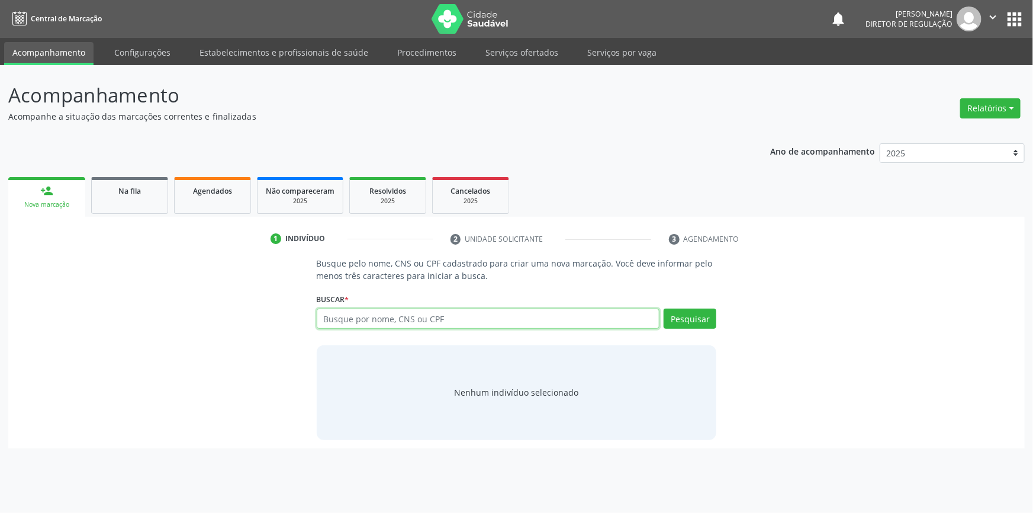
click at [425, 317] on input "text" at bounding box center [488, 318] width 343 height 20
type input "702504344403033"
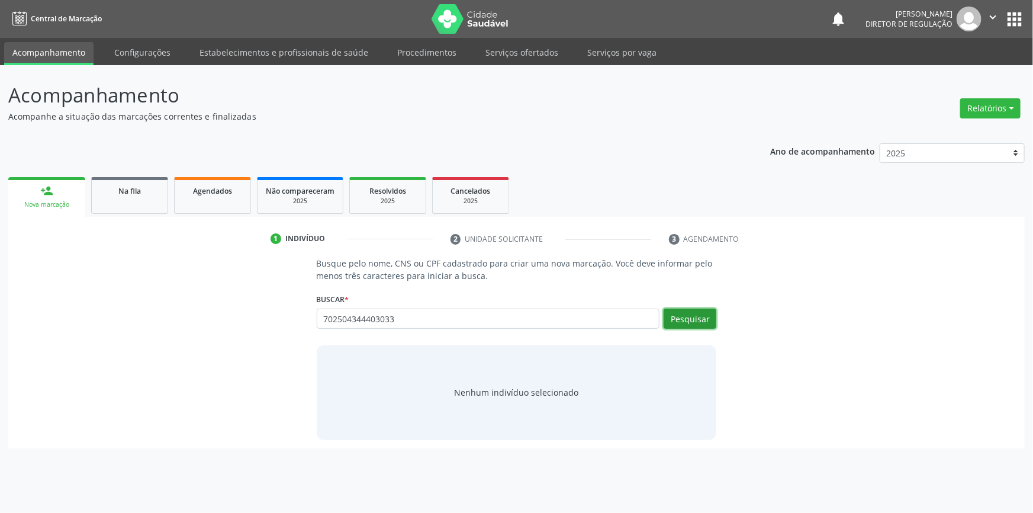
click at [683, 317] on button "Pesquisar" at bounding box center [690, 318] width 53 height 20
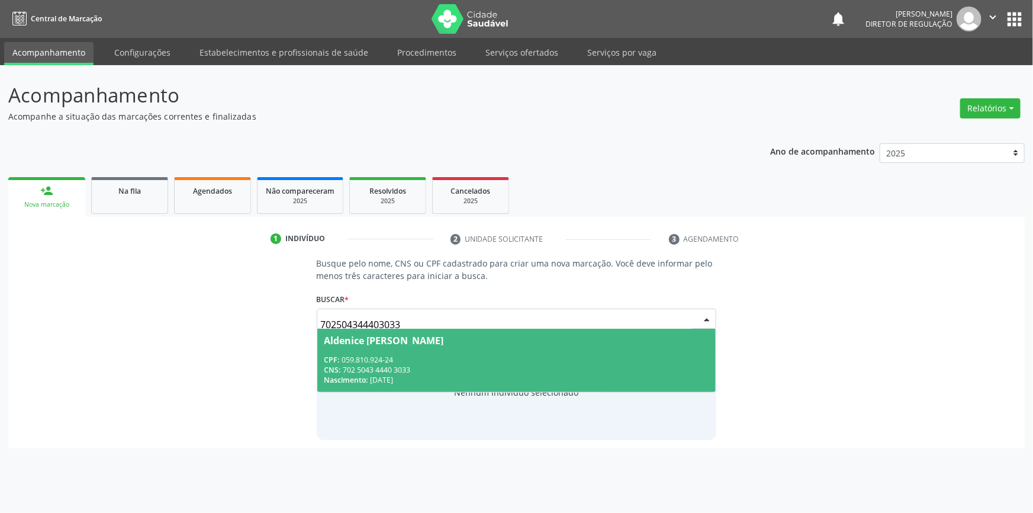
click at [401, 347] on span "Aldenice [PERSON_NAME] CPF: 059.810.924-24 CNS: 702 5043 4440 3033 Nascimento: …" at bounding box center [516, 360] width 399 height 63
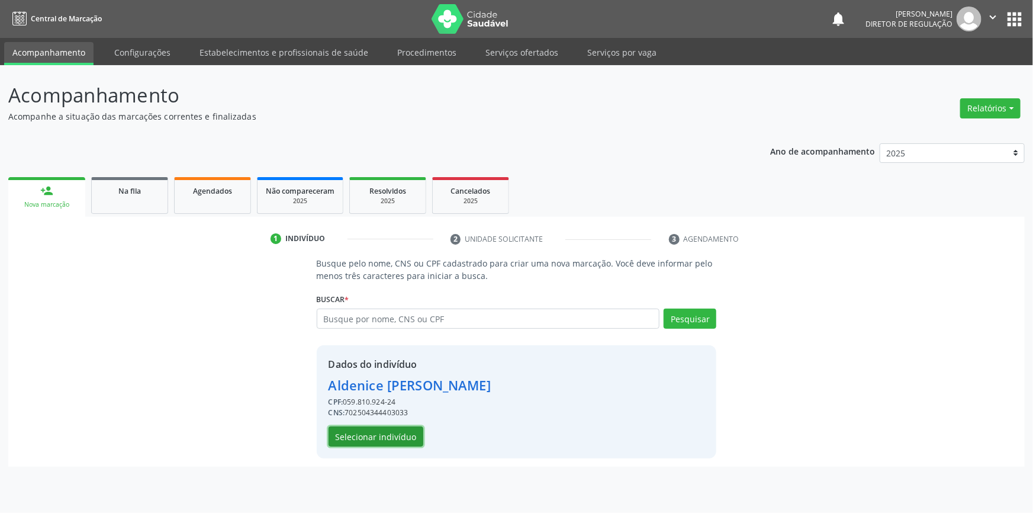
click at [371, 434] on button "Selecionar indivíduo" at bounding box center [376, 436] width 95 height 20
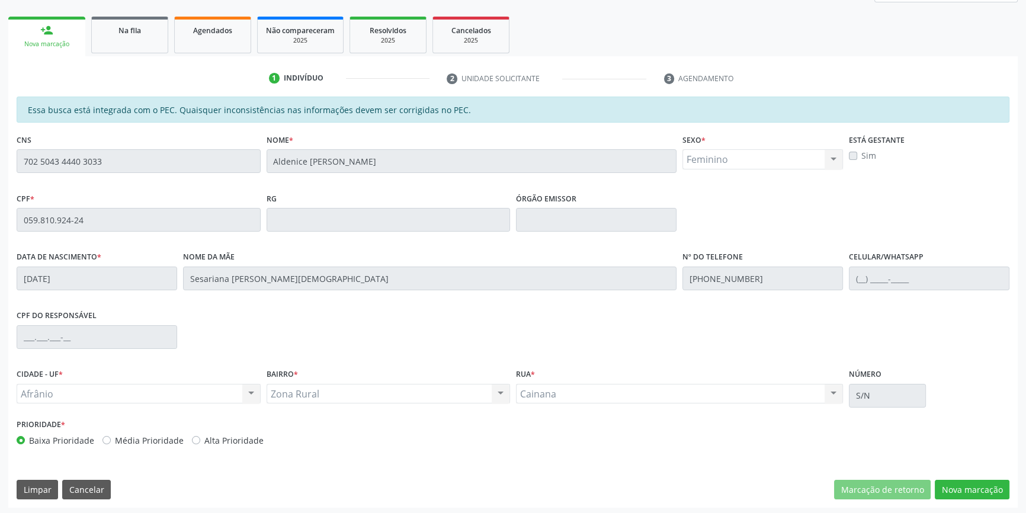
scroll to position [162, 0]
click at [965, 486] on button "Nova marcação" at bounding box center [971, 488] width 75 height 20
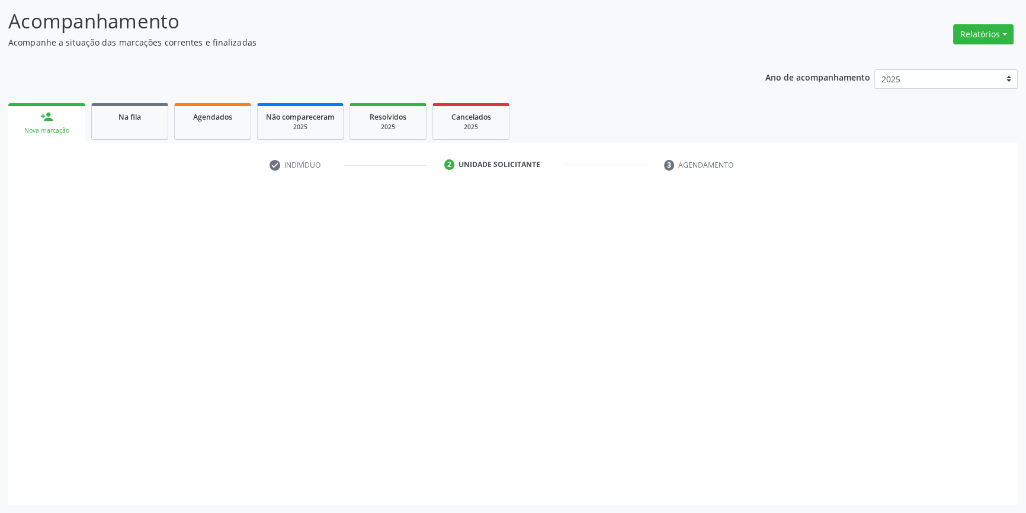
scroll to position [73, 0]
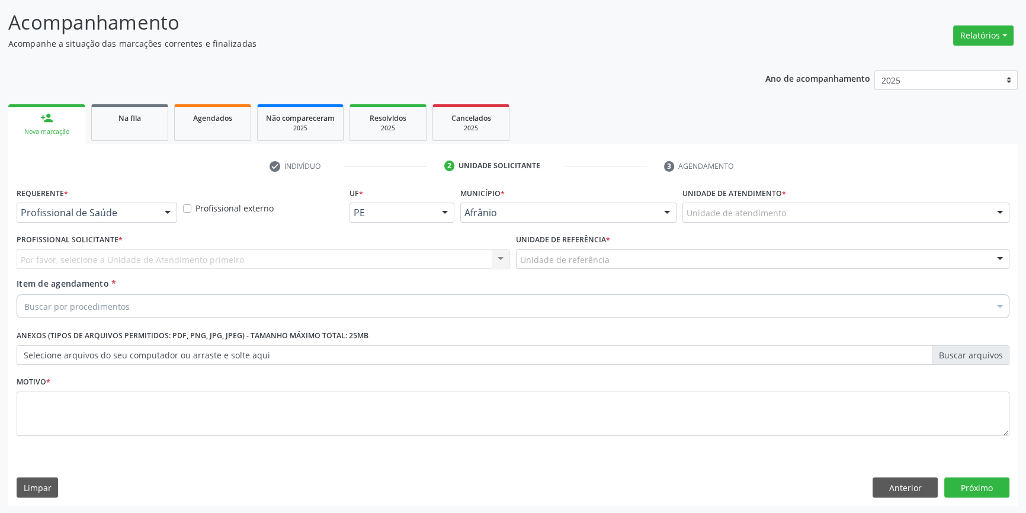
click at [789, 210] on div "Unidade de atendimento" at bounding box center [845, 213] width 327 height 20
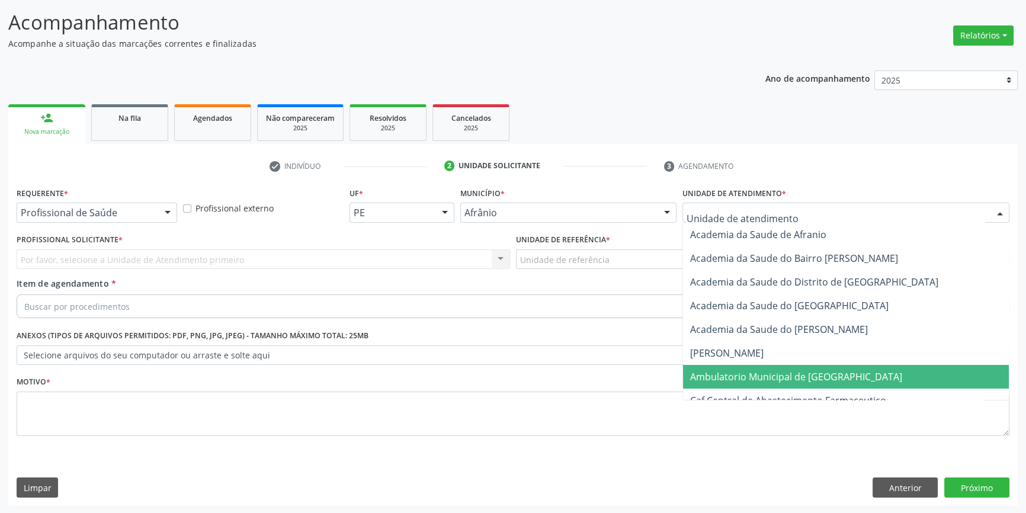
click at [760, 379] on span "Ambulatorio Municipal de [GEOGRAPHIC_DATA]" at bounding box center [796, 376] width 212 height 13
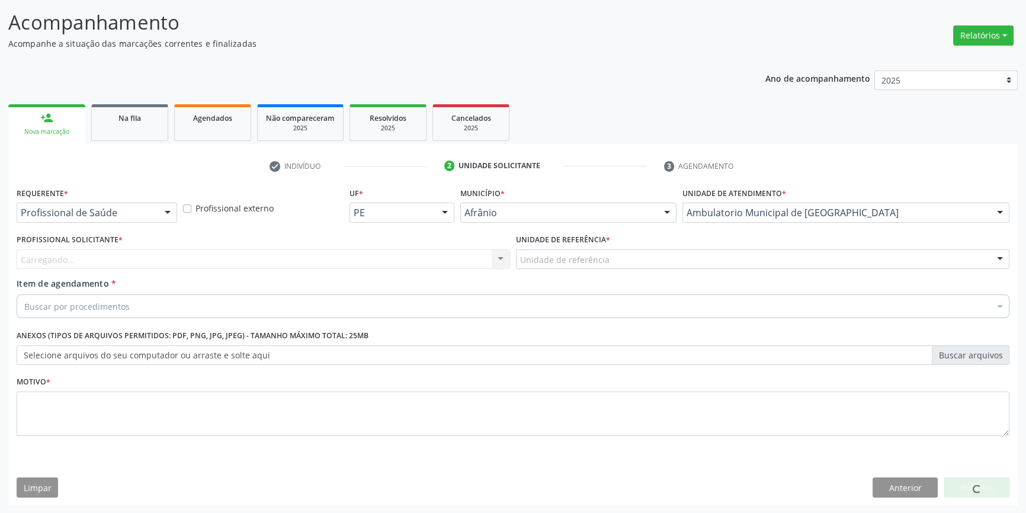
click at [641, 249] on div "Unidade de referência" at bounding box center [762, 259] width 493 height 20
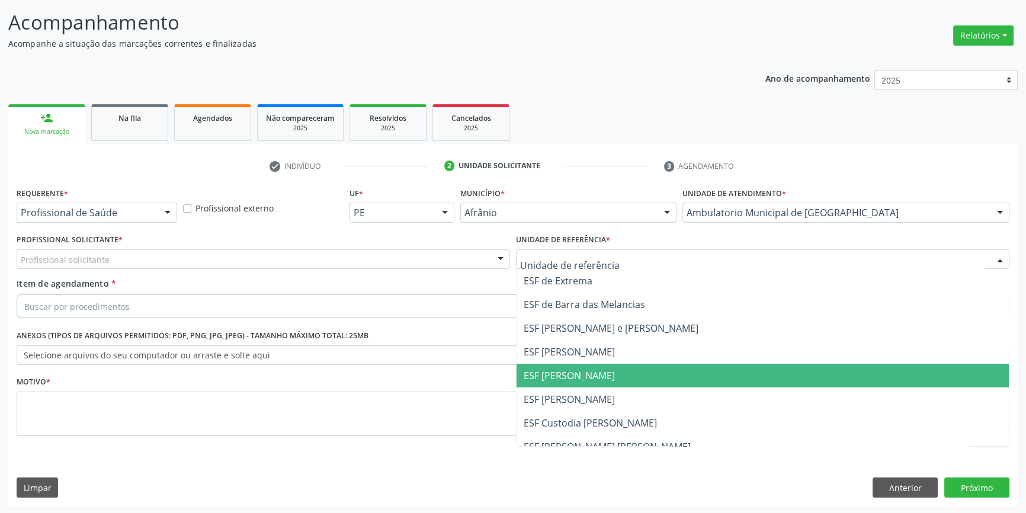
click at [612, 373] on span "ESF [PERSON_NAME]" at bounding box center [762, 376] width 492 height 24
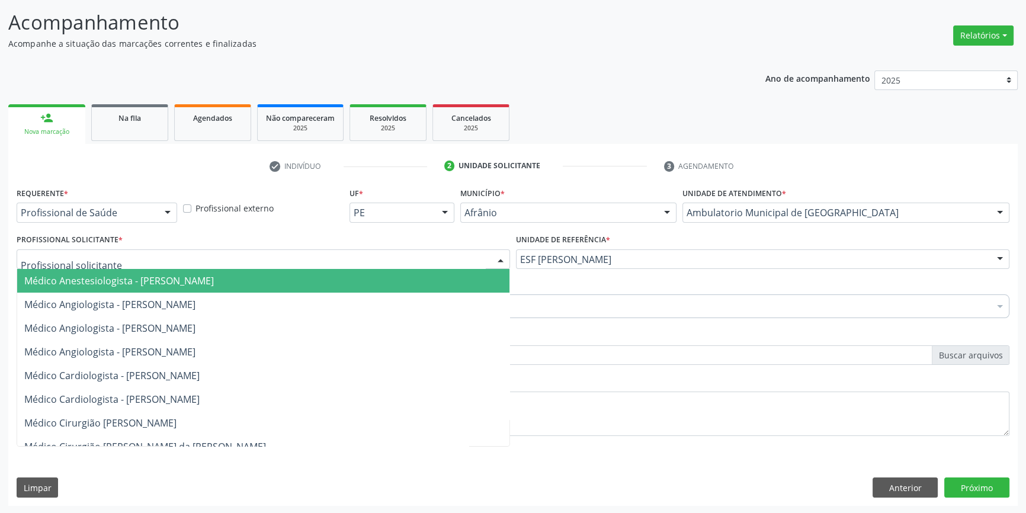
click at [462, 253] on div at bounding box center [263, 259] width 493 height 20
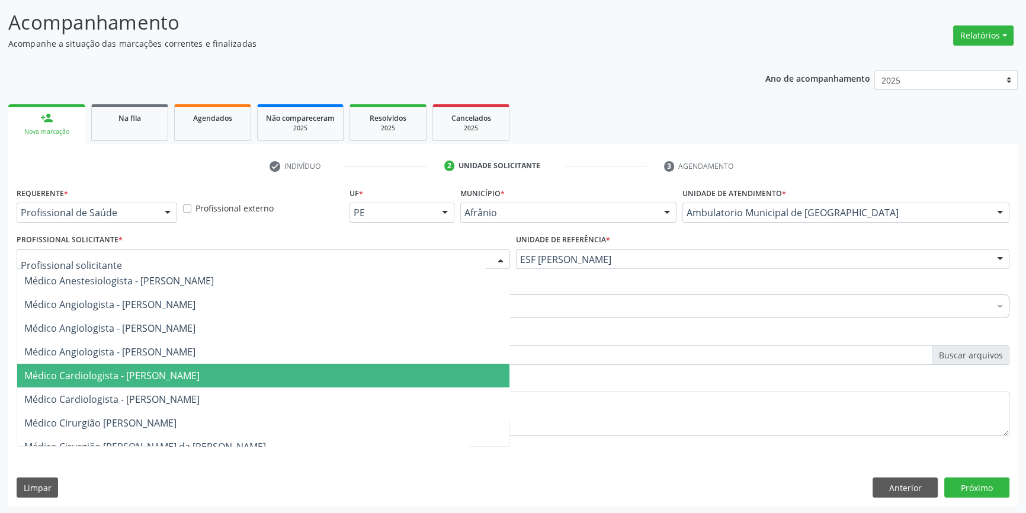
click at [439, 379] on span "Médico Cardiologista - [PERSON_NAME]" at bounding box center [263, 376] width 492 height 24
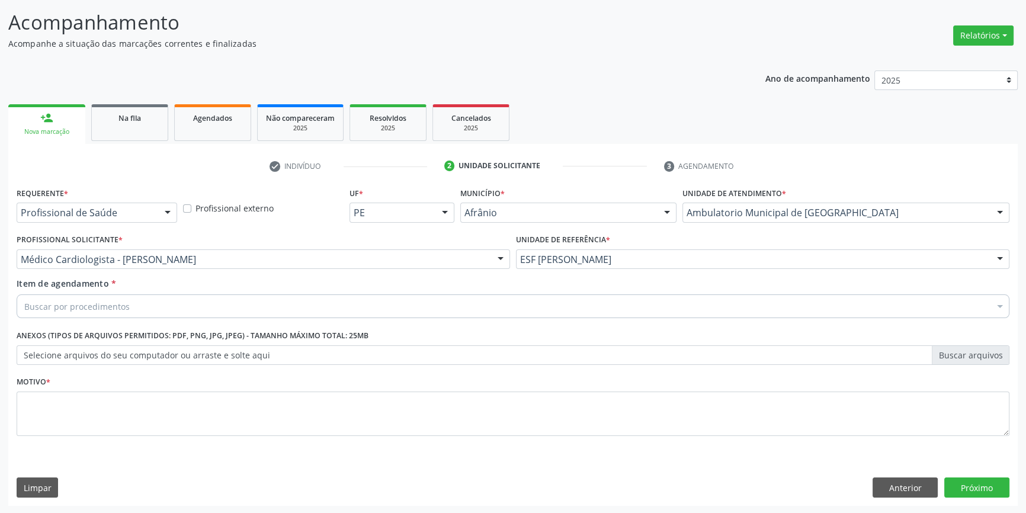
click at [308, 301] on div "Buscar por procedimentos" at bounding box center [513, 306] width 992 height 24
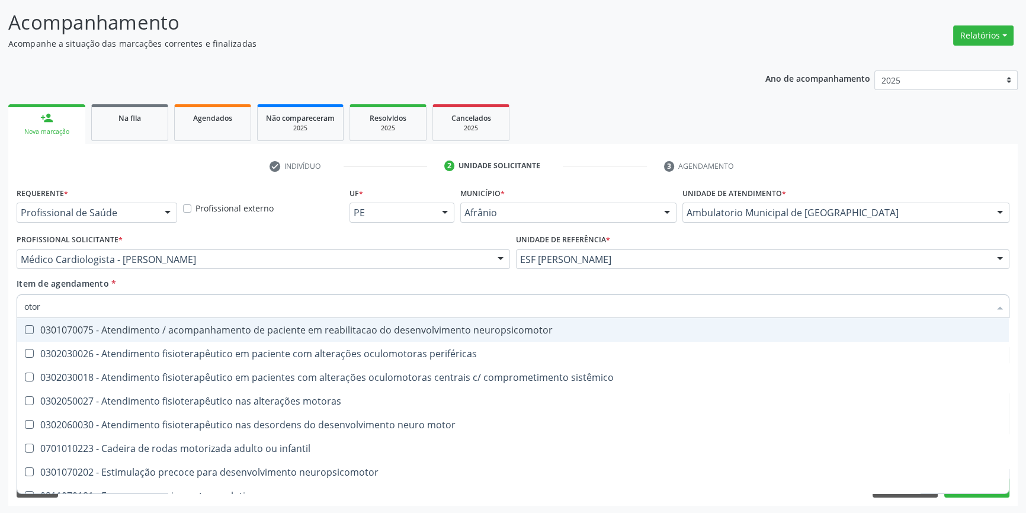
type input "otorr"
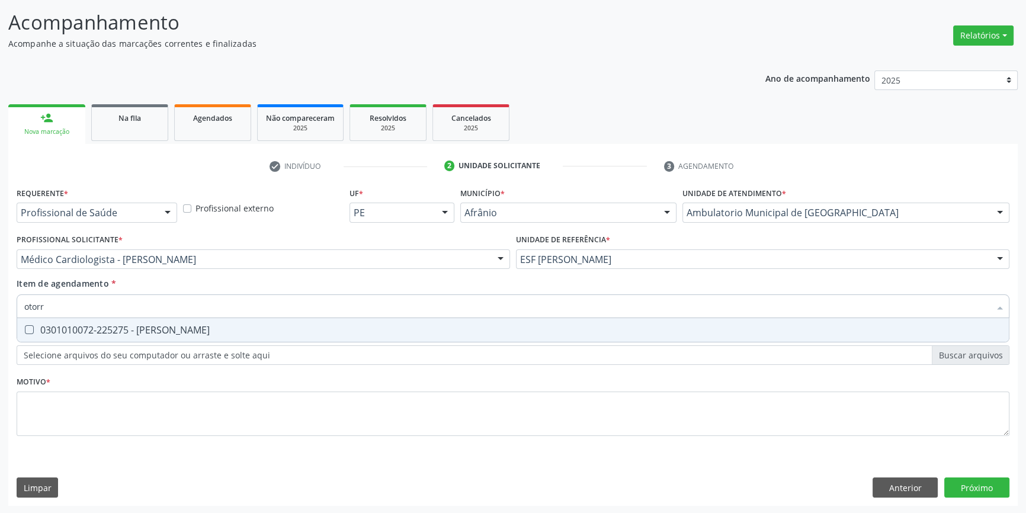
click at [301, 326] on div "0301010072-225275 - [PERSON_NAME]" at bounding box center [512, 329] width 977 height 9
checkbox Otorrinolaringologista "true"
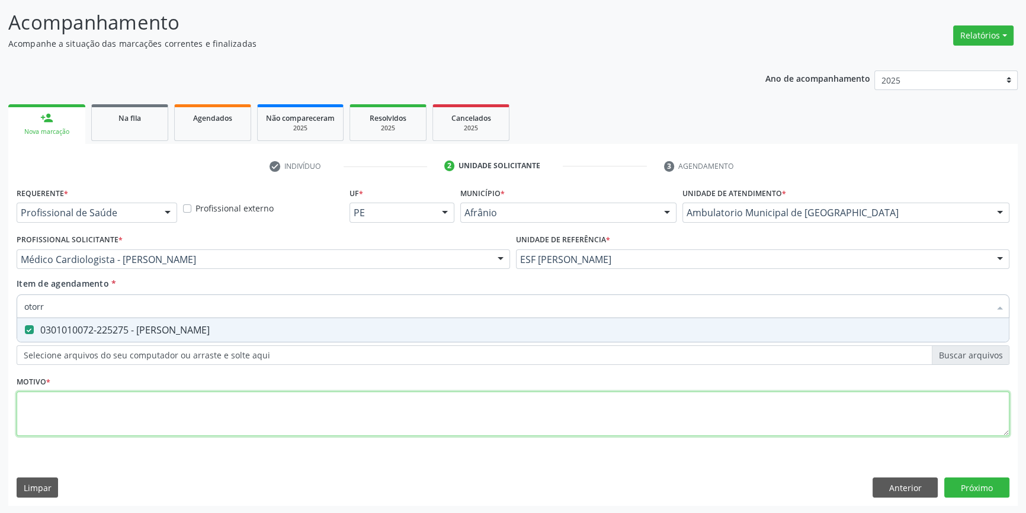
click at [313, 409] on div "Requerente * Profissional de Saúde Profissional de Saúde Paciente Nenhum result…" at bounding box center [513, 318] width 992 height 268
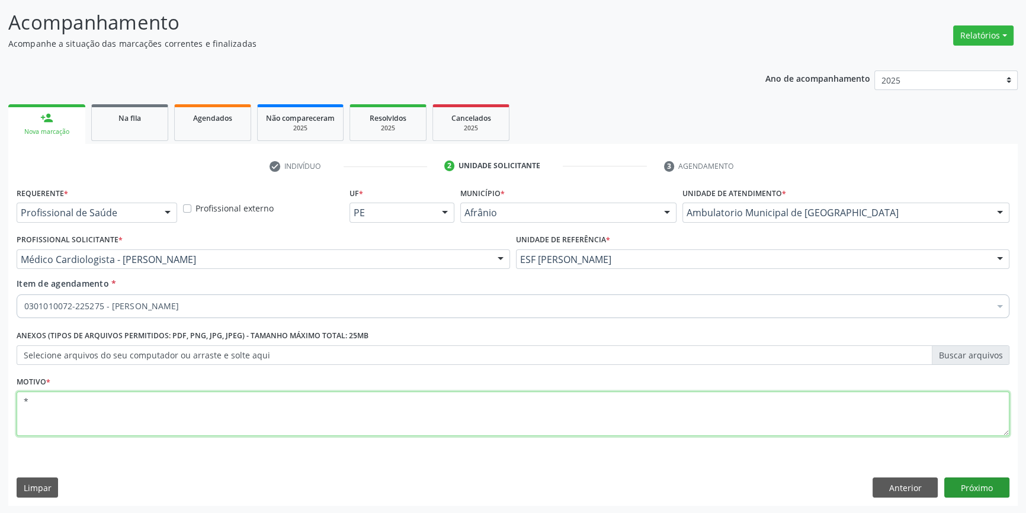
type textarea "*"
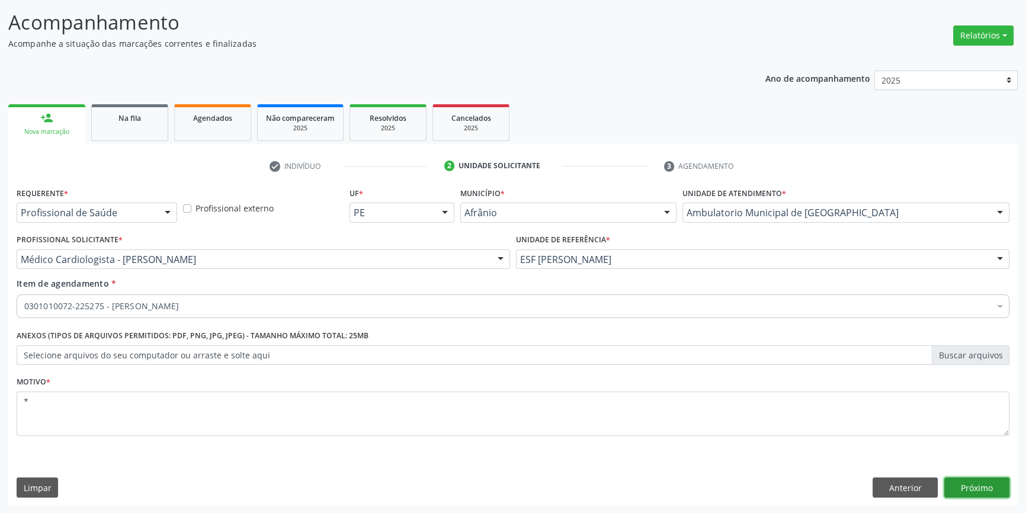
click at [975, 489] on button "Próximo" at bounding box center [976, 487] width 65 height 20
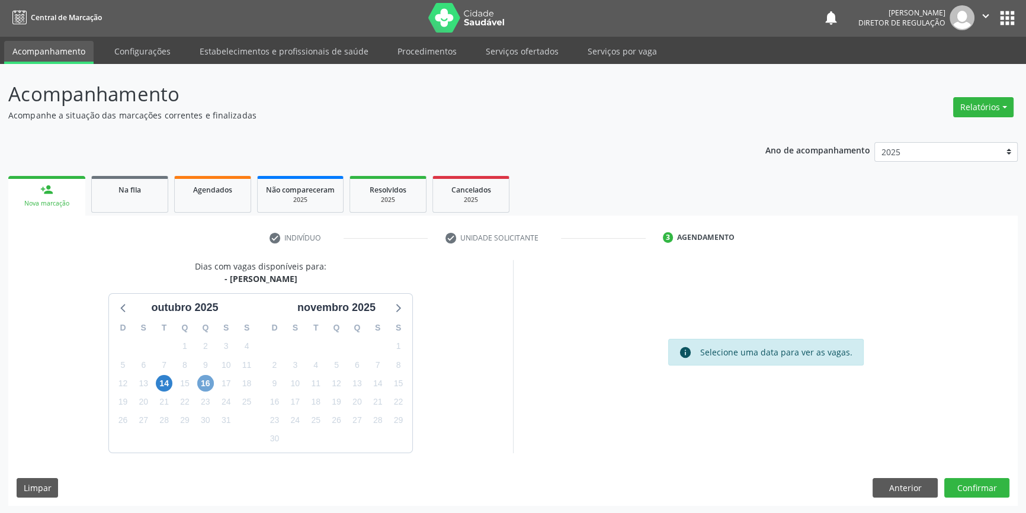
click at [211, 381] on span "16" at bounding box center [205, 383] width 17 height 17
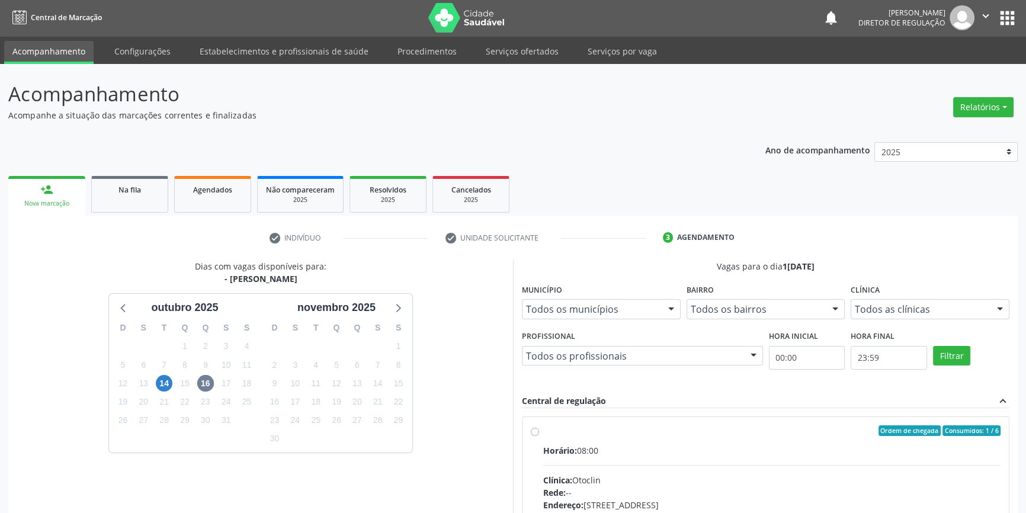
click at [615, 433] on div "Ordem de chegada Consumidos: 1 / 6" at bounding box center [771, 430] width 457 height 11
click at [539, 433] on input "Ordem de chegada Consumidos: 1 / 6 Horário: 08:00 Clínica: Otoclin Rede: -- End…" at bounding box center [535, 430] width 8 height 11
radio input "true"
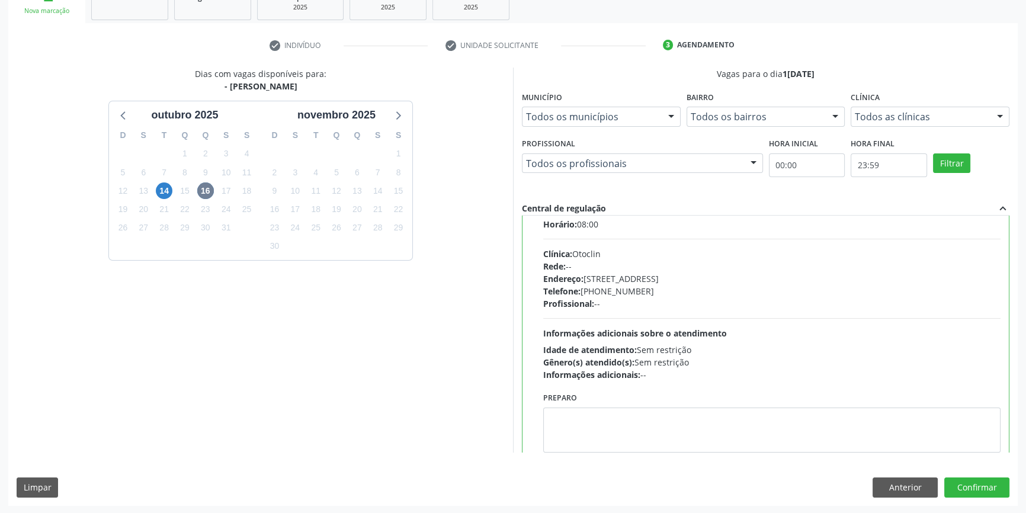
scroll to position [59, 0]
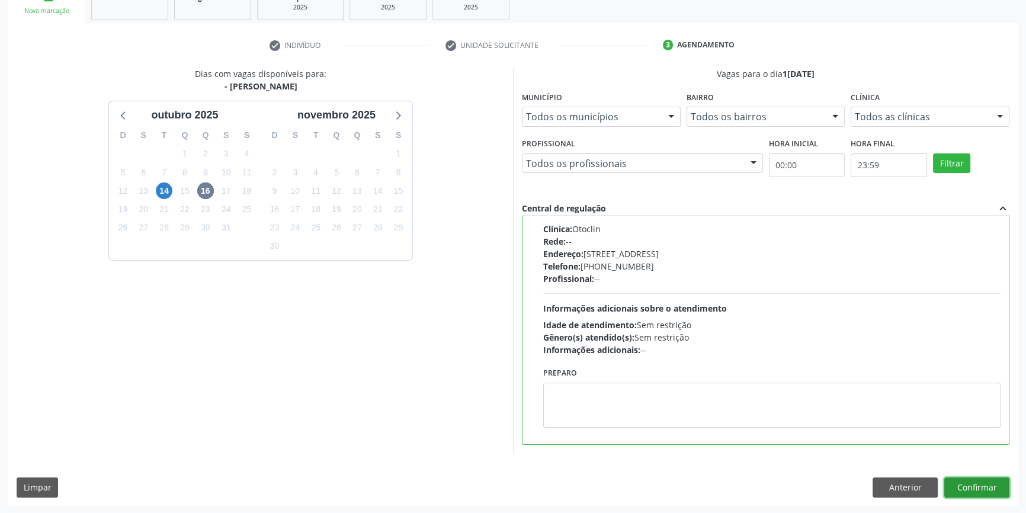
click at [972, 481] on button "Confirmar" at bounding box center [976, 487] width 65 height 20
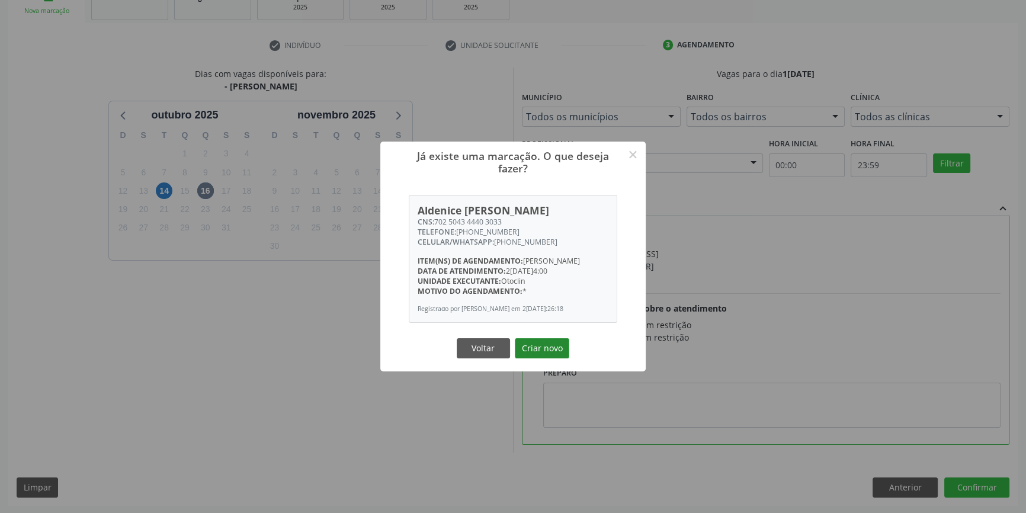
click at [563, 356] on button "Criar novo" at bounding box center [542, 348] width 54 height 20
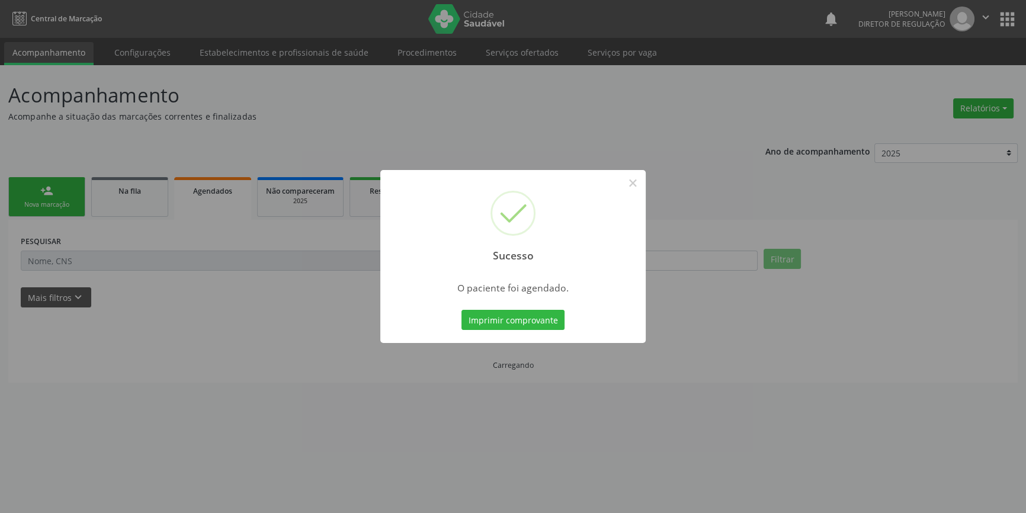
scroll to position [0, 0]
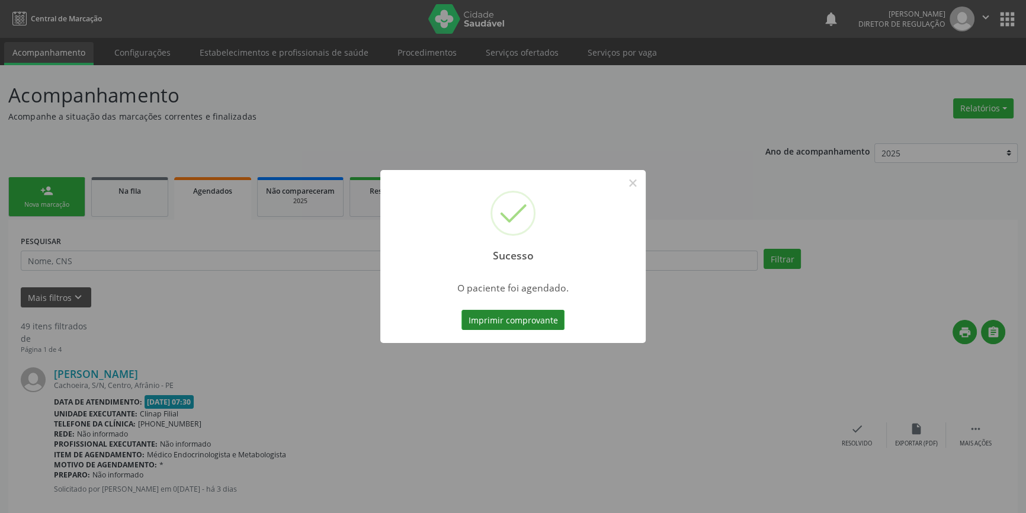
click at [547, 320] on button "Imprimir comprovante" at bounding box center [512, 320] width 103 height 20
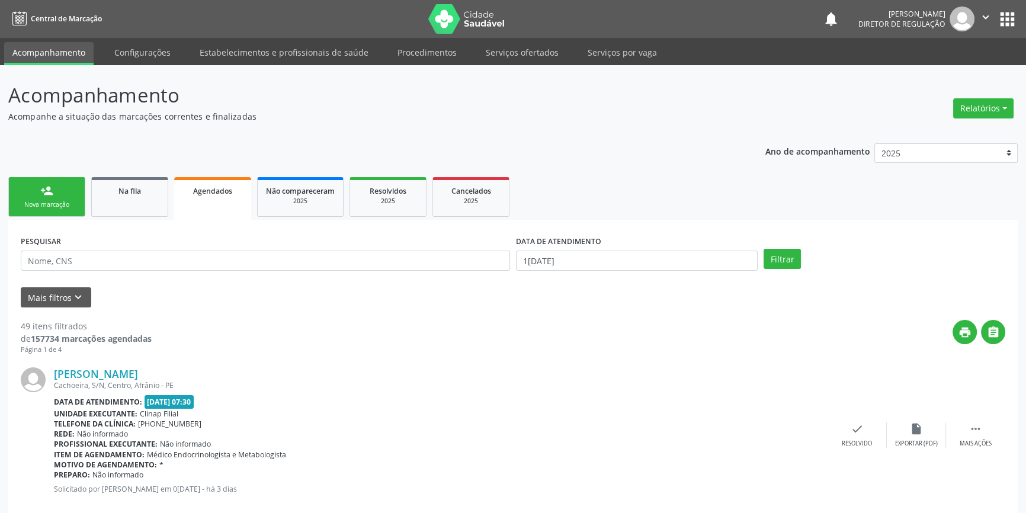
click at [68, 201] on div "Nova marcação" at bounding box center [46, 204] width 59 height 9
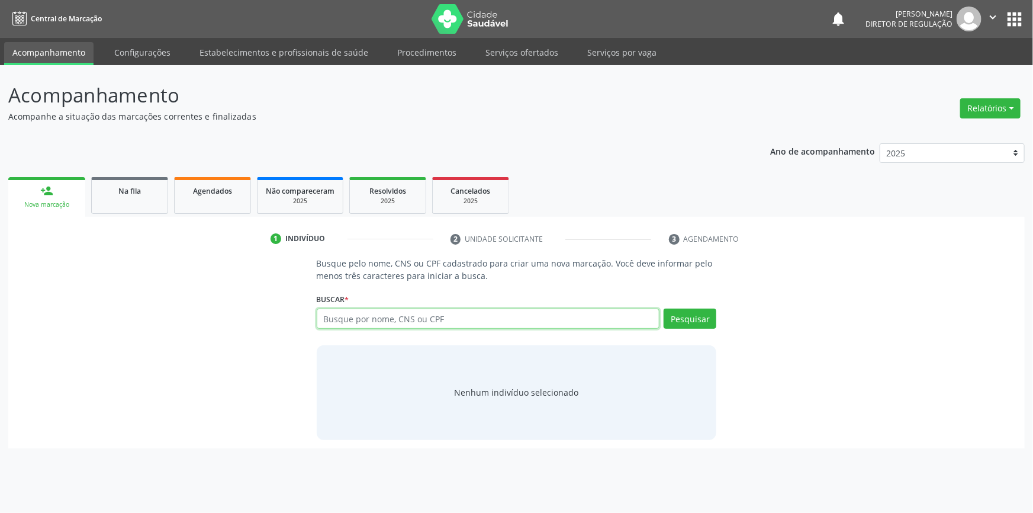
click at [405, 316] on input "text" at bounding box center [488, 318] width 343 height 20
type input "700905935420992"
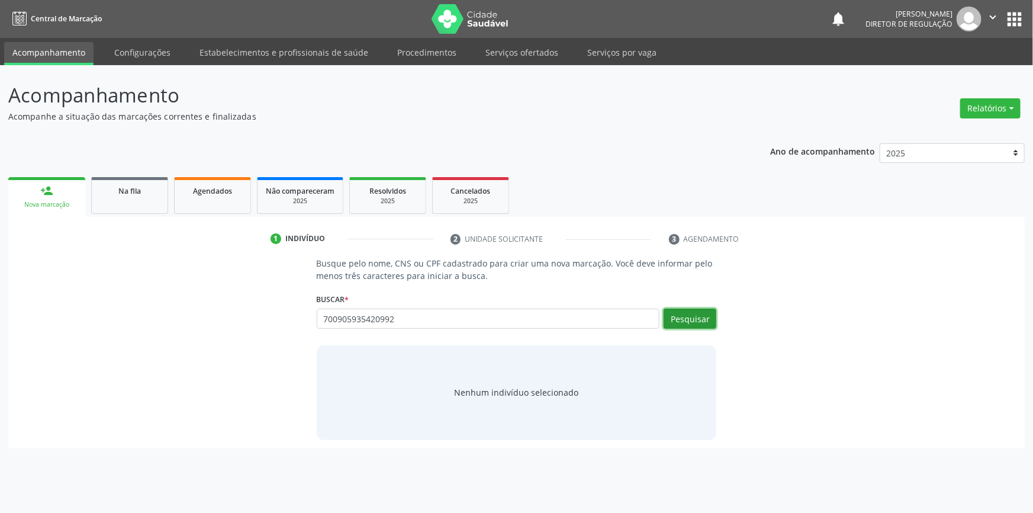
click at [685, 319] on button "Pesquisar" at bounding box center [690, 318] width 53 height 20
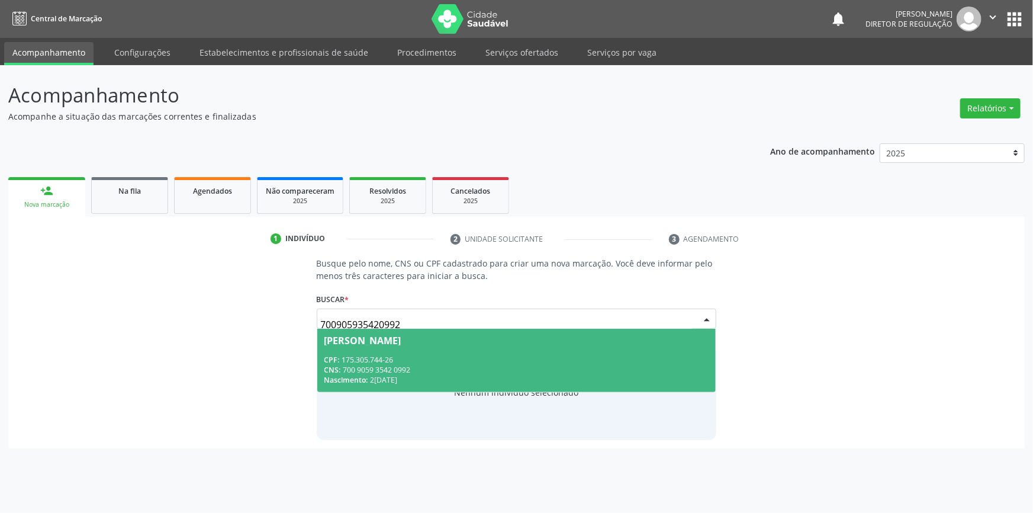
click at [462, 355] on div "CPF: 175.305.744-26" at bounding box center [516, 360] width 385 height 10
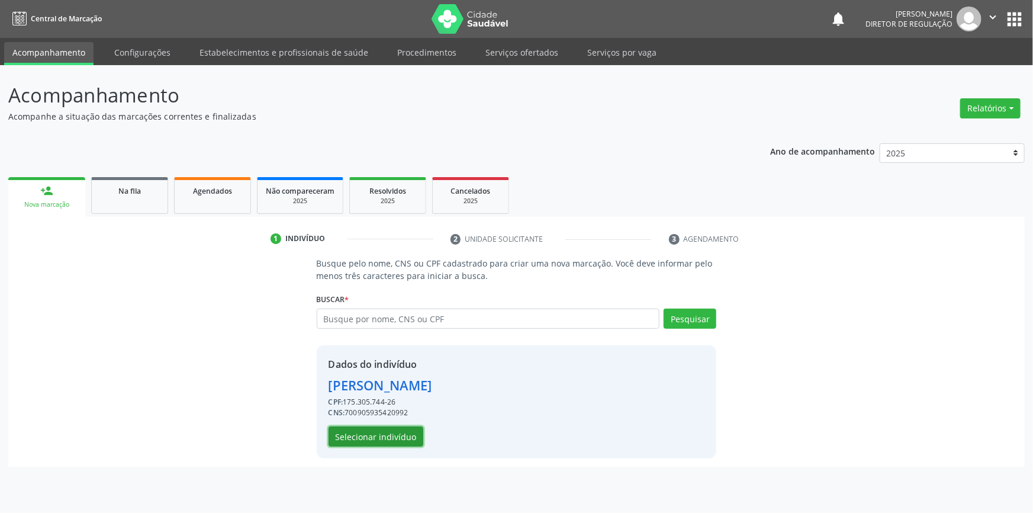
click at [403, 440] on button "Selecionar indivíduo" at bounding box center [376, 436] width 95 height 20
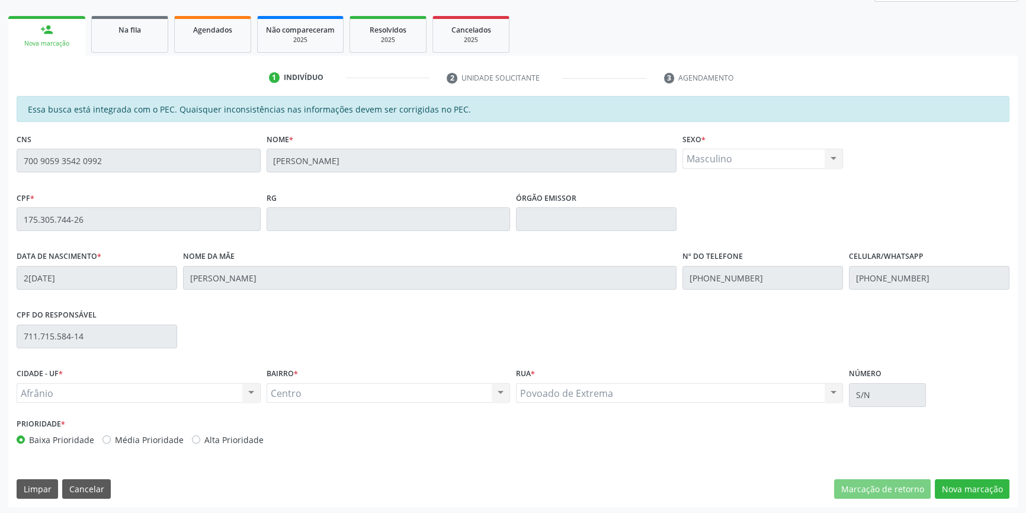
scroll to position [162, 0]
click at [968, 488] on button "Nova marcação" at bounding box center [971, 488] width 75 height 20
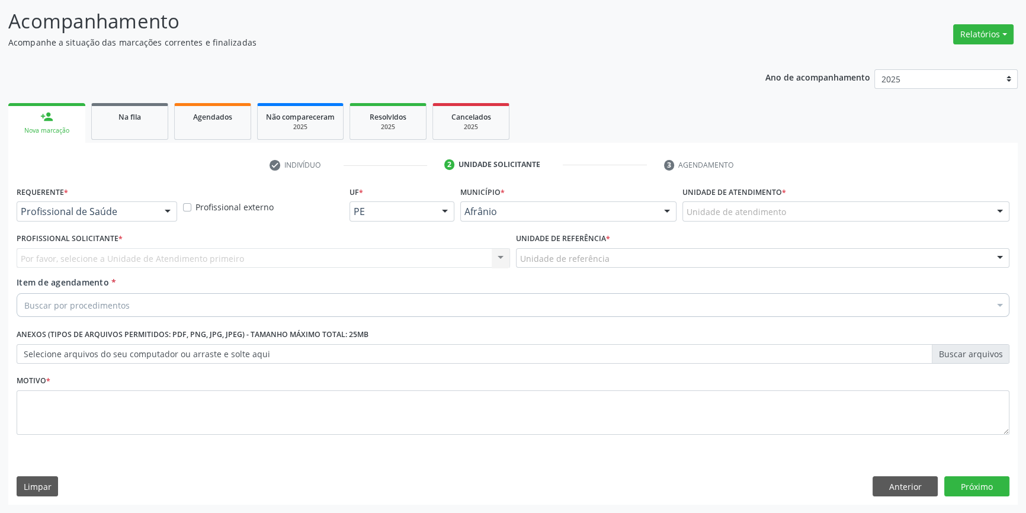
scroll to position [73, 0]
click at [797, 212] on div "Unidade de atendimento" at bounding box center [845, 213] width 327 height 20
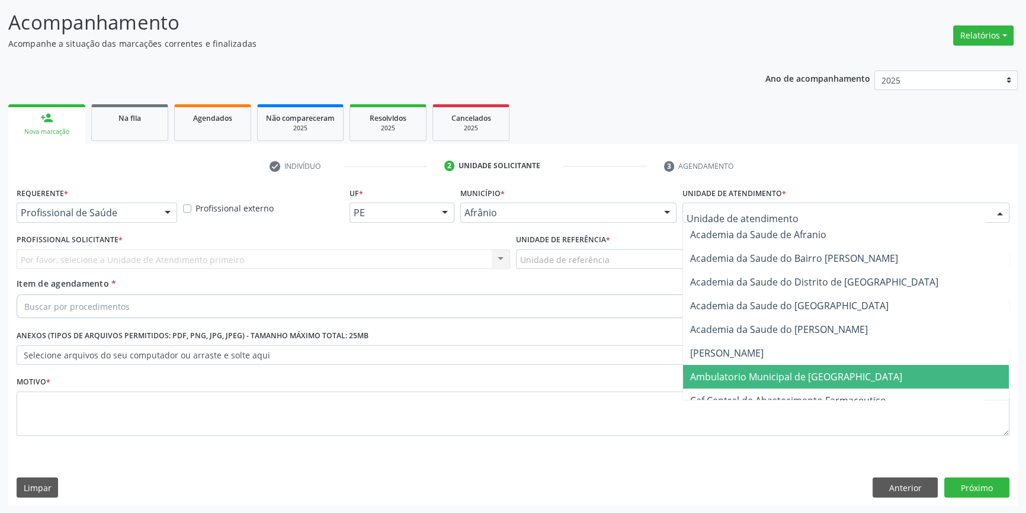
click at [755, 372] on span "Ambulatorio Municipal de [GEOGRAPHIC_DATA]" at bounding box center [796, 376] width 212 height 13
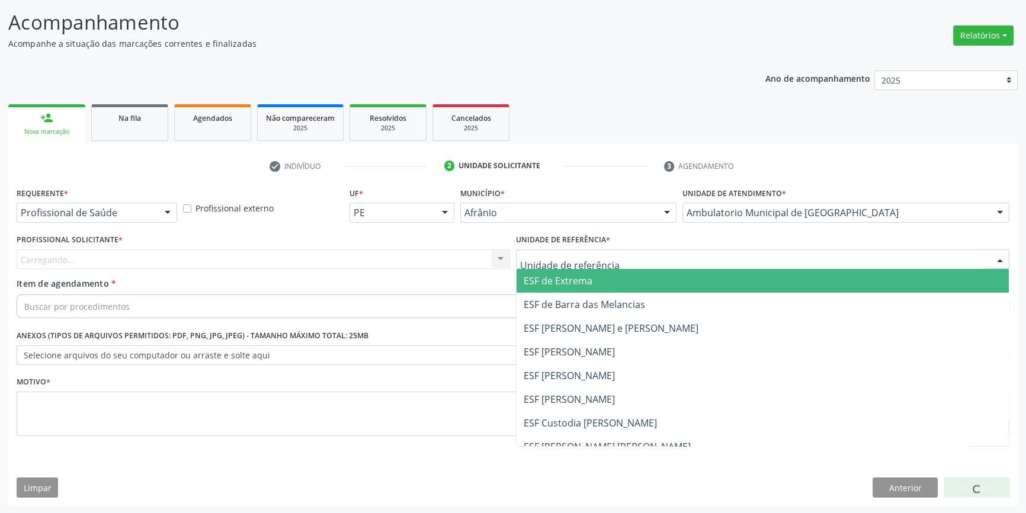
click at [666, 257] on div at bounding box center [762, 259] width 493 height 20
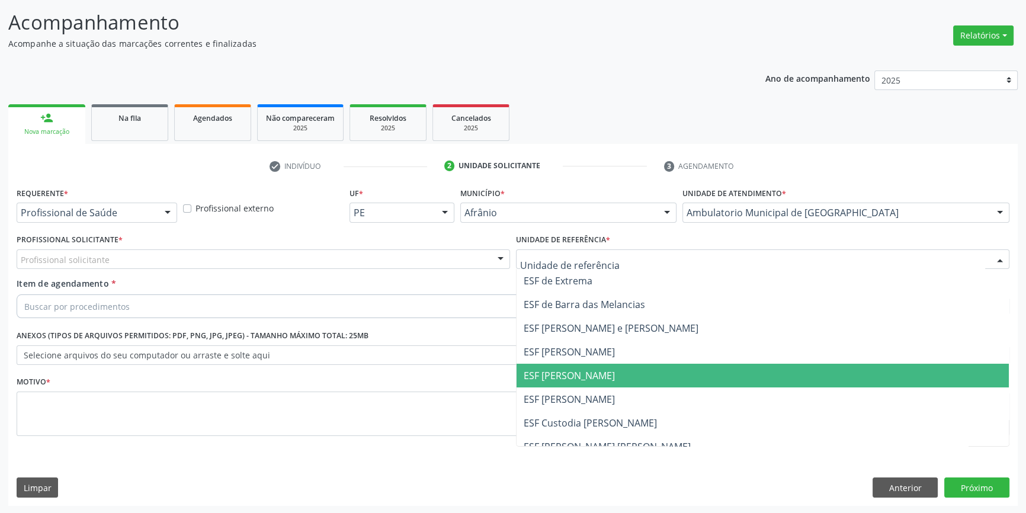
click at [622, 374] on span "ESF [PERSON_NAME]" at bounding box center [762, 376] width 492 height 24
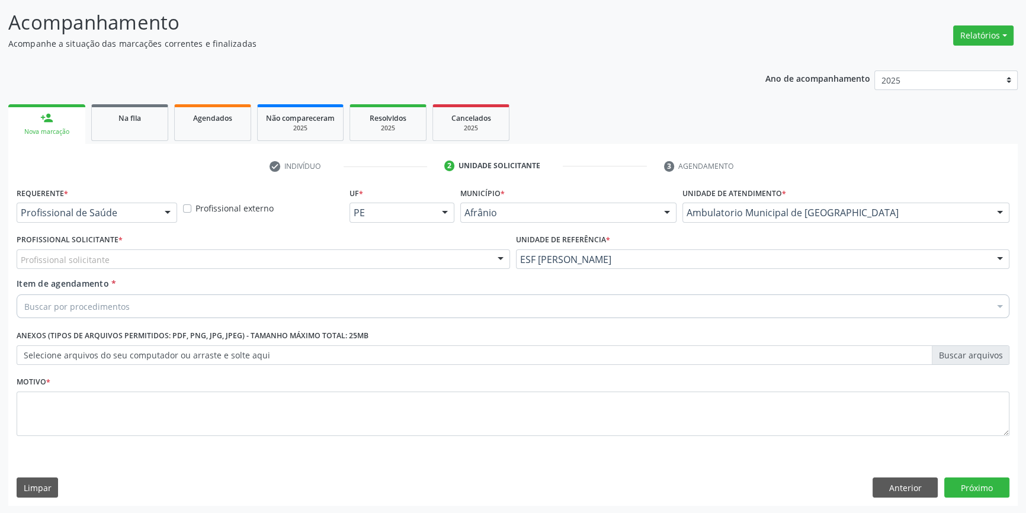
click at [481, 252] on div "Profissional solicitante" at bounding box center [263, 259] width 493 height 20
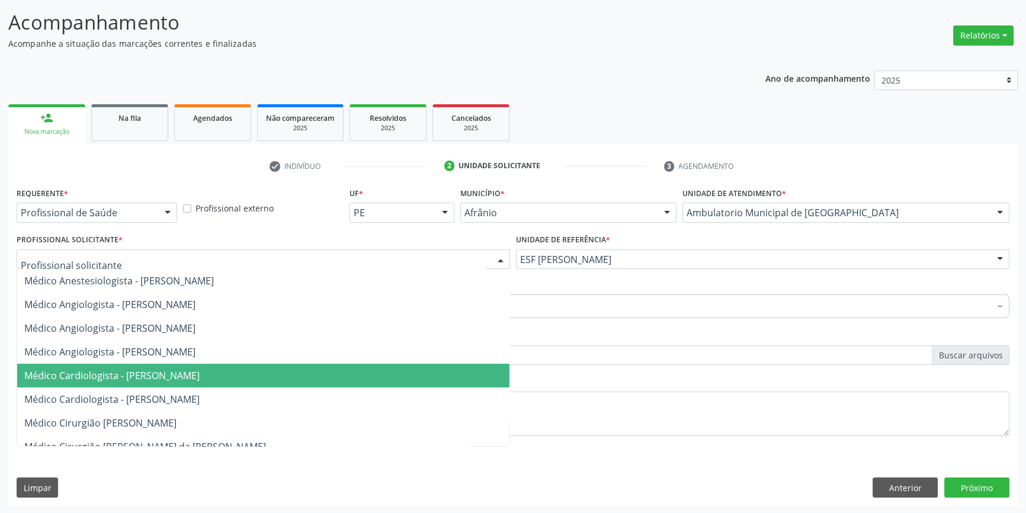
click at [458, 375] on span "Médico Cardiologista - [PERSON_NAME]" at bounding box center [263, 376] width 492 height 24
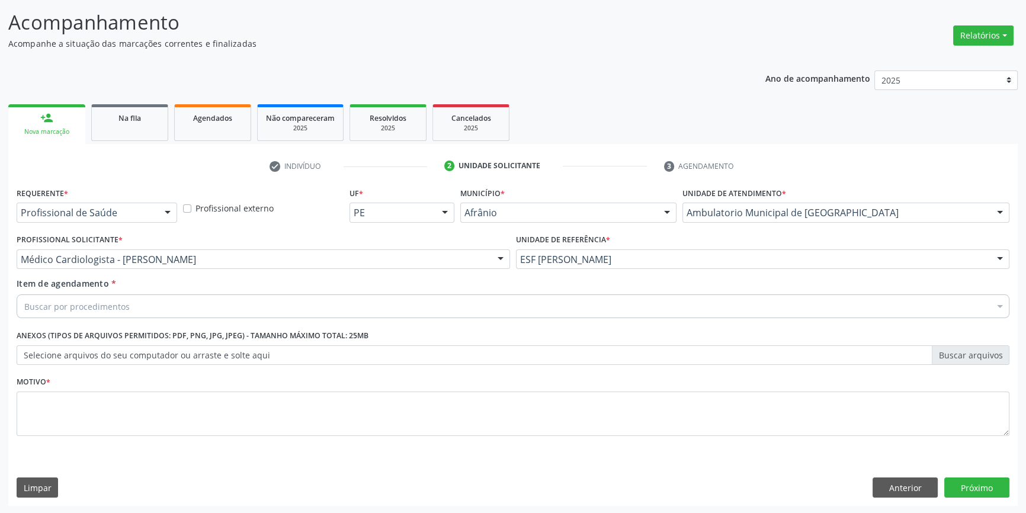
click at [203, 308] on div "Buscar por procedimentos" at bounding box center [513, 306] width 992 height 24
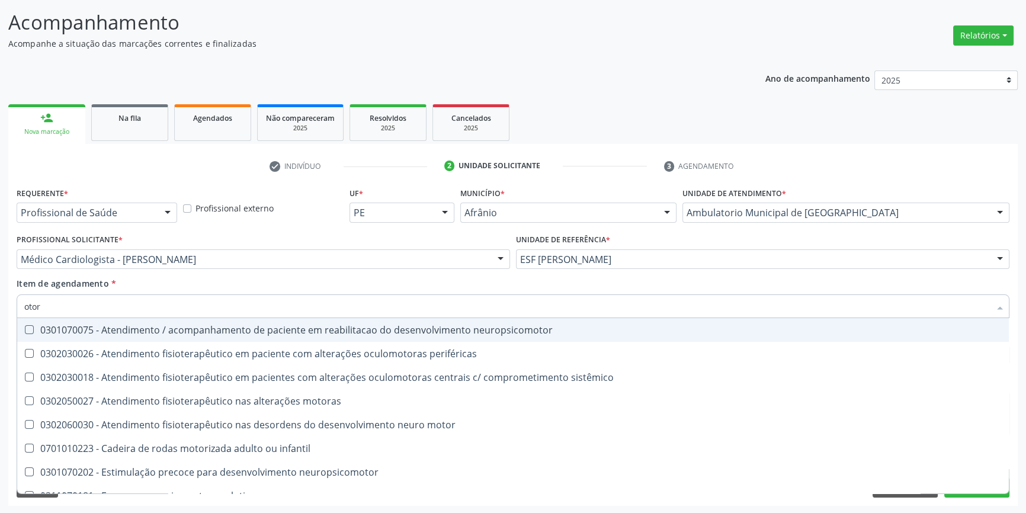
type input "otorr"
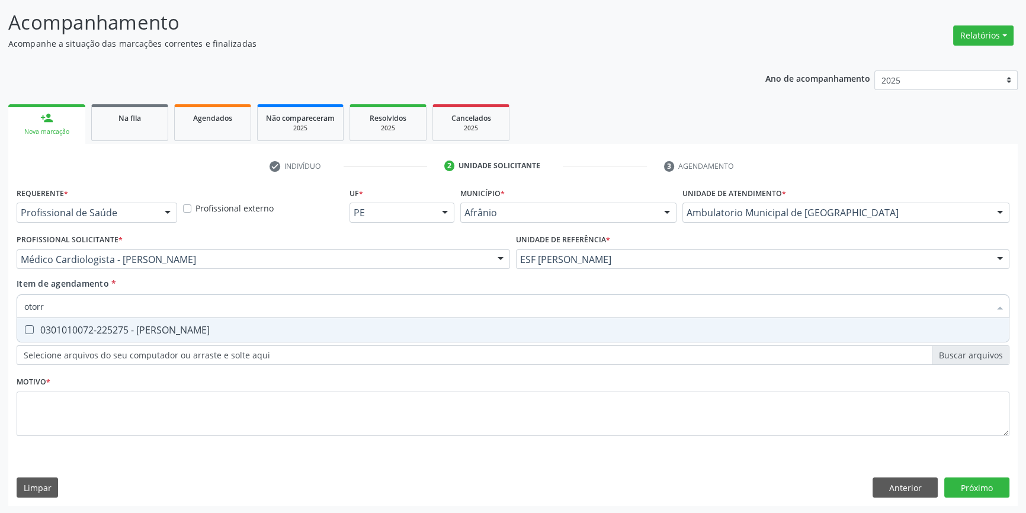
click at [208, 327] on div "0301010072-225275 - [PERSON_NAME]" at bounding box center [512, 329] width 977 height 9
checkbox Otorrinolaringologista "true"
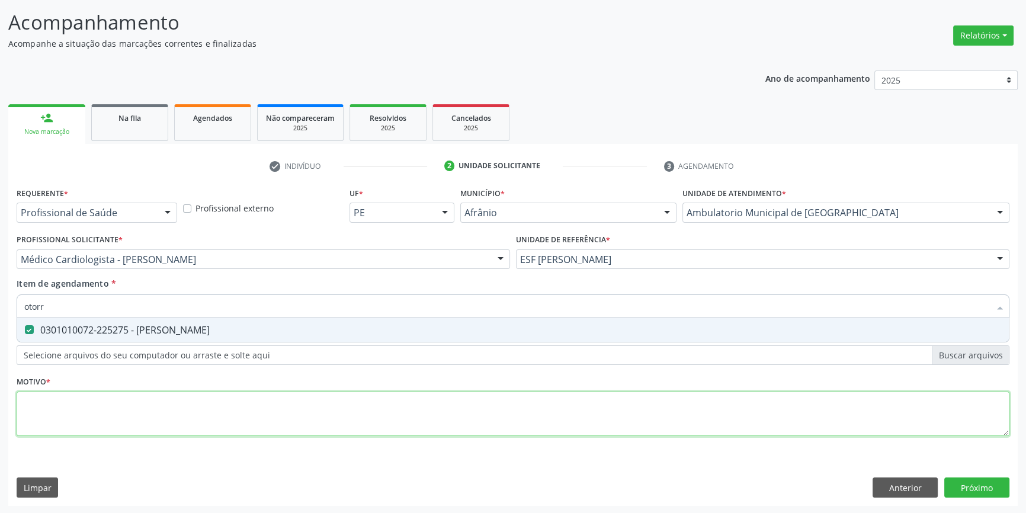
click at [230, 406] on div "Requerente * Profissional de Saúde Profissional de Saúde Paciente Nenhum result…" at bounding box center [513, 318] width 992 height 268
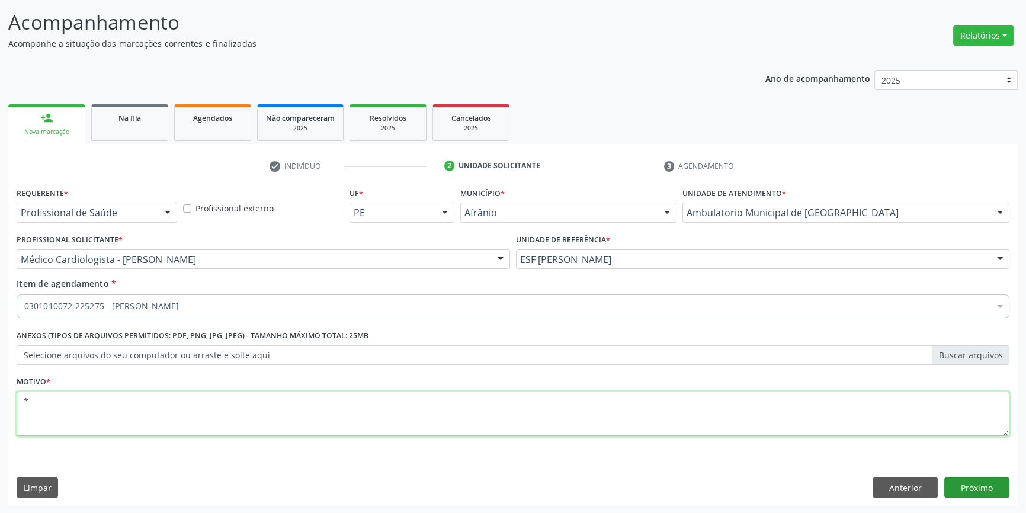
type textarea "*"
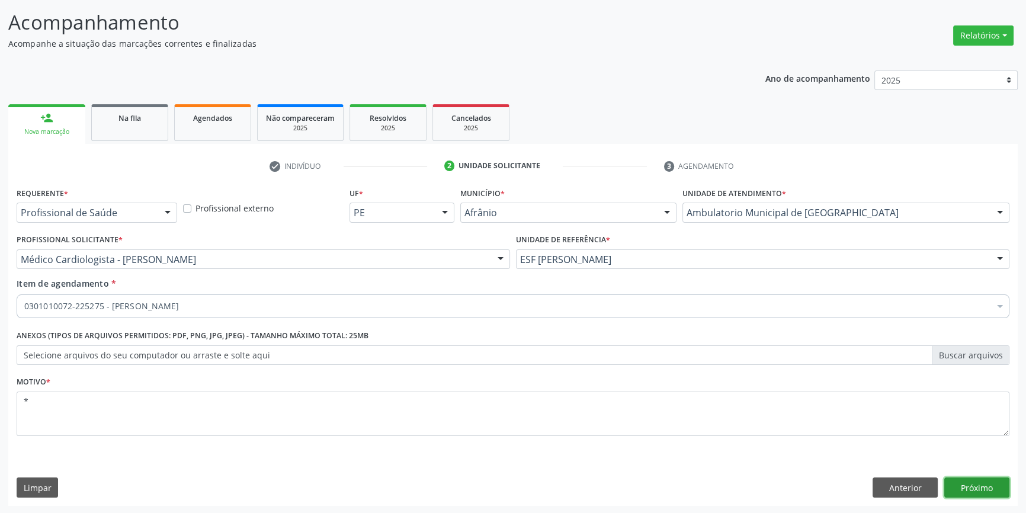
click at [981, 486] on button "Próximo" at bounding box center [976, 487] width 65 height 20
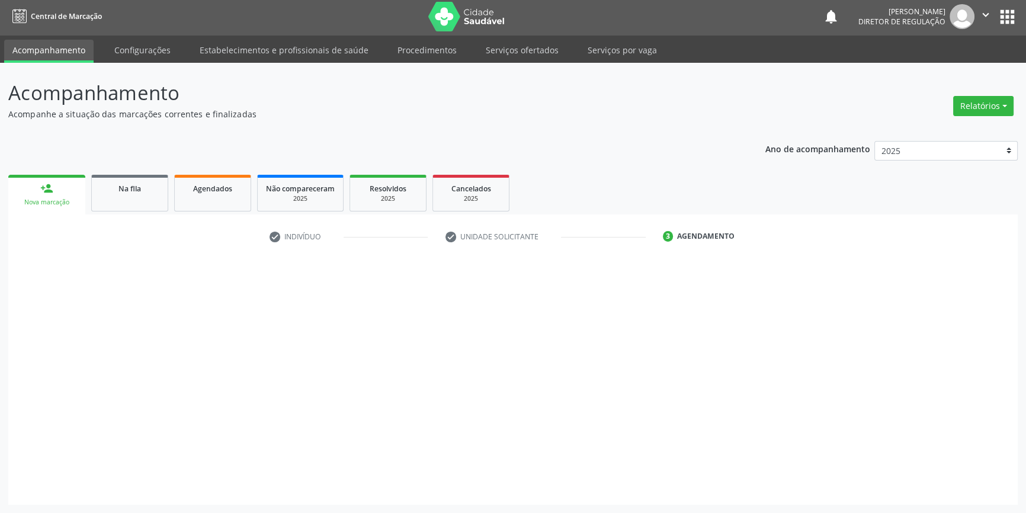
scroll to position [1, 0]
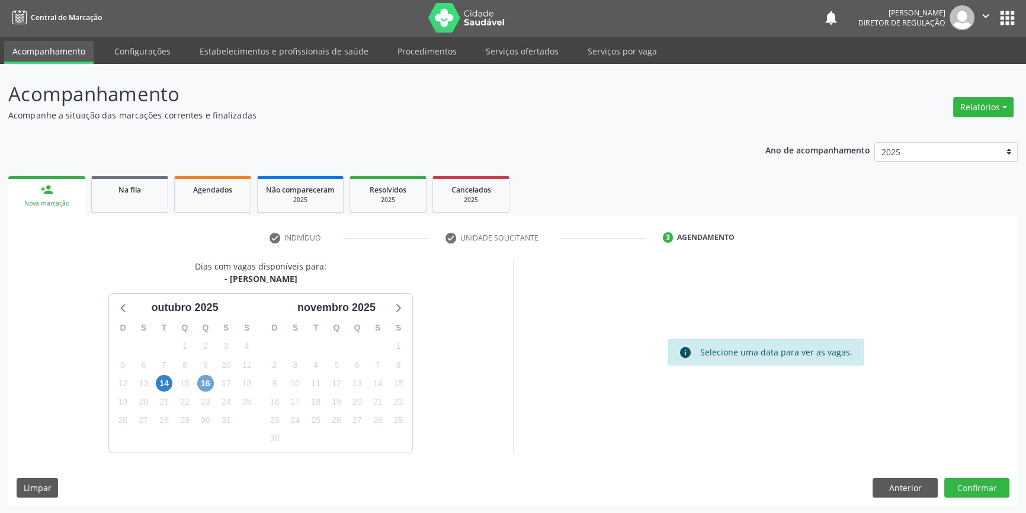
click at [204, 383] on span "16" at bounding box center [205, 383] width 17 height 17
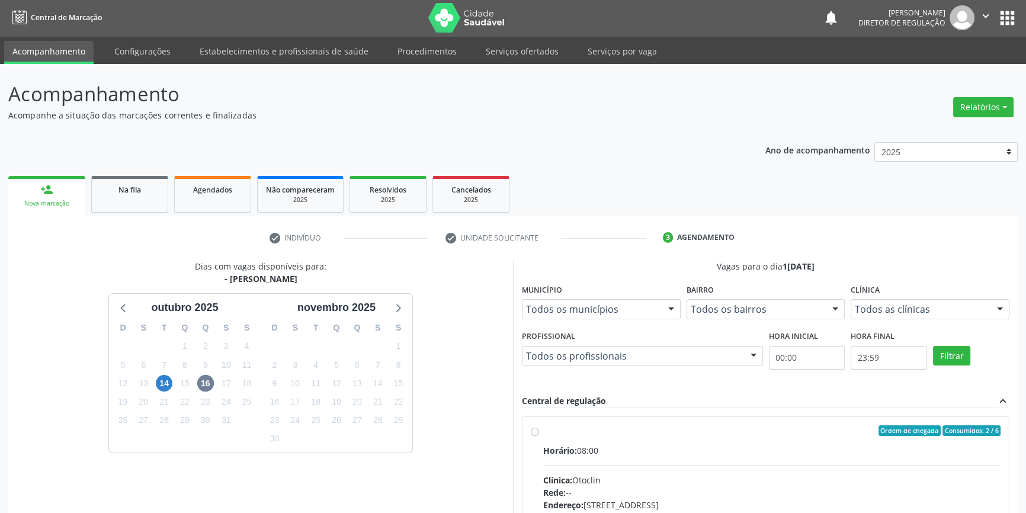
click at [574, 422] on div "Ordem de chegada Consumidos: 2 / 6 Horário: 08:00 Clínica: Otoclin Rede: -- End…" at bounding box center [765, 516] width 486 height 198
radio input "true"
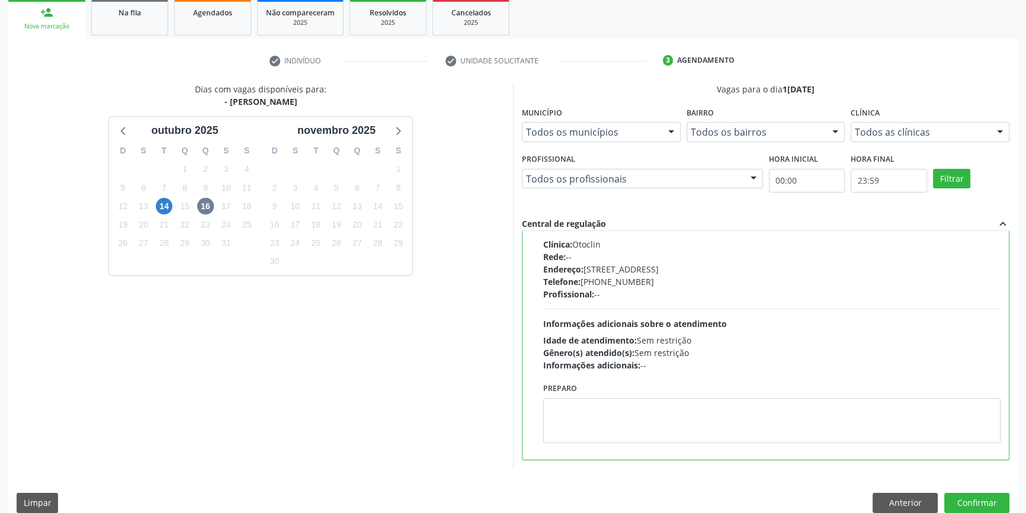
scroll to position [194, 0]
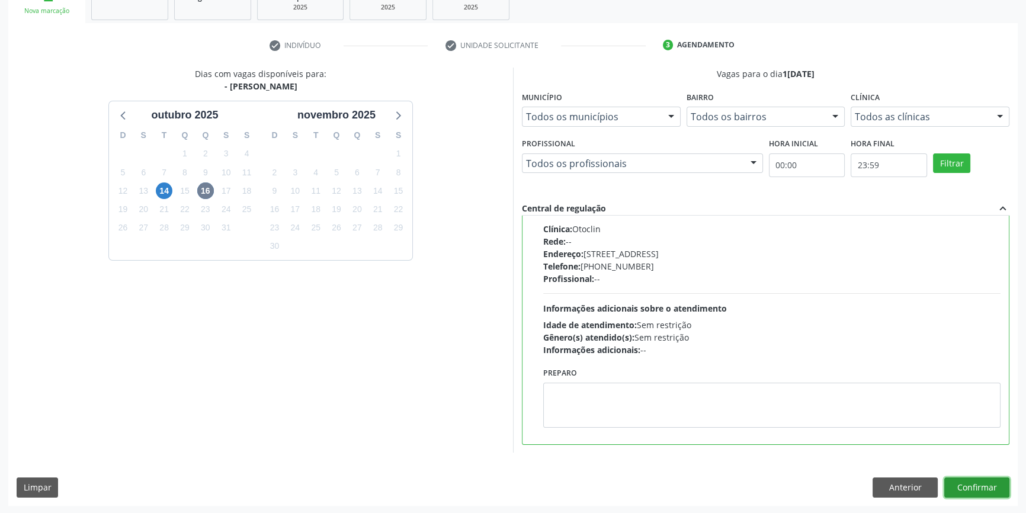
click at [983, 486] on button "Confirmar" at bounding box center [976, 487] width 65 height 20
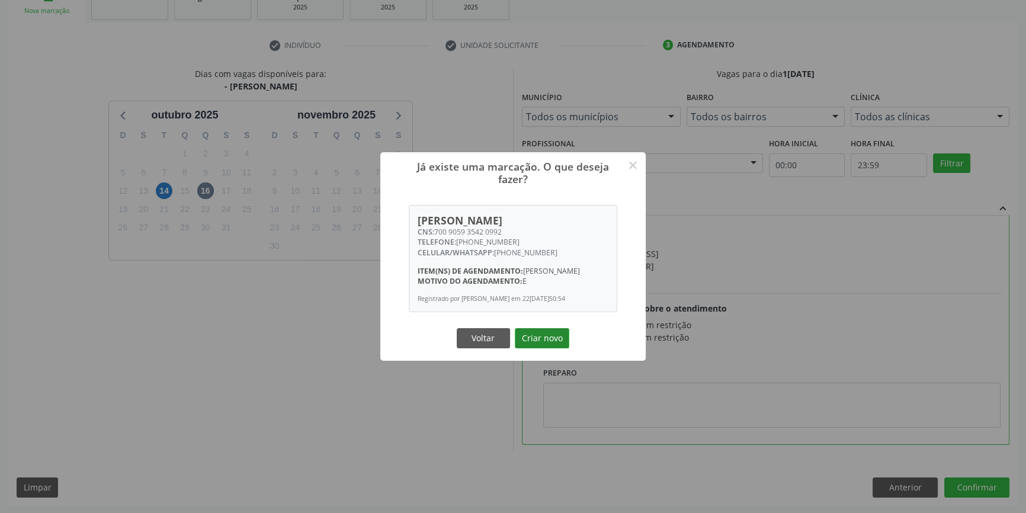
click at [558, 343] on button "Criar novo" at bounding box center [542, 338] width 54 height 20
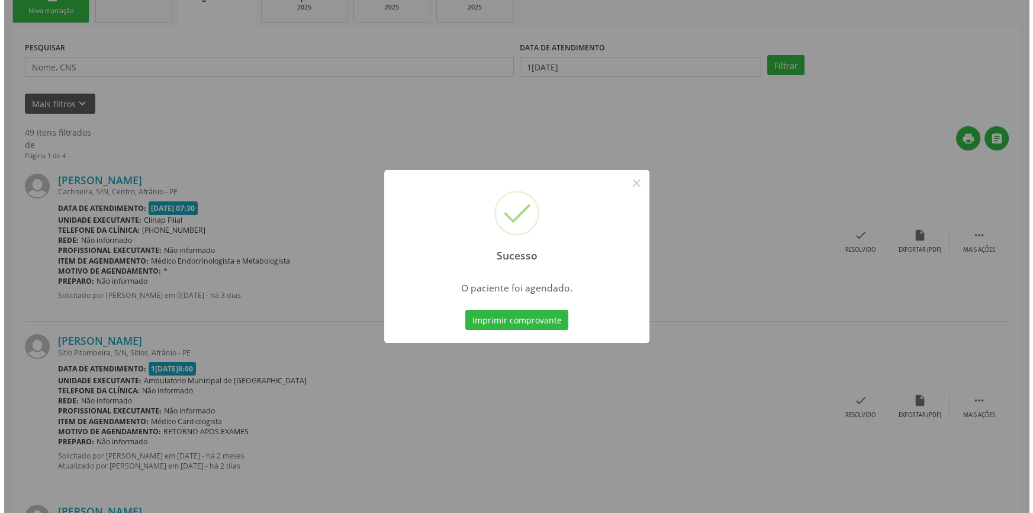
scroll to position [0, 0]
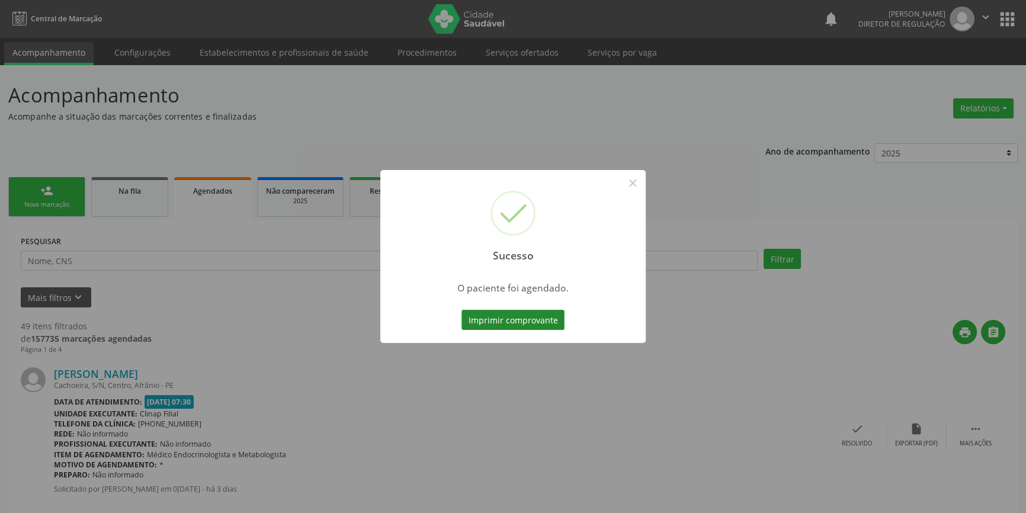
click at [561, 325] on button "Imprimir comprovante" at bounding box center [512, 320] width 103 height 20
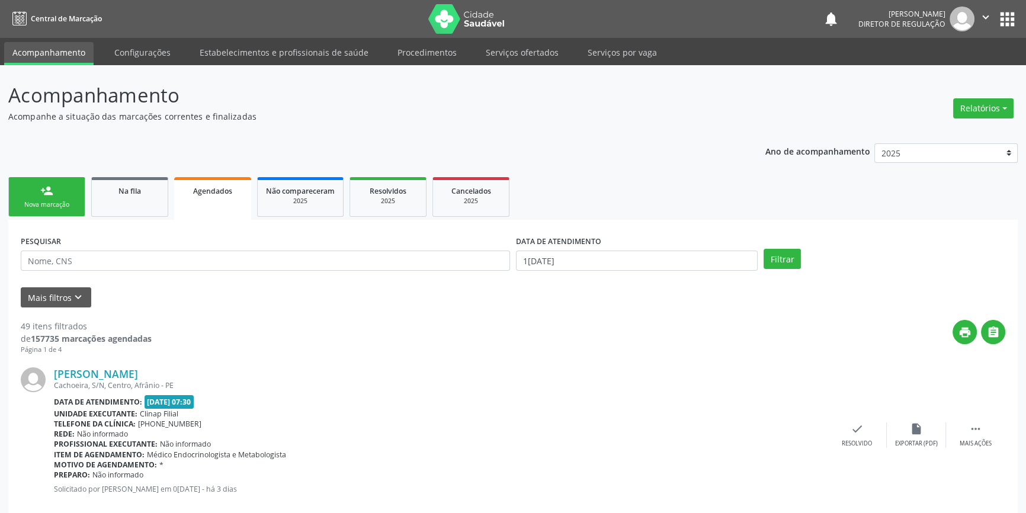
click at [59, 200] on div "Nova marcação" at bounding box center [46, 204] width 59 height 9
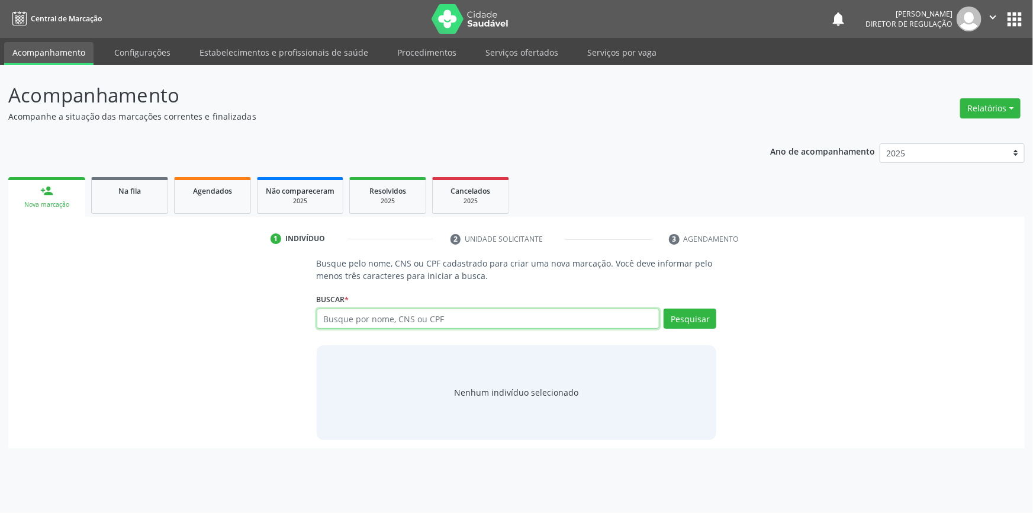
click at [374, 318] on input "text" at bounding box center [488, 318] width 343 height 20
type input "708909741126117"
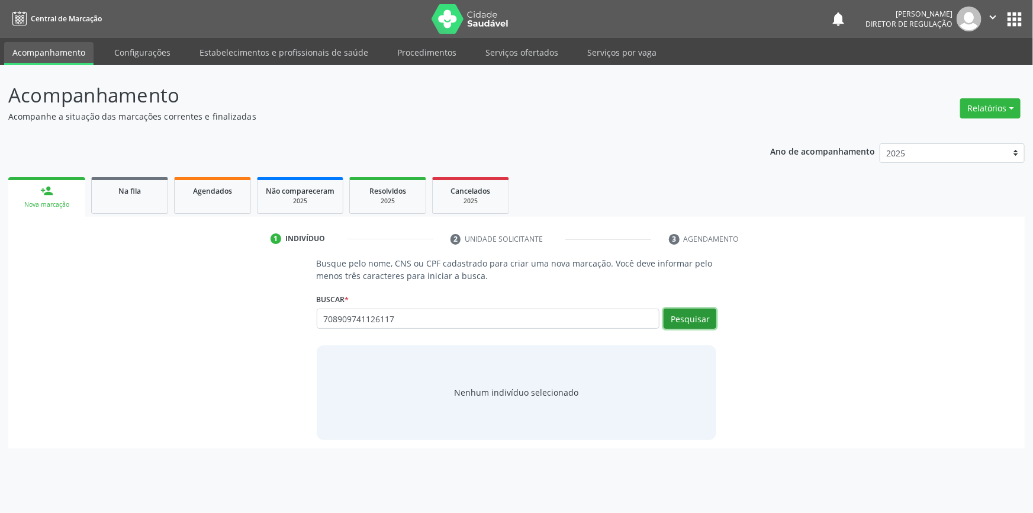
click at [681, 316] on button "Pesquisar" at bounding box center [690, 318] width 53 height 20
